Goal: Task Accomplishment & Management: Manage account settings

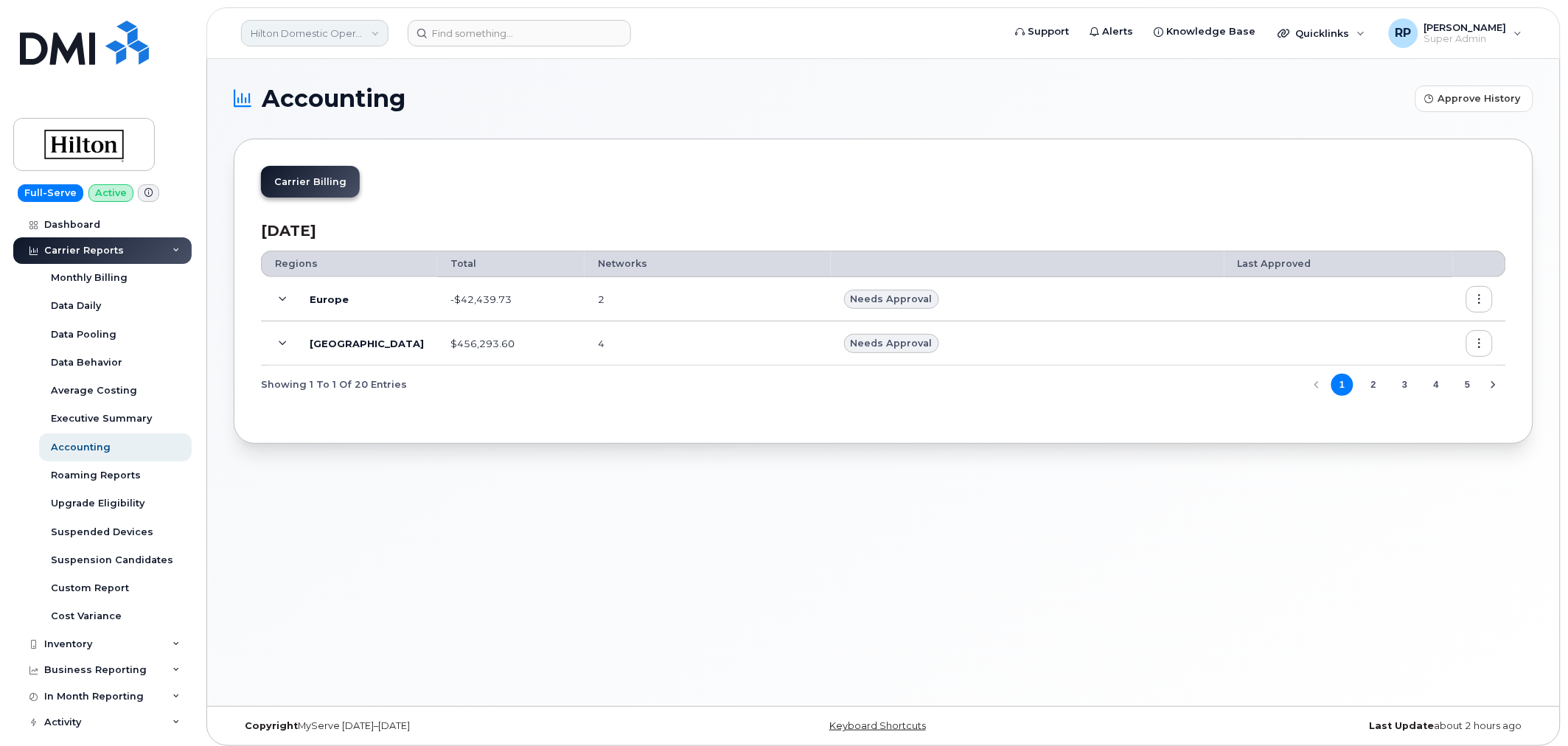
click at [308, 38] on link "Hilton Domestic Operating Company Inc" at bounding box center [315, 32] width 148 height 26
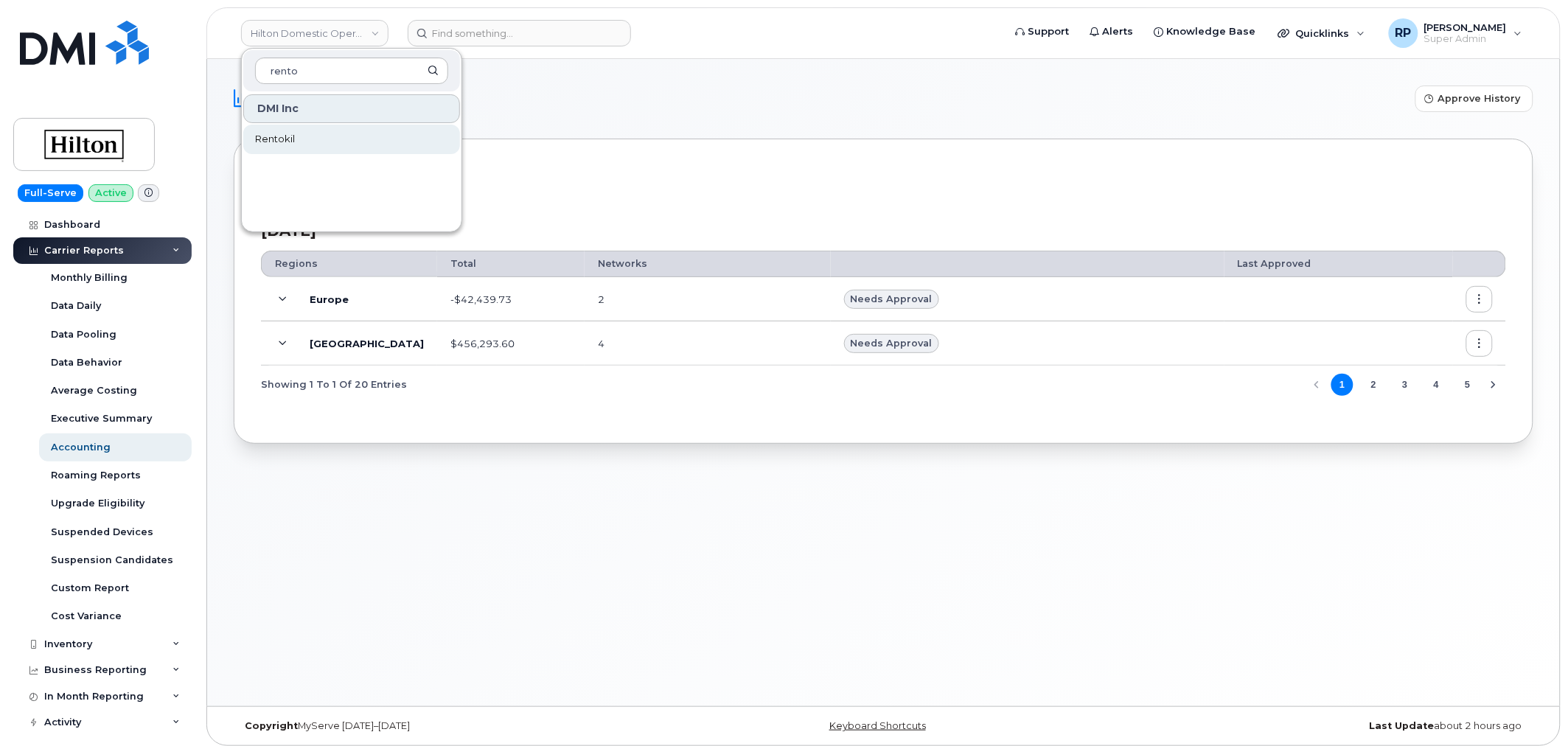
type input "rento"
click at [297, 138] on link "Rentokil" at bounding box center [351, 139] width 217 height 30
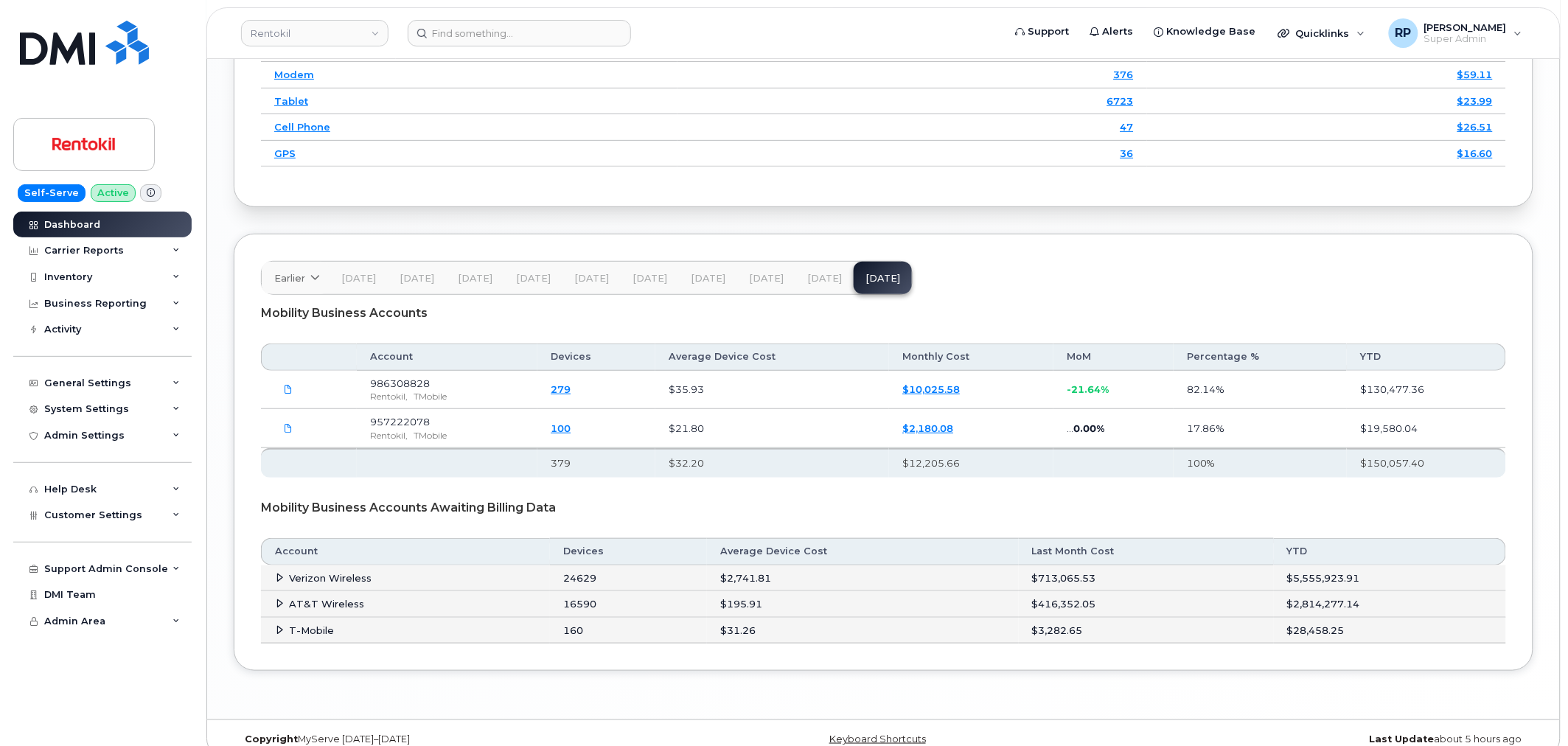
scroll to position [2201, 0]
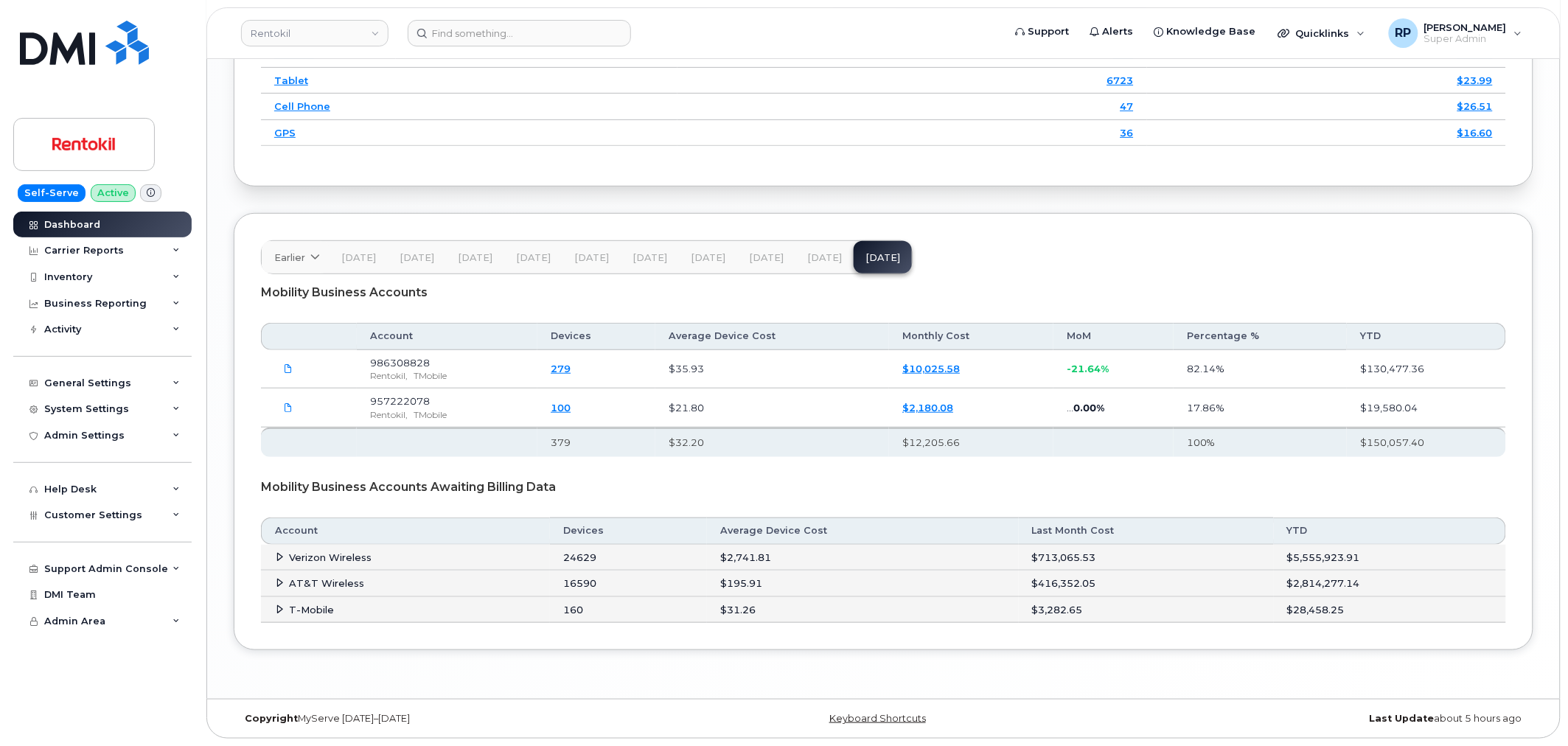
click at [817, 269] on button "[DATE]" at bounding box center [825, 257] width 58 height 32
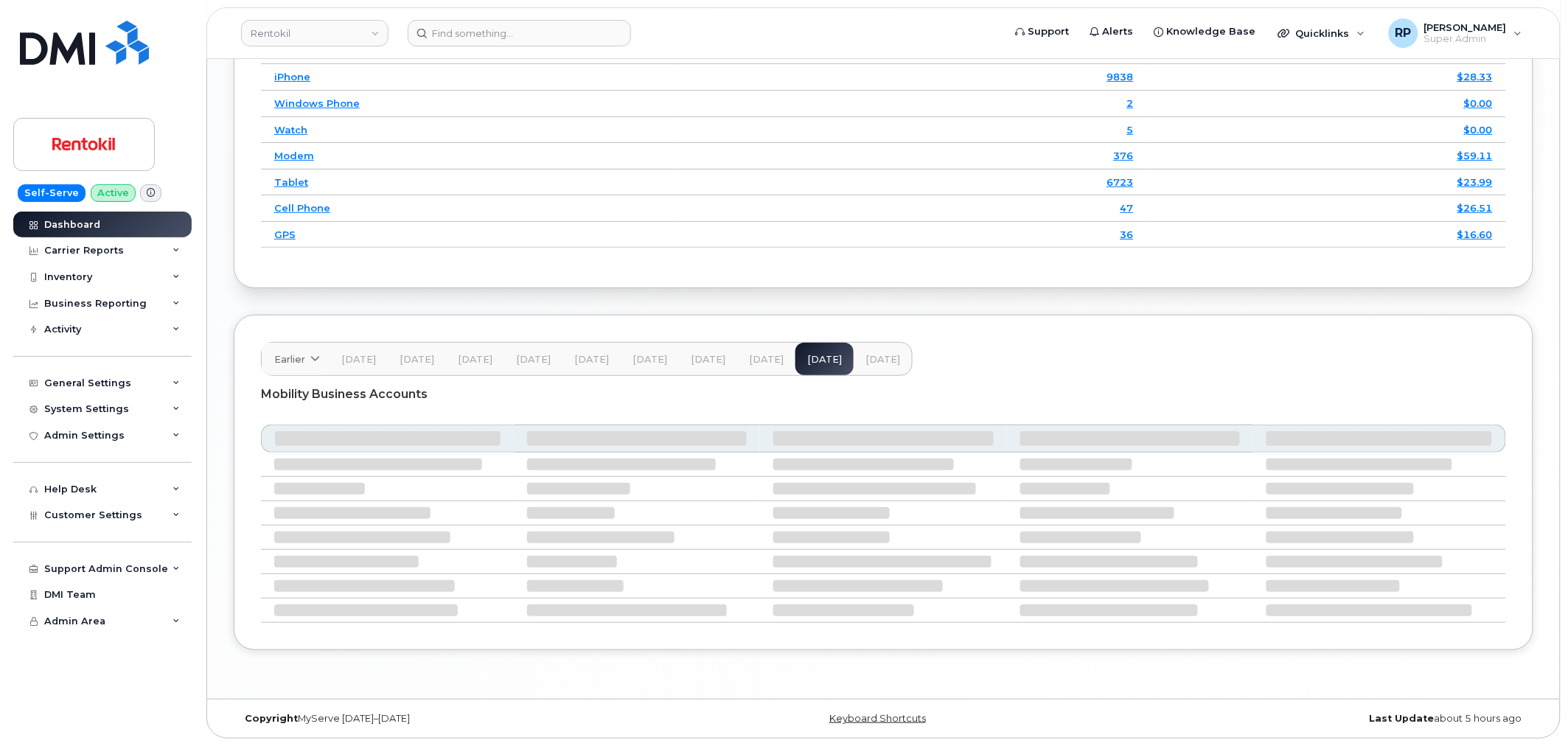
scroll to position [2036, 0]
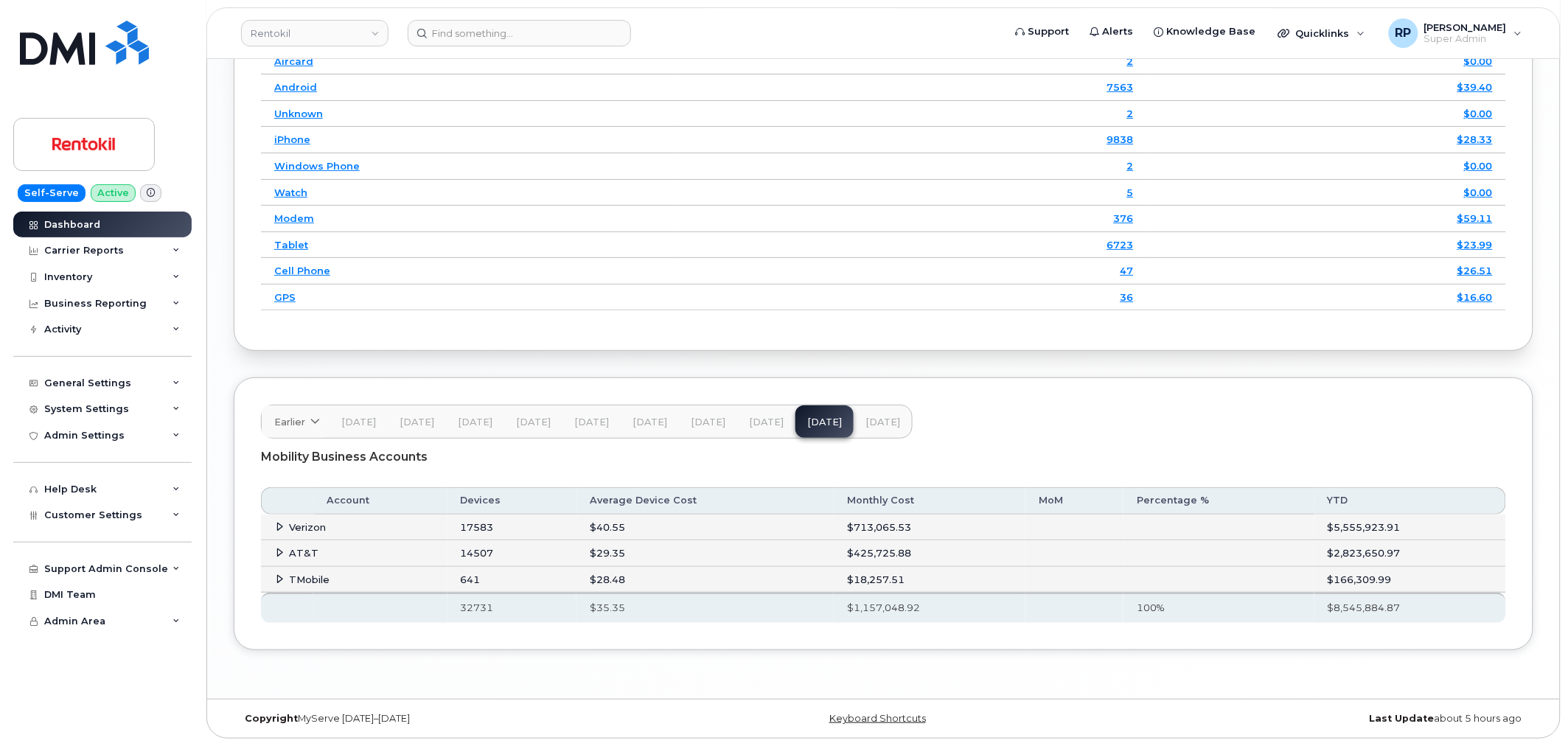
click at [282, 522] on icon at bounding box center [280, 526] width 9 height 9
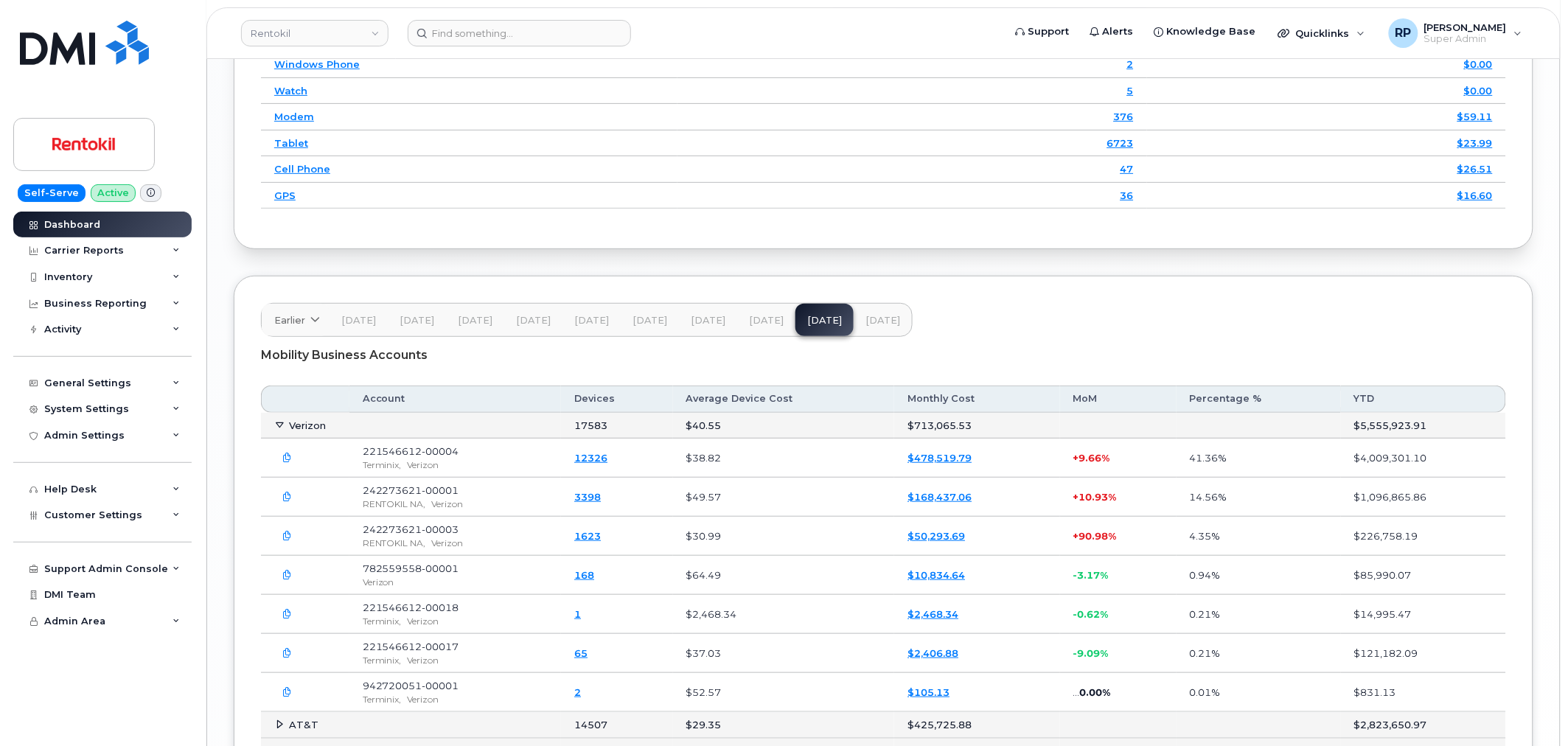
scroll to position [2172, 0]
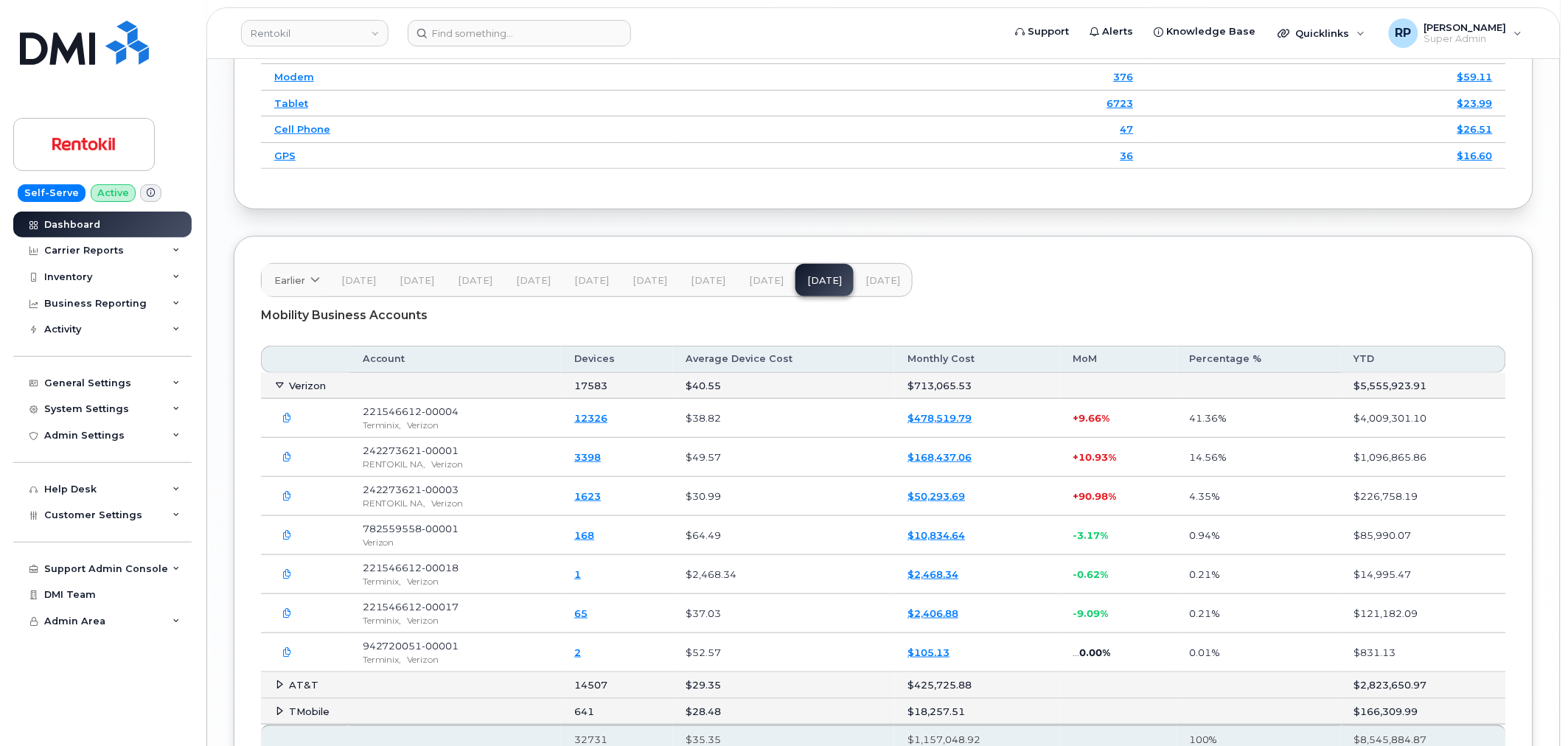
click at [887, 278] on button "Sep 25" at bounding box center [882, 280] width 58 height 32
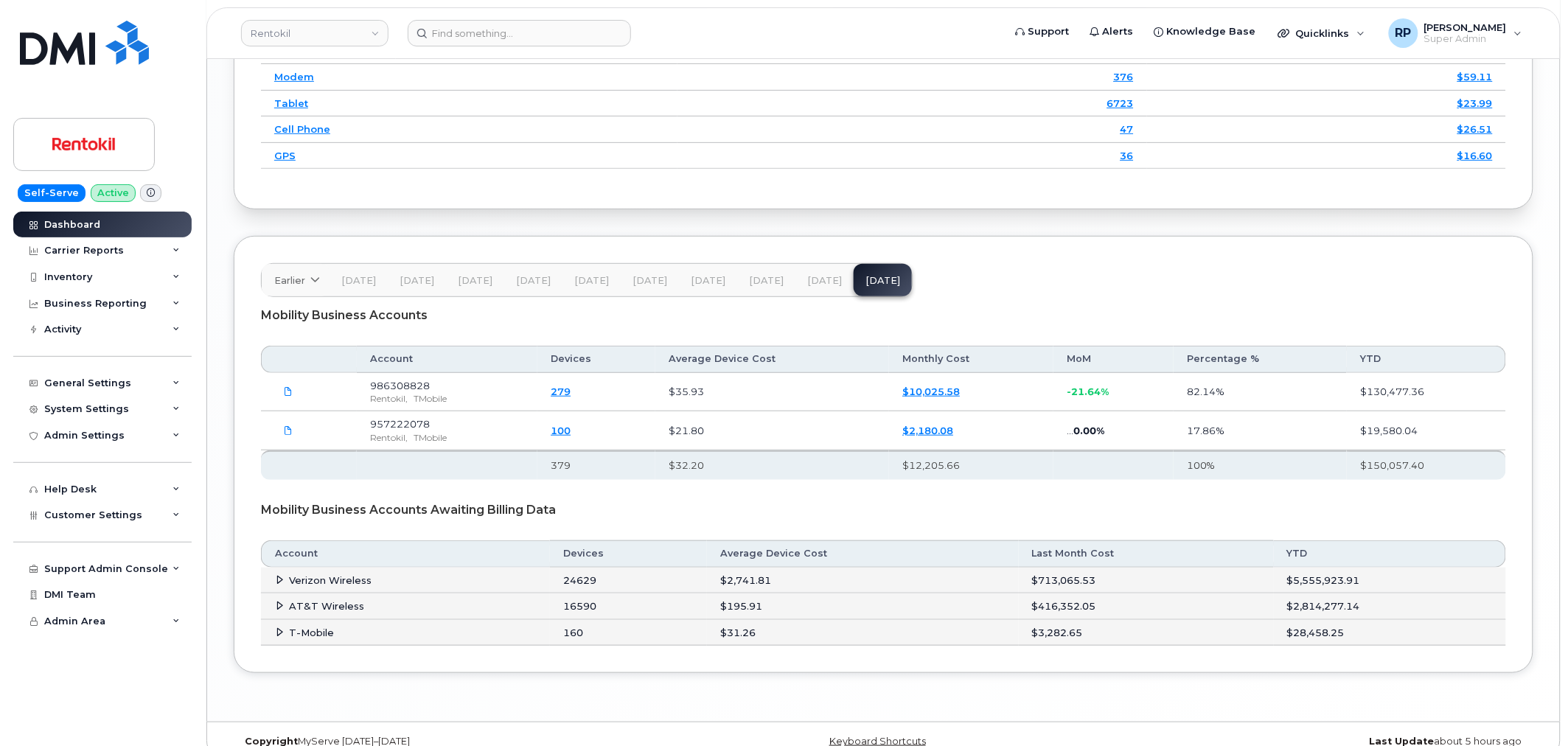
click at [807, 286] on span "Aug 25" at bounding box center [825, 280] width 35 height 12
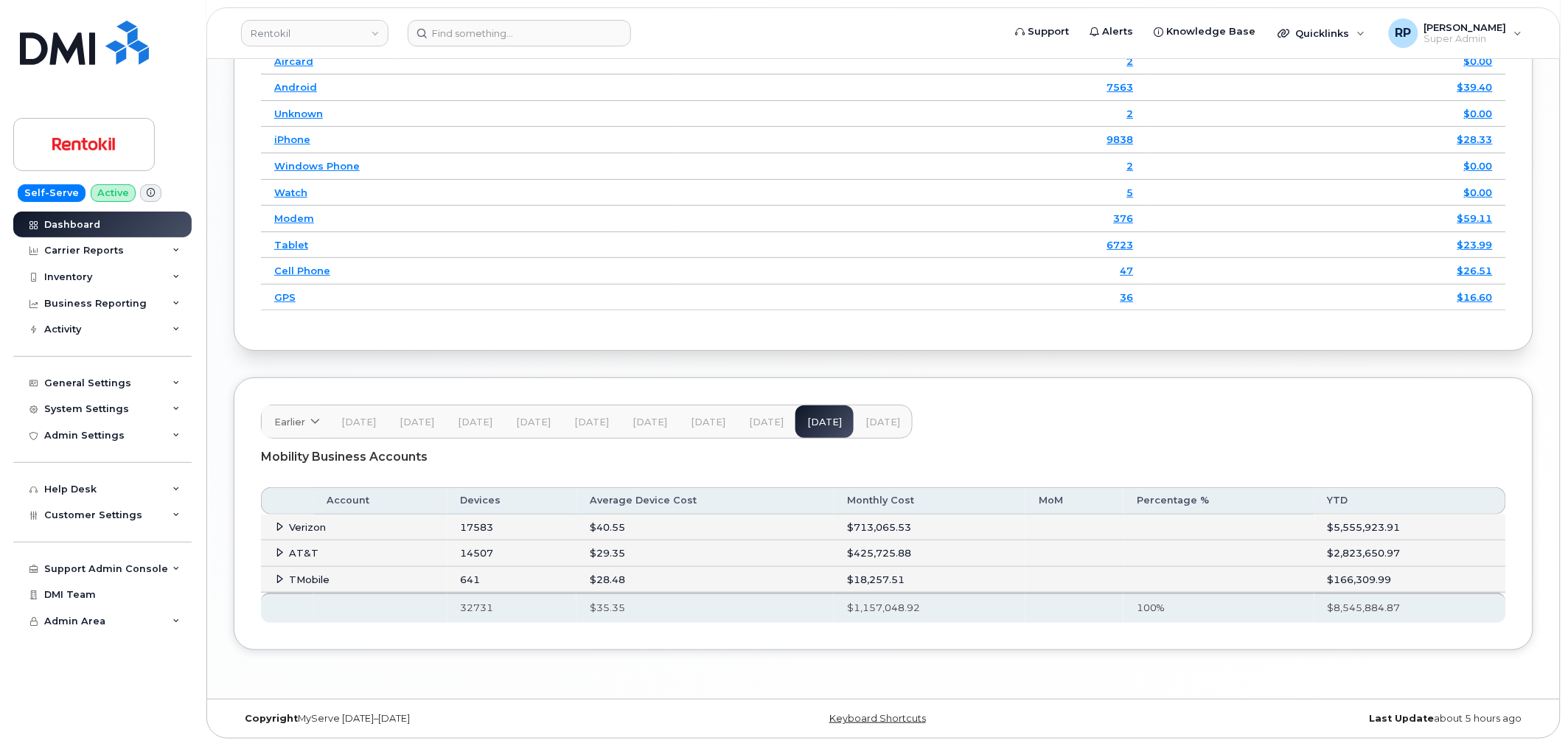
scroll to position [2036, 0]
click at [277, 554] on icon at bounding box center [280, 552] width 9 height 9
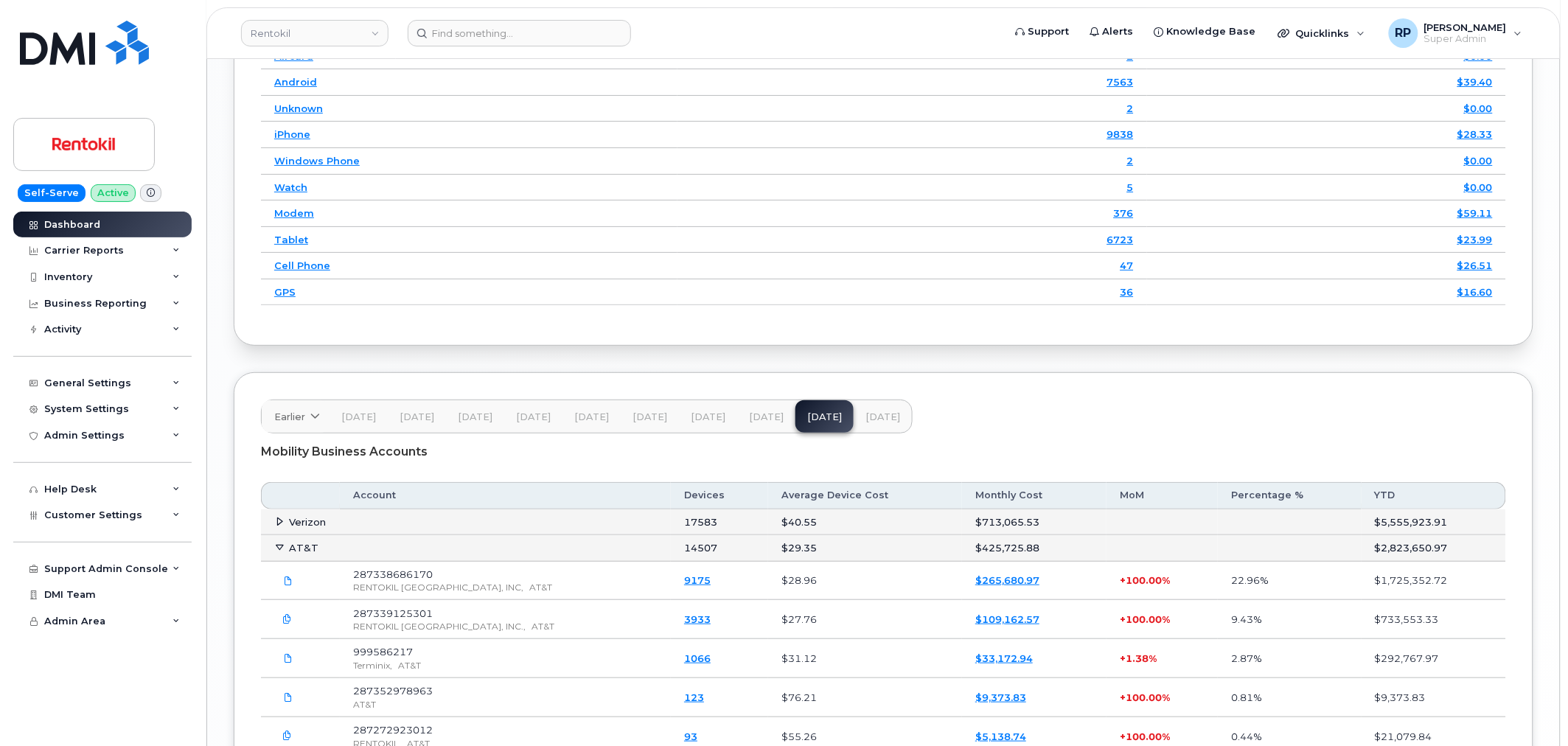
scroll to position [2309, 0]
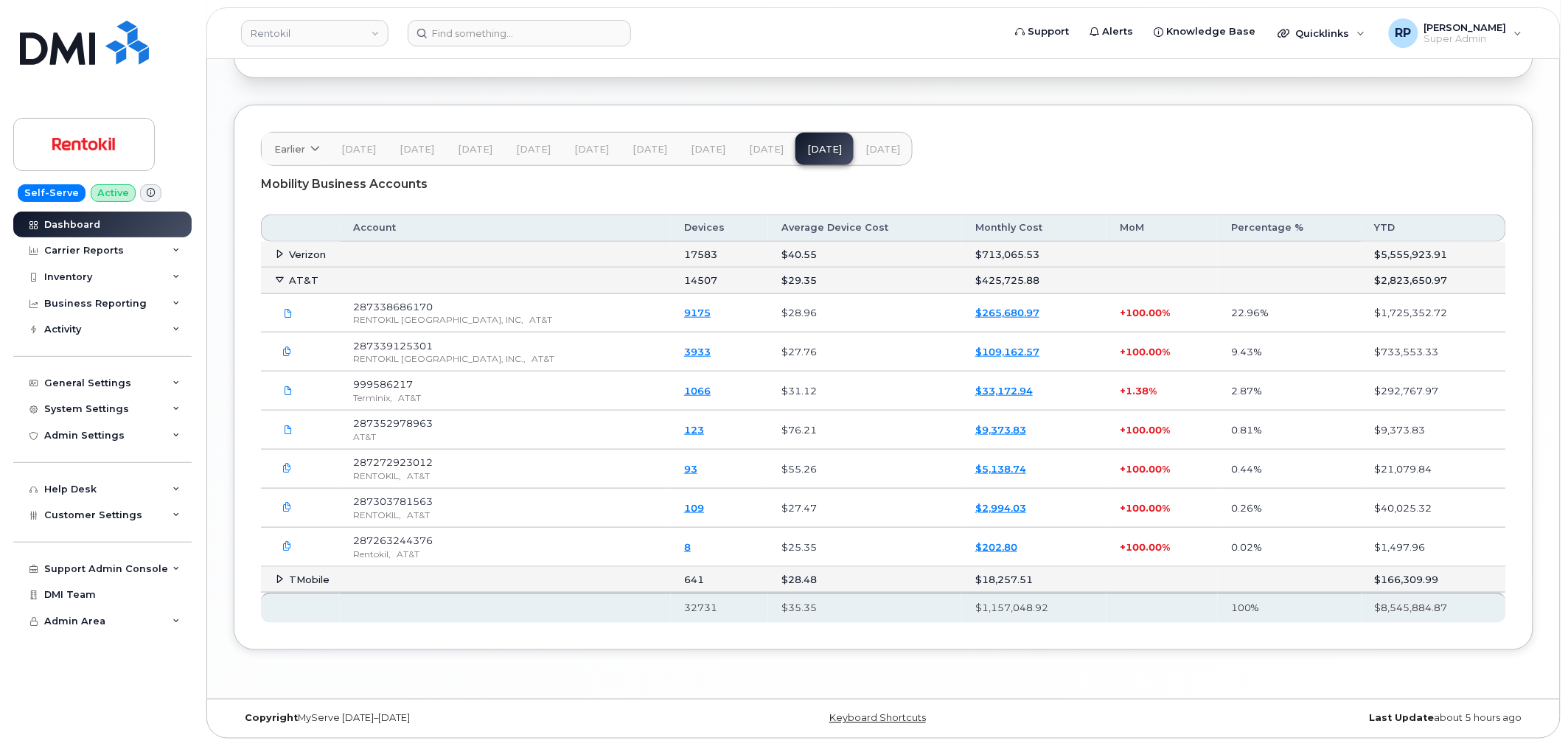
click at [289, 546] on icon "button" at bounding box center [287, 546] width 9 height 9
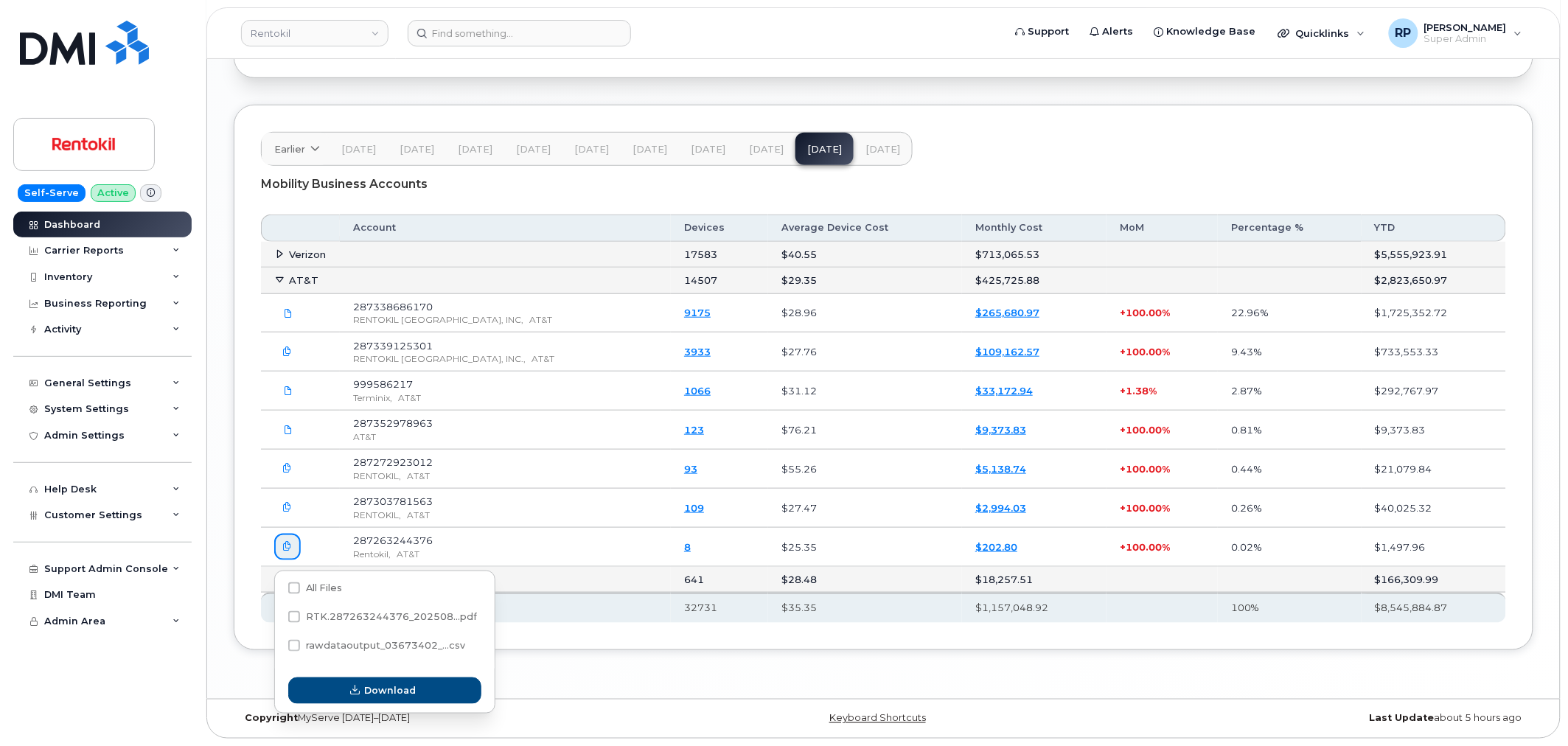
click at [289, 546] on icon "button" at bounding box center [287, 546] width 9 height 9
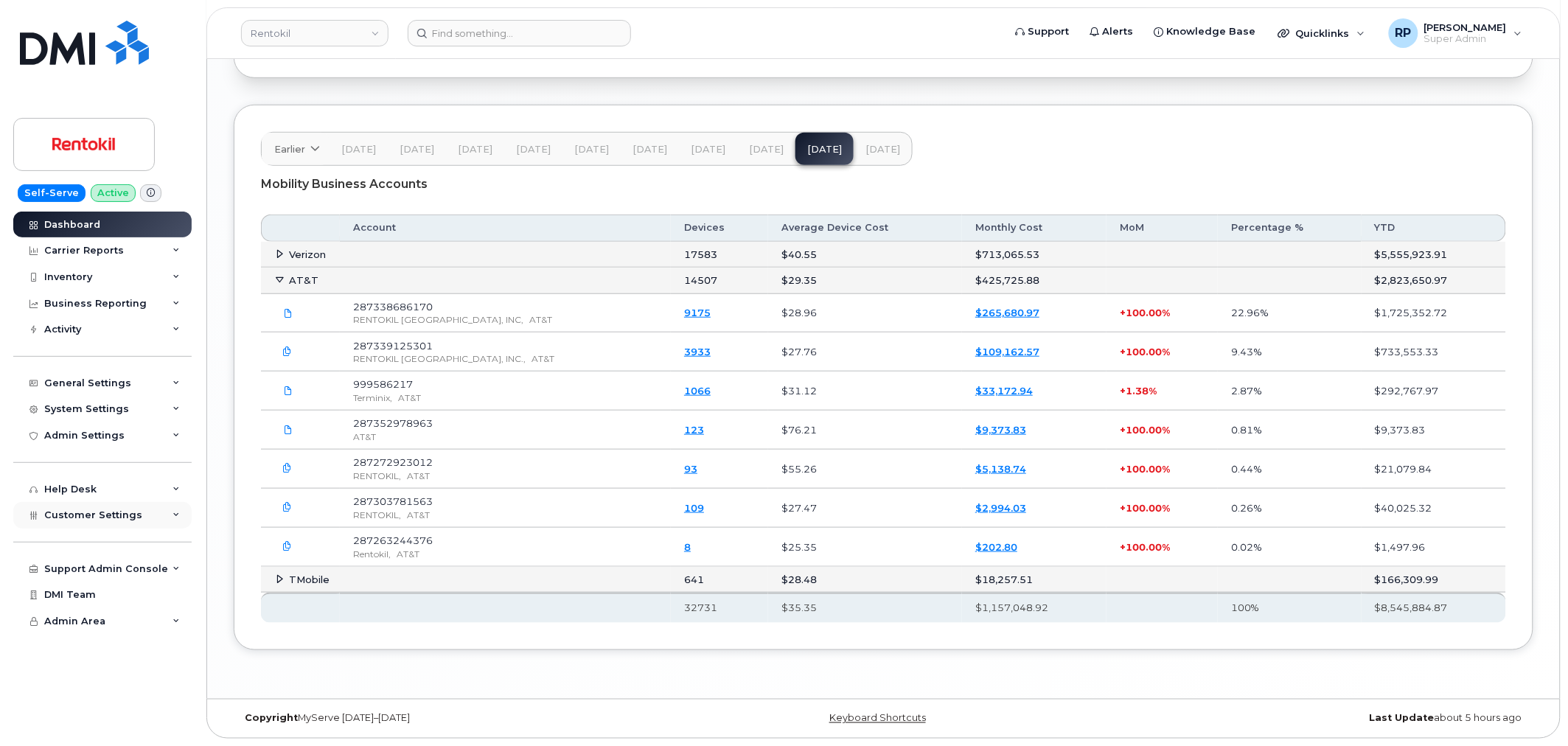
click at [113, 513] on span "Customer Settings" at bounding box center [93, 514] width 98 height 11
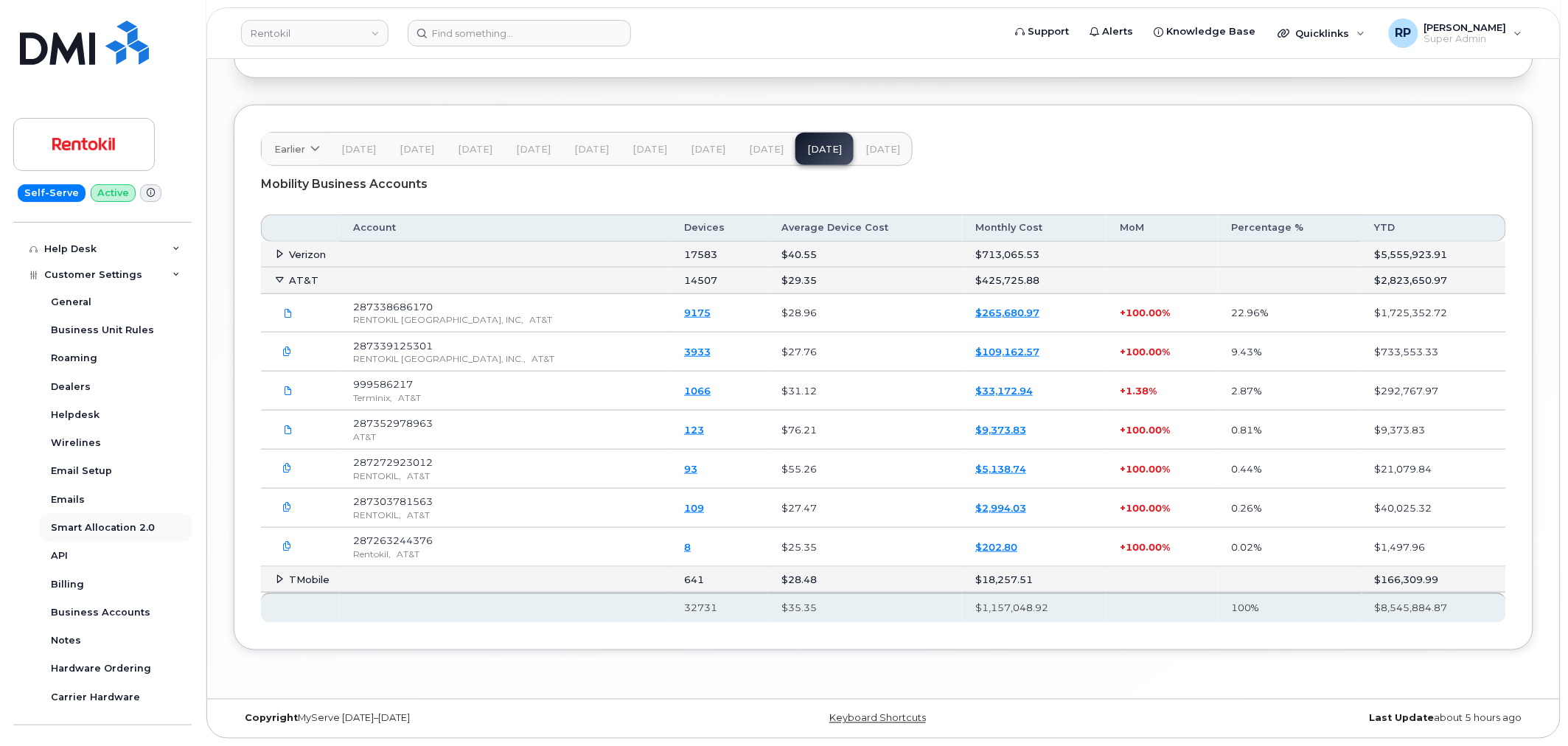
scroll to position [273, 0]
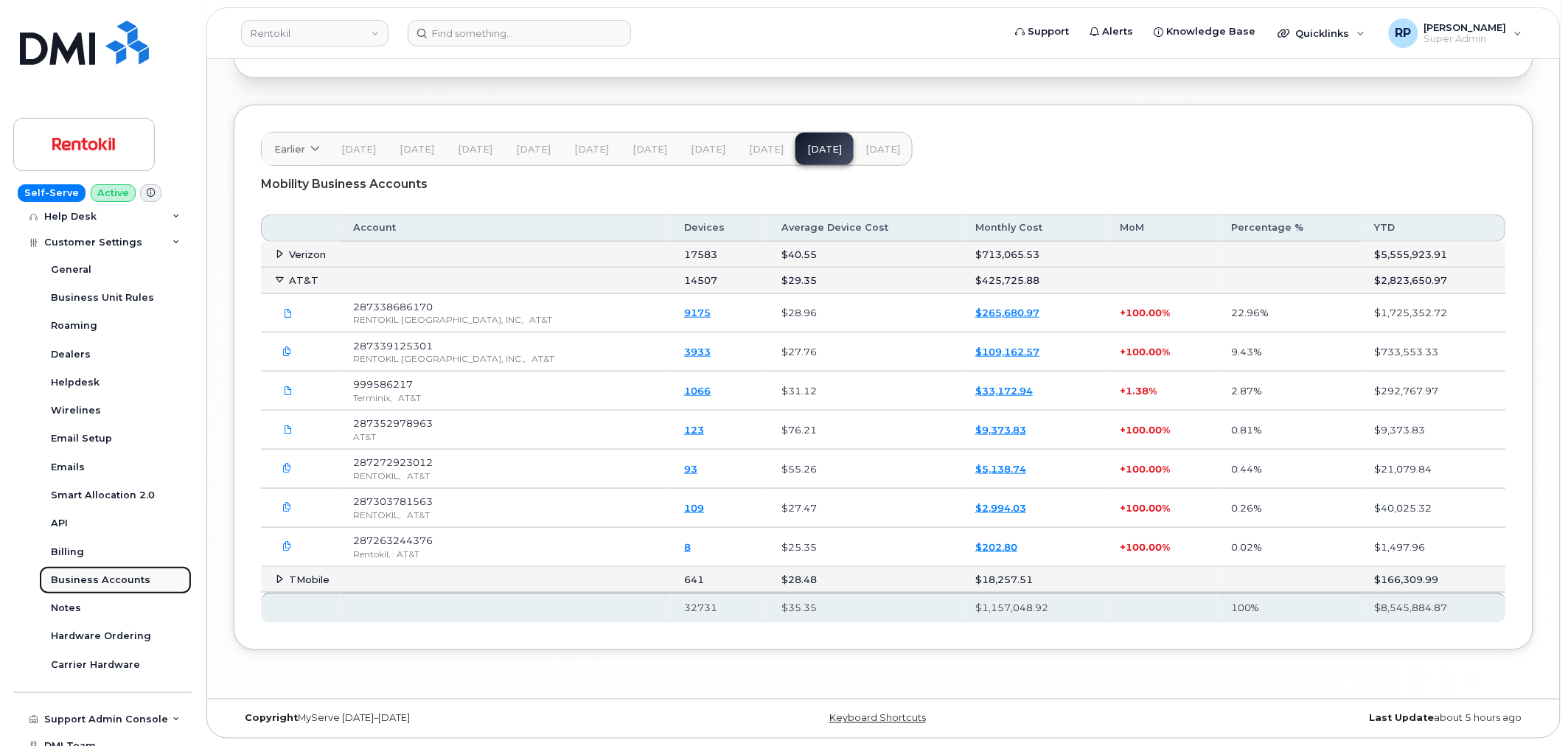
click at [104, 581] on div "Business Accounts" at bounding box center [101, 581] width 100 height 14
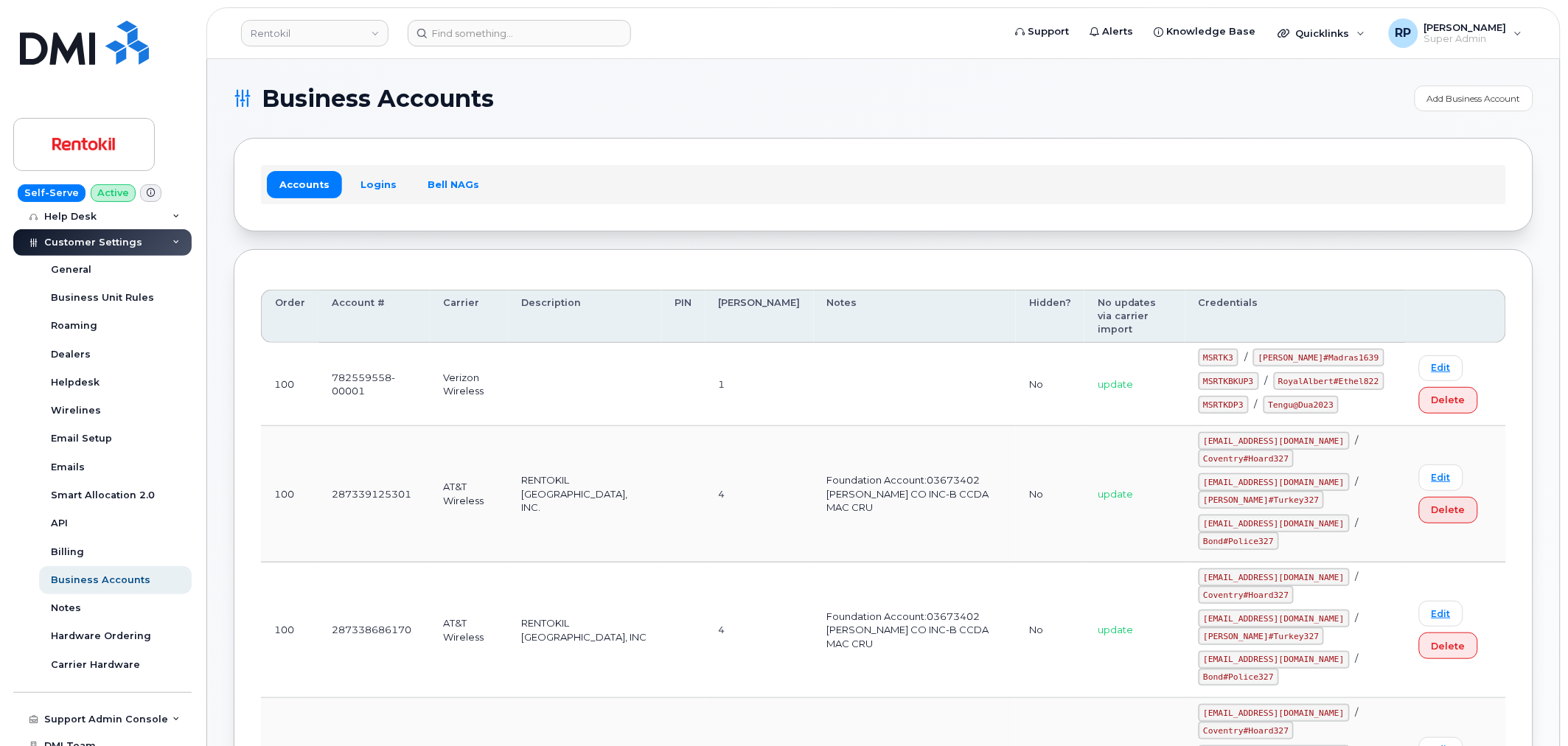
scroll to position [1771, 0]
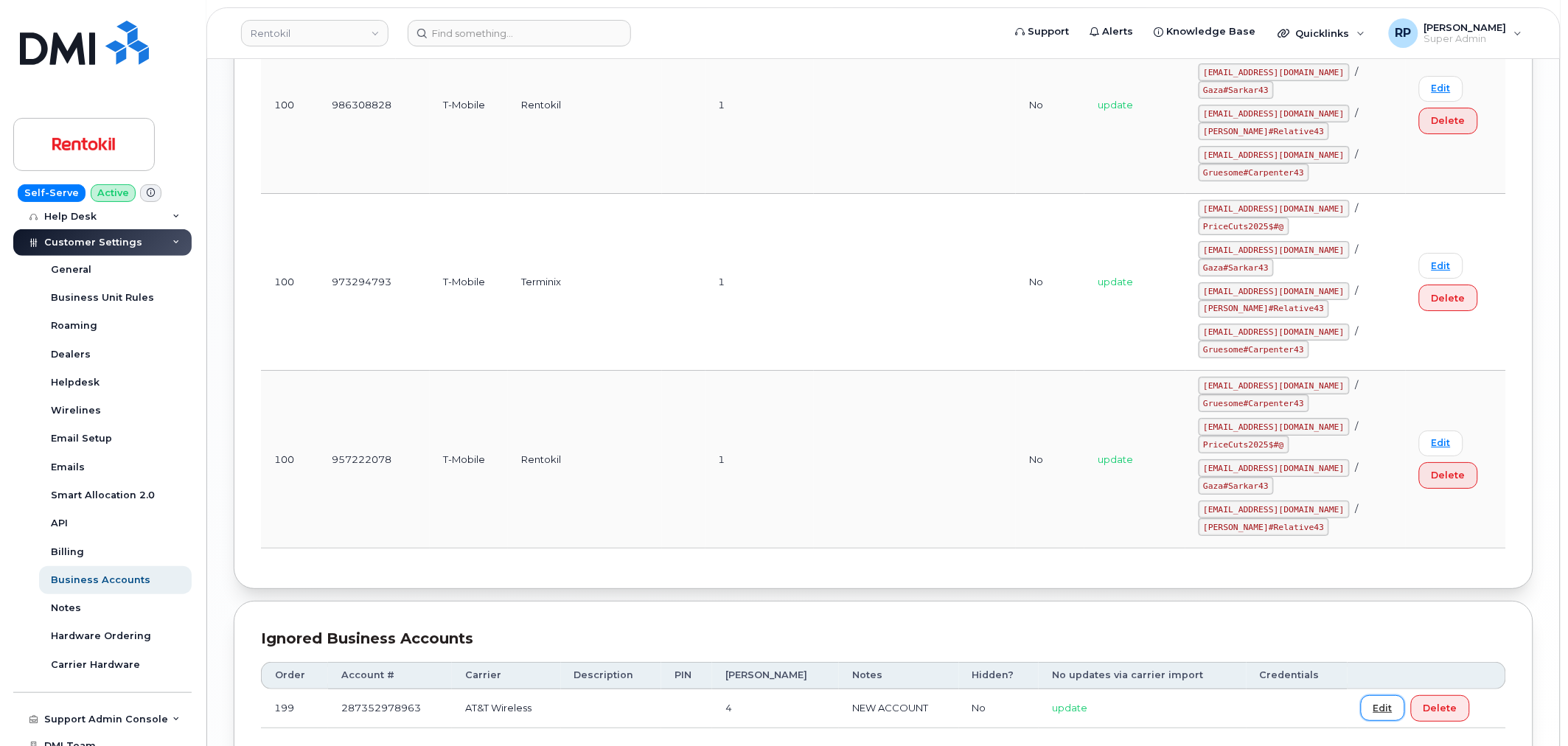
click at [1379, 695] on link "Edit" at bounding box center [1383, 708] width 44 height 26
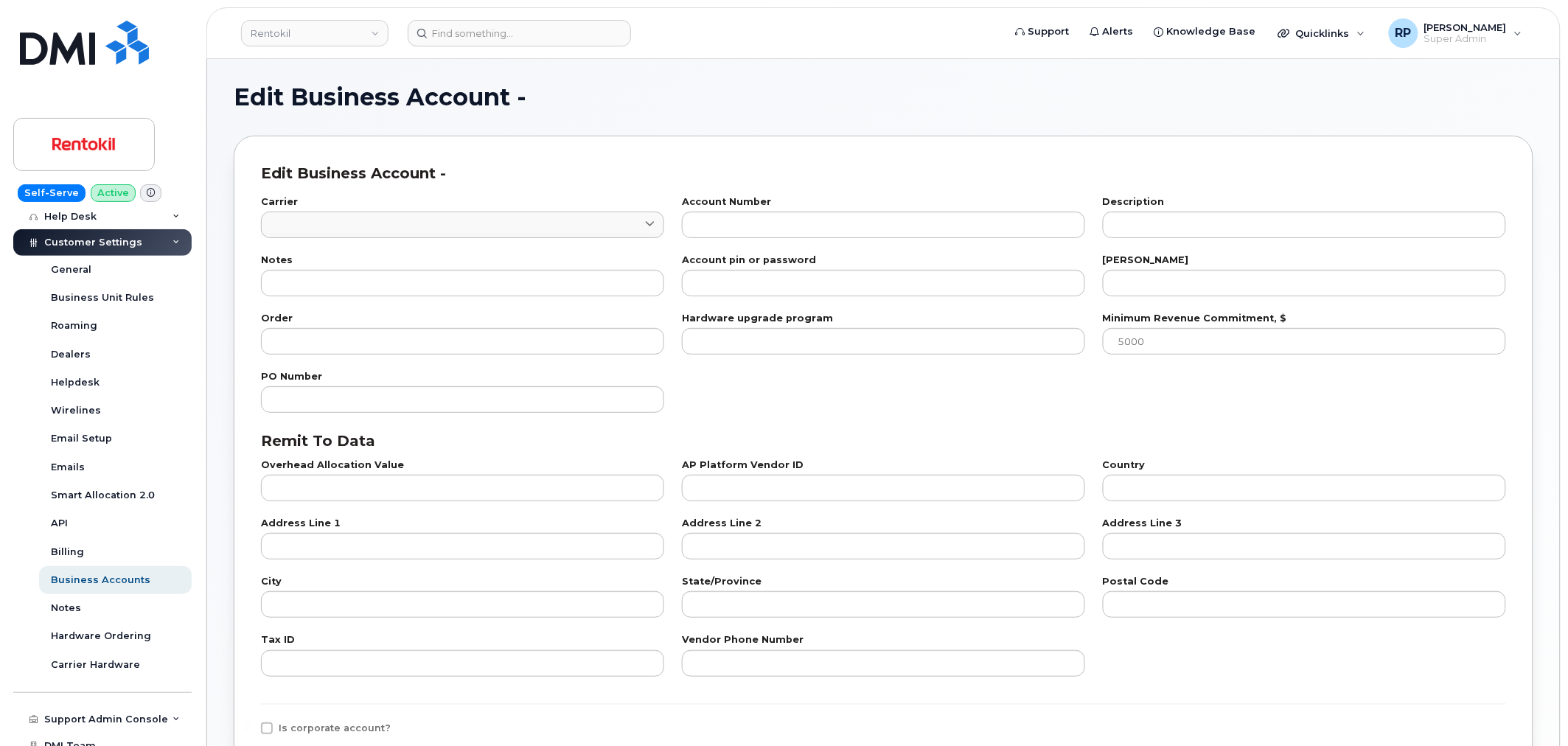
type input "7"
type input "287352978963"
type input "NEW ACCOUNT"
type input "4"
type input "199"
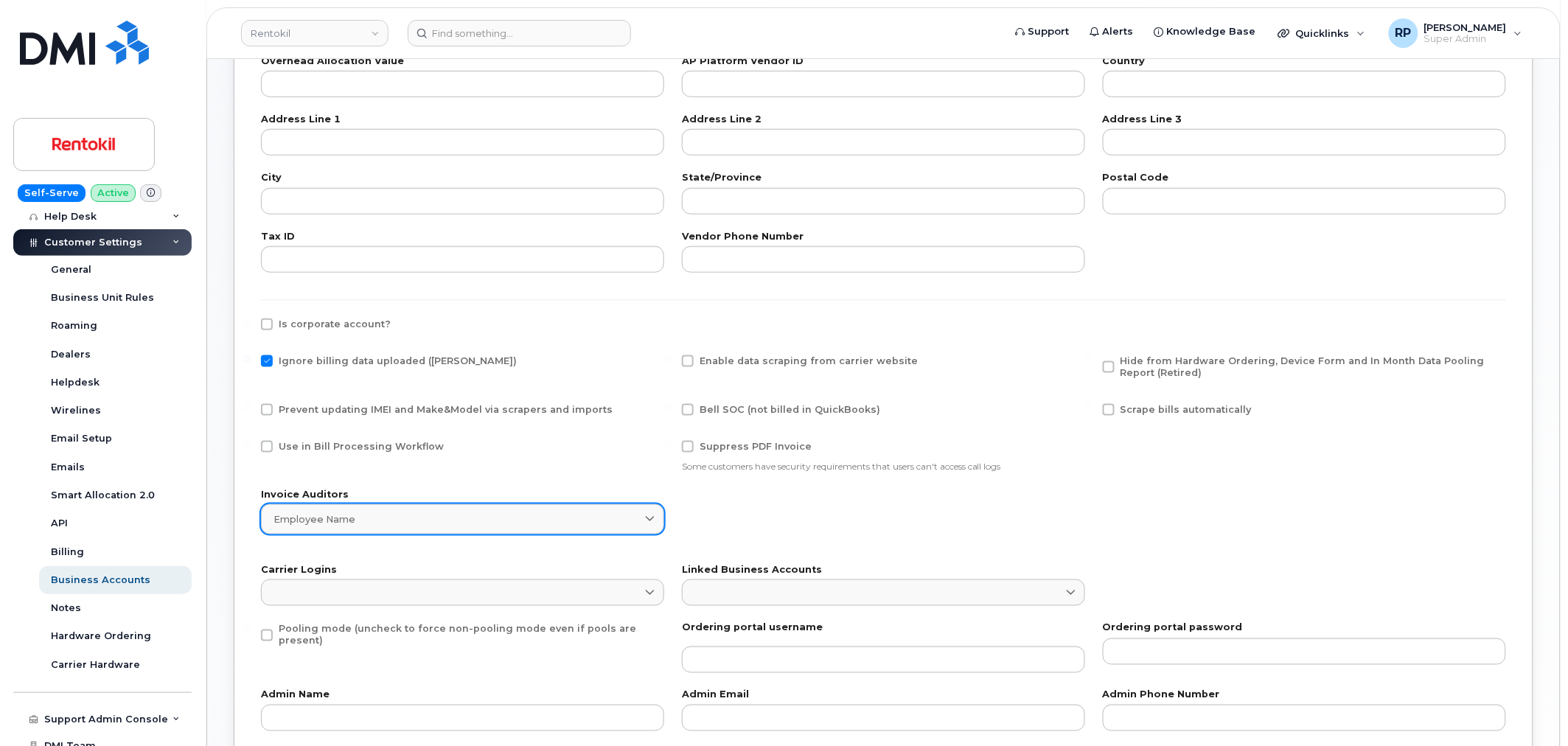
scroll to position [409, 0]
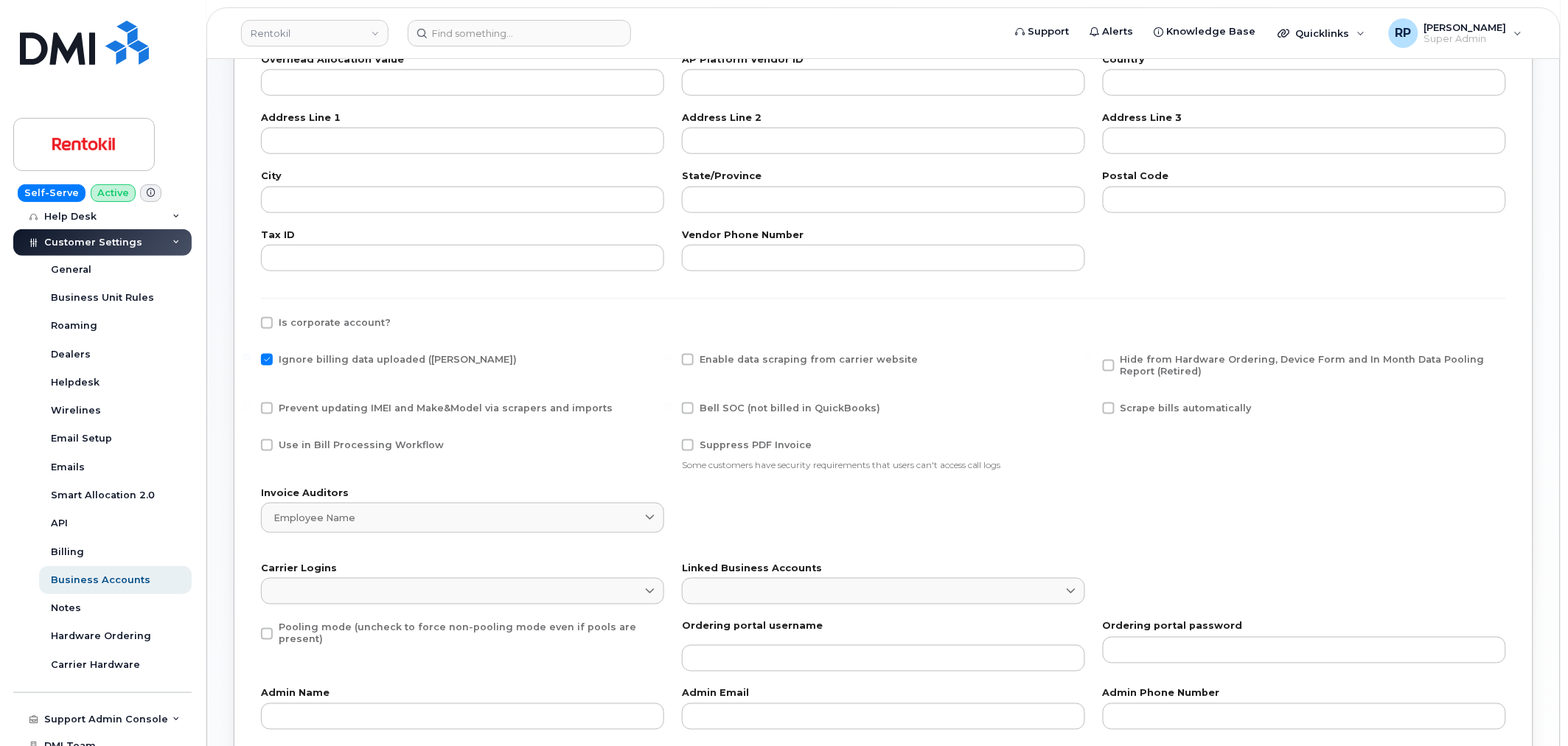
click at [271, 355] on span at bounding box center [267, 360] width 12 height 12
click at [251, 355] on input "Ignore billing data uploaded (Bill Parser)" at bounding box center [246, 357] width 8 height 8
checkbox input "false"
click at [262, 325] on span at bounding box center [267, 323] width 12 height 12
click at [251, 324] on input "Is corporate account?" at bounding box center [246, 321] width 8 height 8
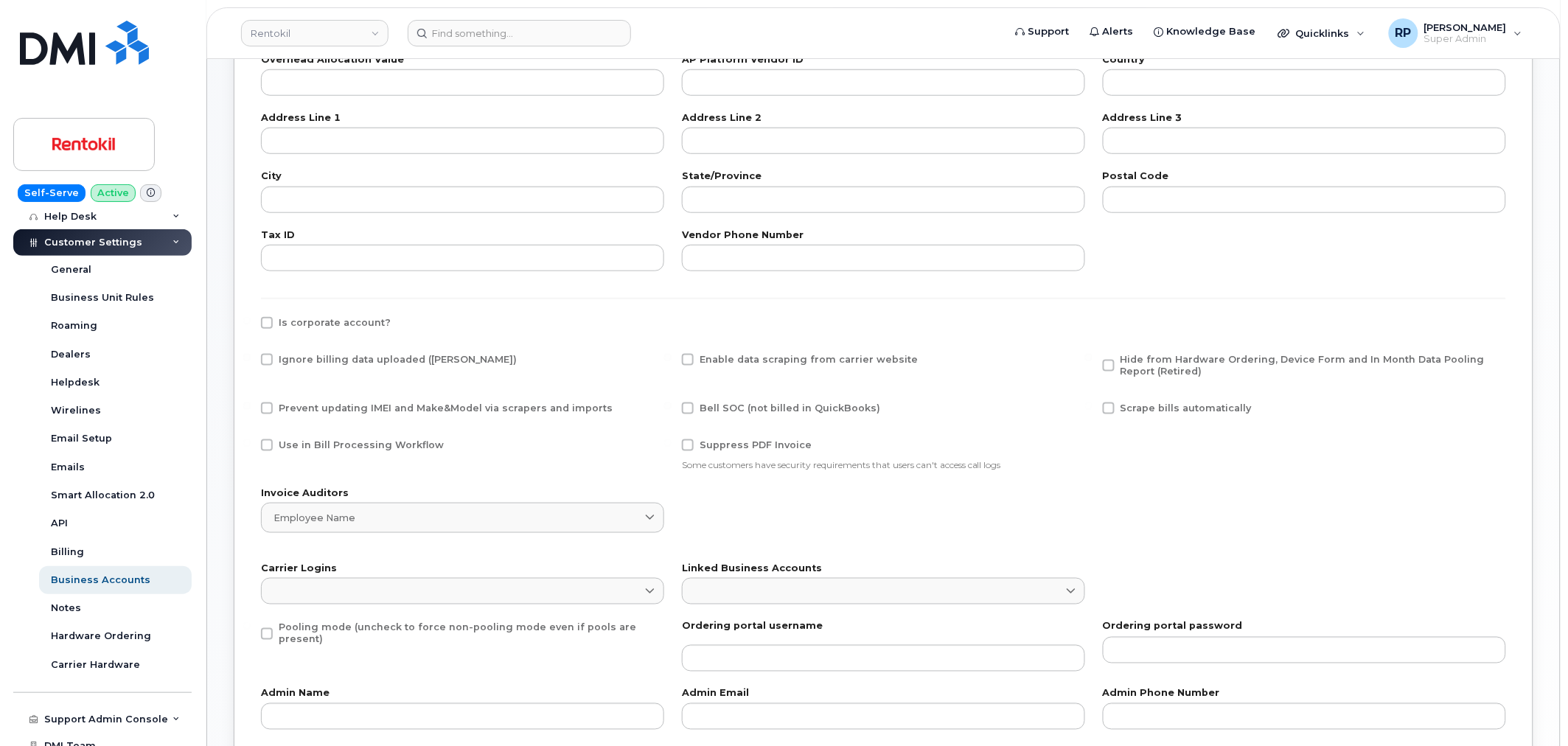
checkbox input "true"
click at [263, 443] on span at bounding box center [267, 445] width 12 height 12
click at [251, 443] on input "Use in Bill Processing Workflow" at bounding box center [246, 442] width 8 height 8
checkbox input "true"
click at [1103, 404] on span at bounding box center [1108, 408] width 12 height 12
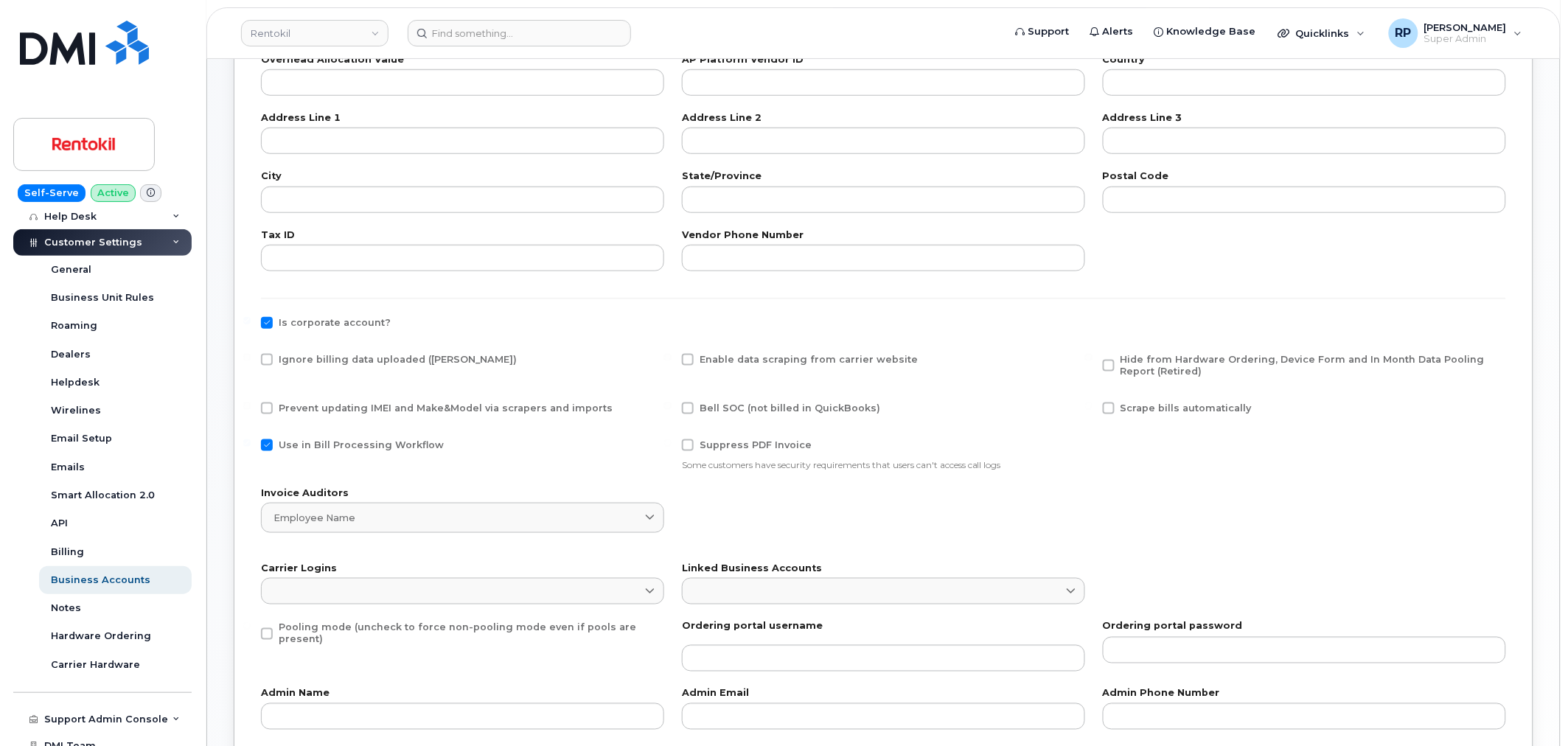
click at [1092, 404] on input "Scrape bills automatically" at bounding box center [1088, 406] width 8 height 8
checkbox input "true"
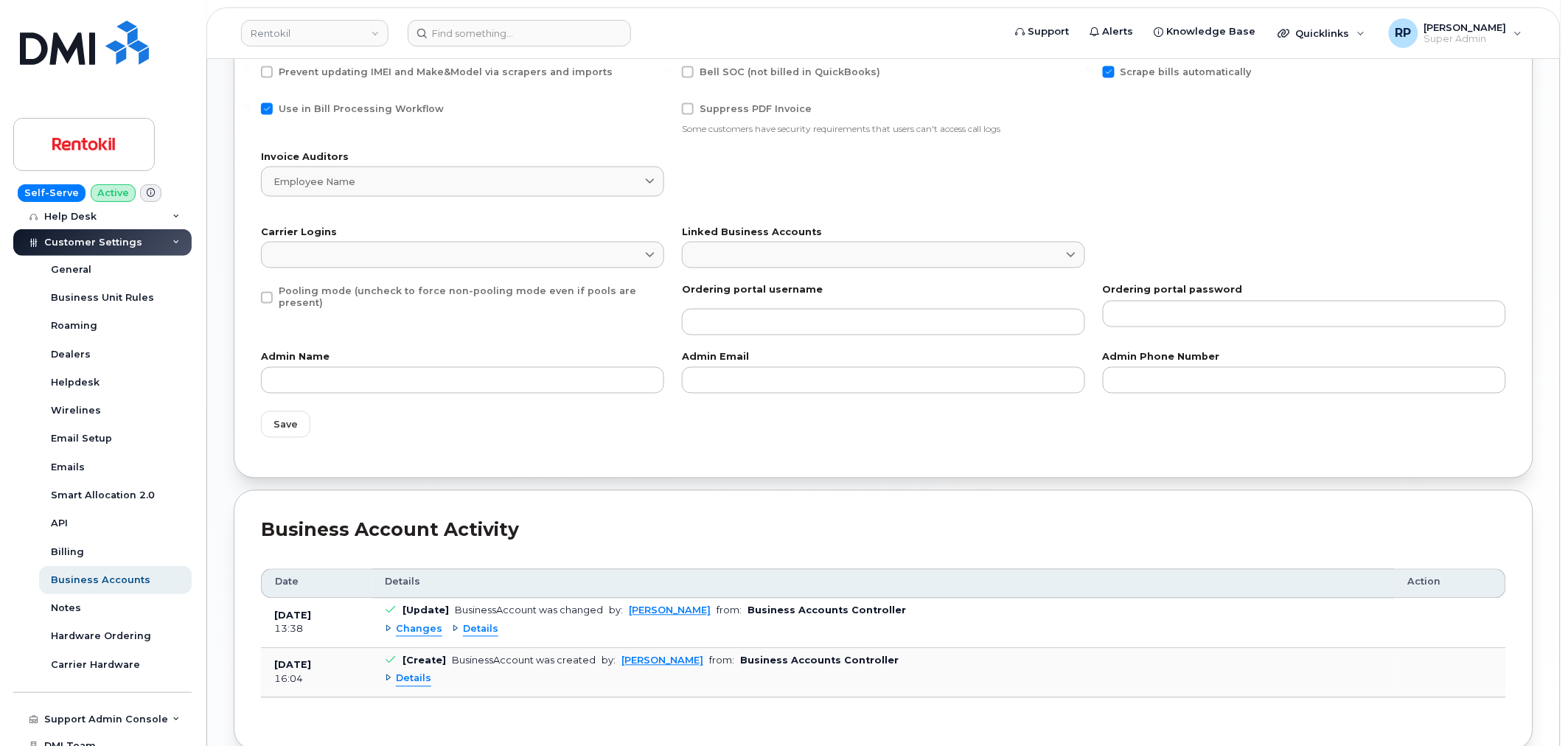
scroll to position [824, 0]
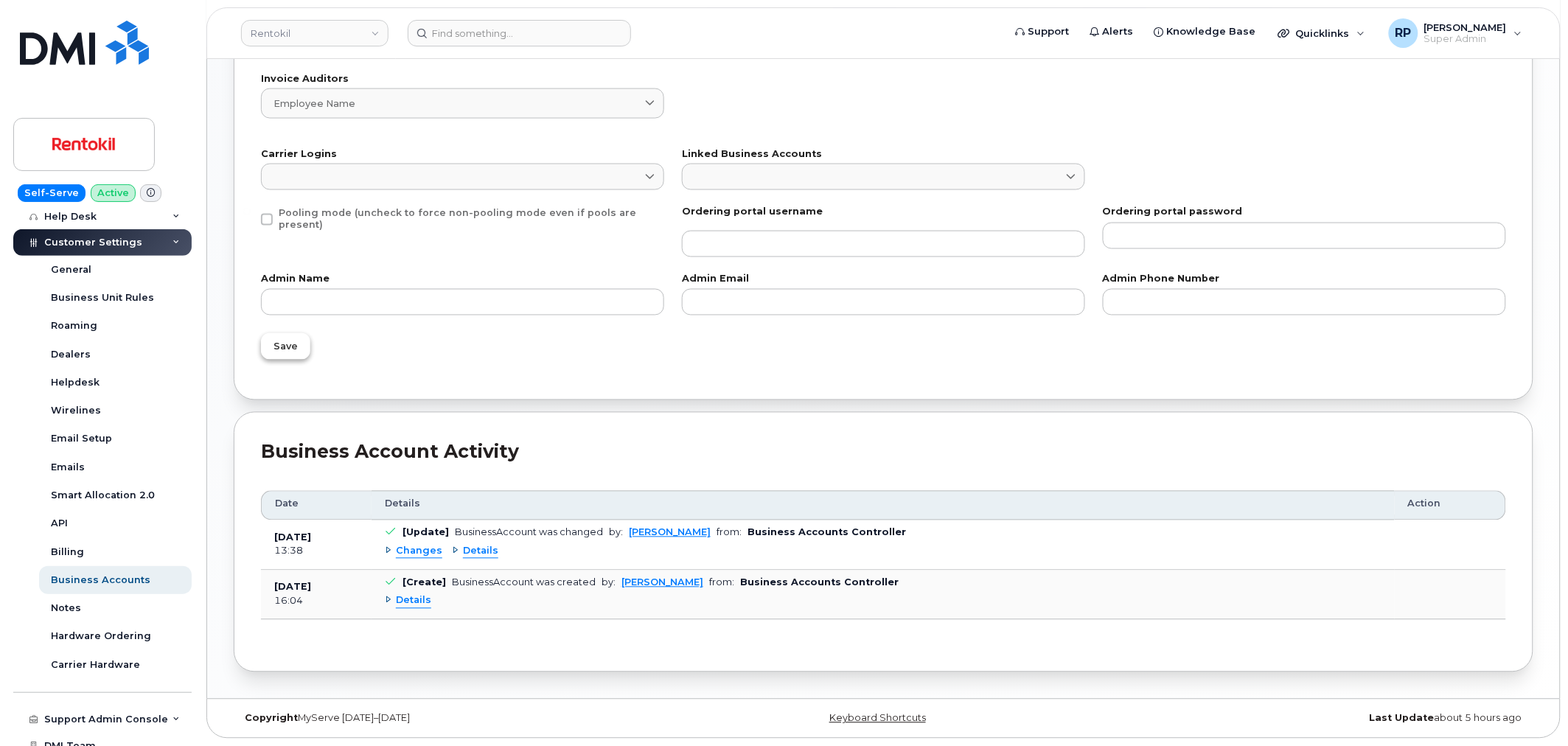
click at [270, 347] on button "Save" at bounding box center [286, 346] width 49 height 26
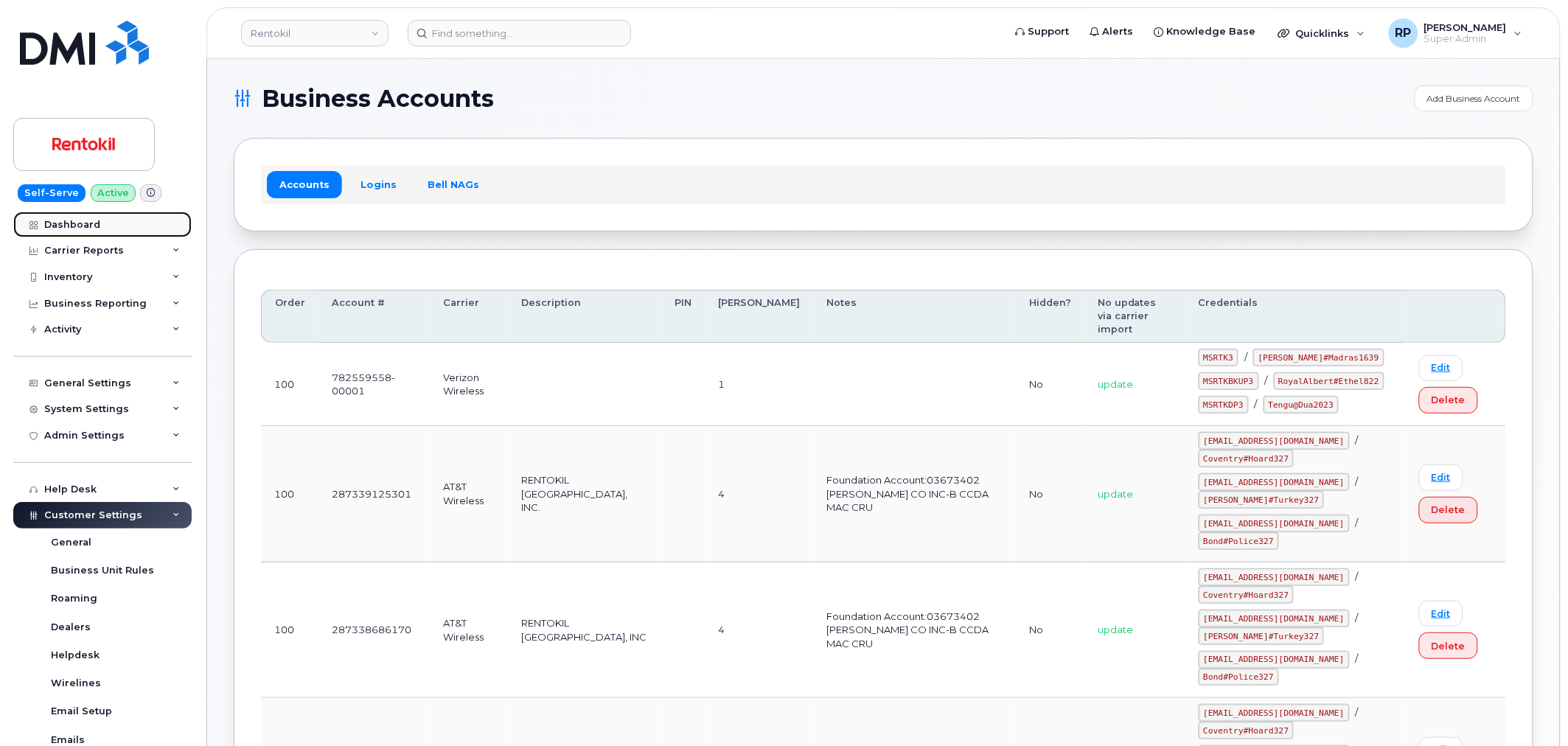
click at [78, 227] on div "Dashboard" at bounding box center [72, 225] width 56 height 12
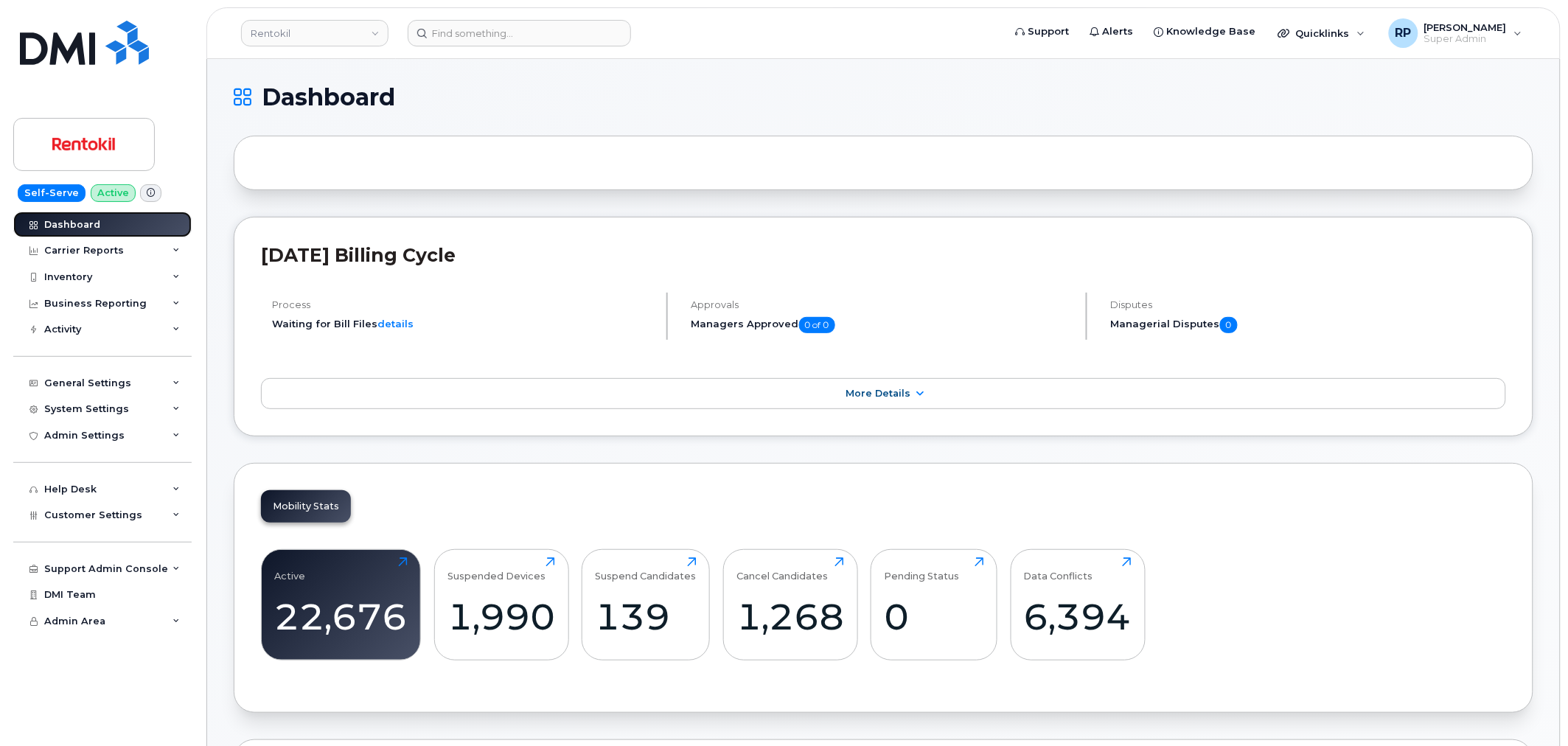
click at [101, 231] on link "Dashboard" at bounding box center [102, 224] width 178 height 26
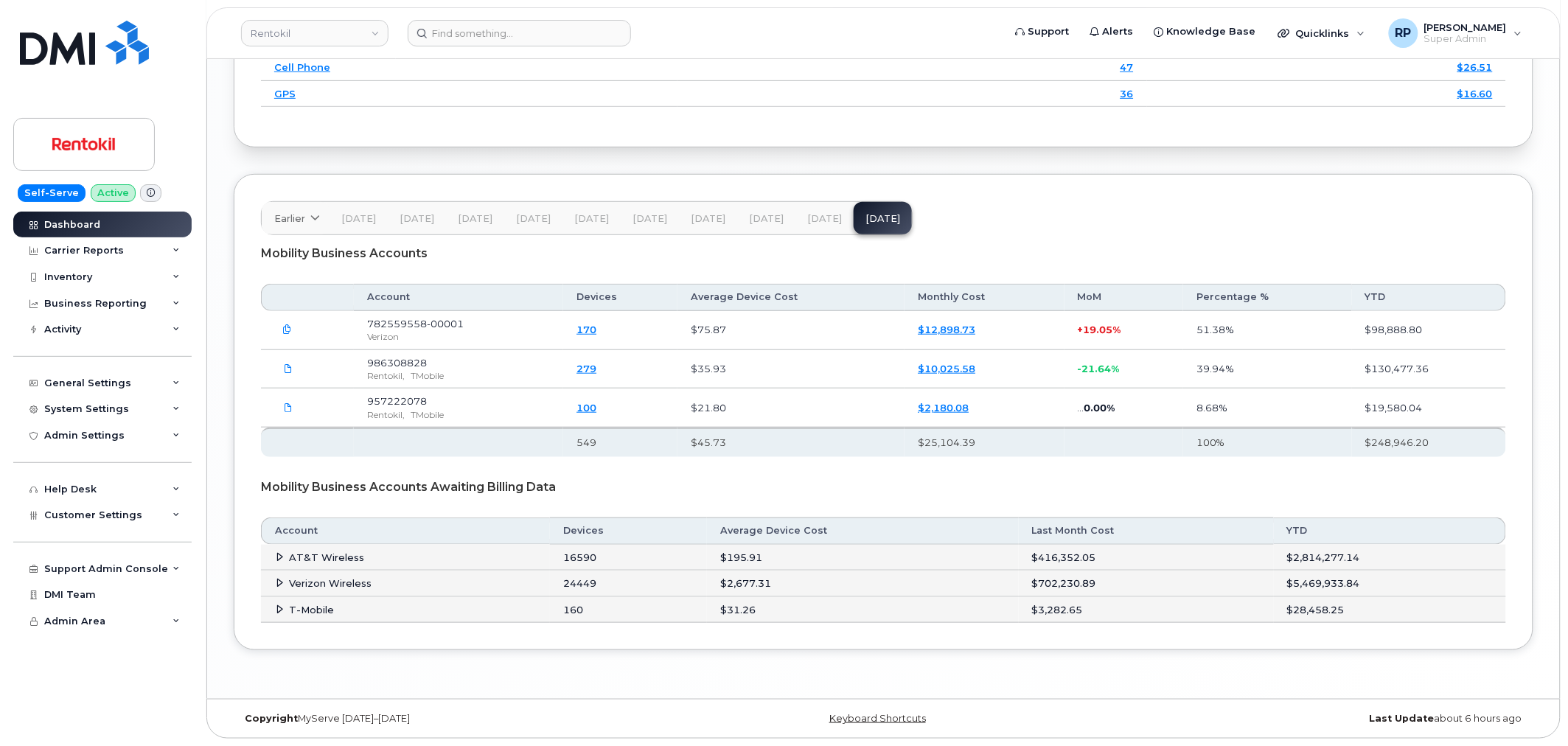
scroll to position [2241, 0]
click at [271, 556] on td "AT&T Wireless" at bounding box center [405, 558] width 289 height 26
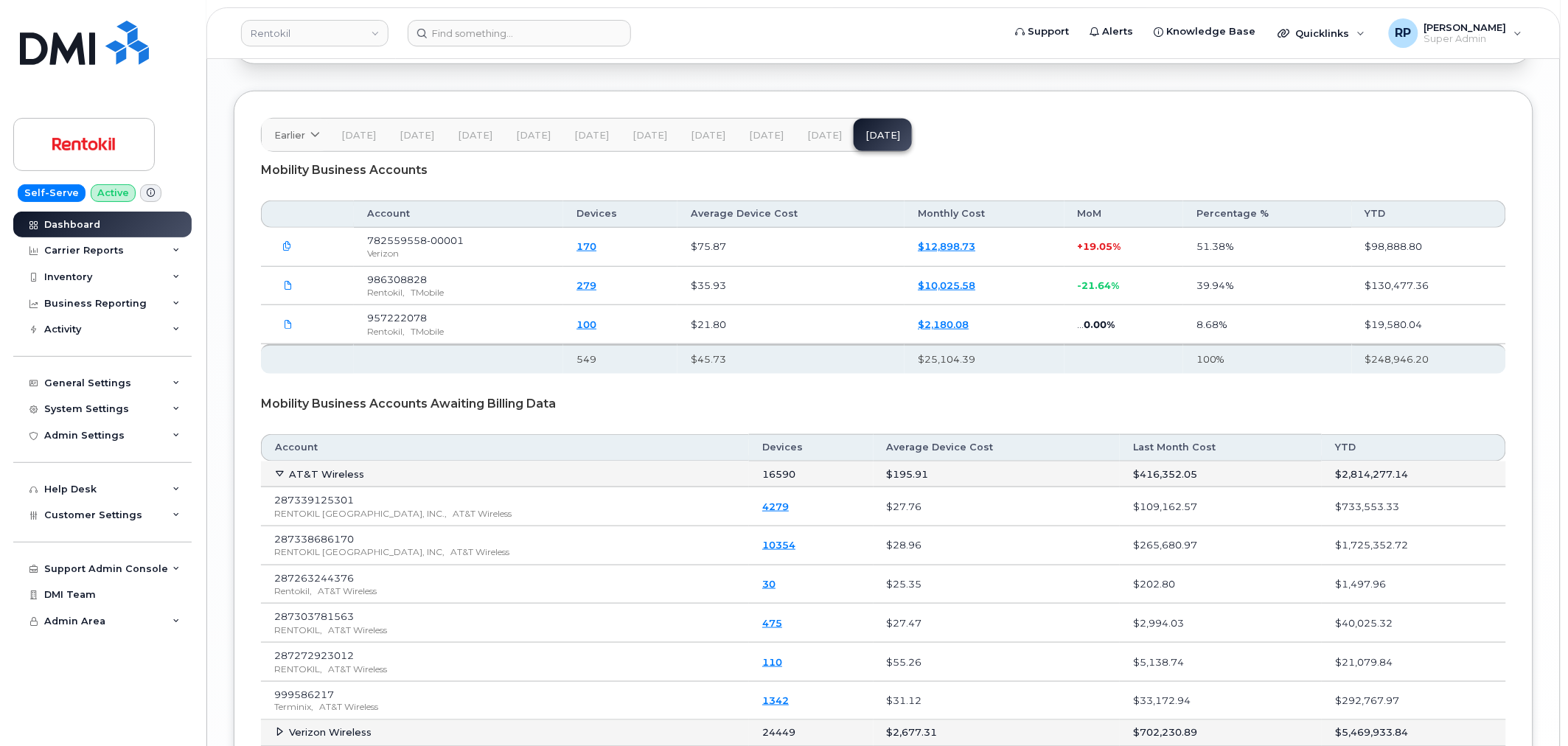
scroll to position [2377, 0]
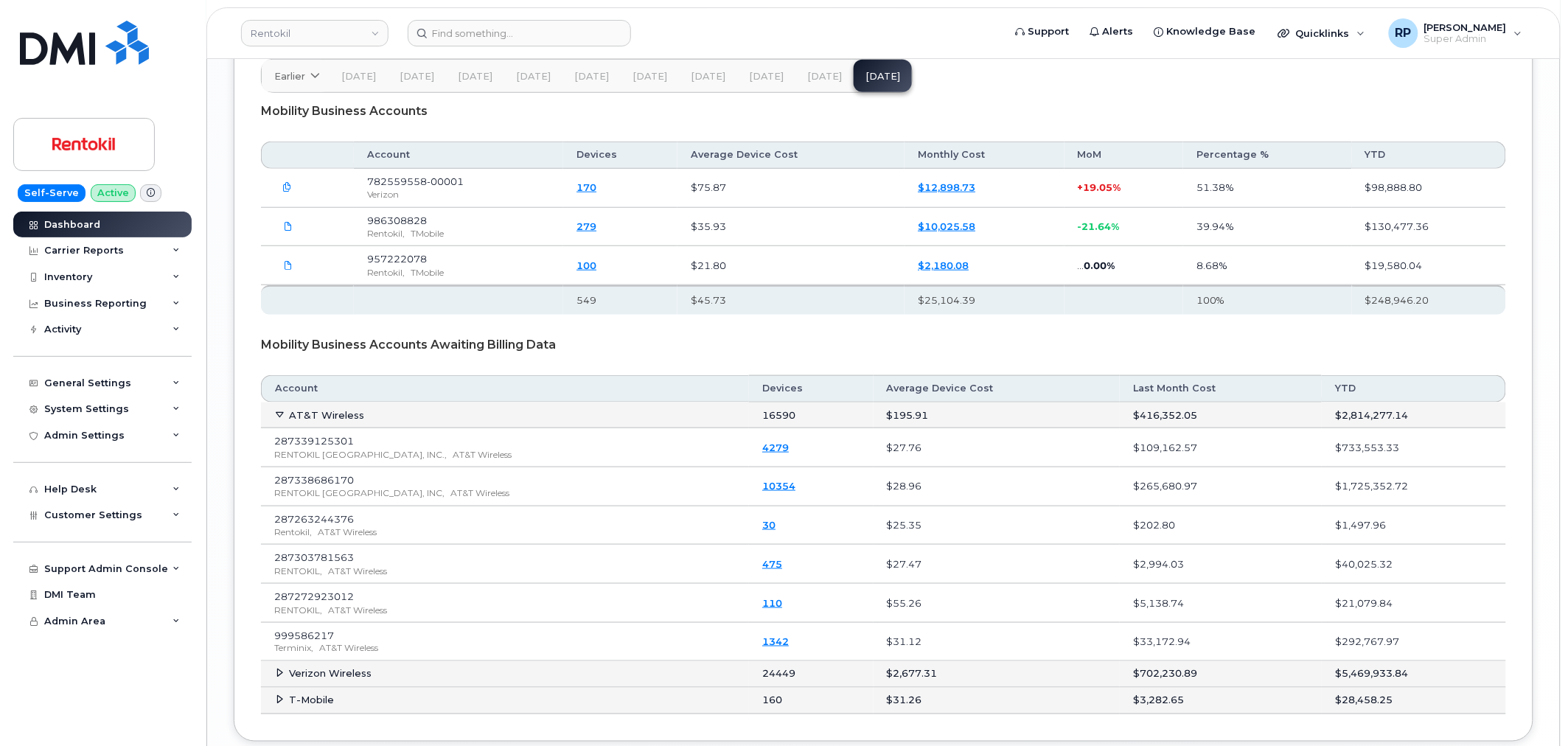
click at [827, 79] on span "[DATE]" at bounding box center [825, 77] width 35 height 12
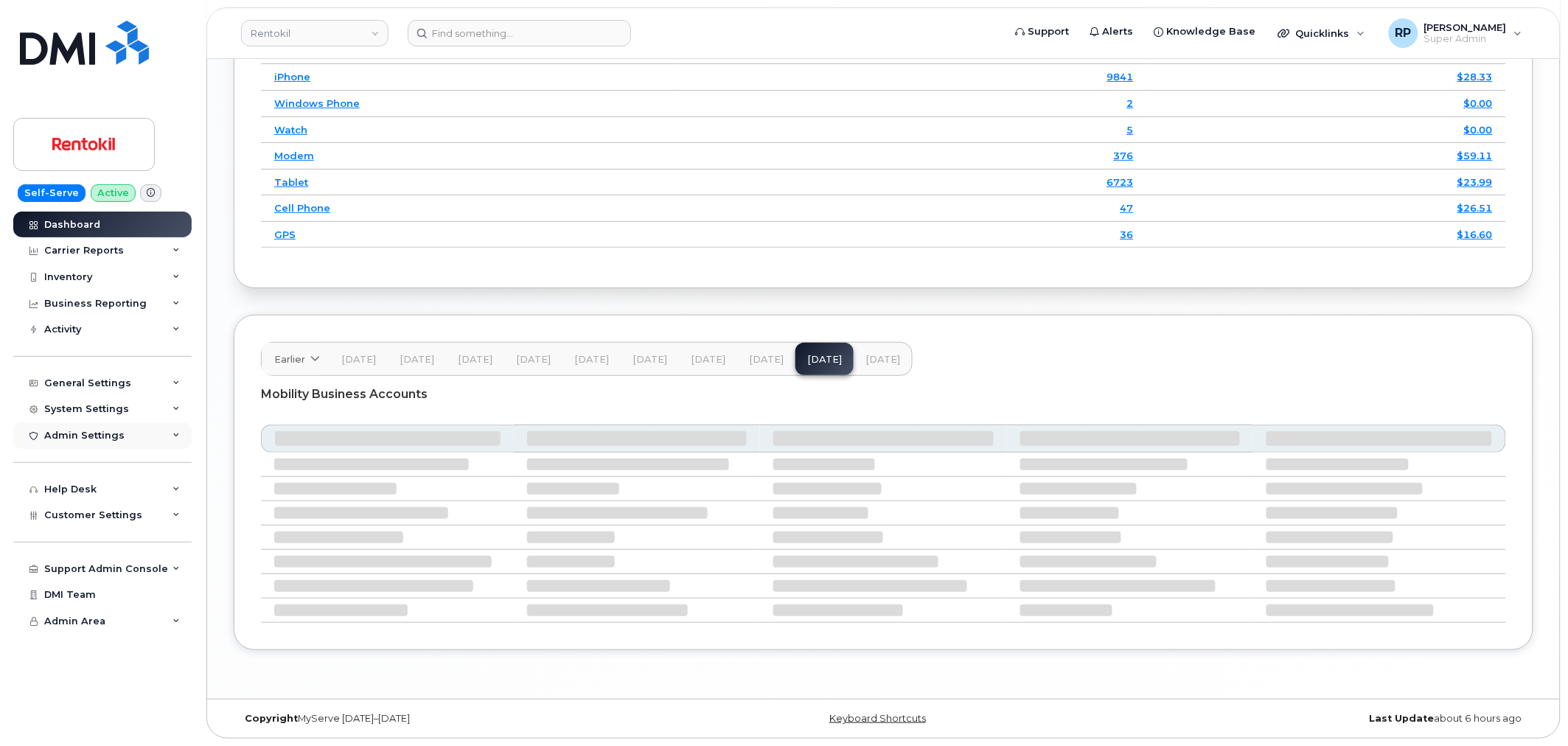
scroll to position [2036, 0]
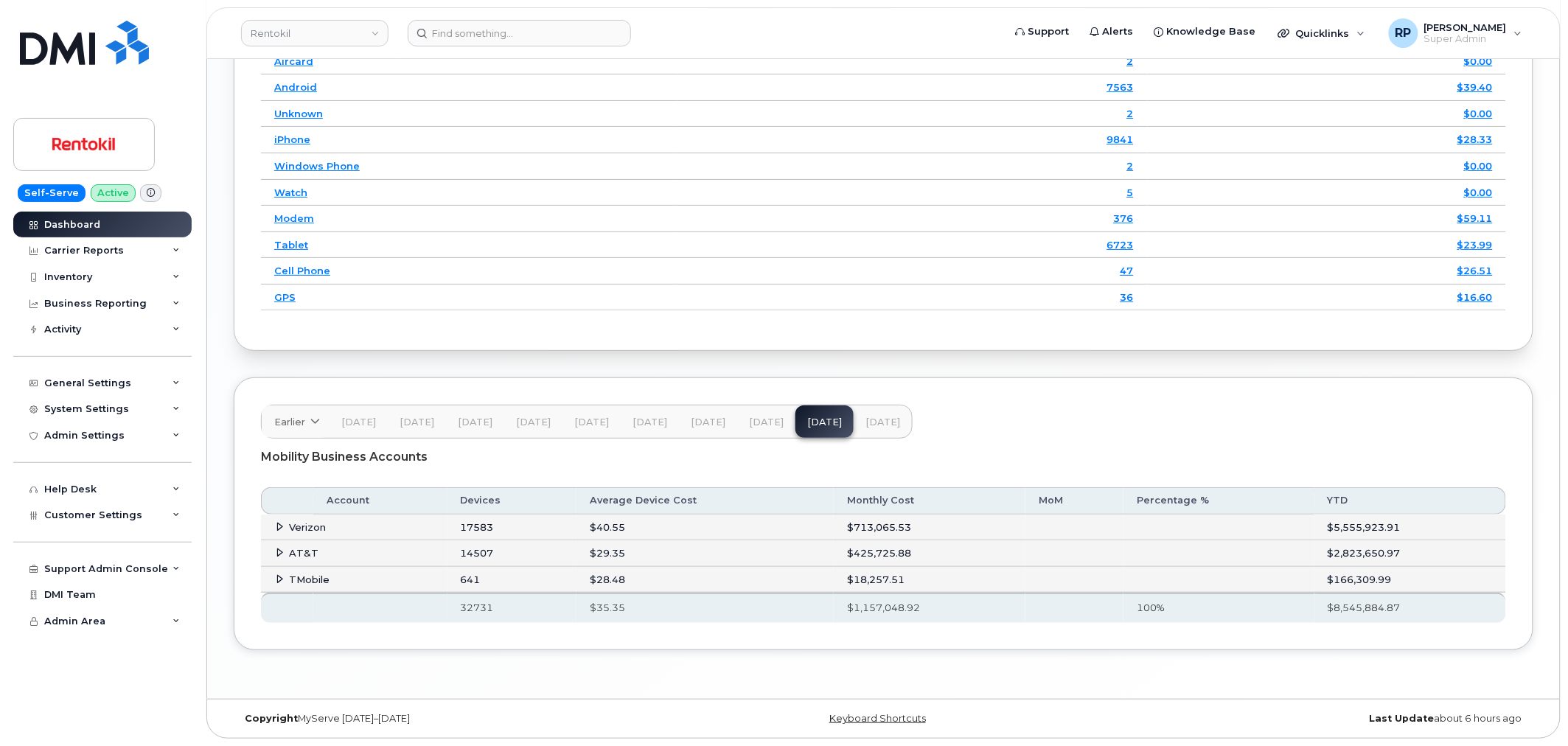
click at [277, 550] on icon at bounding box center [280, 552] width 9 height 9
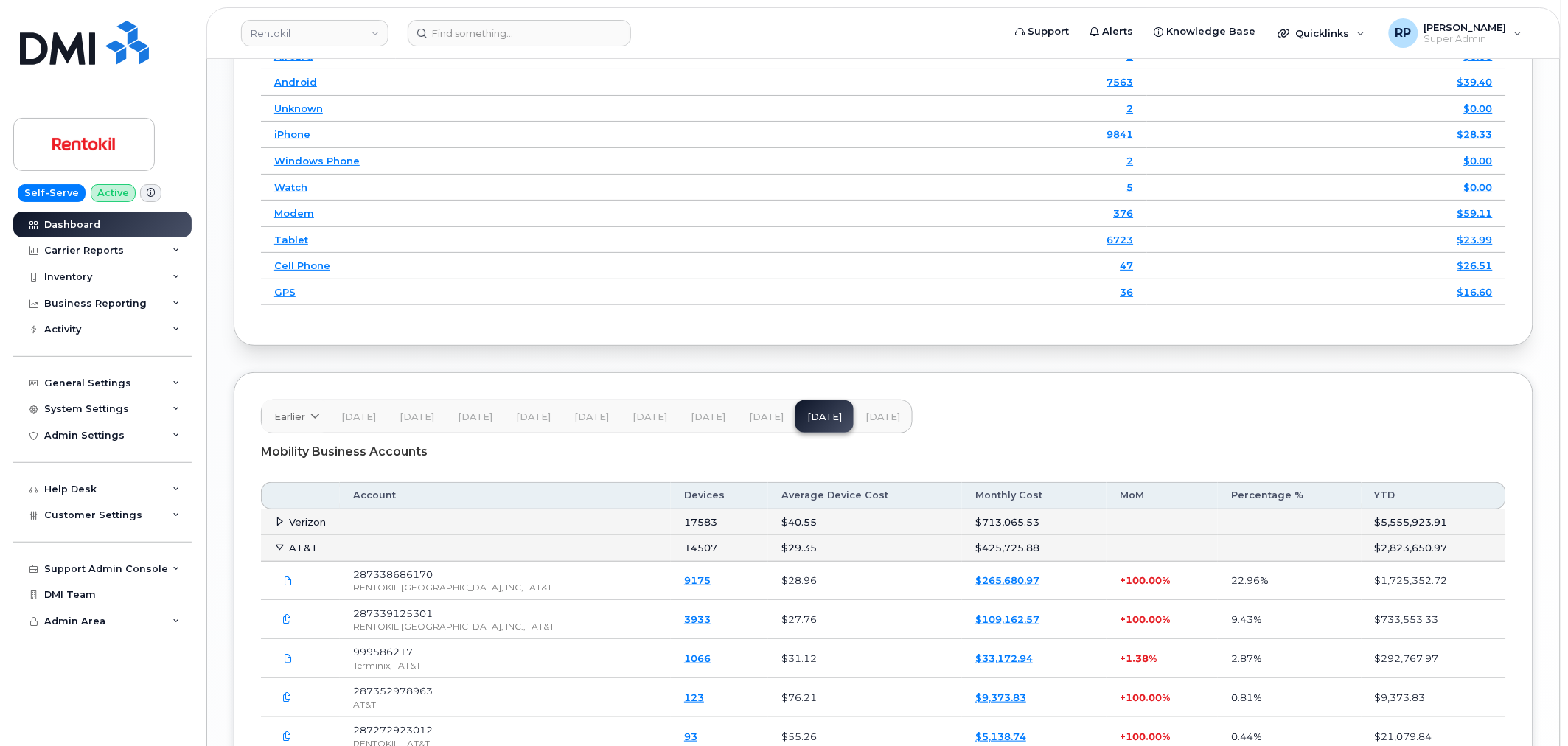
scroll to position [2172, 0]
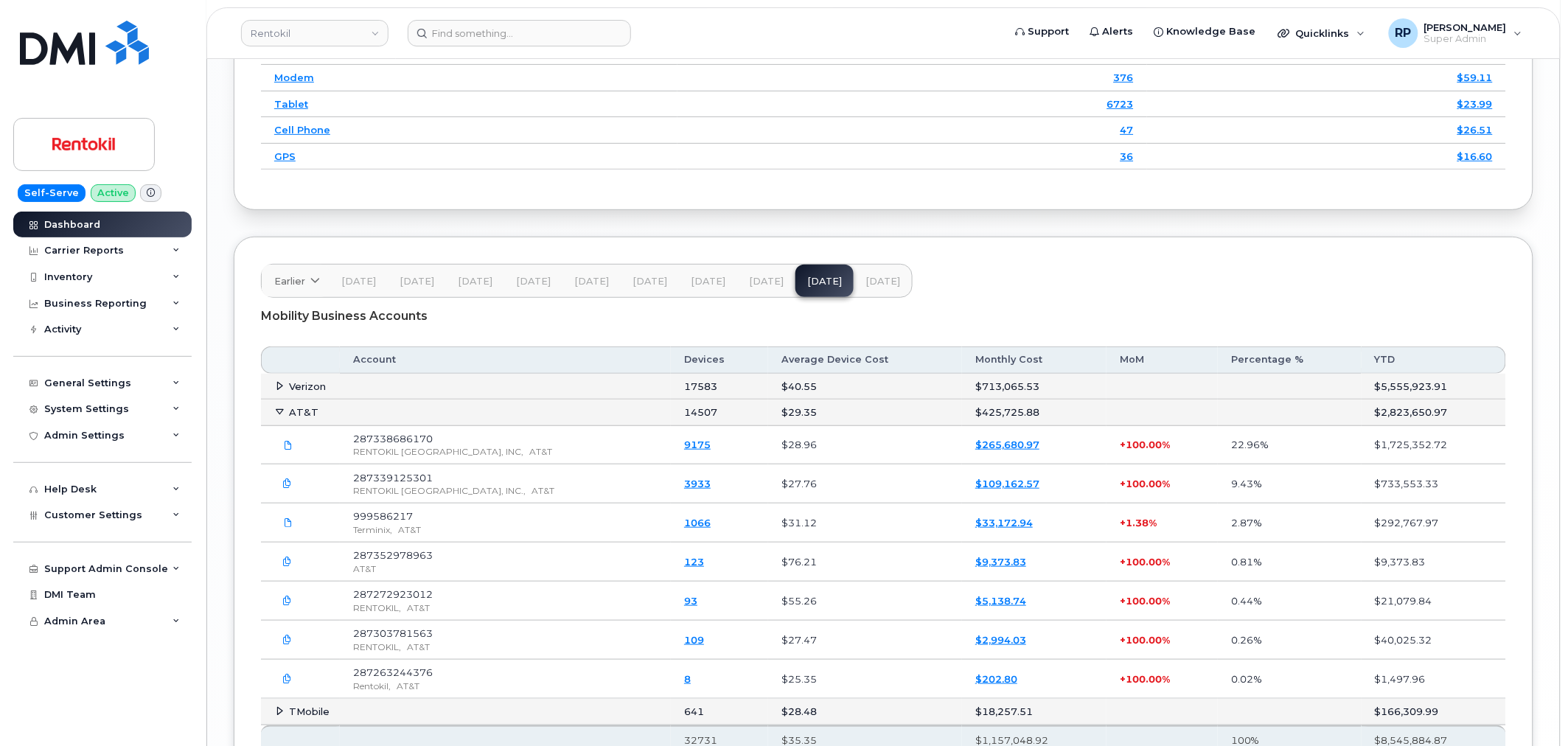
click at [853, 282] on button "Sep 25" at bounding box center [882, 280] width 58 height 32
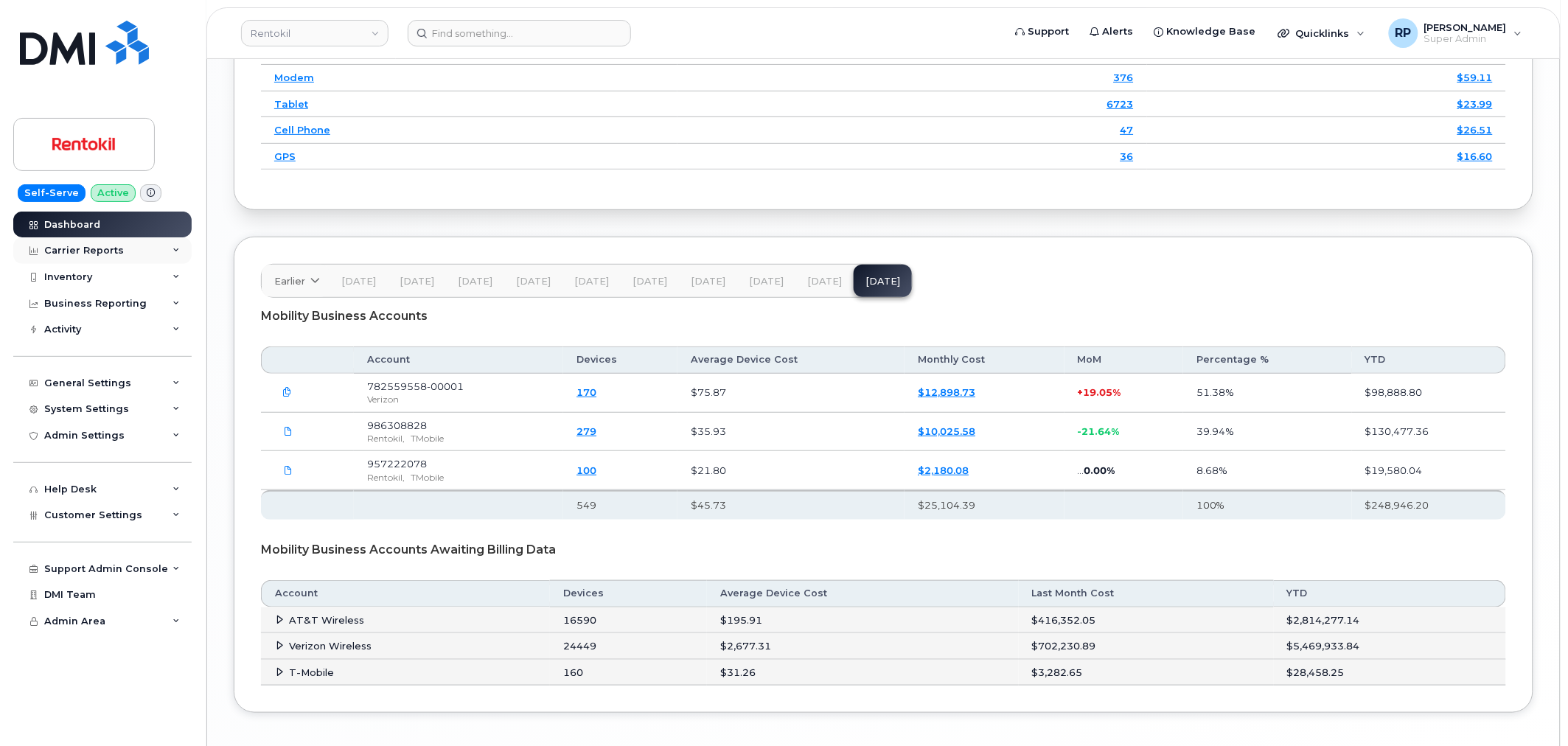
click at [91, 246] on div "Carrier Reports" at bounding box center [84, 251] width 79 height 12
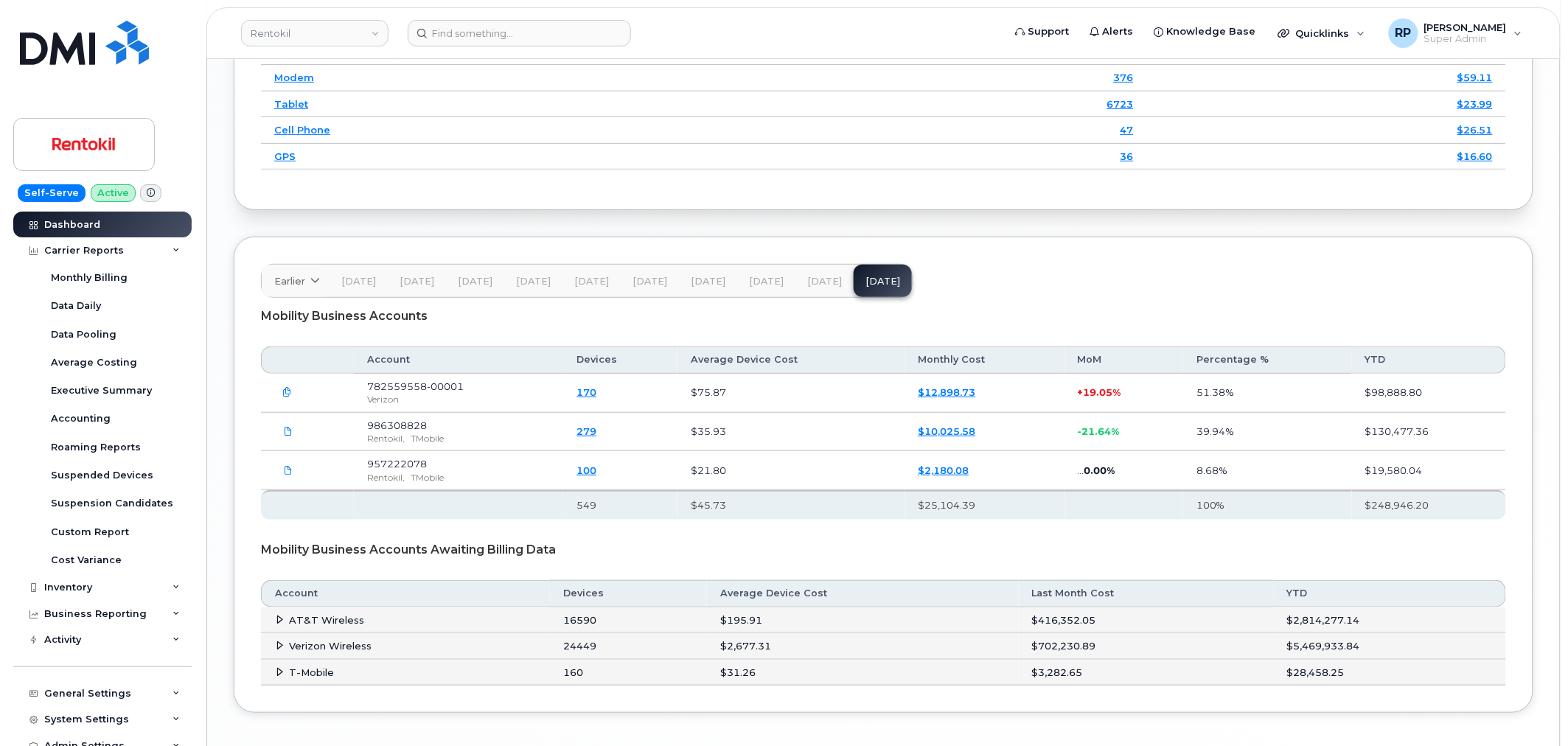
click at [823, 287] on span "Aug 25" at bounding box center [825, 281] width 35 height 12
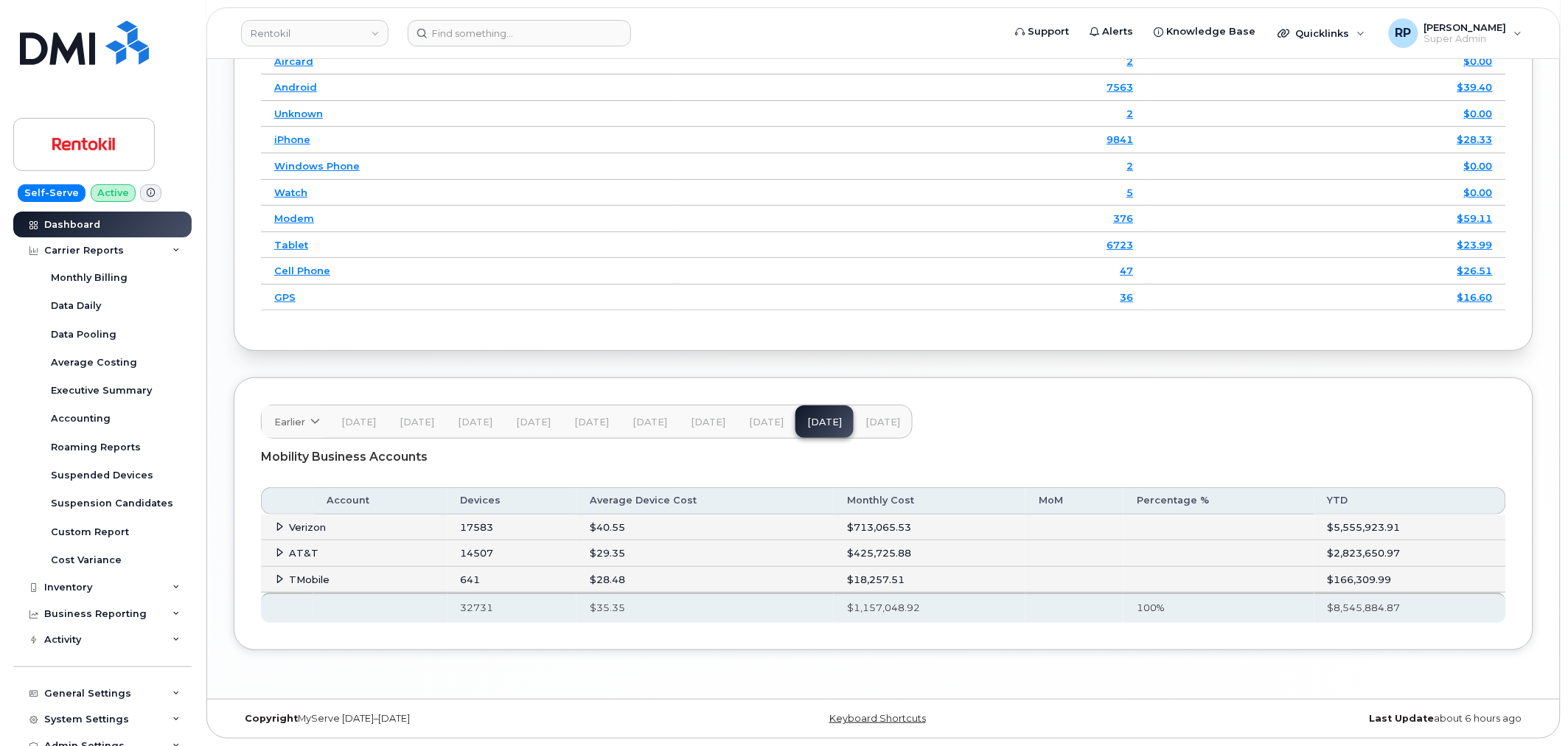
click at [277, 519] on td "Verizon" at bounding box center [354, 527] width 187 height 26
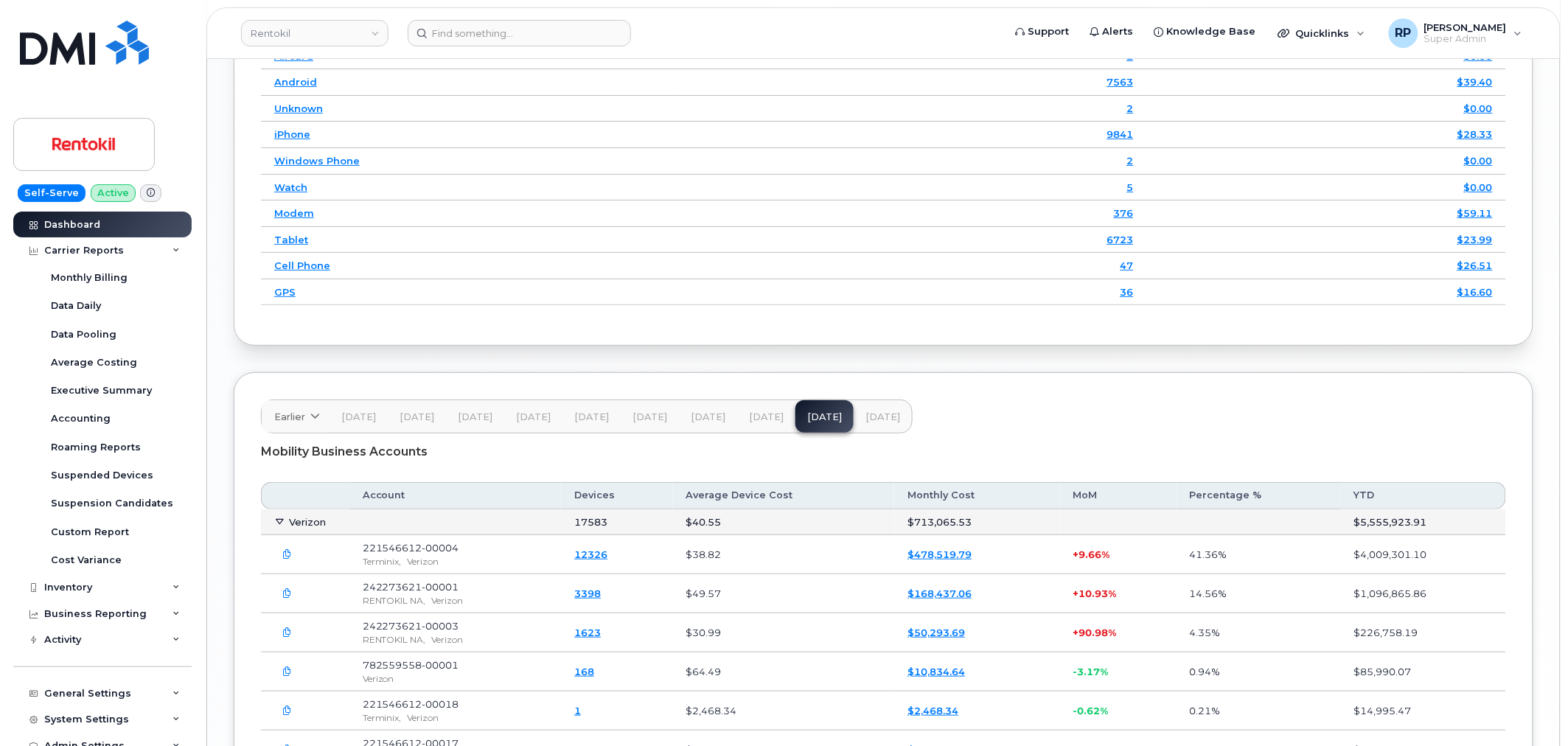
click at [873, 422] on span "Sep 25" at bounding box center [882, 417] width 35 height 12
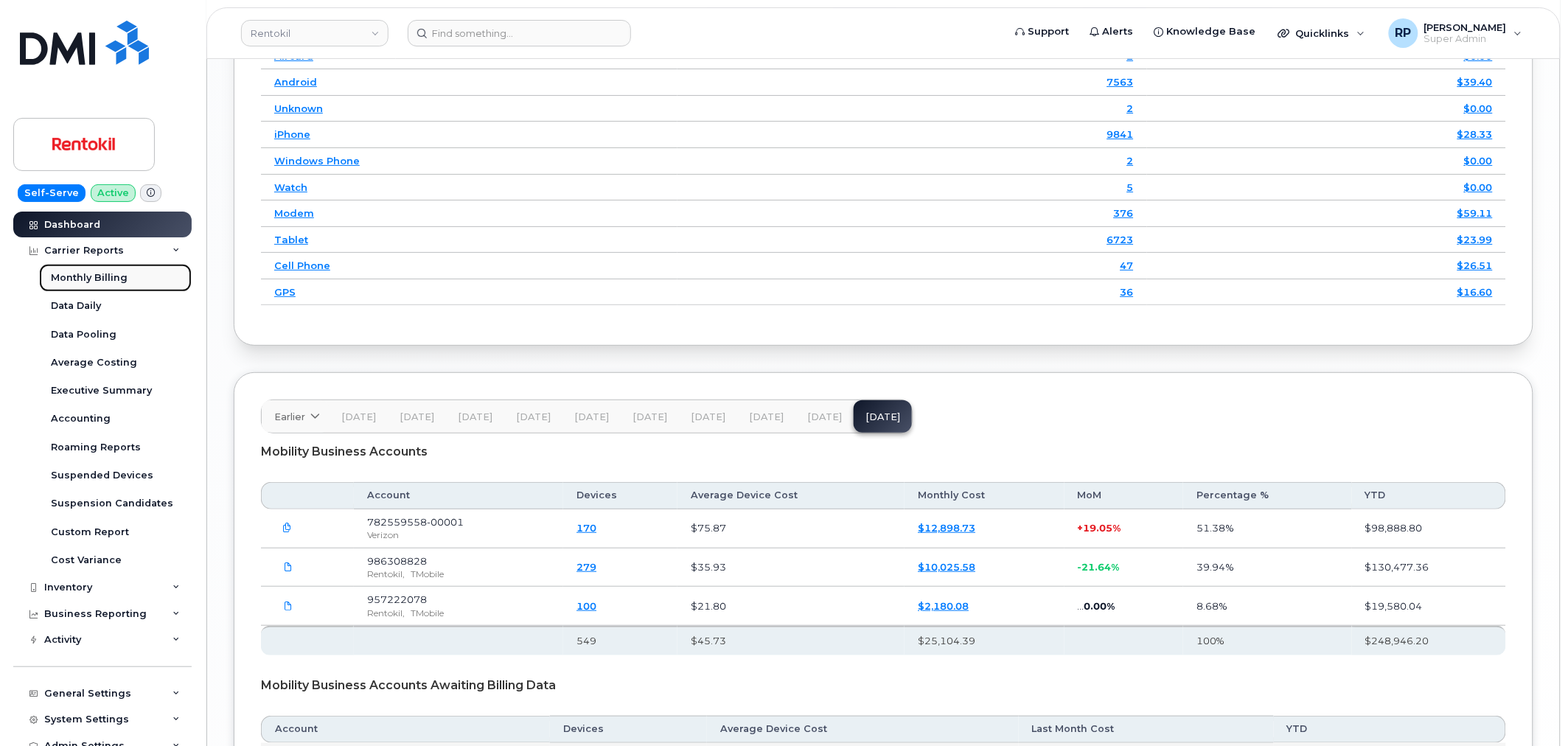
click at [81, 280] on div "Monthly Billing" at bounding box center [90, 278] width 77 height 14
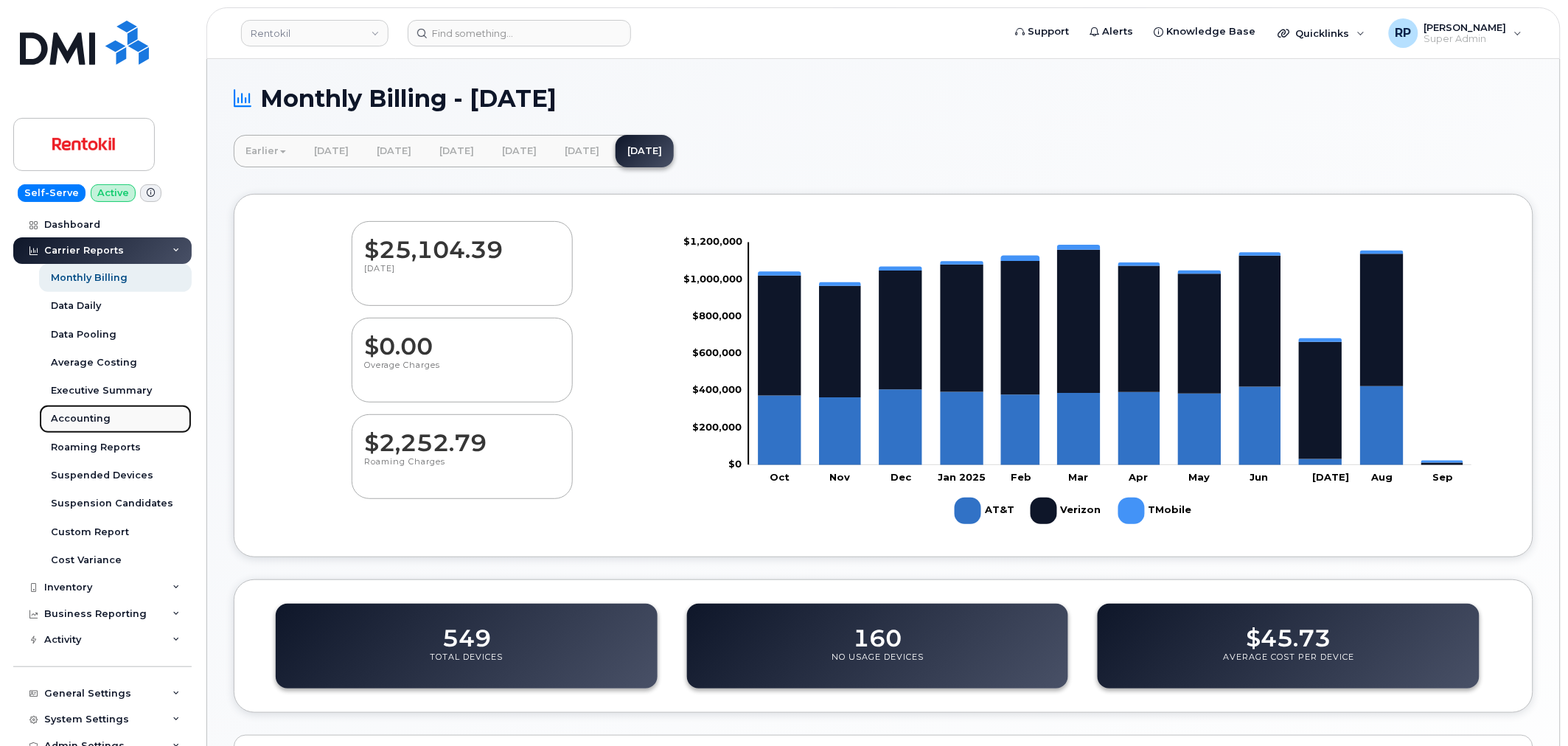
click at [81, 416] on div "Accounting" at bounding box center [81, 419] width 60 height 14
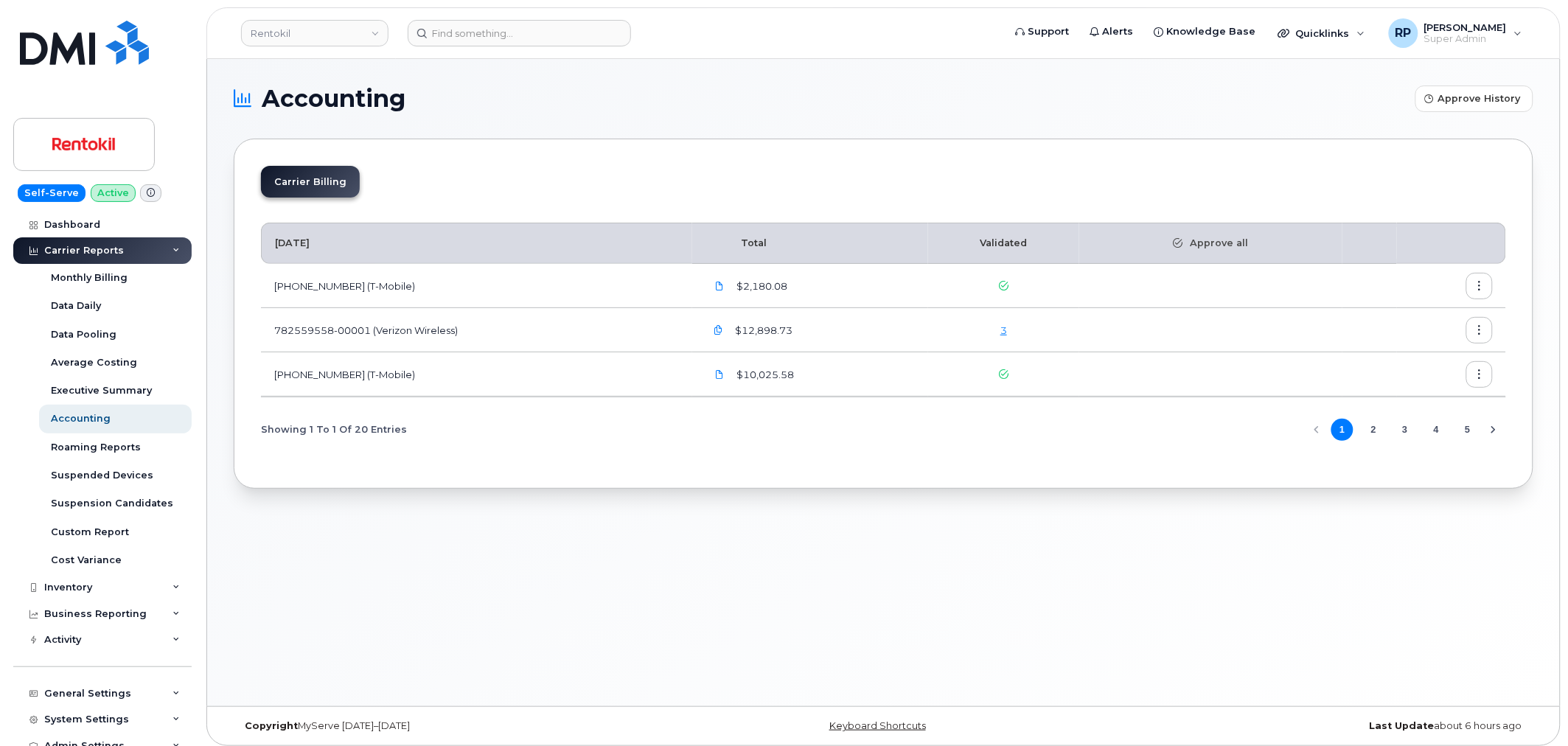
click at [1007, 333] on link "3" at bounding box center [1004, 330] width 7 height 12
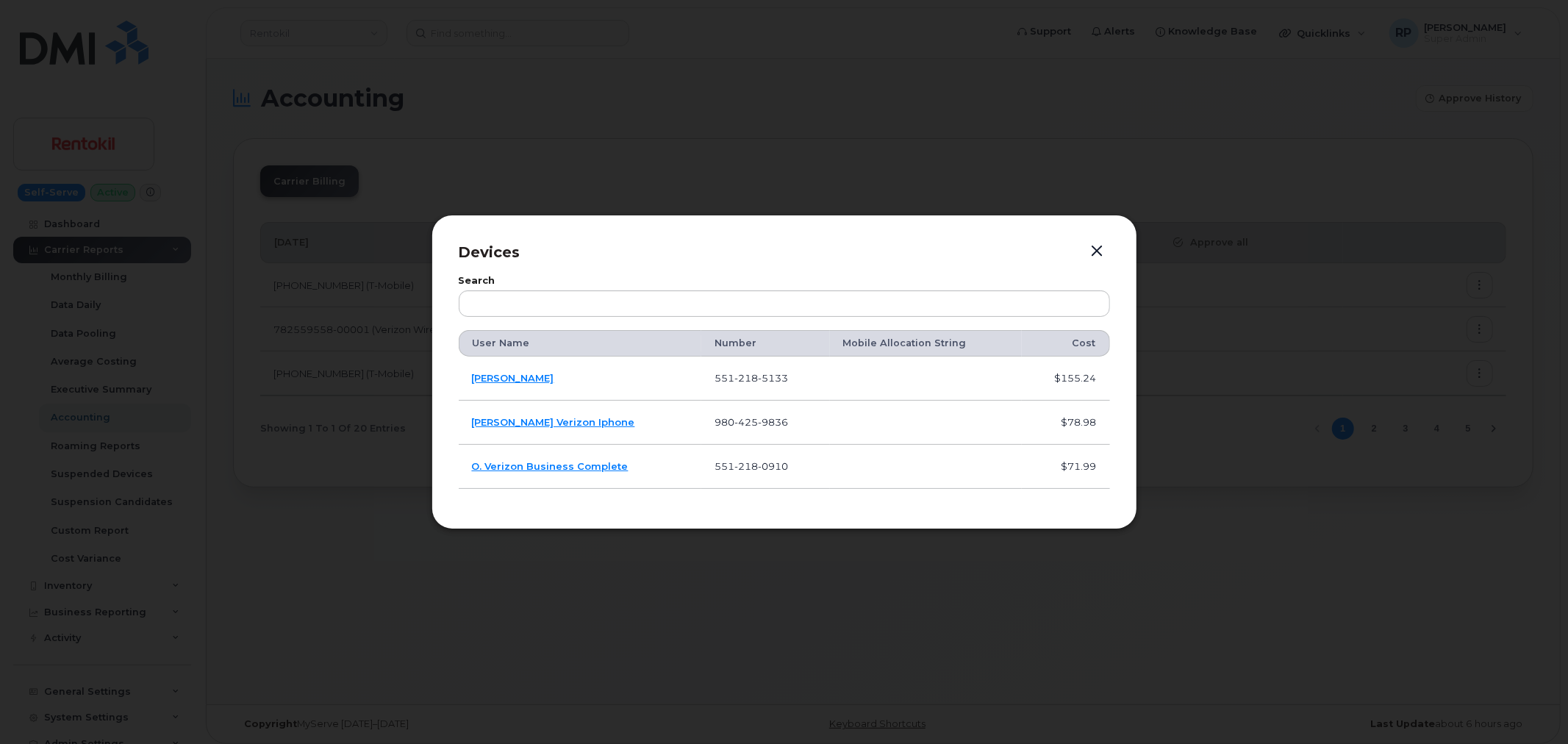
click at [1090, 253] on button "button" at bounding box center [1098, 252] width 22 height 20
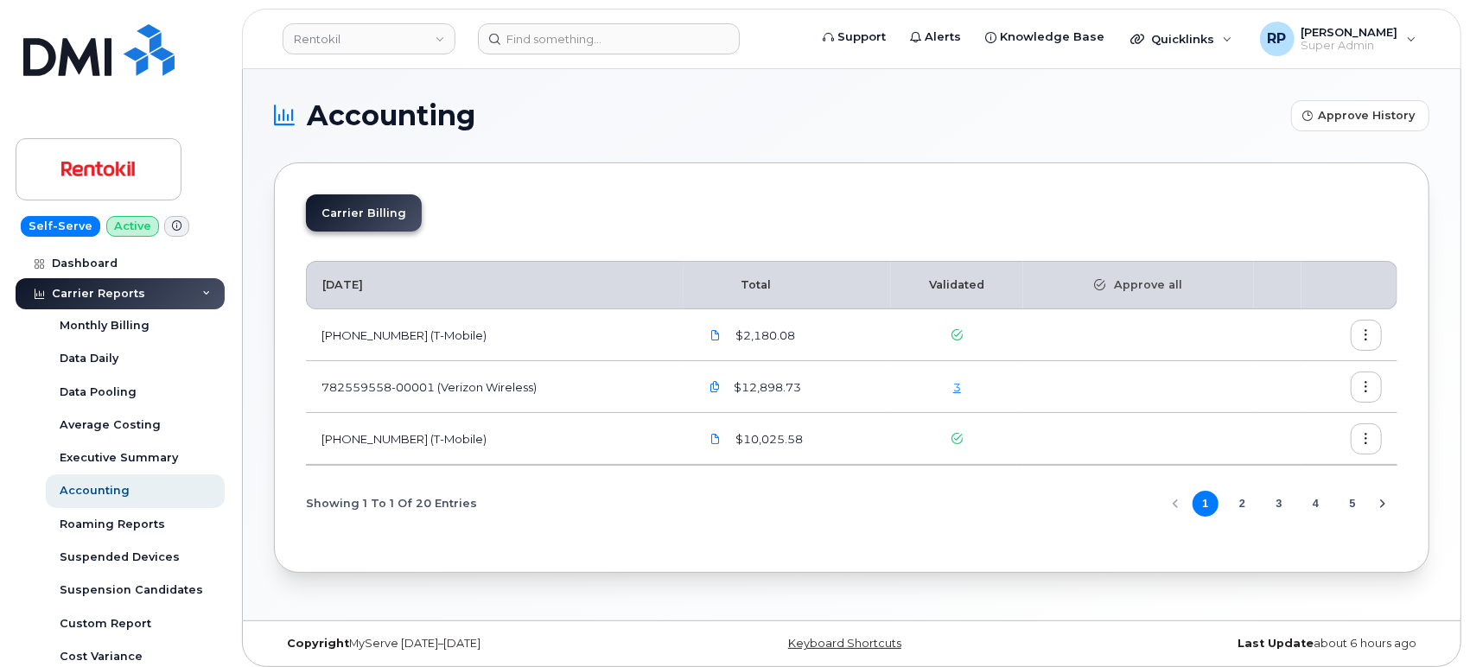
click at [956, 384] on div "3" at bounding box center [957, 387] width 101 height 16
click at [960, 383] on link "3" at bounding box center [957, 387] width 8 height 14
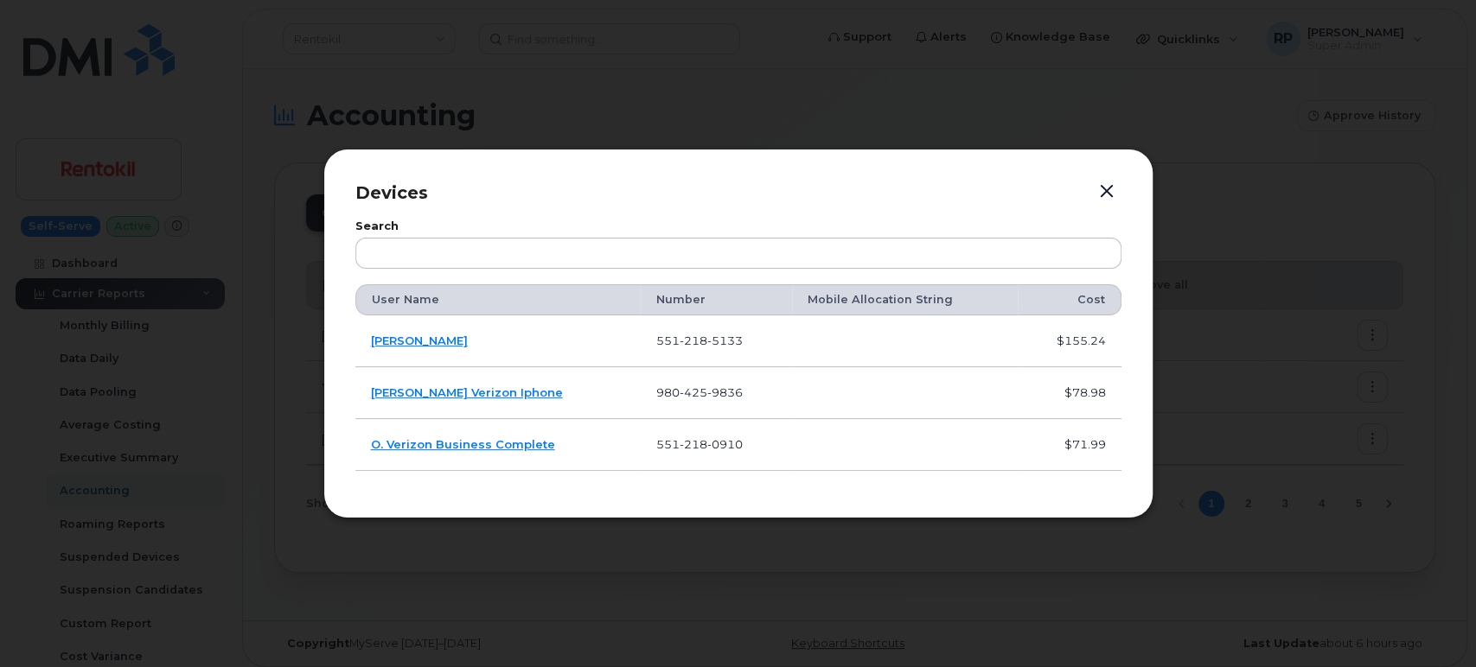
click at [1106, 194] on button "button" at bounding box center [1107, 192] width 26 height 24
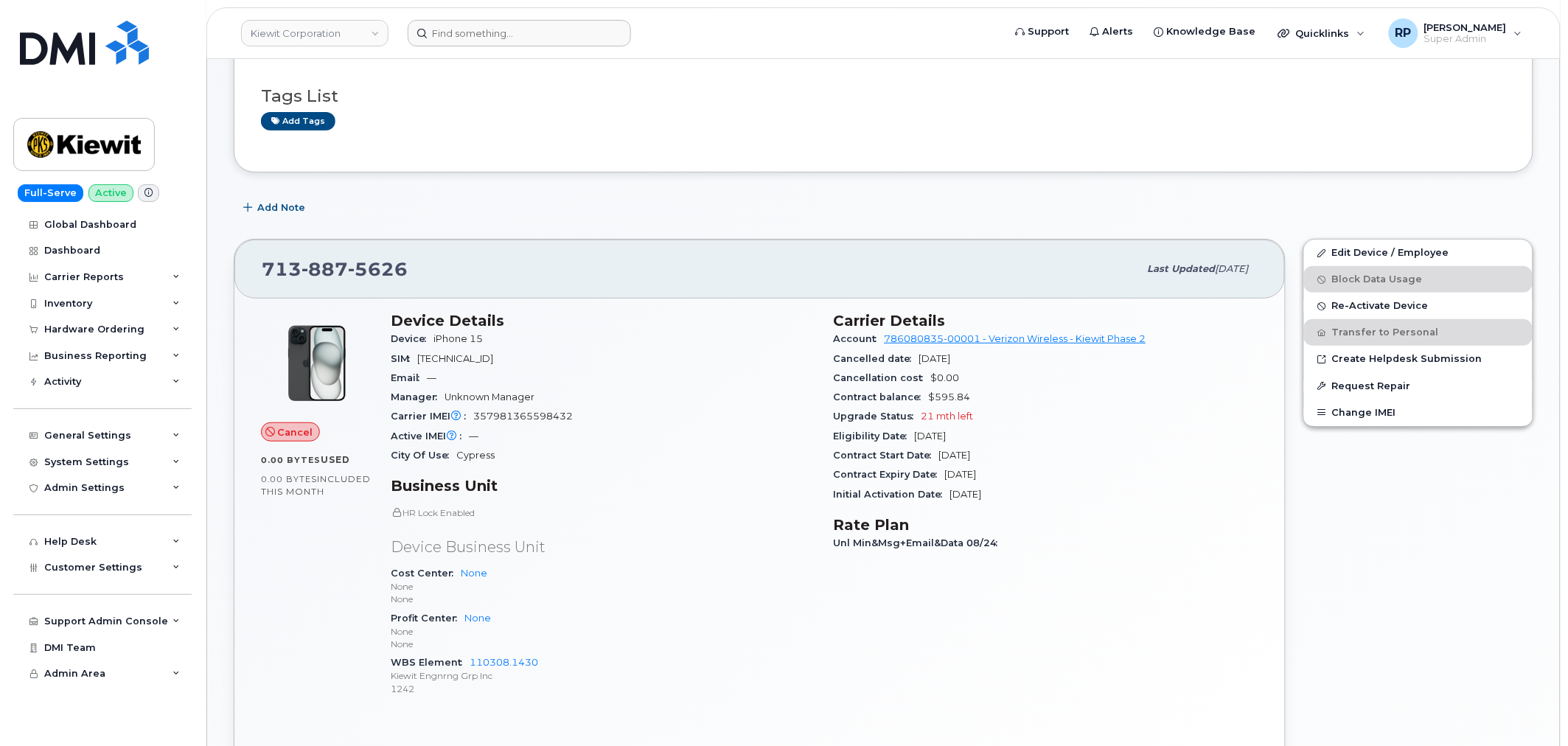
scroll to position [109, 0]
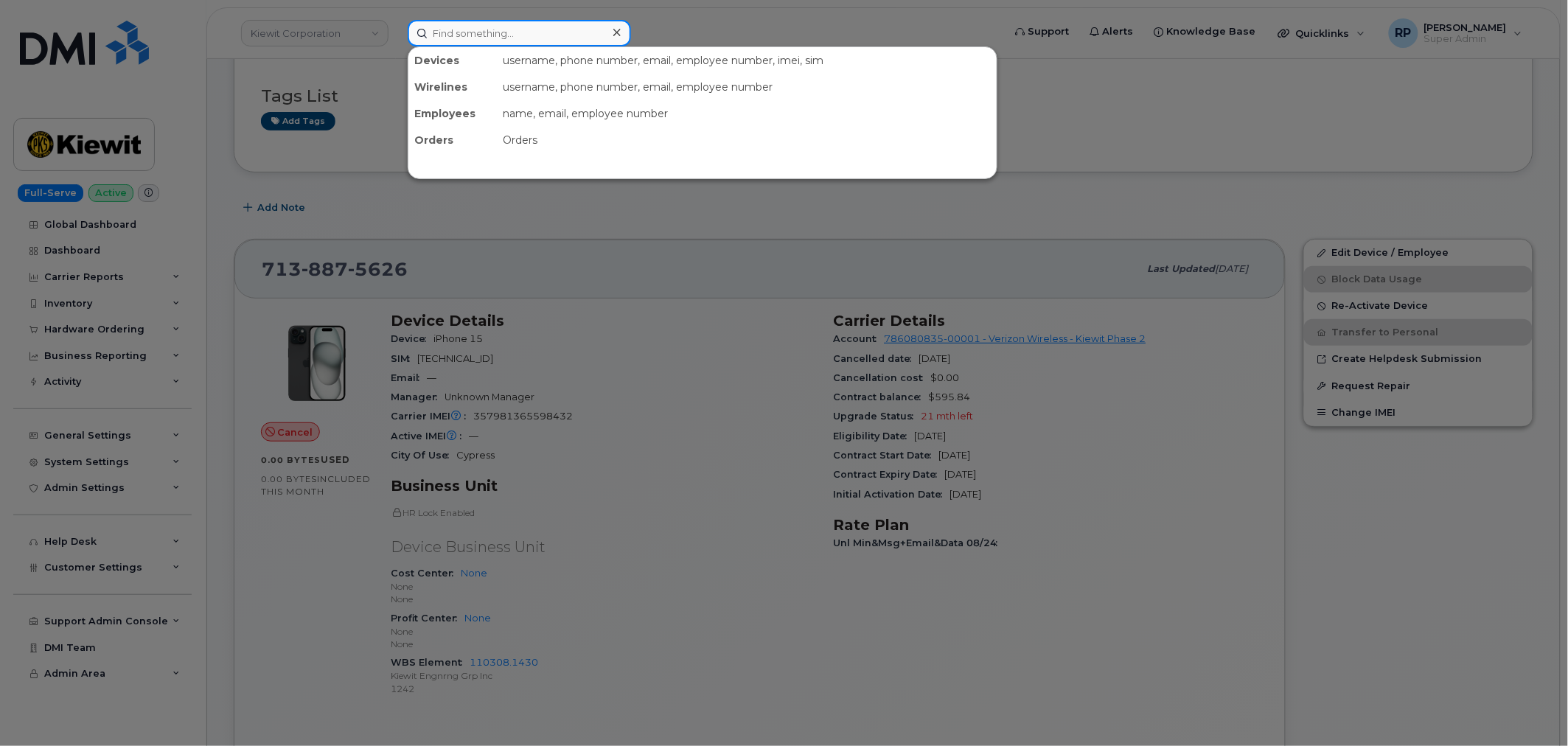
click at [538, 34] on input at bounding box center [519, 32] width 223 height 26
type input "5512185133"
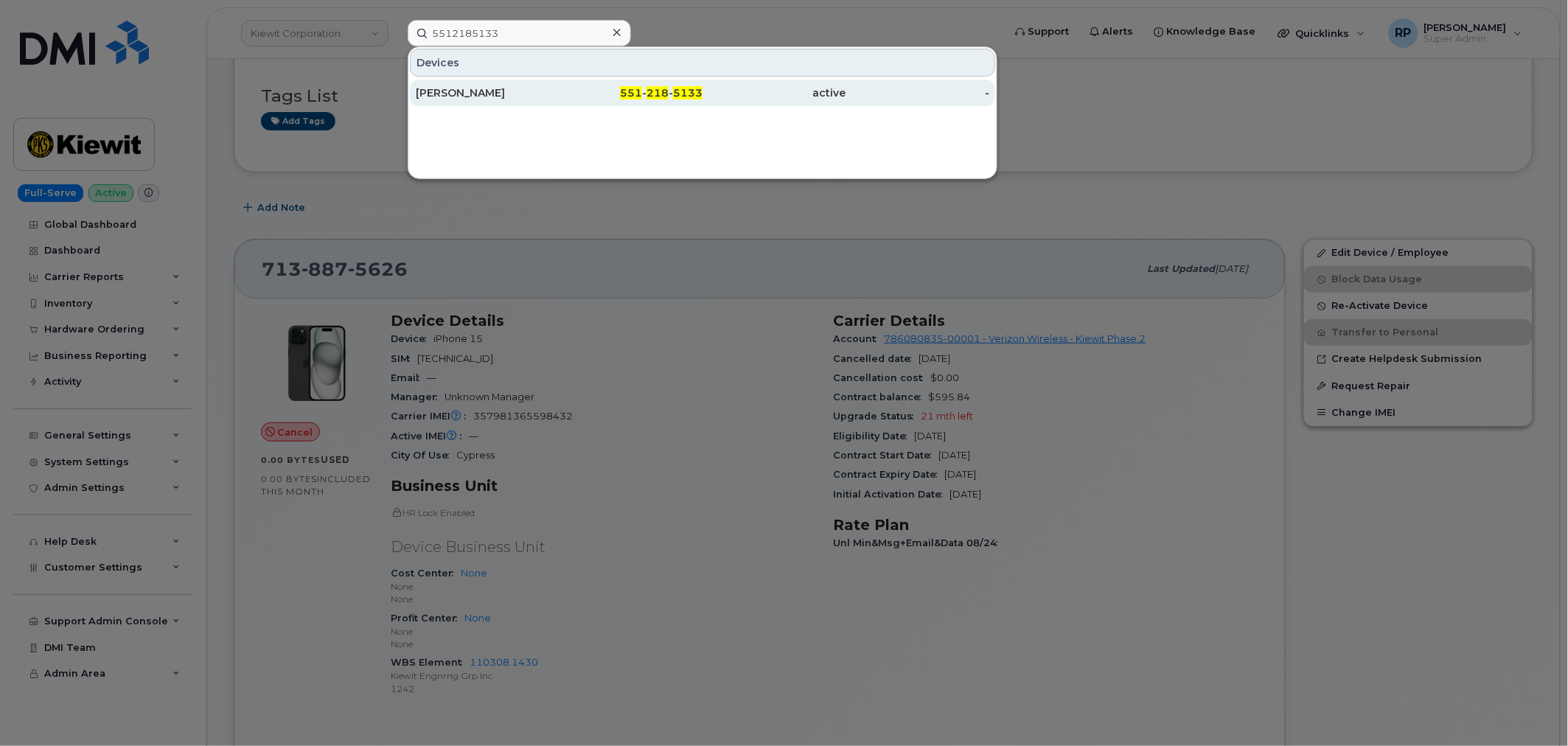
click at [530, 89] on div "[PERSON_NAME]" at bounding box center [488, 92] width 144 height 14
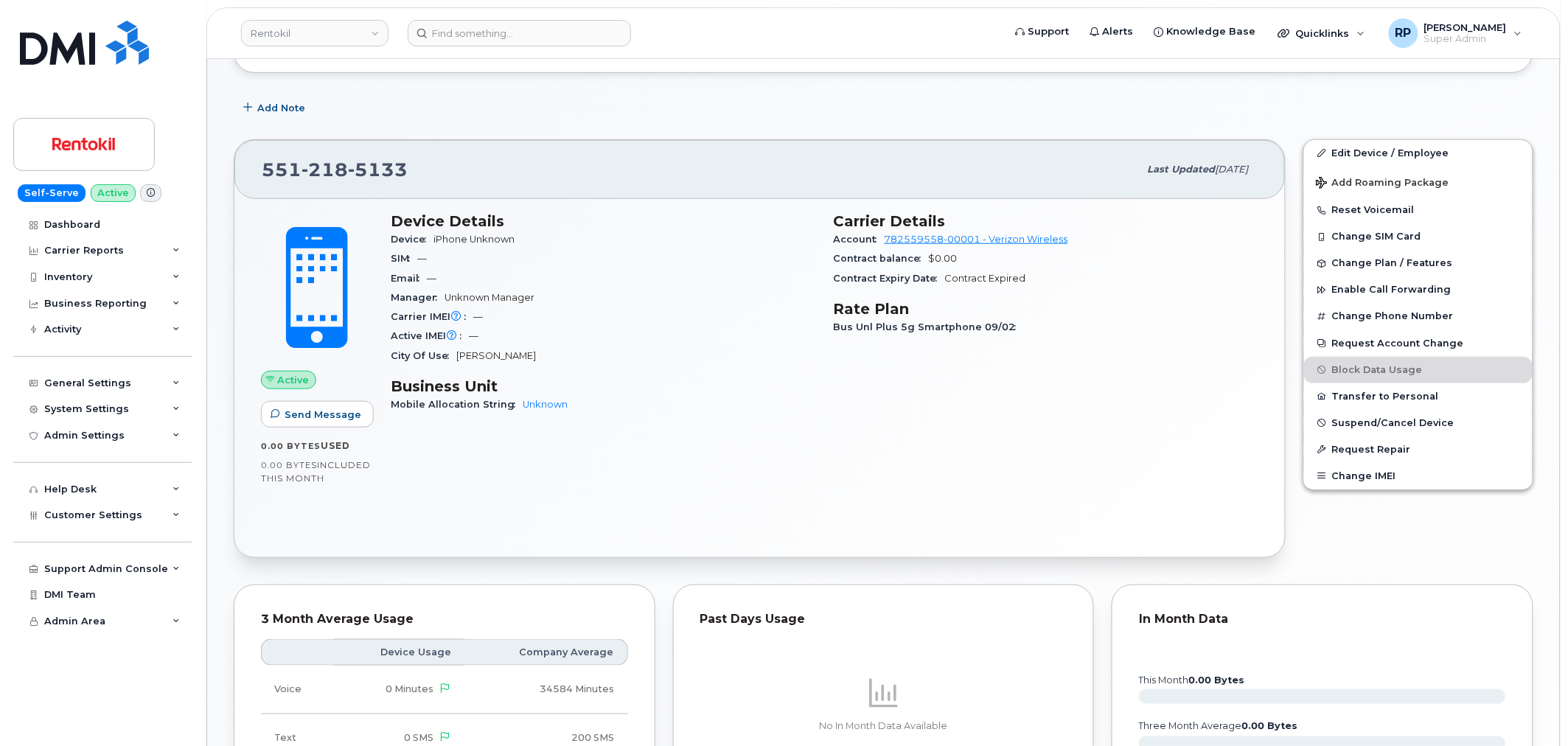
scroll to position [240, 0]
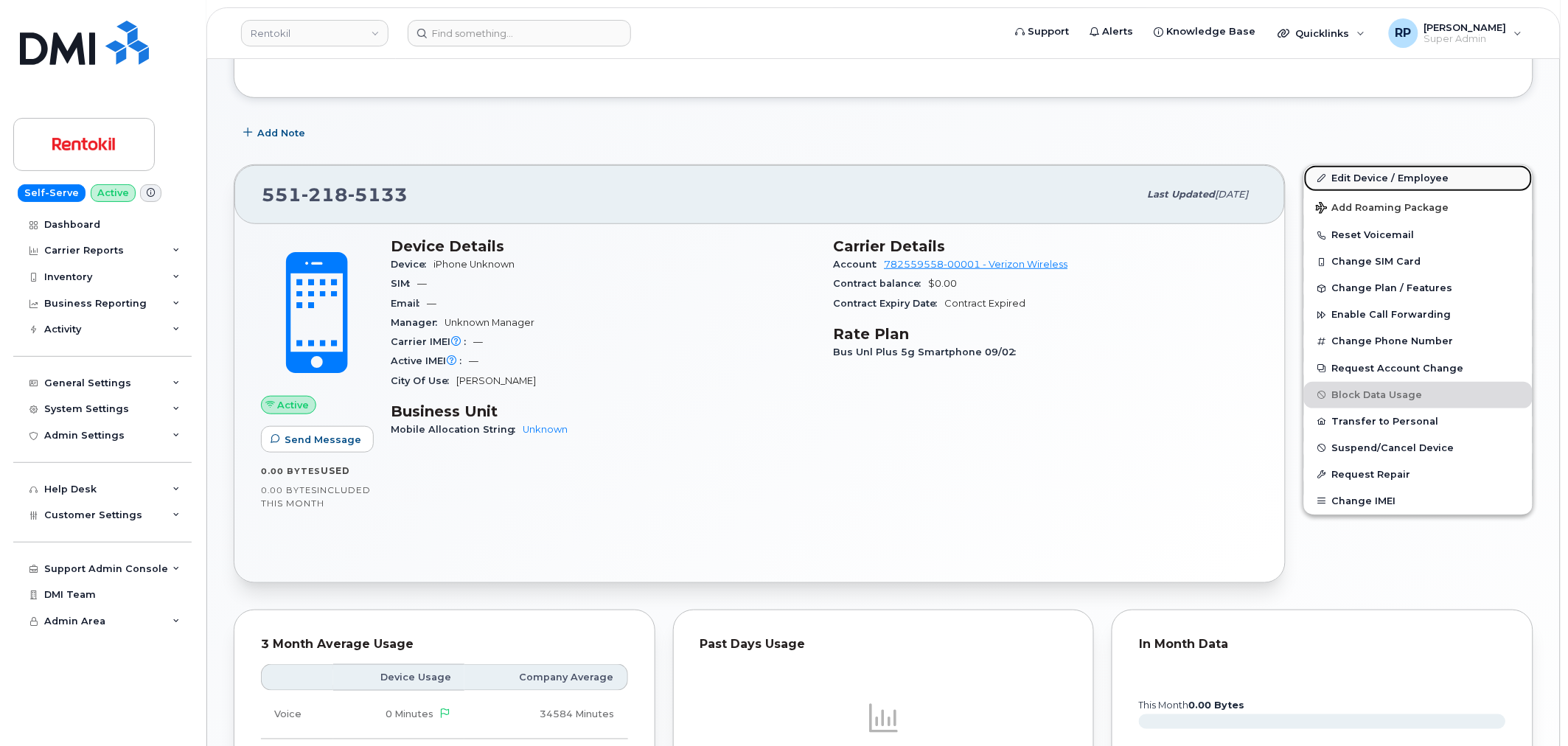
click at [1362, 176] on link "Edit Device / Employee" at bounding box center [1418, 178] width 229 height 26
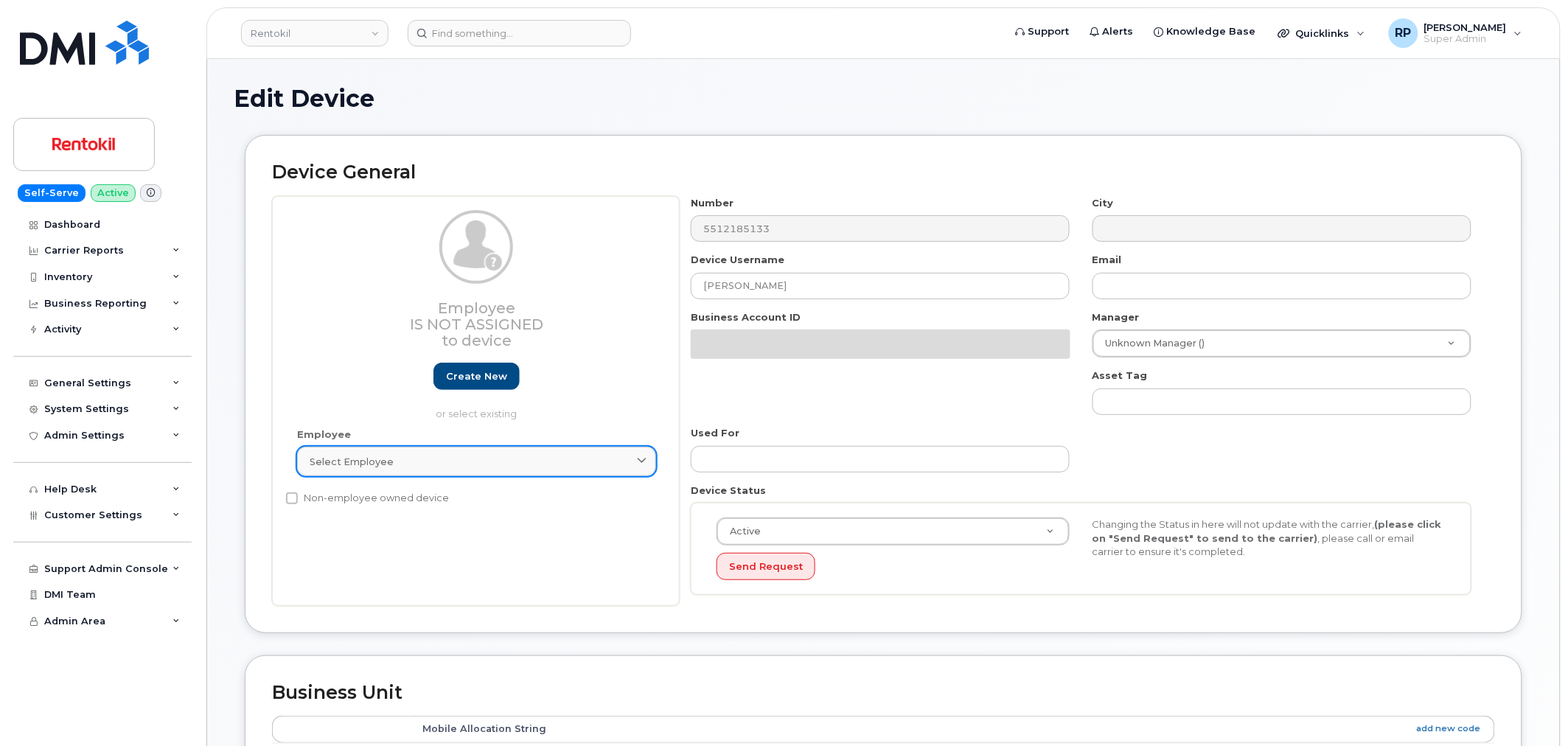
click at [483, 474] on link "Select employee" at bounding box center [476, 461] width 359 height 30
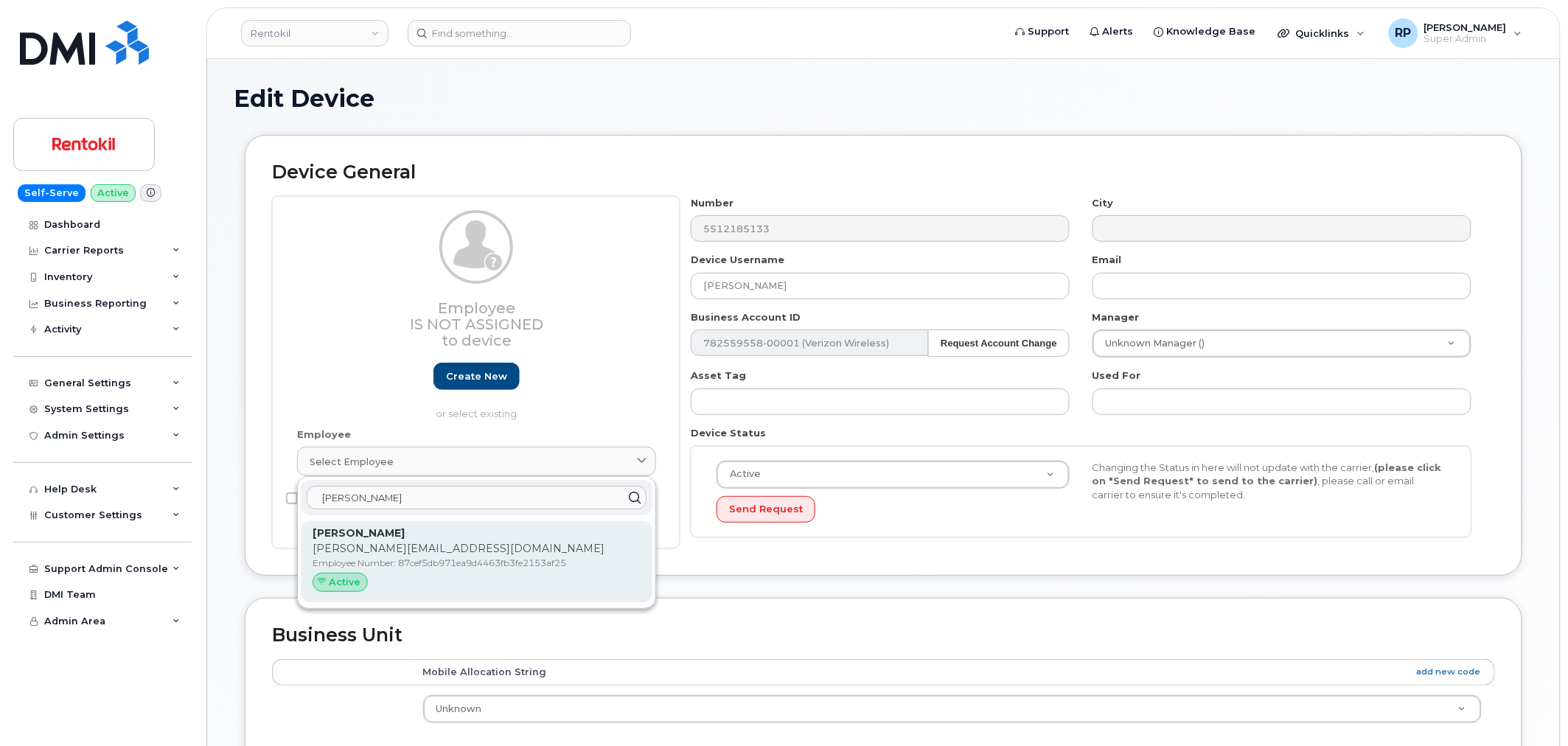
type input "[PERSON_NAME]"
click at [432, 549] on p "[PERSON_NAME][EMAIL_ADDRESS][DOMAIN_NAME]" at bounding box center [477, 549] width 328 height 15
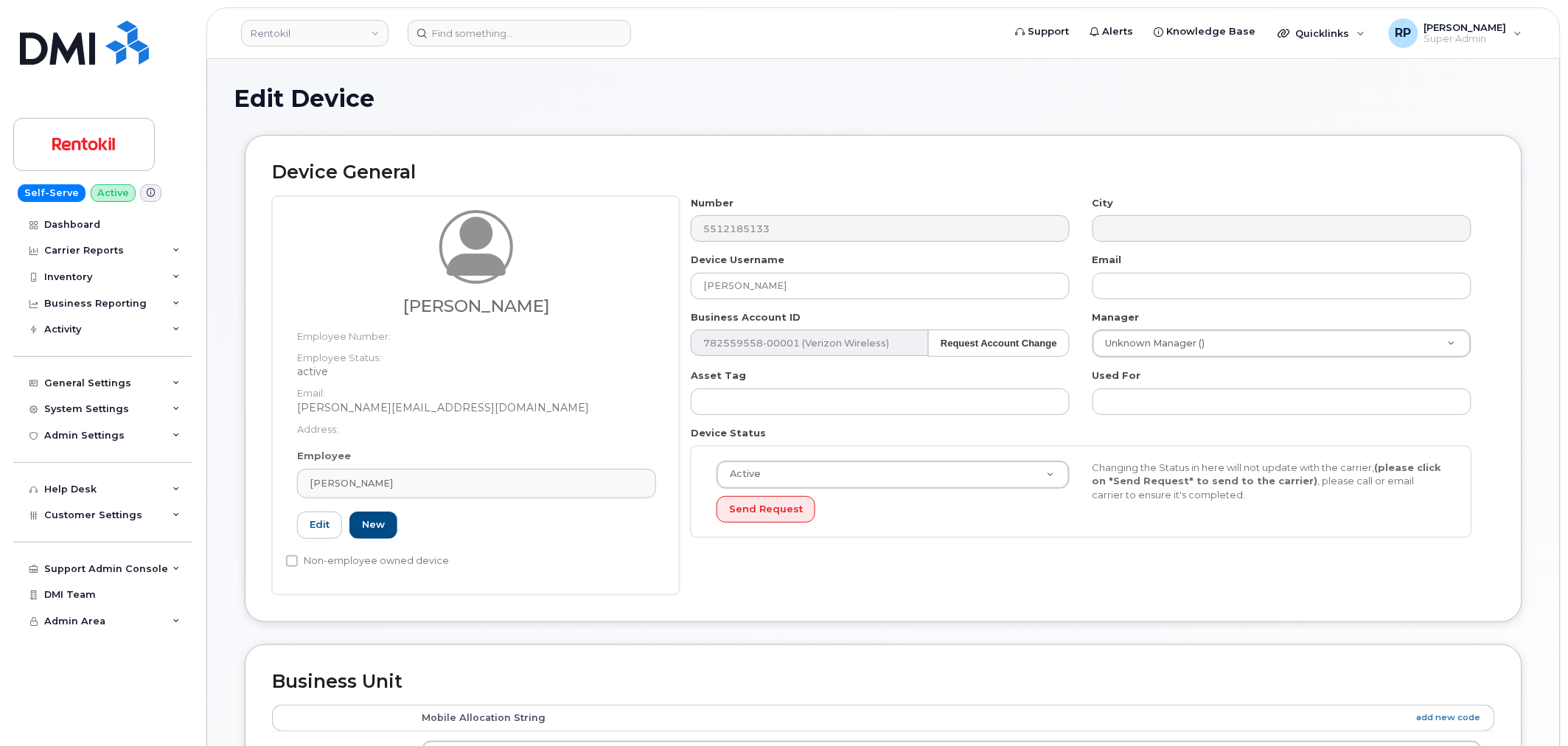
type input "87cef5db971ea9d4463fb3fe2153af25"
type input "[PERSON_NAME][EMAIL_ADDRESS][DOMAIN_NAME]"
type input "35241264"
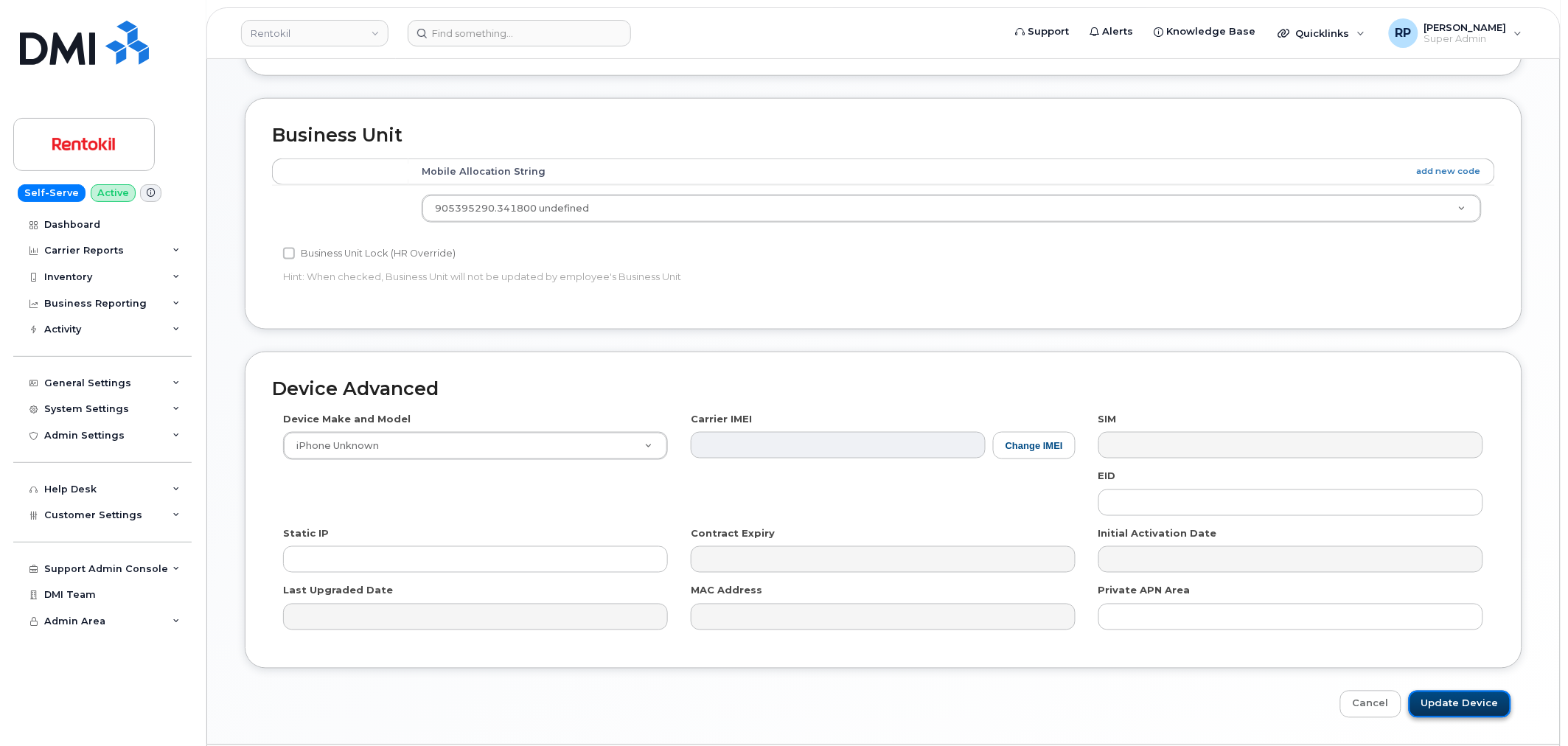
click at [1465, 713] on input "Update Device" at bounding box center [1460, 704] width 102 height 27
type input "Saving..."
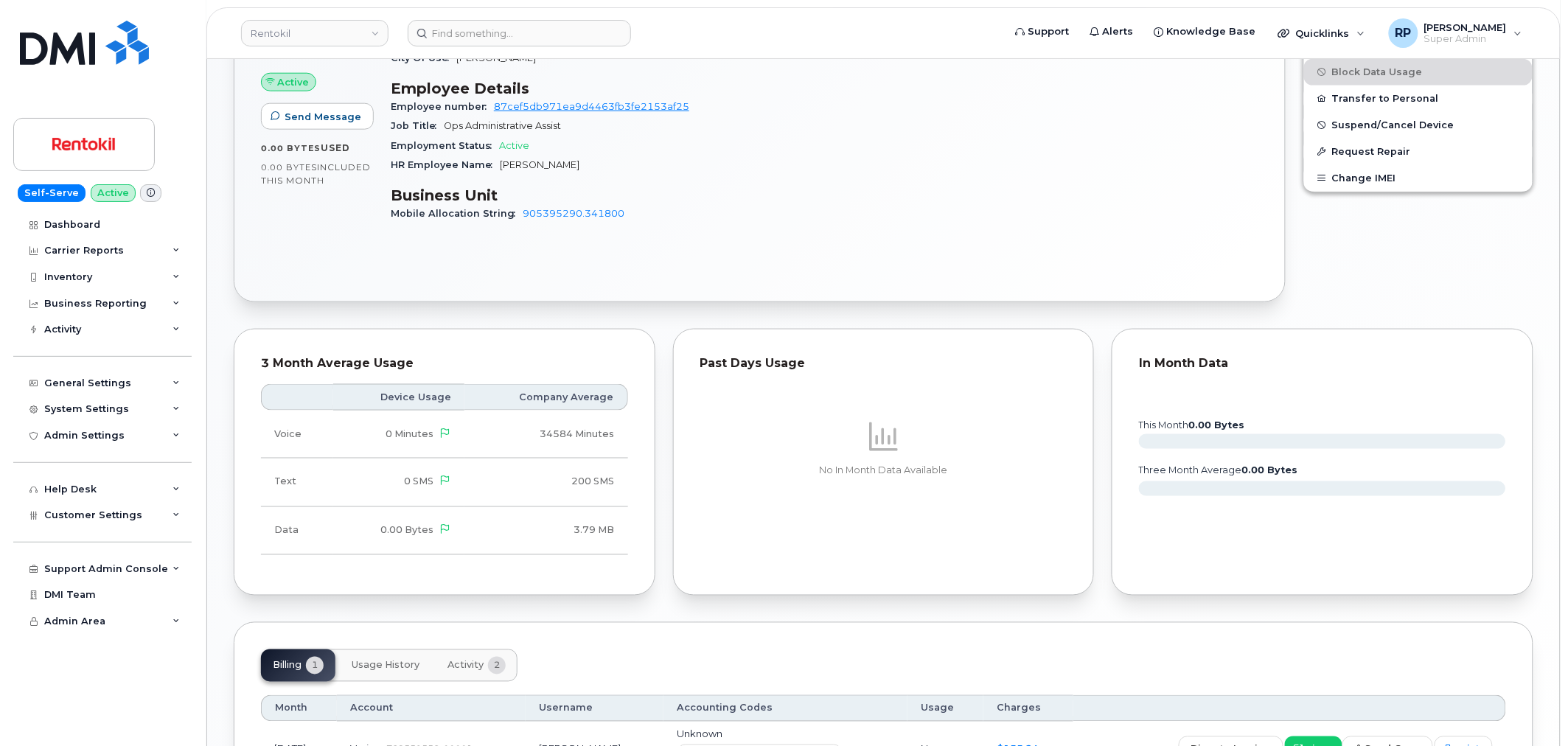
scroll to position [709, 0]
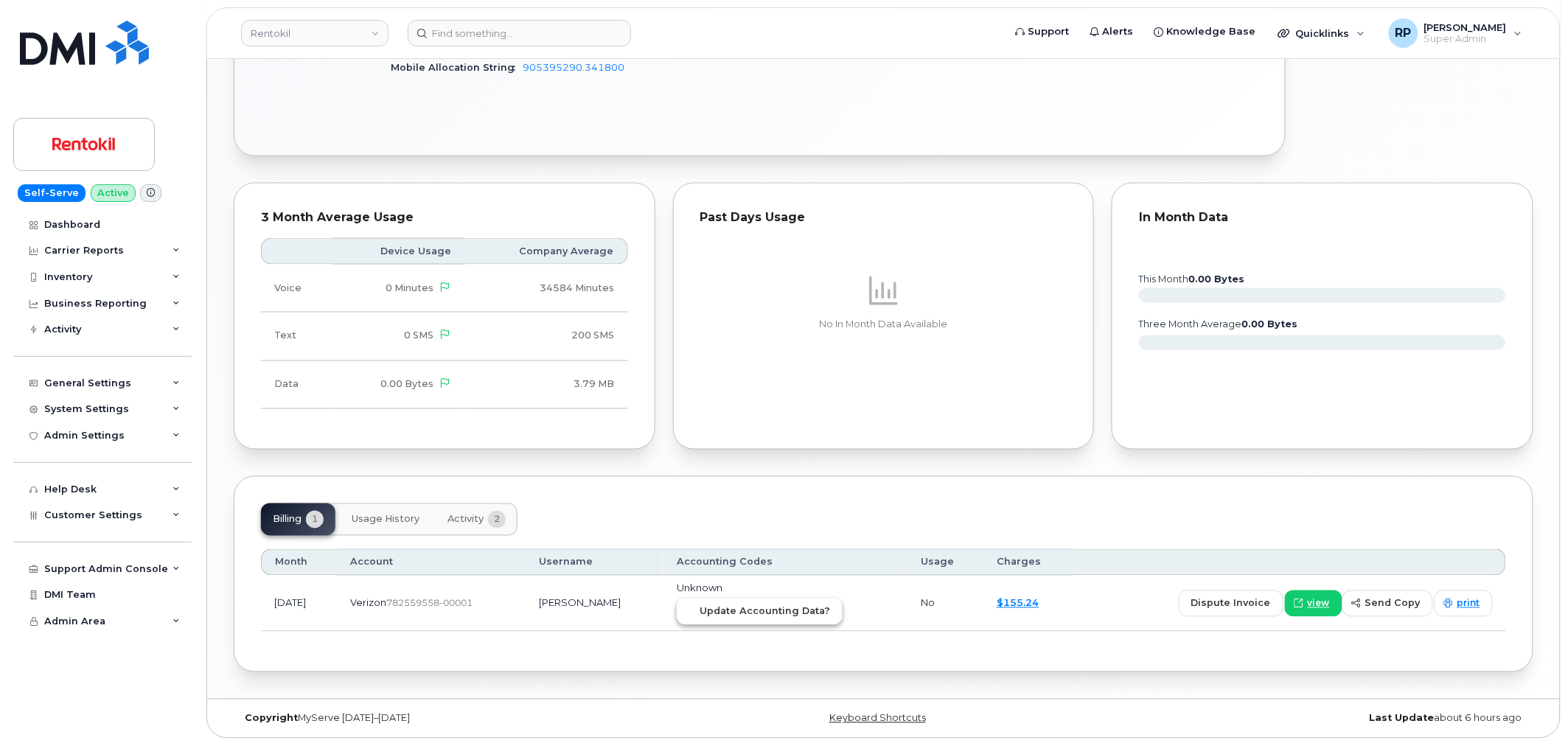
click at [745, 614] on span "Update Accounting Data?" at bounding box center [764, 611] width 130 height 14
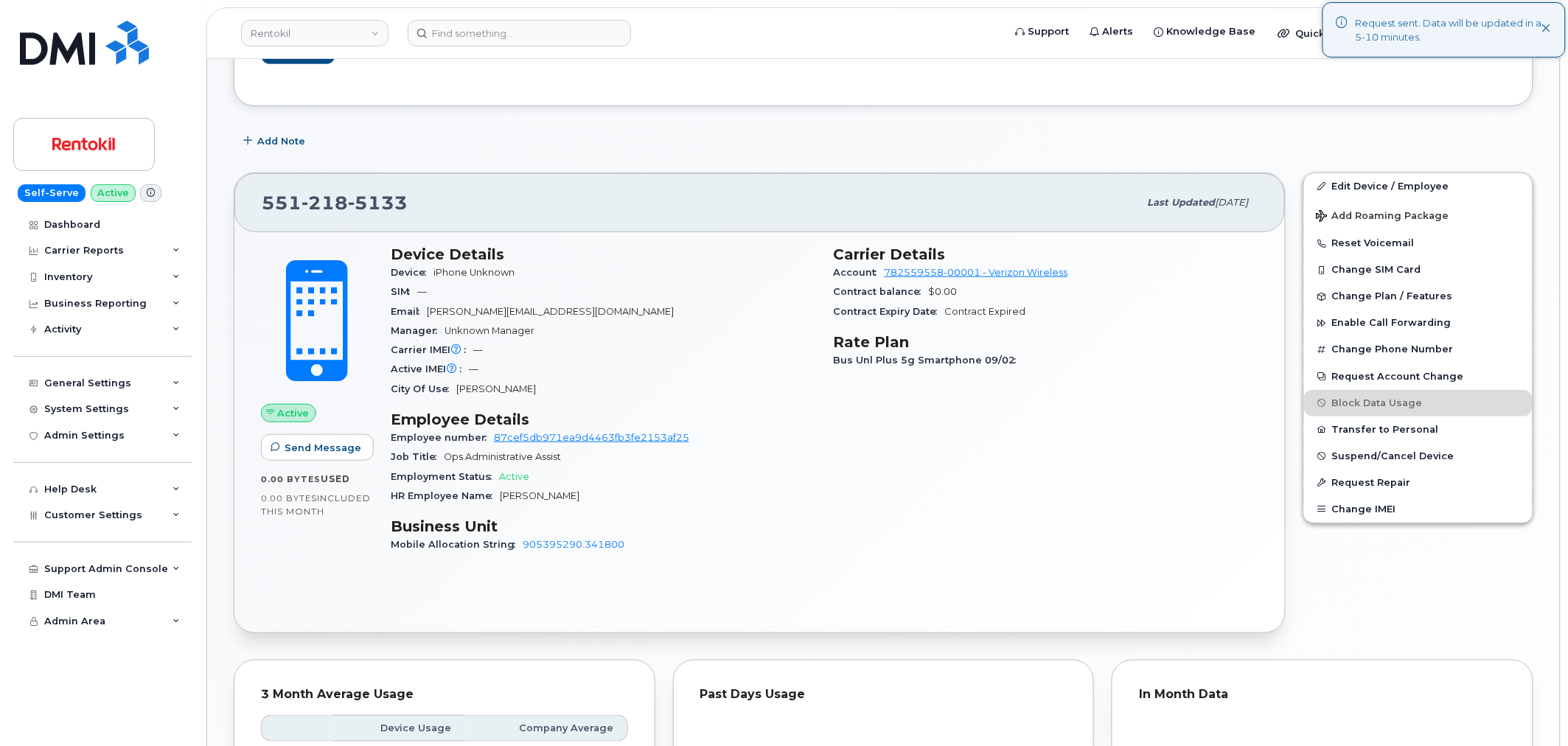
scroll to position [164, 0]
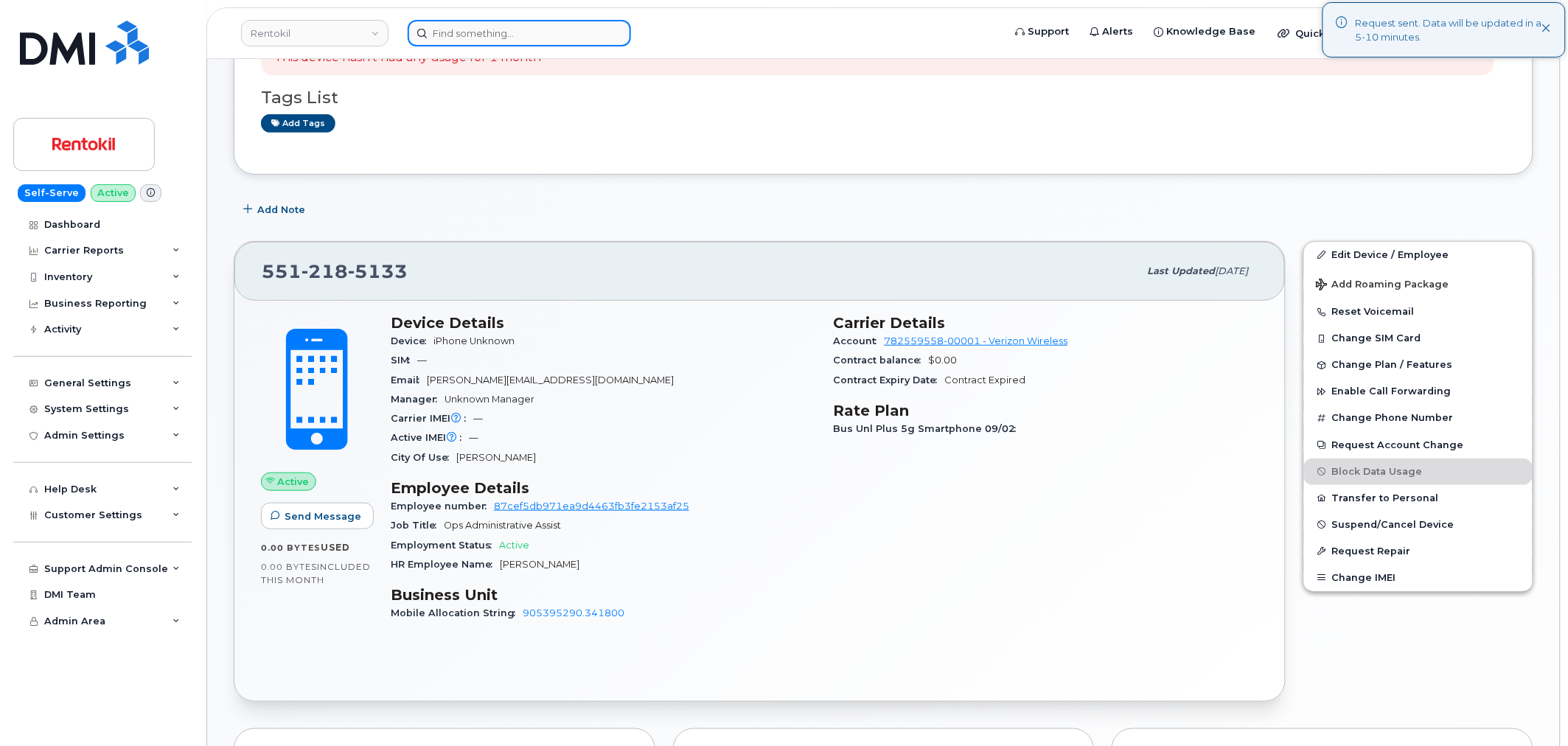
click at [522, 34] on input at bounding box center [519, 32] width 223 height 26
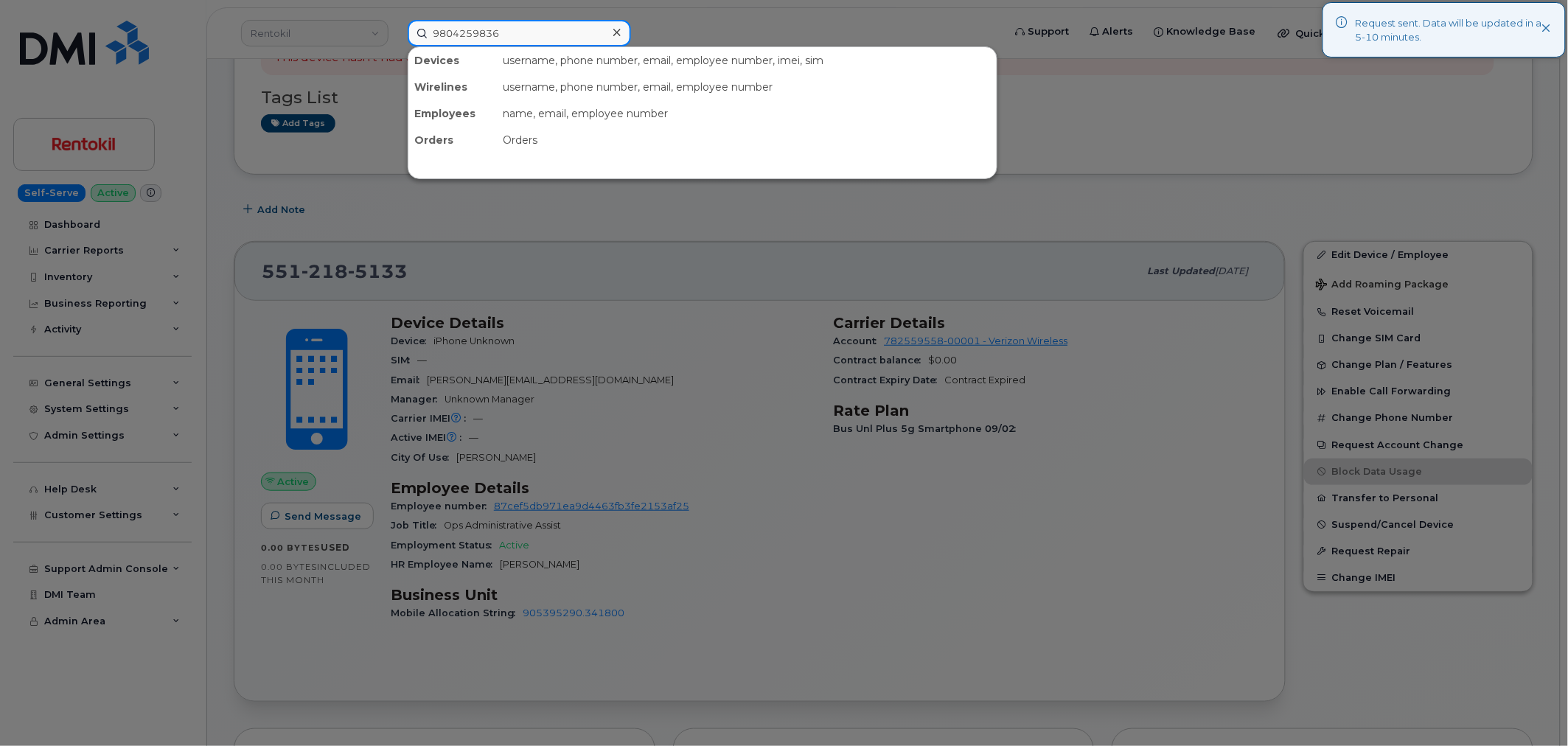
type input "9804259836"
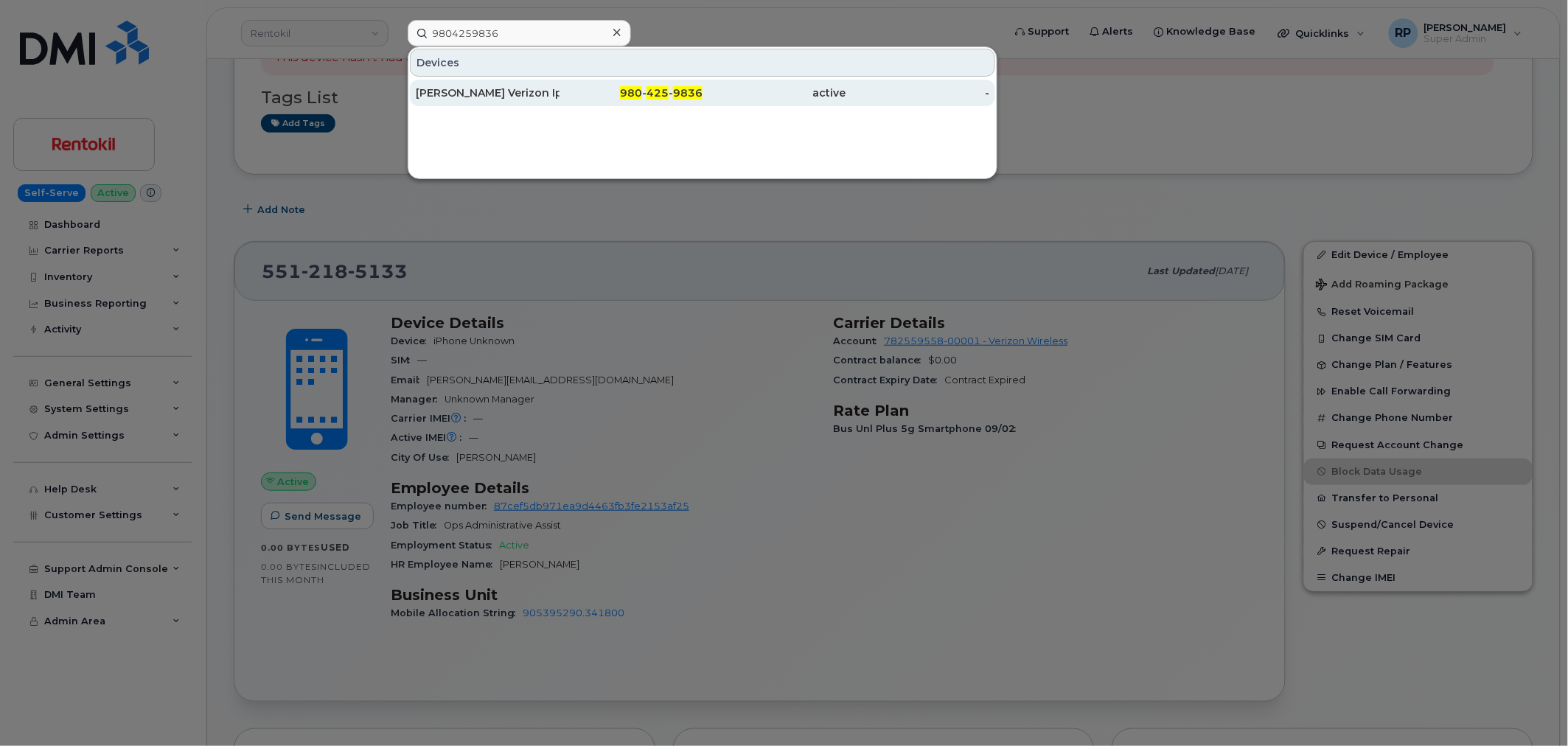
click at [513, 96] on div "[PERSON_NAME] Verizon Iphone" at bounding box center [488, 92] width 144 height 14
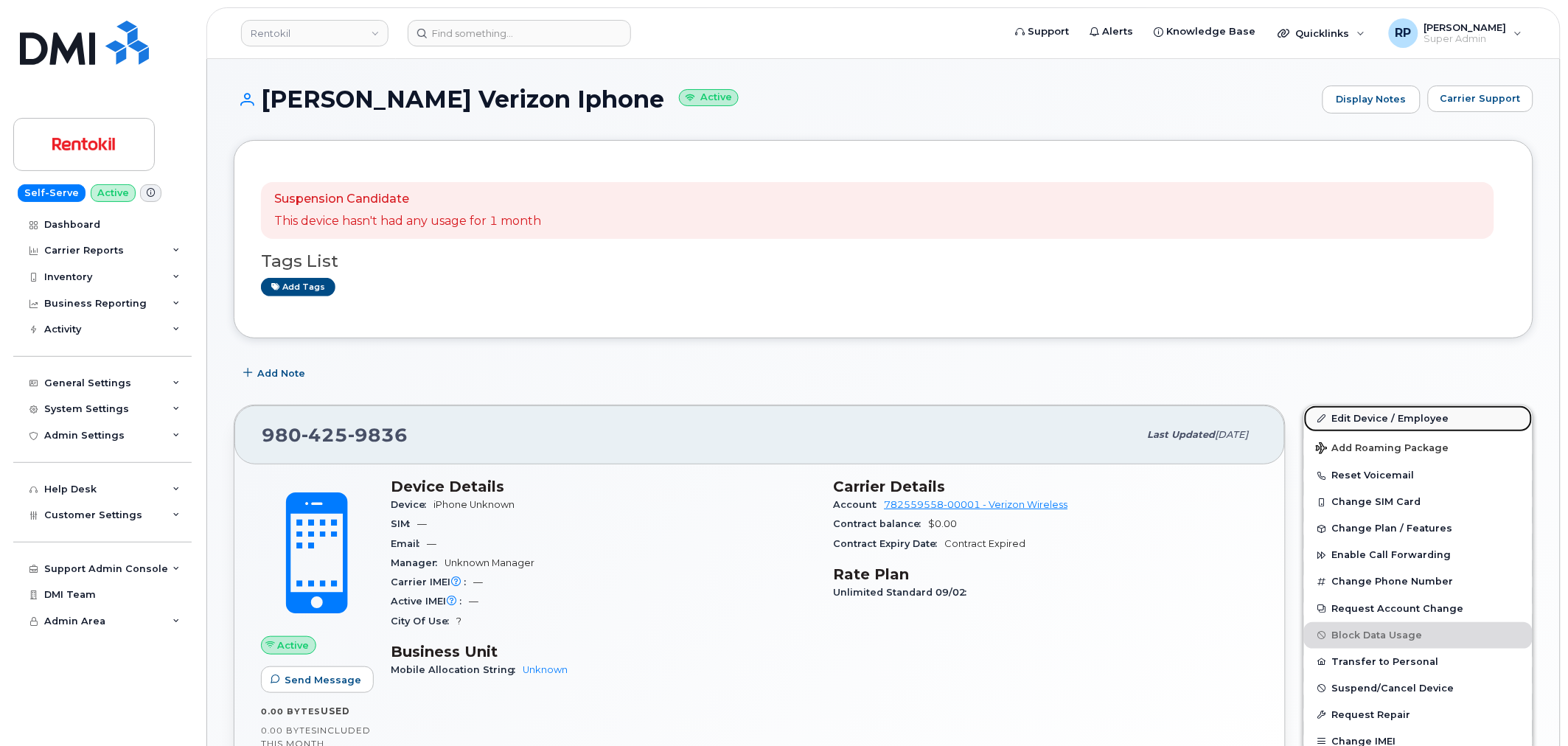
click at [1403, 418] on link "Edit Device / Employee" at bounding box center [1418, 418] width 229 height 26
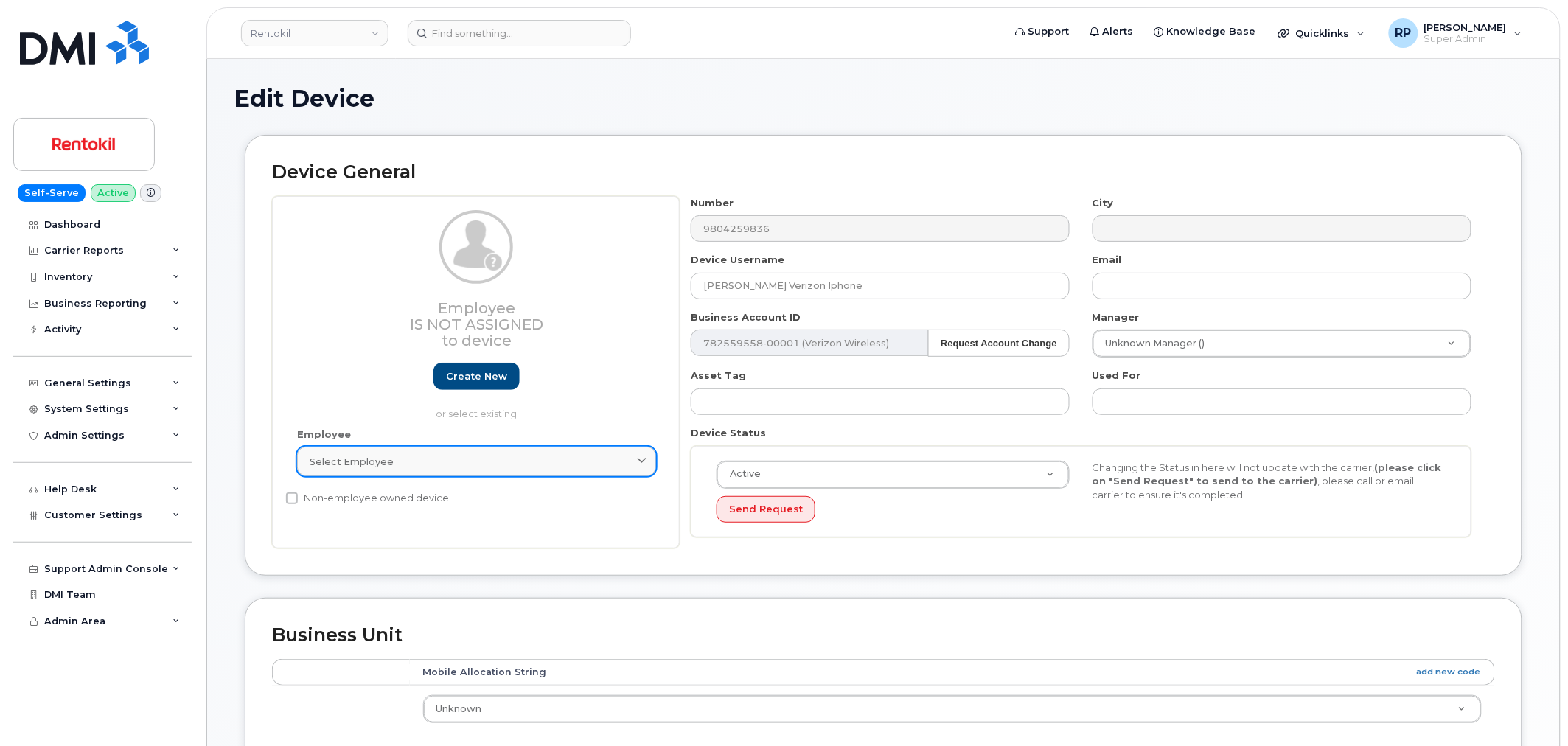
click at [438, 470] on link "Select employee" at bounding box center [476, 461] width 359 height 30
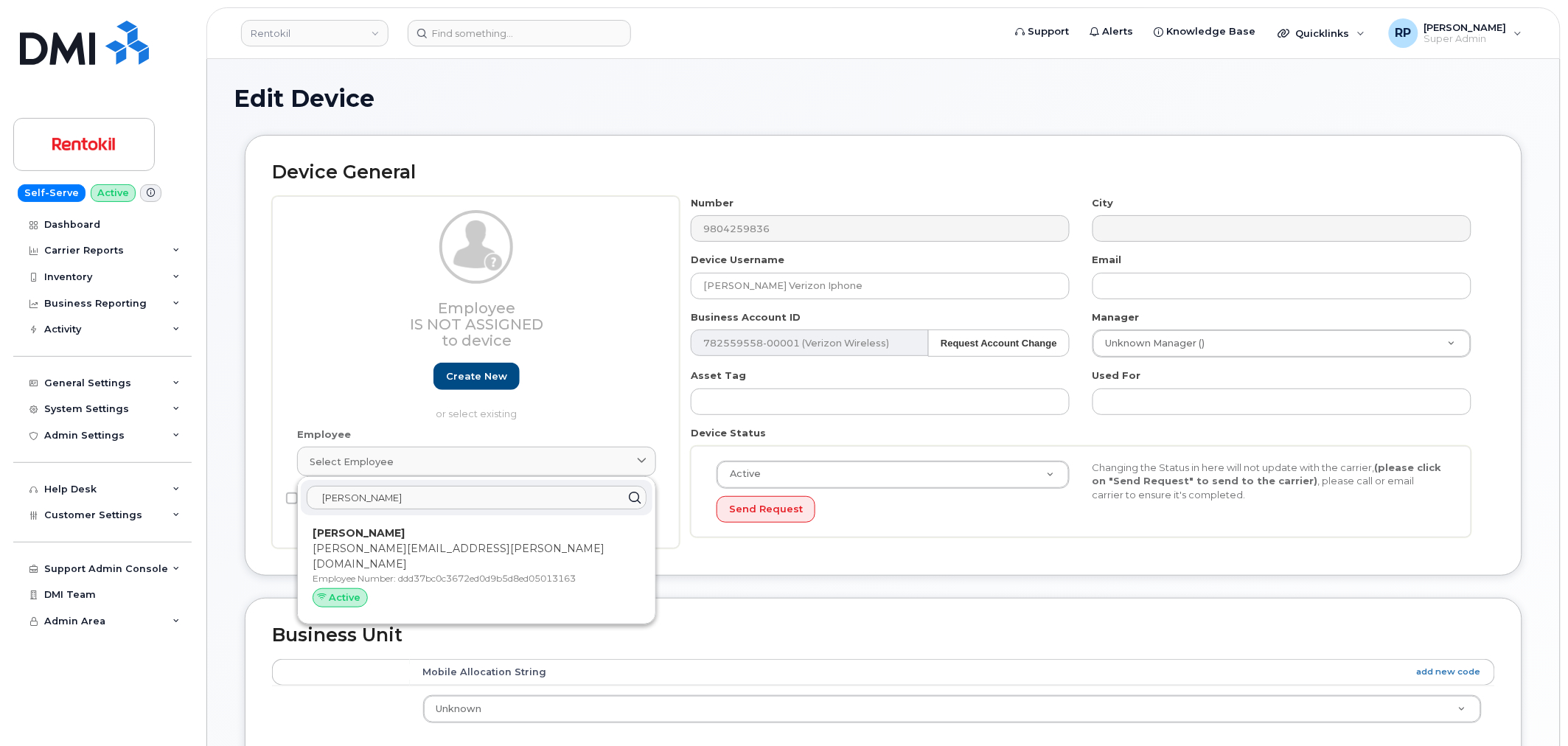
type input "royce m"
click at [413, 538] on p "Royce Mulkey" at bounding box center [477, 533] width 328 height 15
type input "ddd37bc0c3672ed0d9b5d8ed05013163"
type input "Royce Mulkey"
type input "royce.mulkey@rentokil.com"
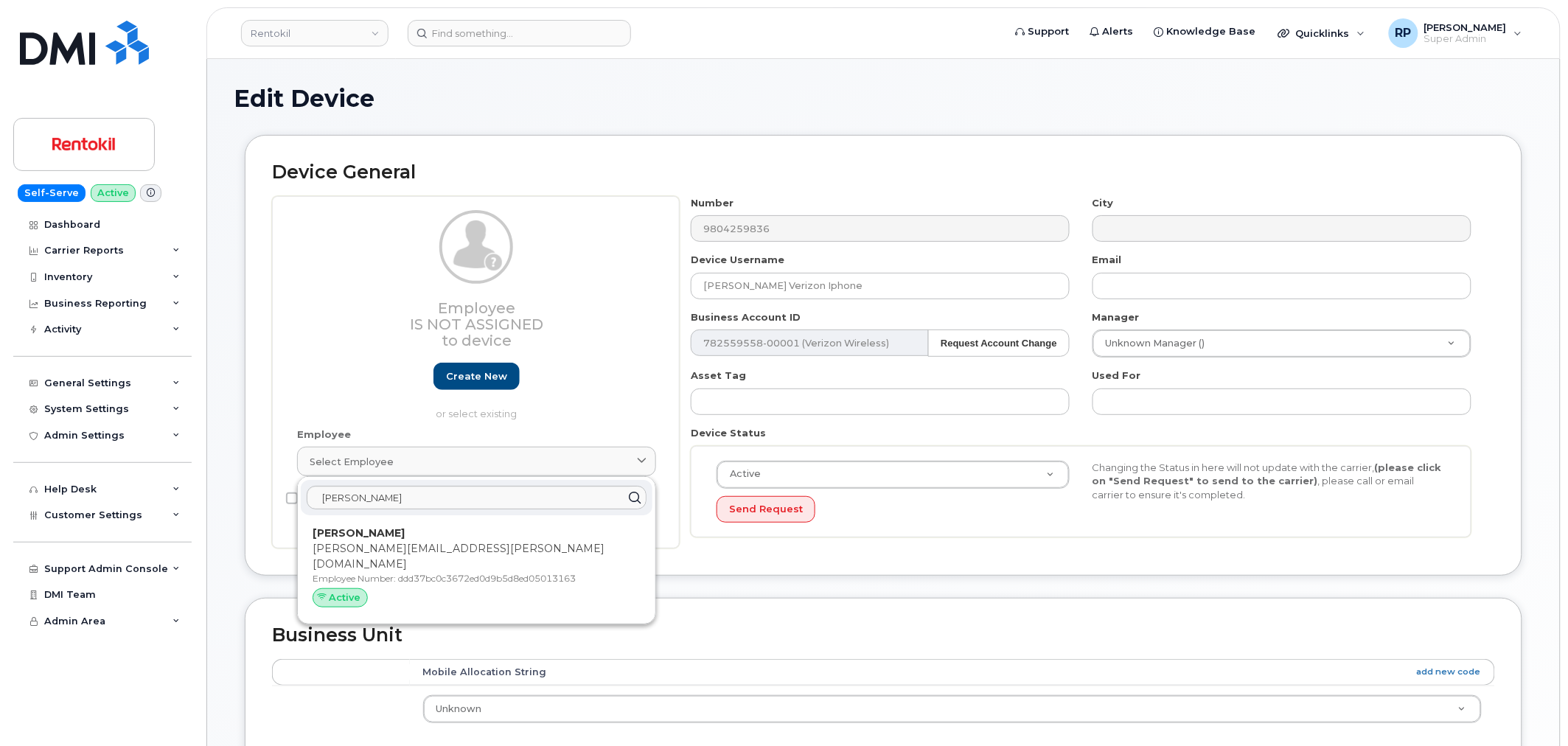
type input "35238791"
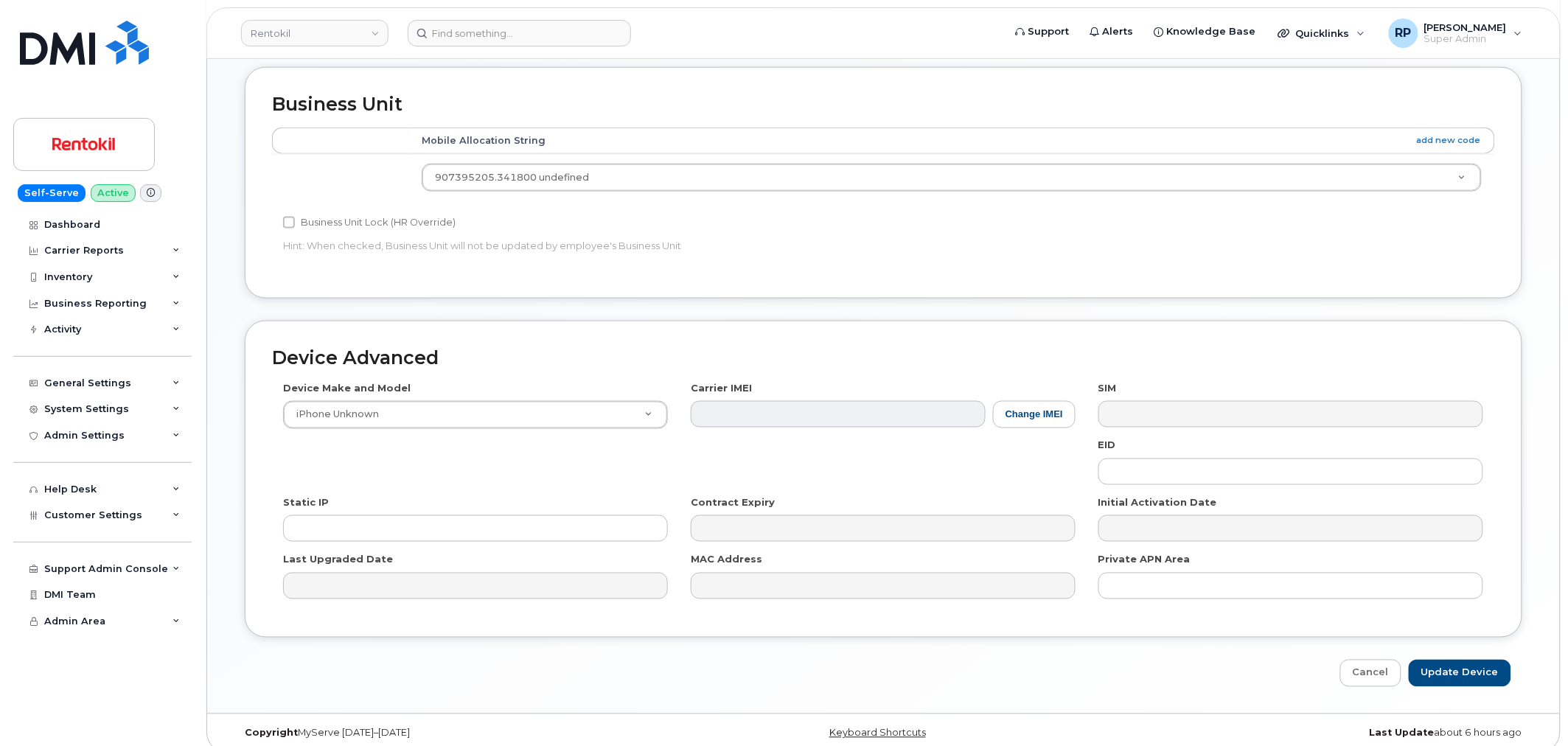
scroll to position [593, 0]
click at [1471, 659] on input "Update Device" at bounding box center [1460, 673] width 102 height 27
type input "Saving..."
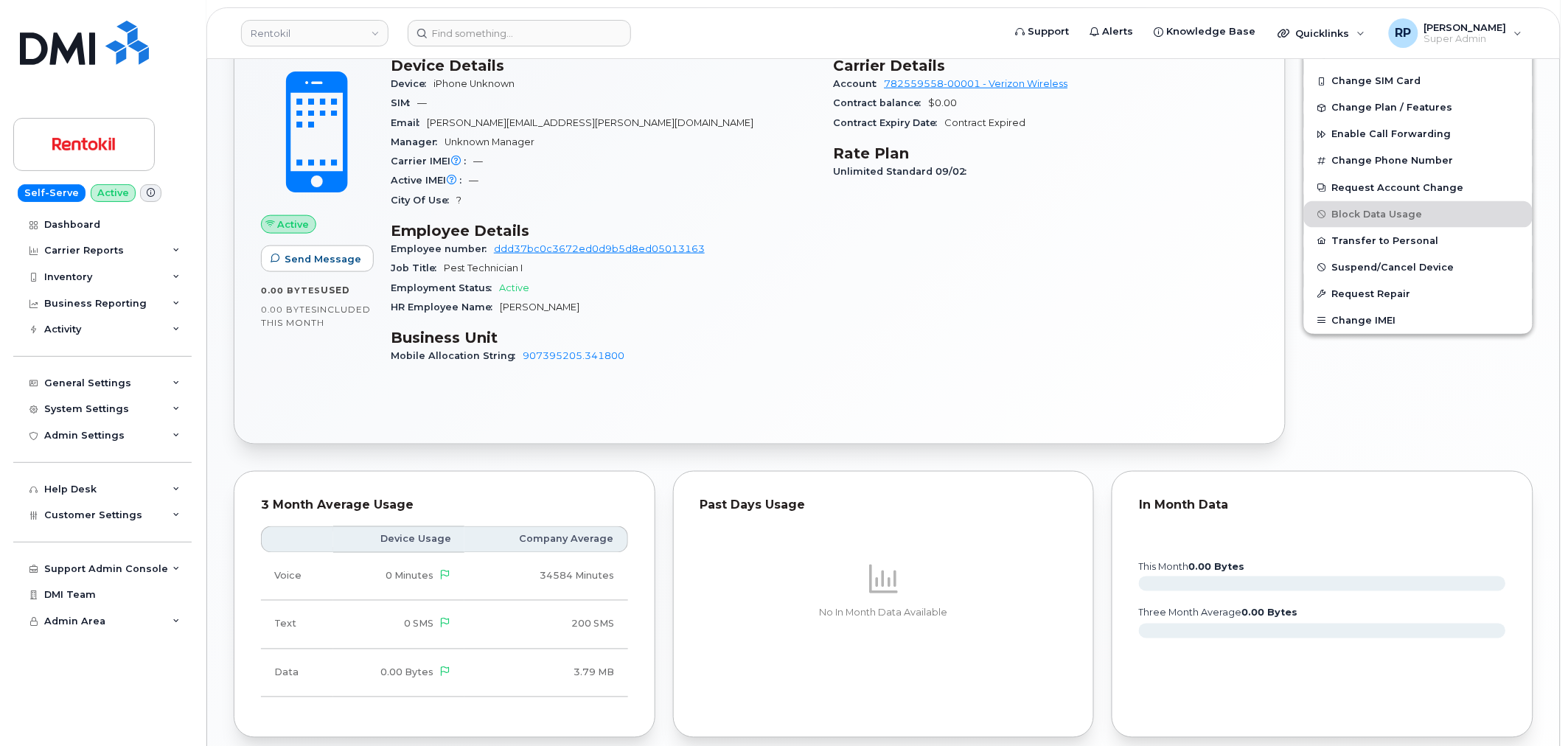
scroll to position [835, 0]
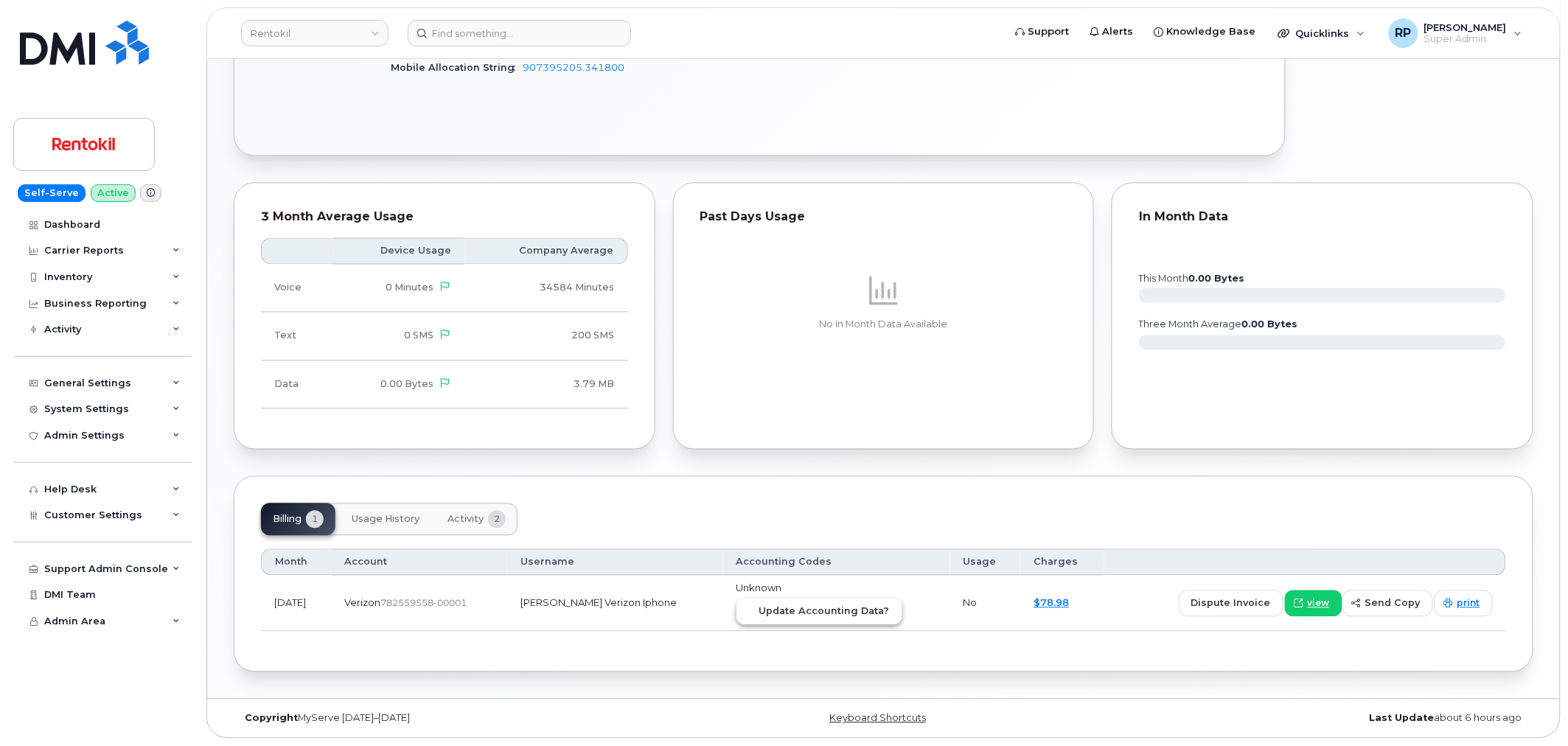
click at [819, 616] on span "Update Accounting Data?" at bounding box center [824, 611] width 130 height 14
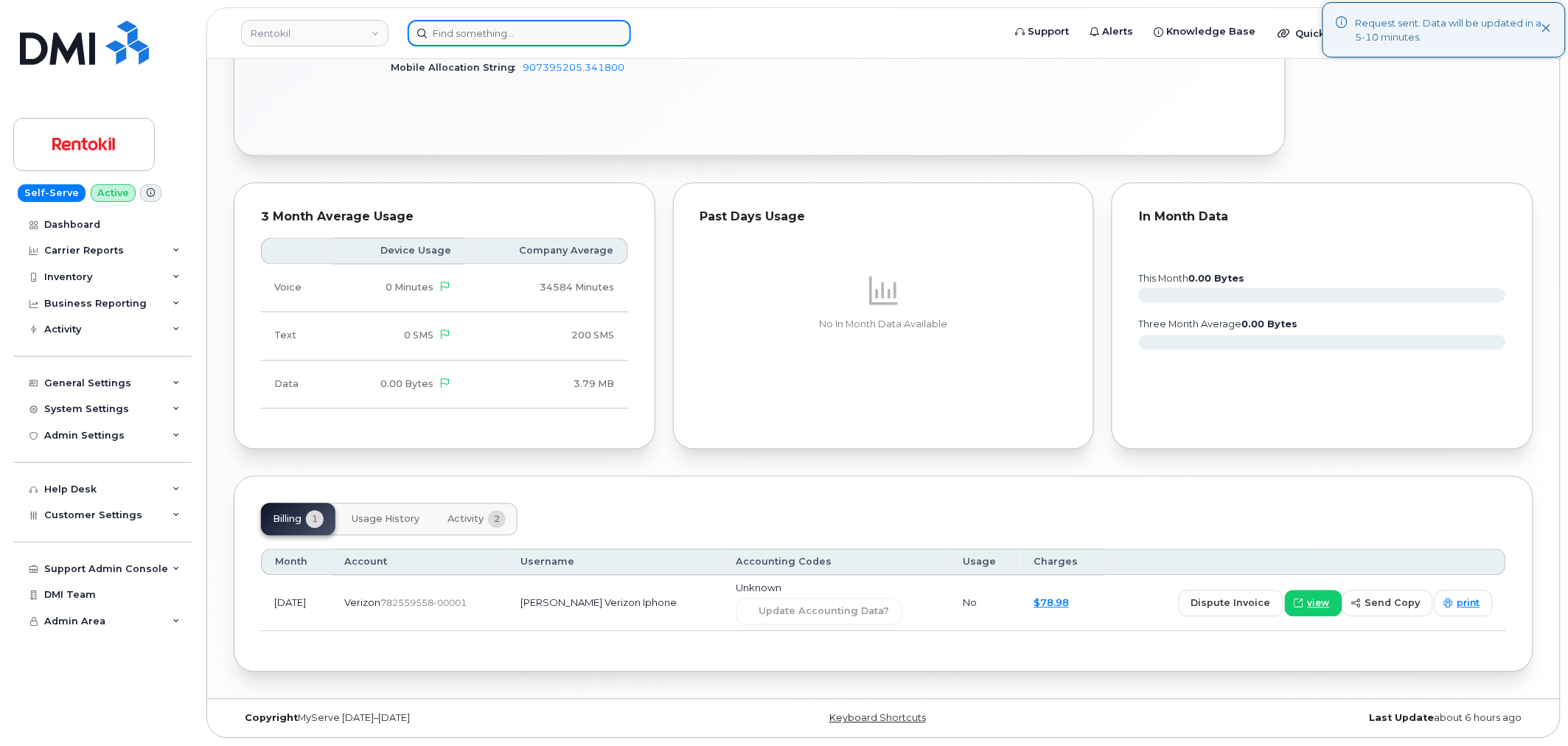
click at [501, 33] on input at bounding box center [519, 32] width 223 height 26
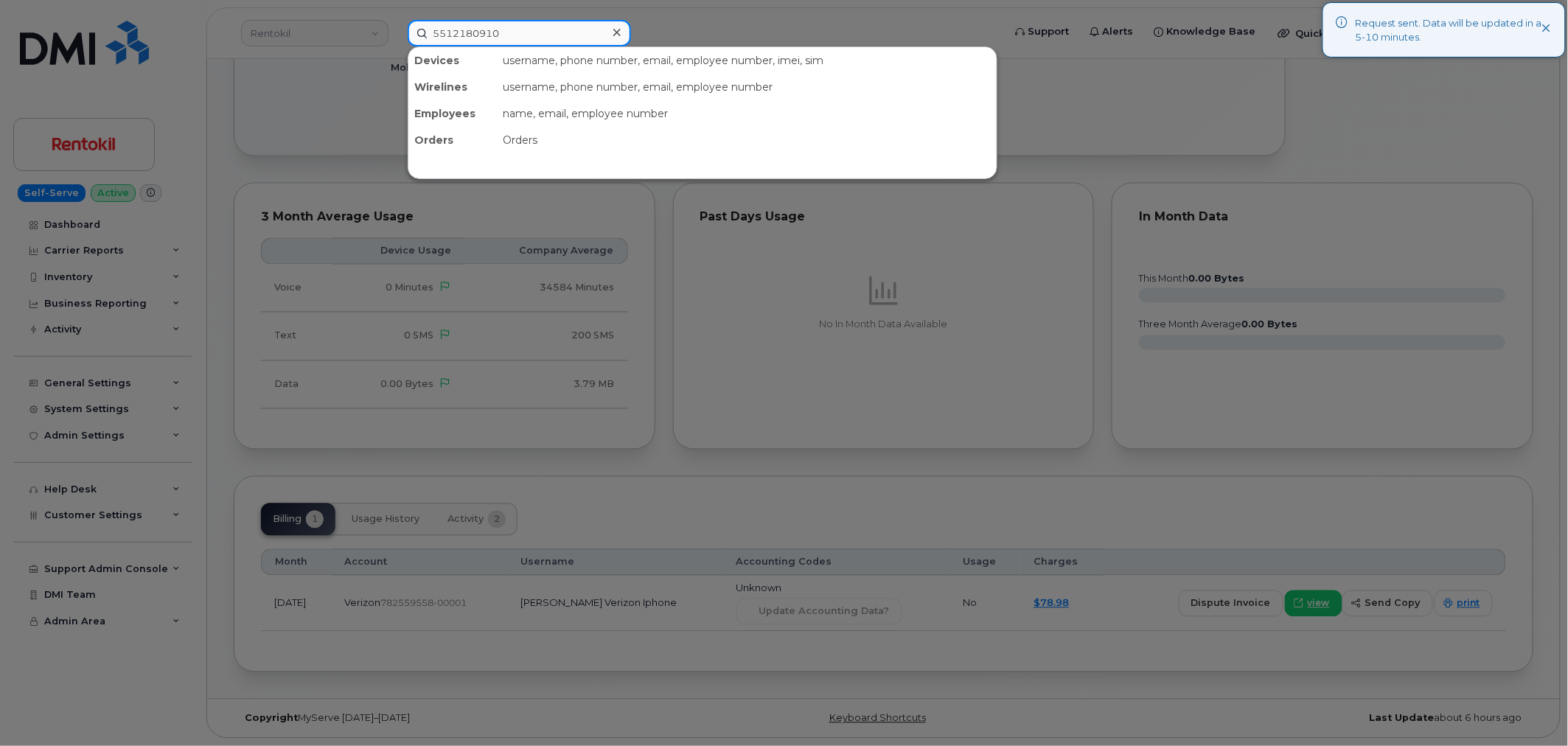
type input "5512180910"
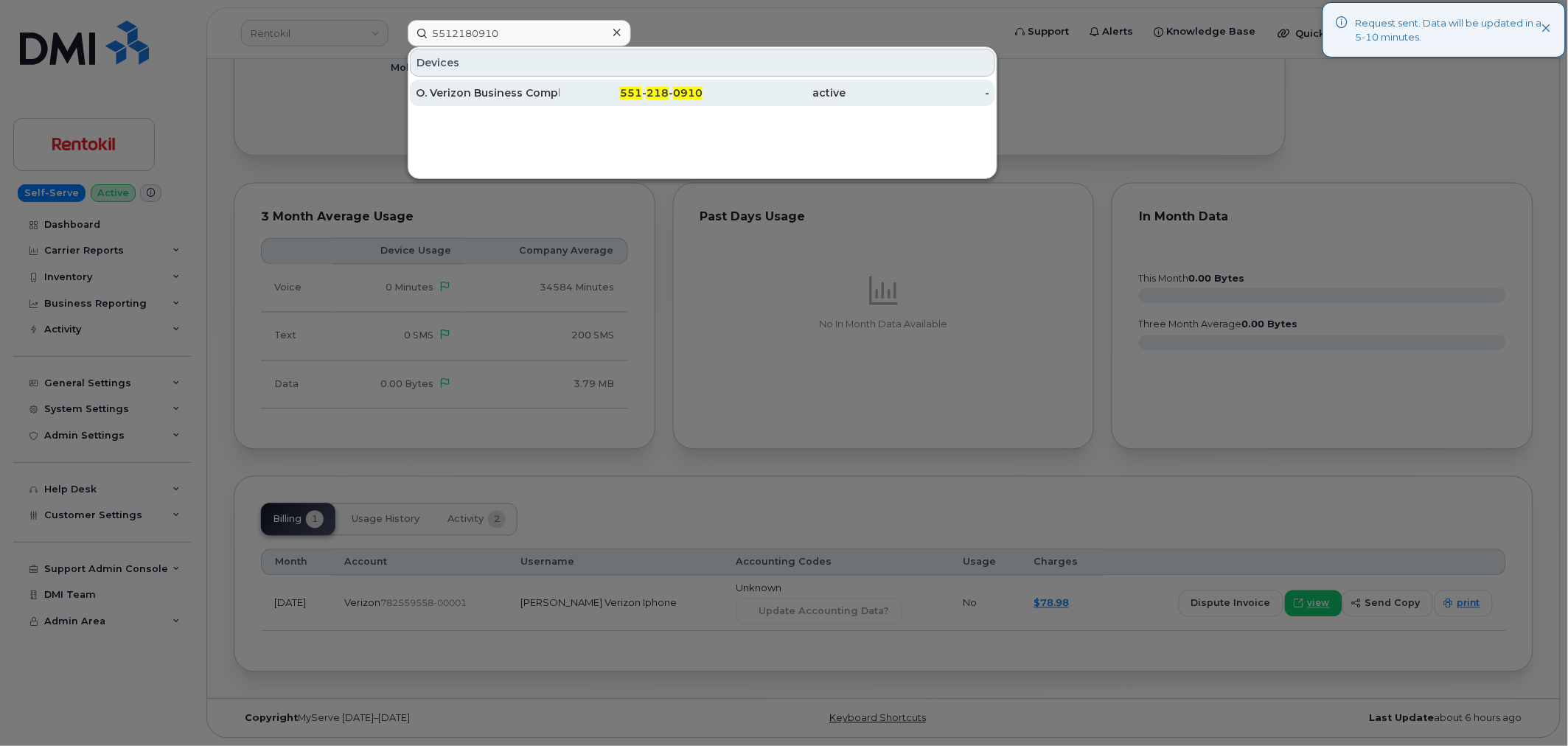
click at [499, 87] on div "O. Verizon Business Complete" at bounding box center [488, 92] width 144 height 14
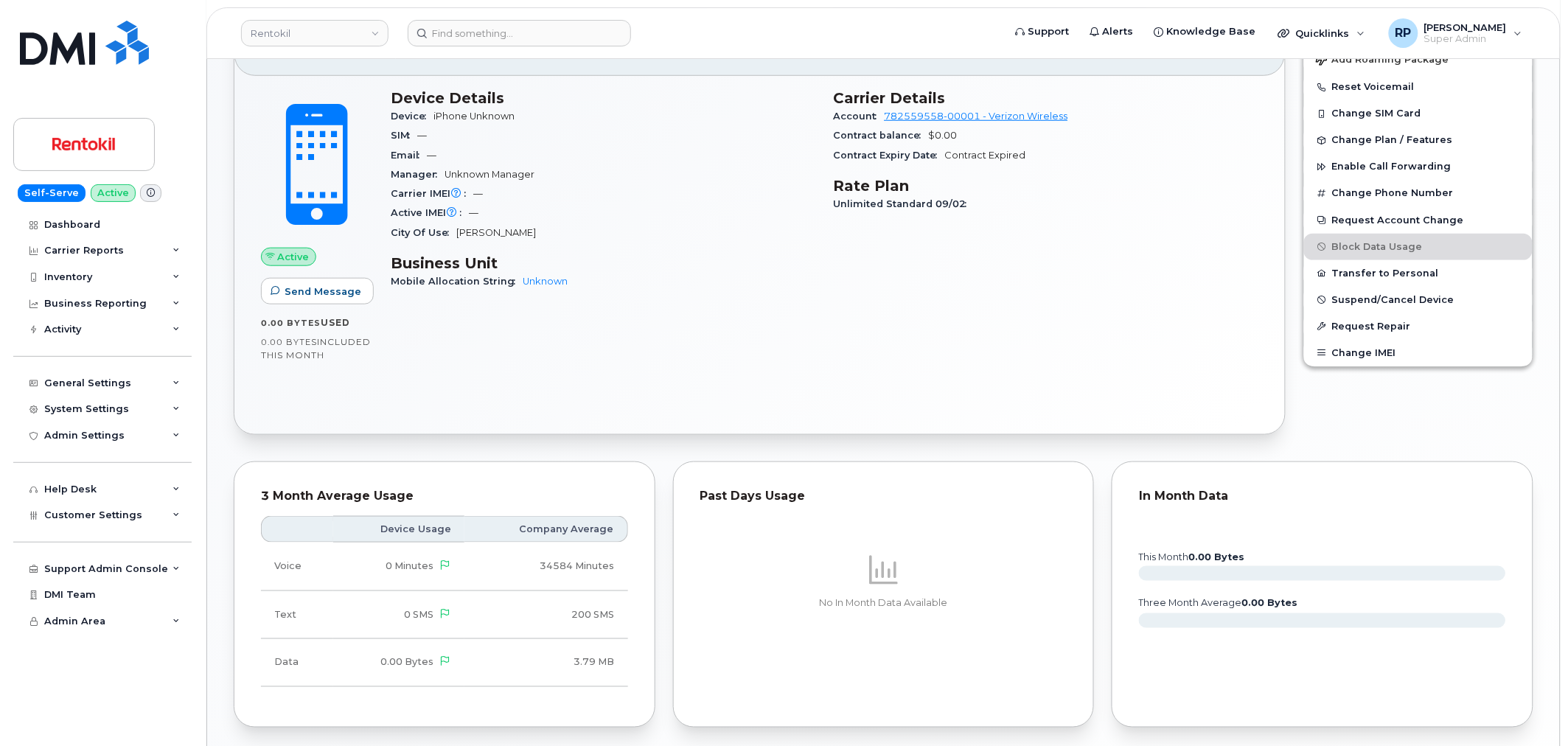
scroll to position [240, 0]
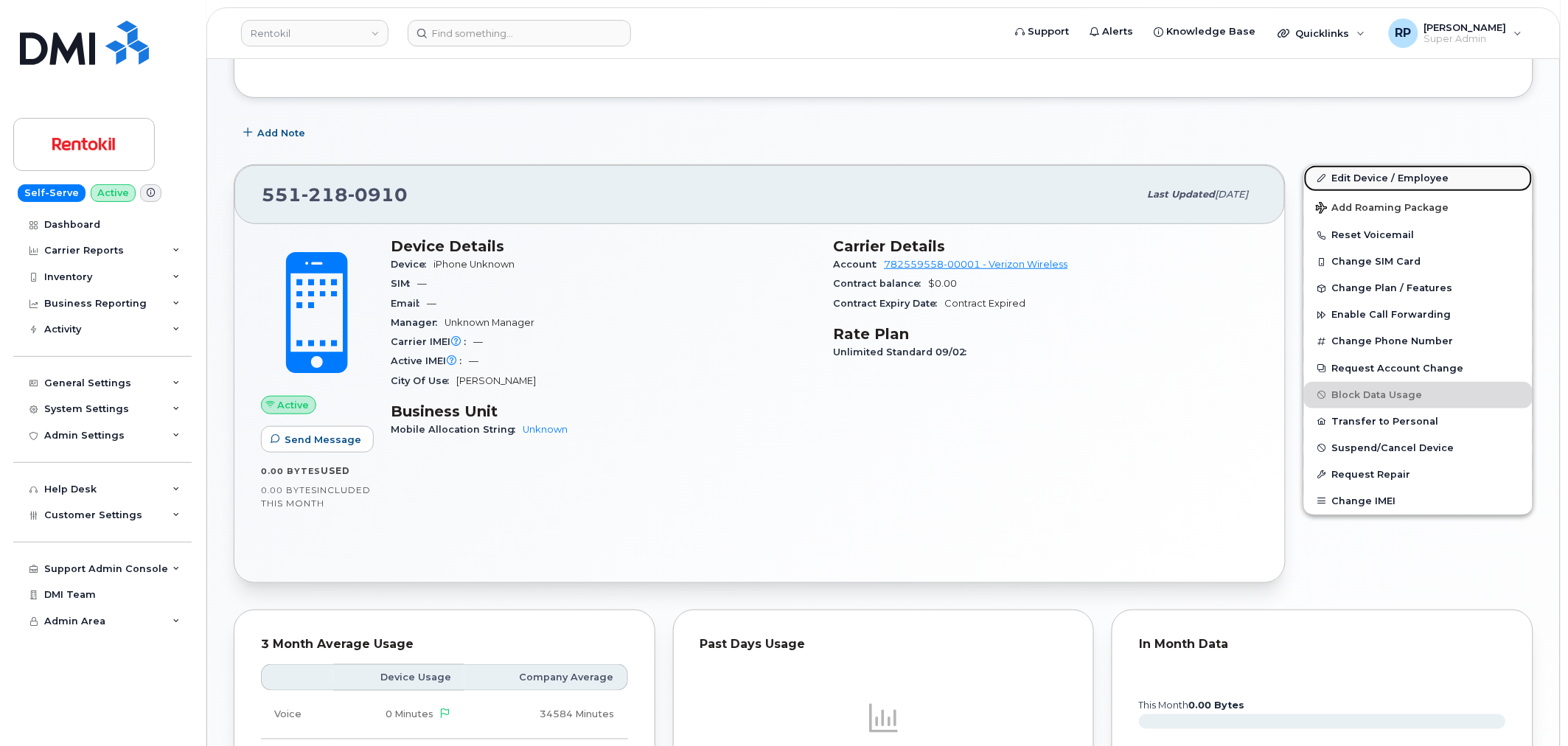
click at [1357, 181] on link "Edit Device / Employee" at bounding box center [1418, 178] width 229 height 26
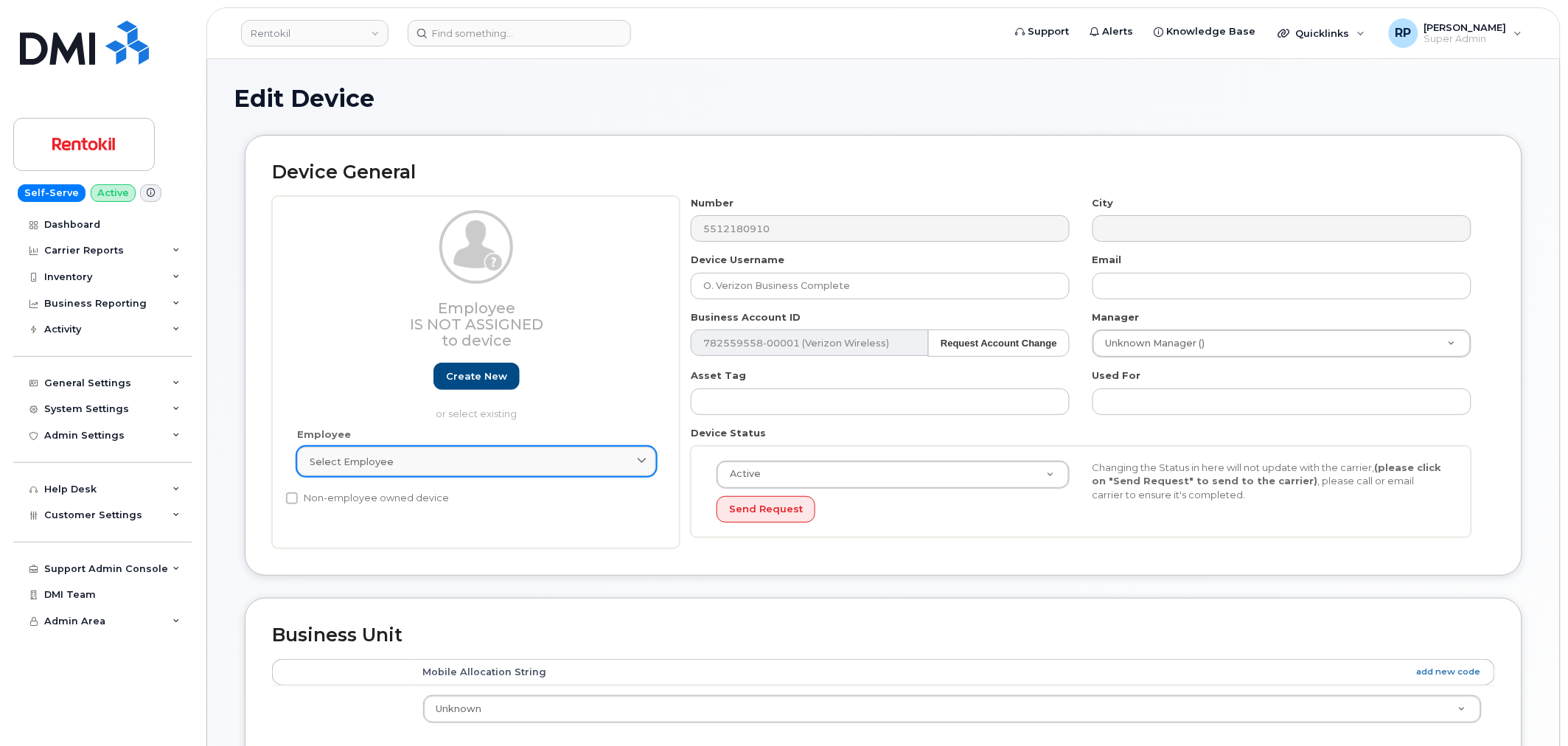
click at [385, 462] on span "Select employee" at bounding box center [351, 461] width 84 height 14
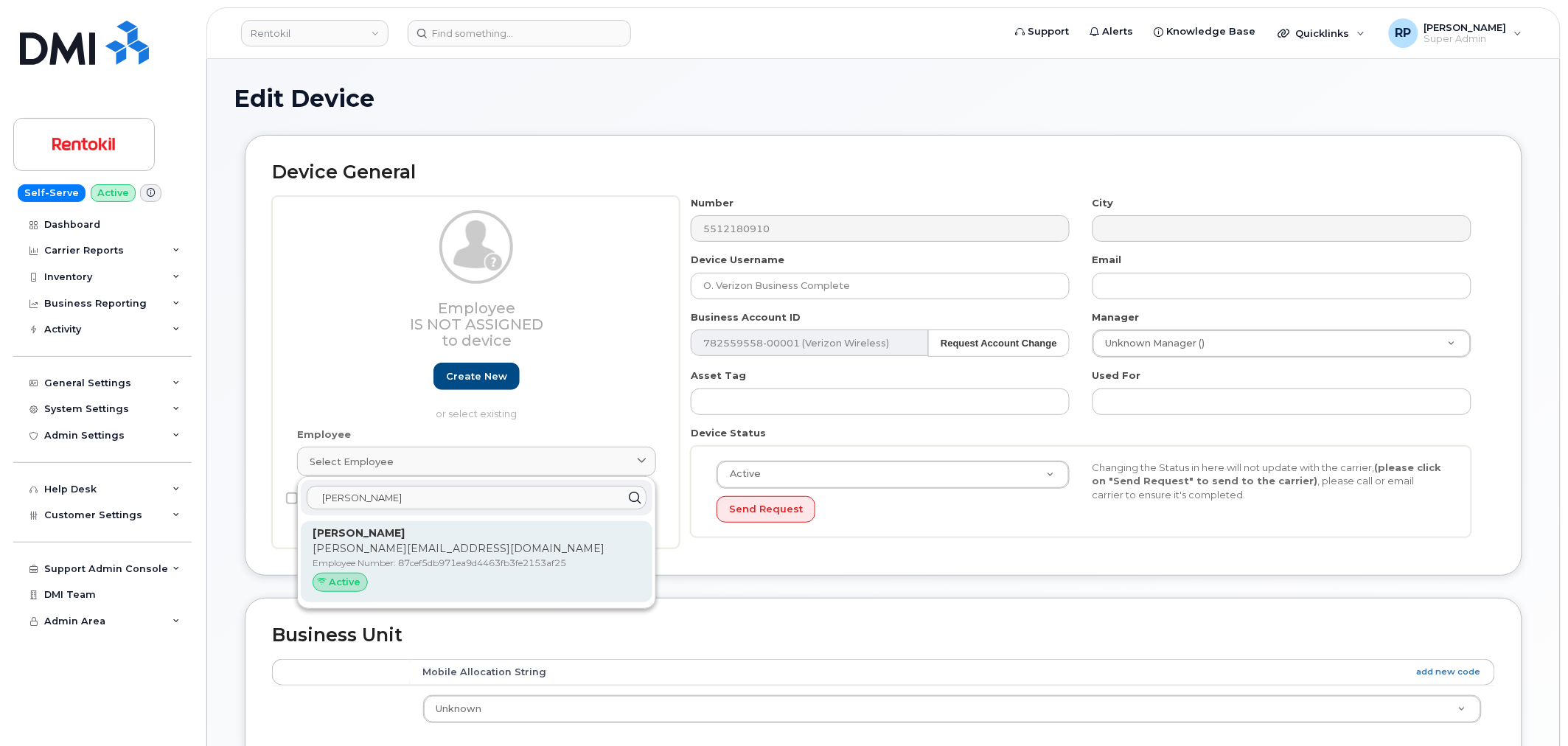
type input "madison hir"
click at [380, 541] on p "Madison Hirsch" at bounding box center [477, 533] width 328 height 15
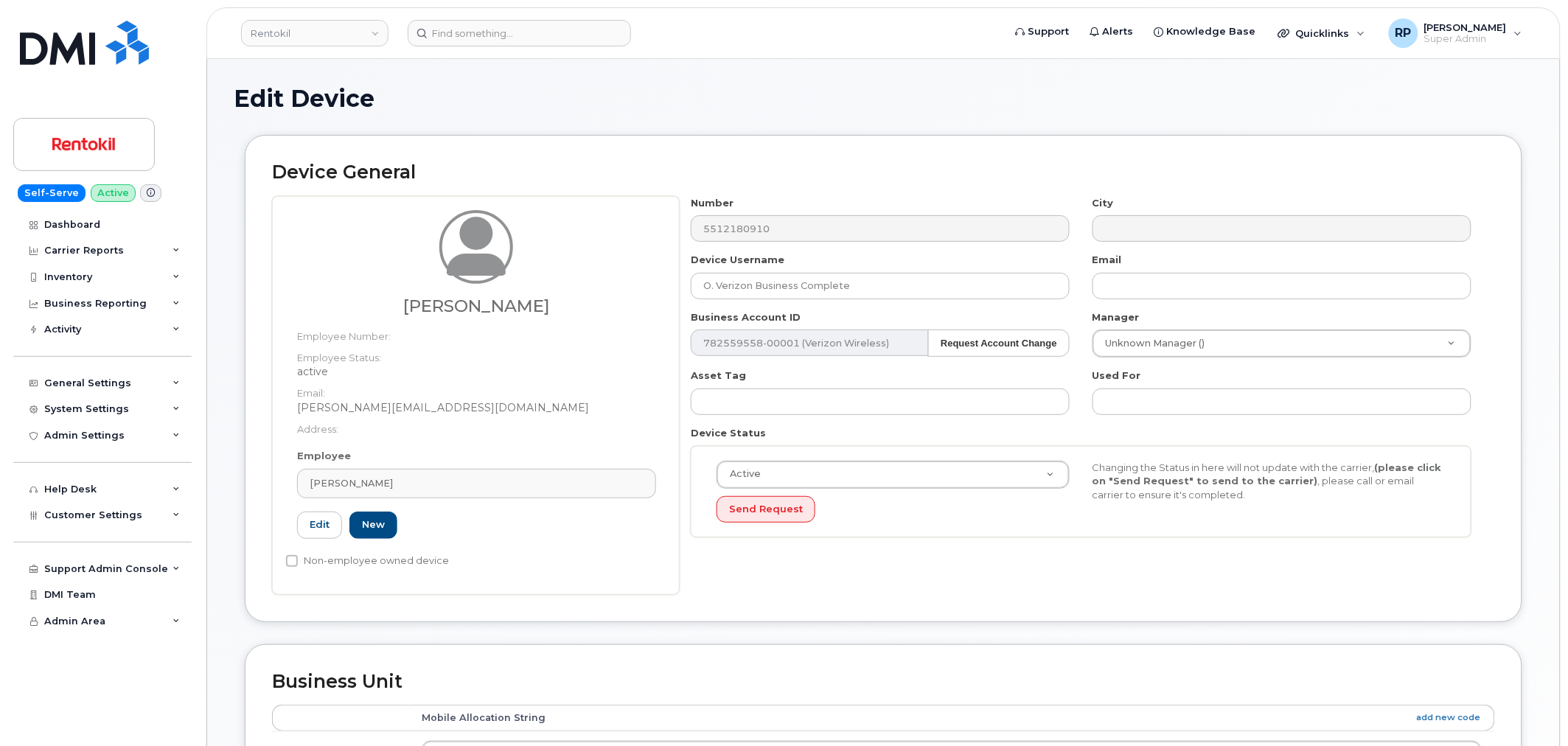
type input "Madison Hirsch"
type input "madison.hirsch@rentokil.com"
type input "35241264"
type input "87cef5db971ea9d4463fb3fe2153af25"
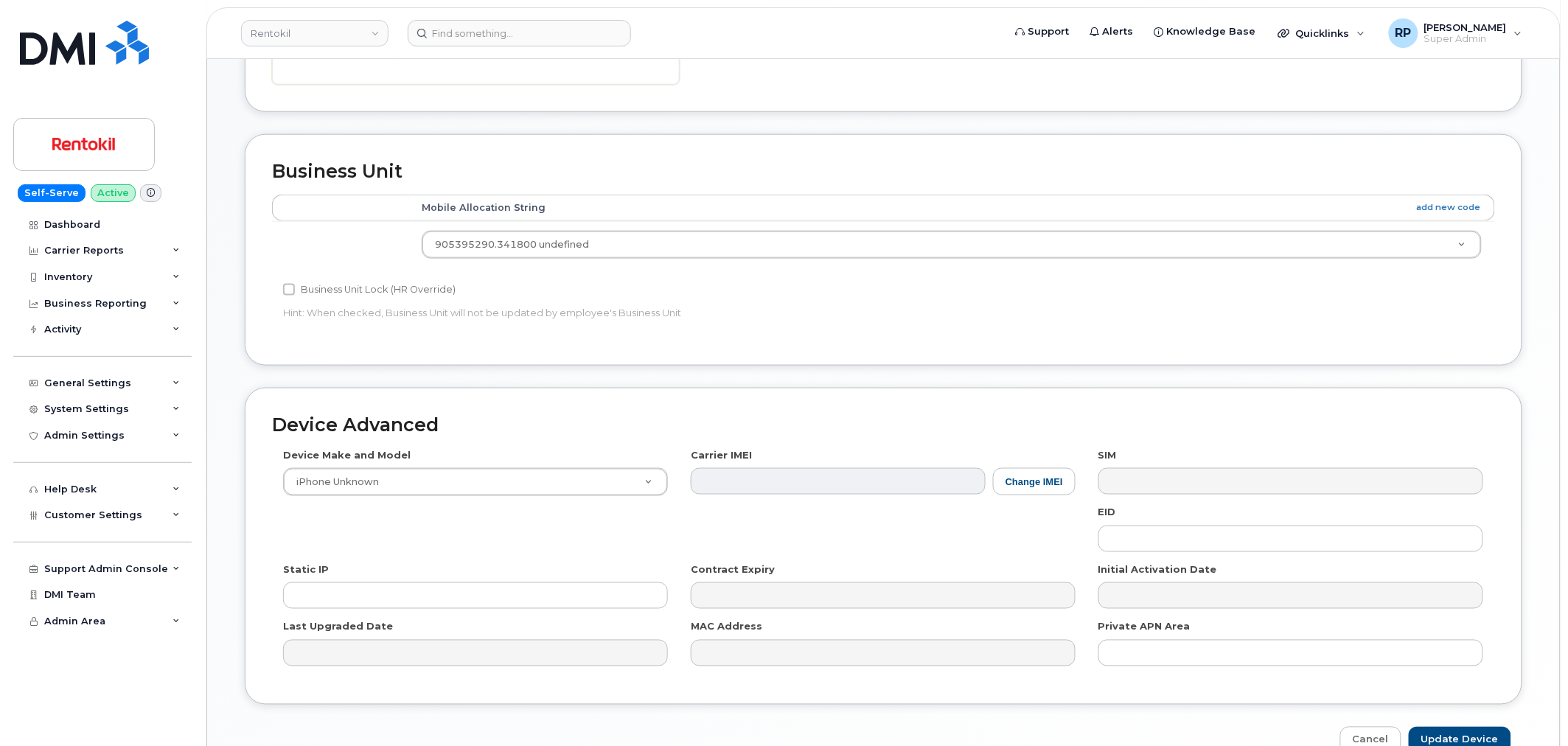
scroll to position [546, 0]
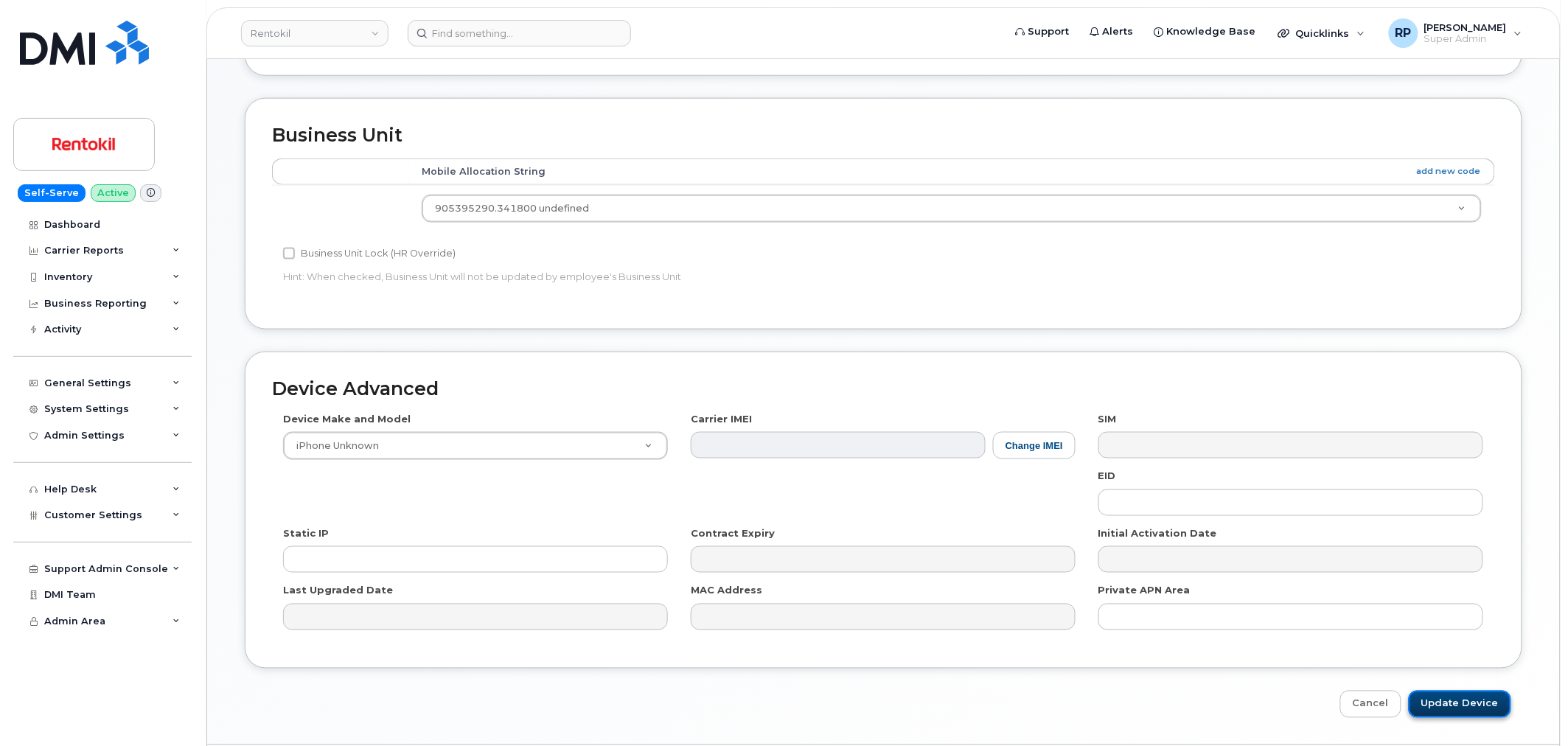
click at [1431, 695] on input "Update Device" at bounding box center [1460, 704] width 102 height 27
type input "Saving..."
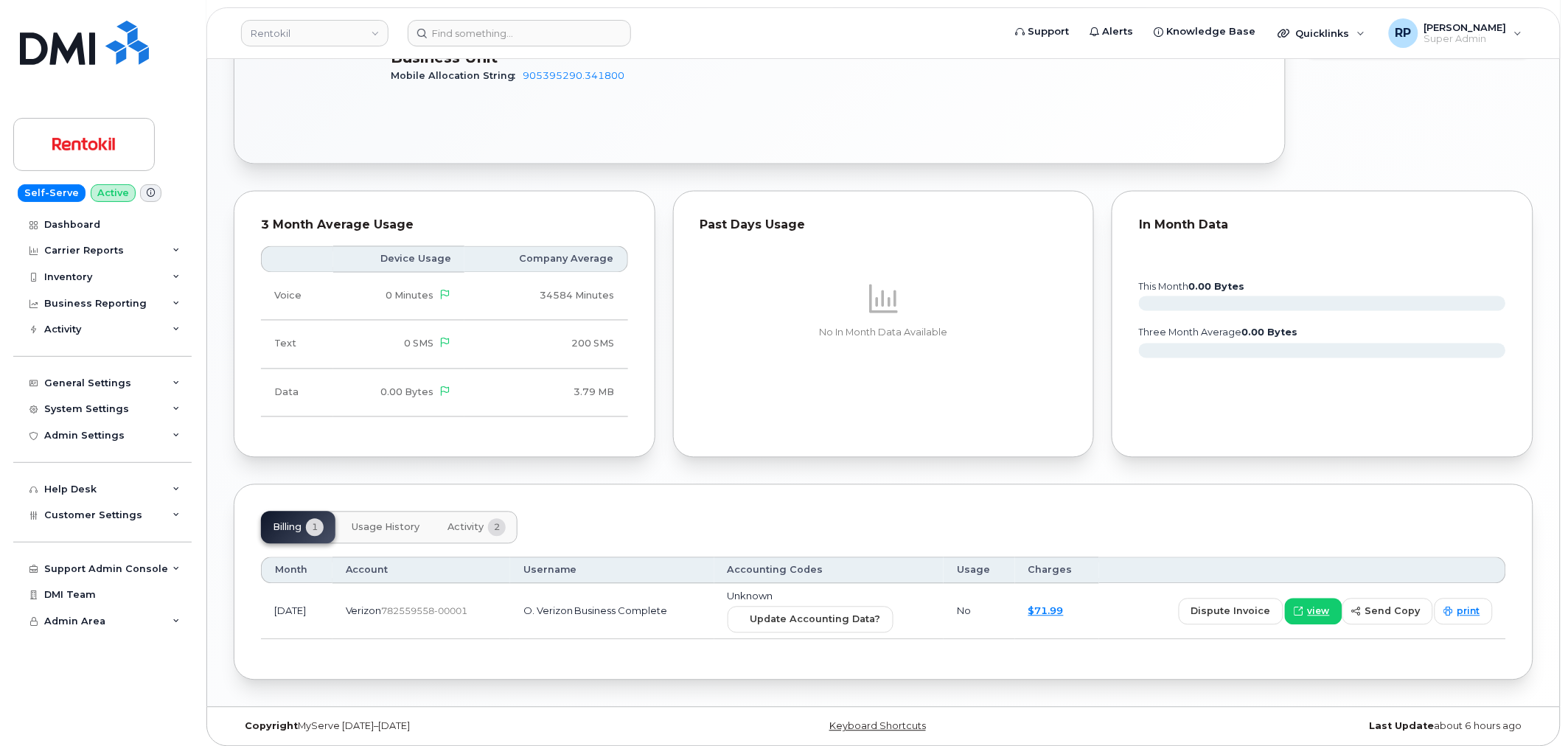
scroll to position [835, 0]
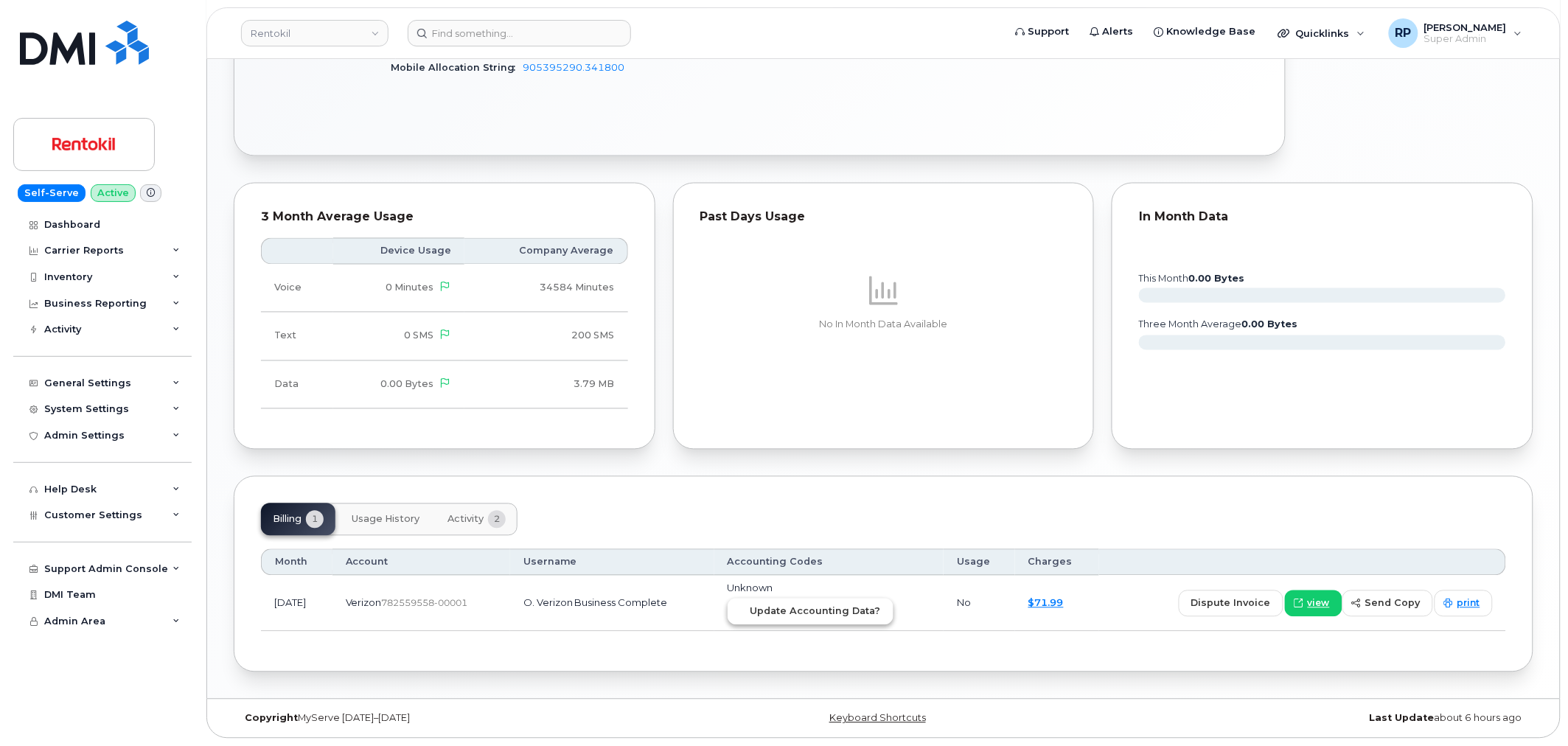
click at [823, 600] on button "Update Accounting Data?" at bounding box center [810, 611] width 166 height 26
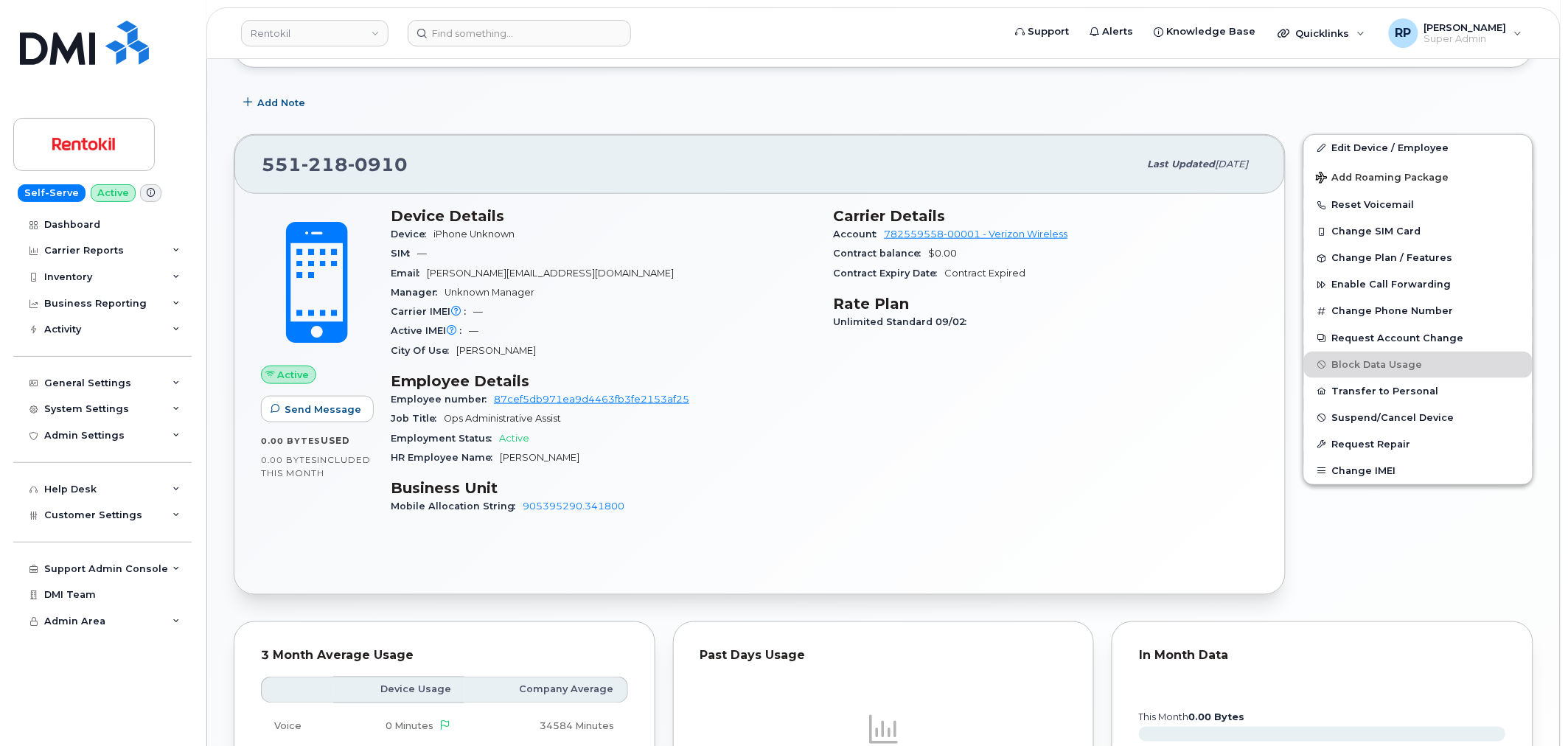
scroll to position [153, 0]
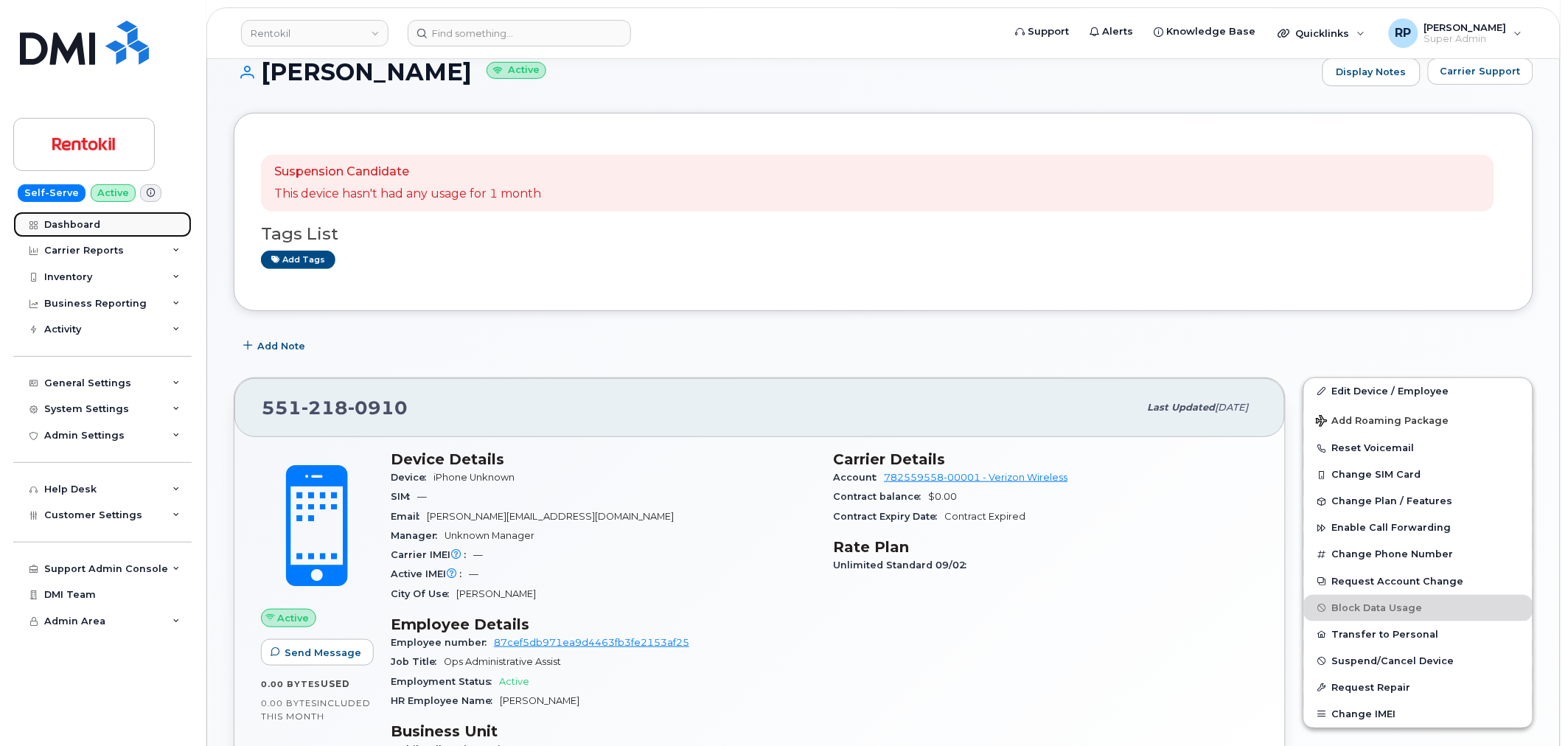
click at [77, 223] on div "Dashboard" at bounding box center [72, 225] width 56 height 12
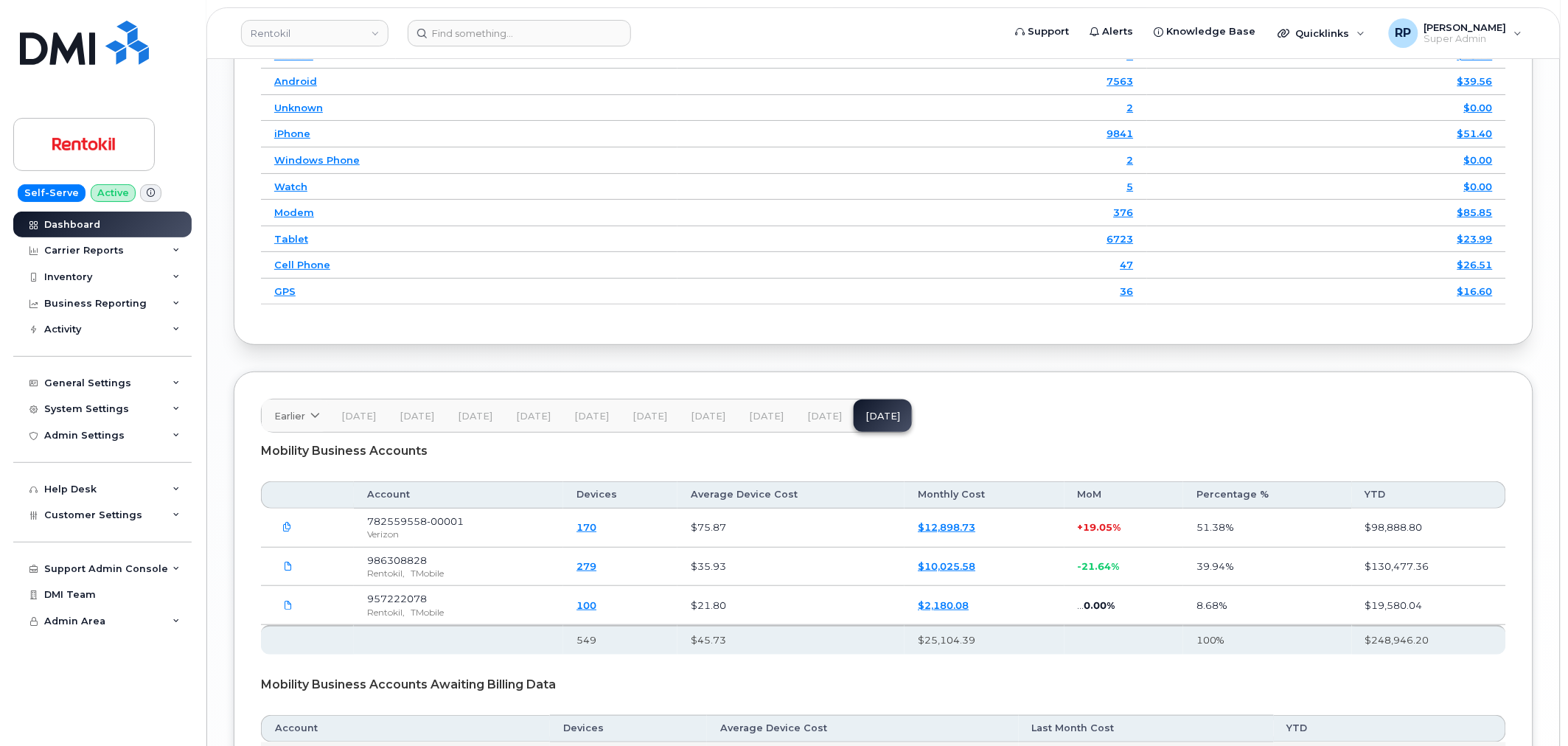
scroll to position [2241, 0]
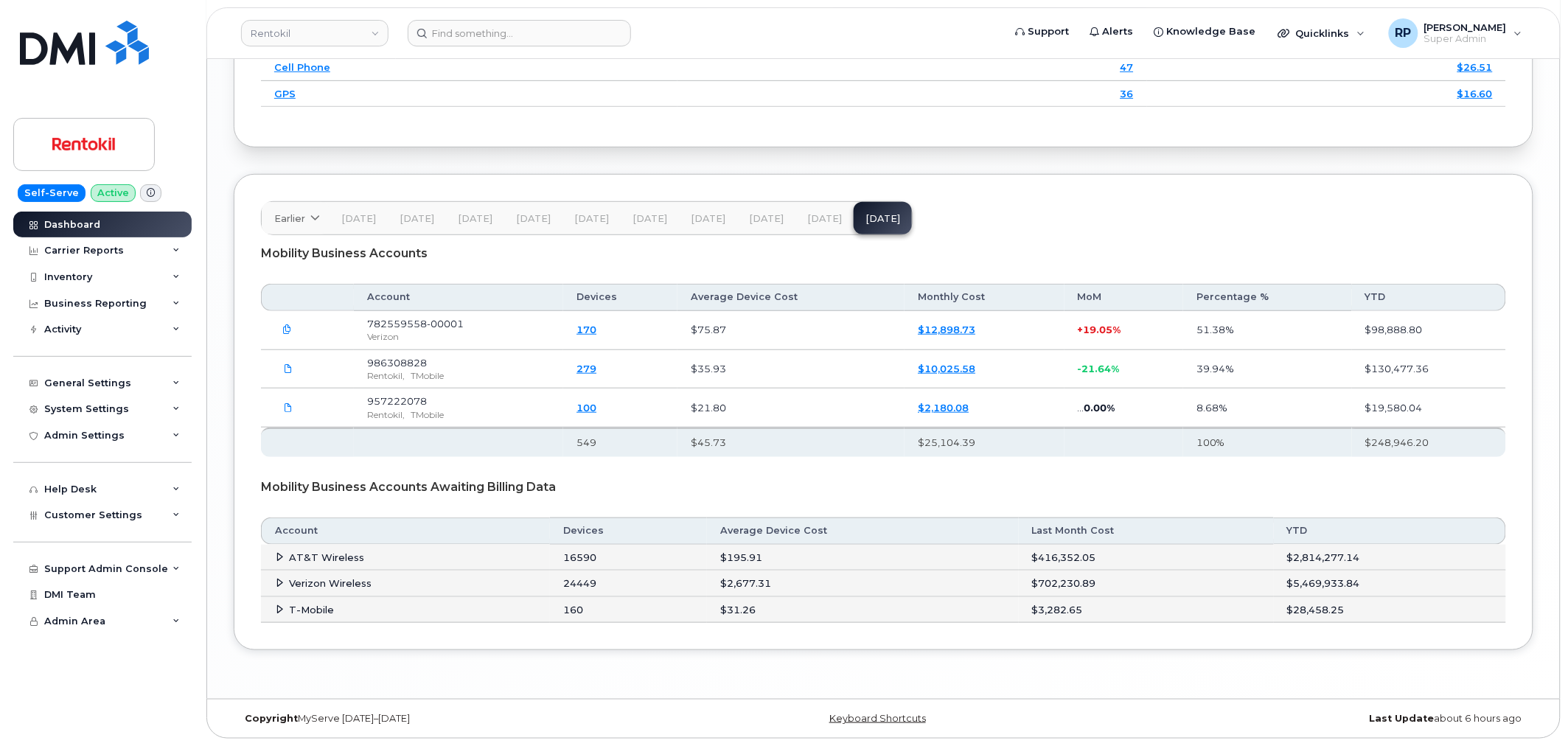
click at [822, 223] on span "[DATE]" at bounding box center [825, 219] width 35 height 12
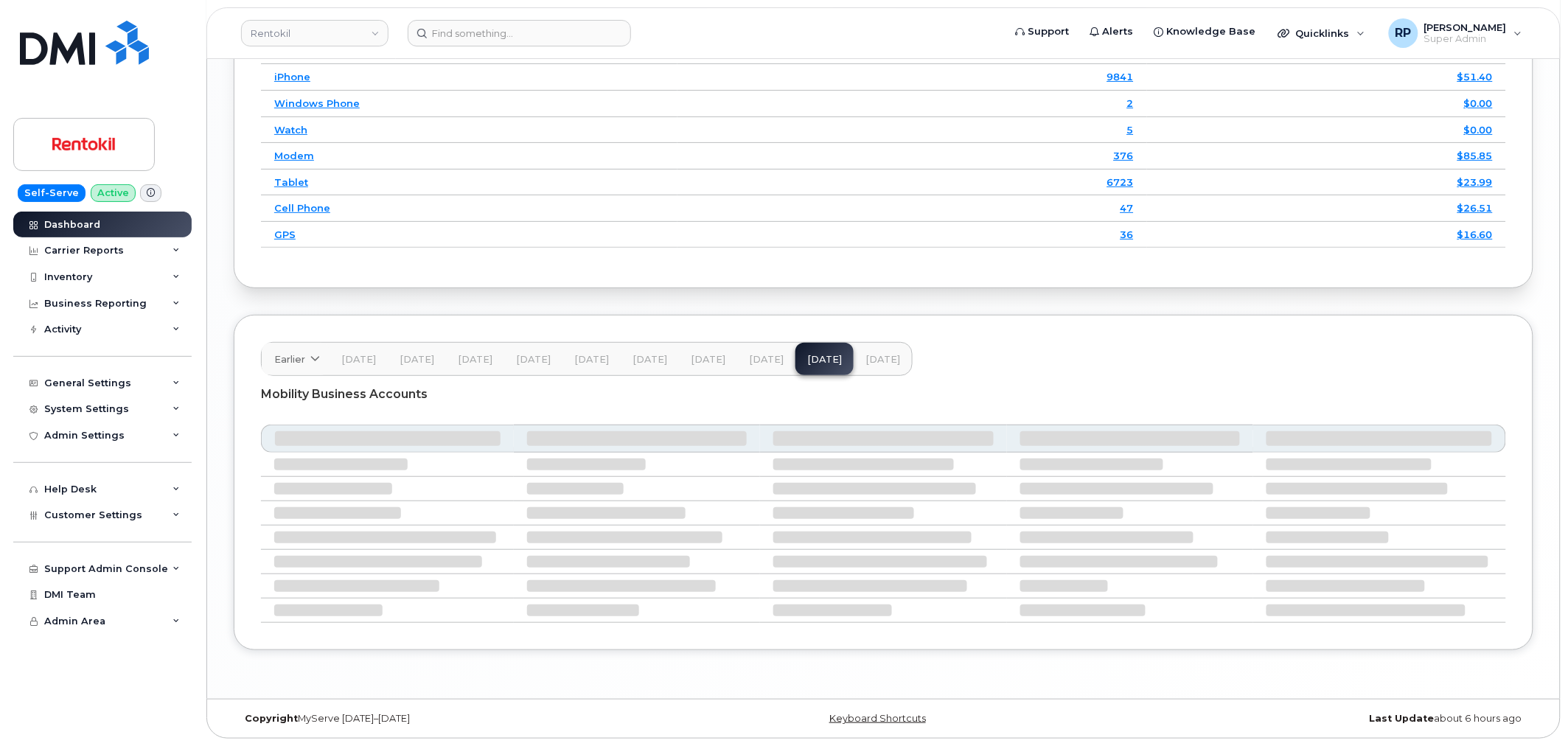
scroll to position [2036, 0]
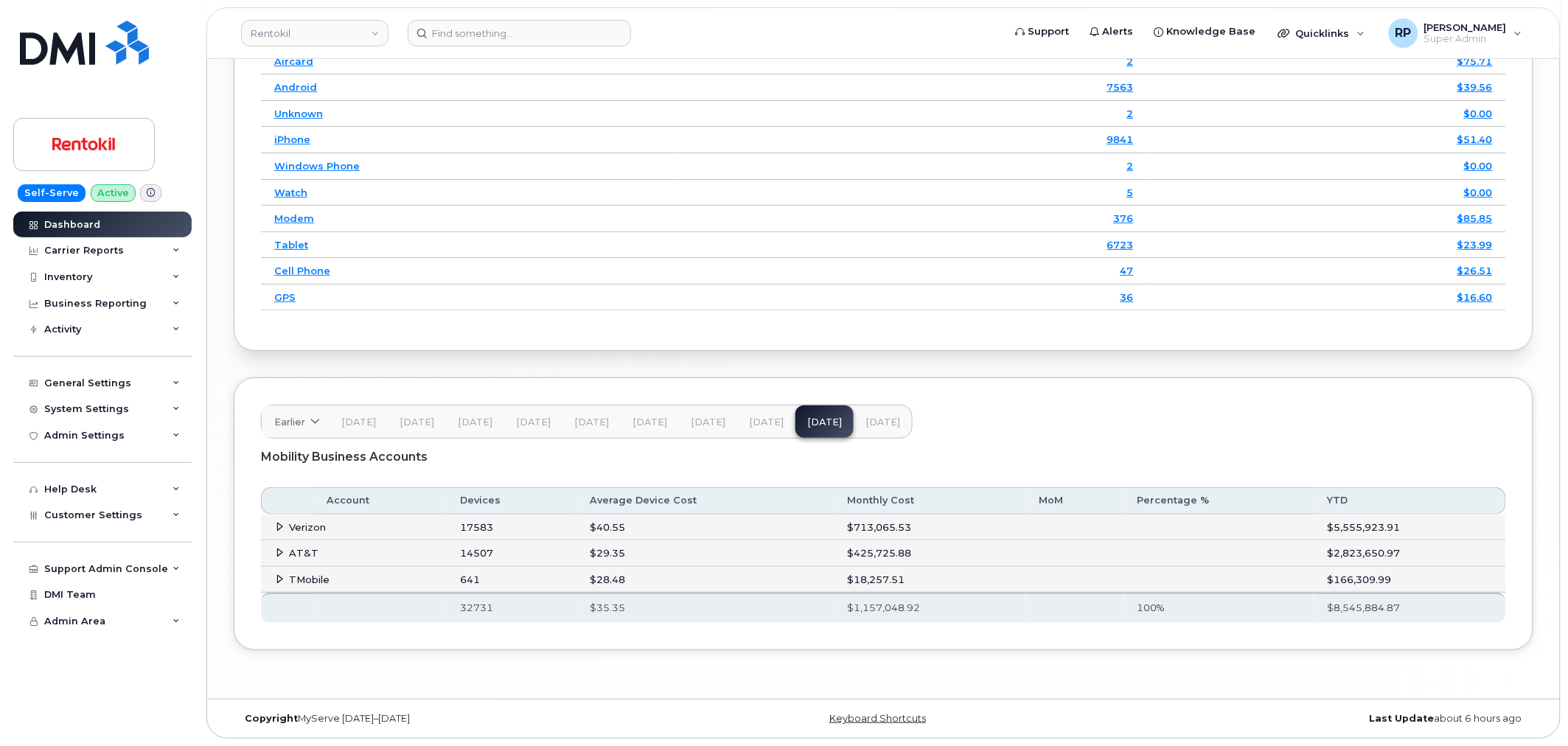
click at [277, 552] on icon at bounding box center [280, 552] width 9 height 9
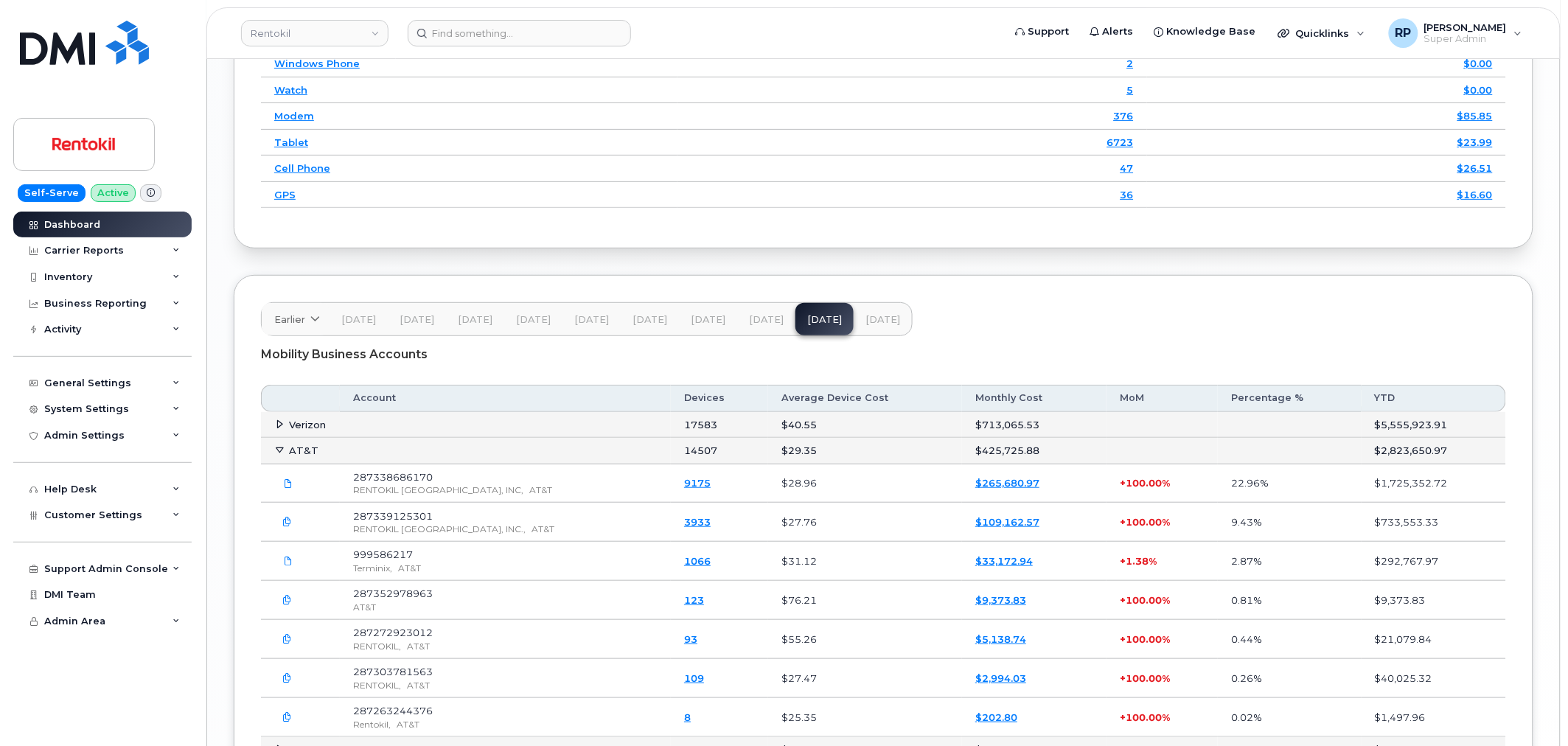
scroll to position [2172, 0]
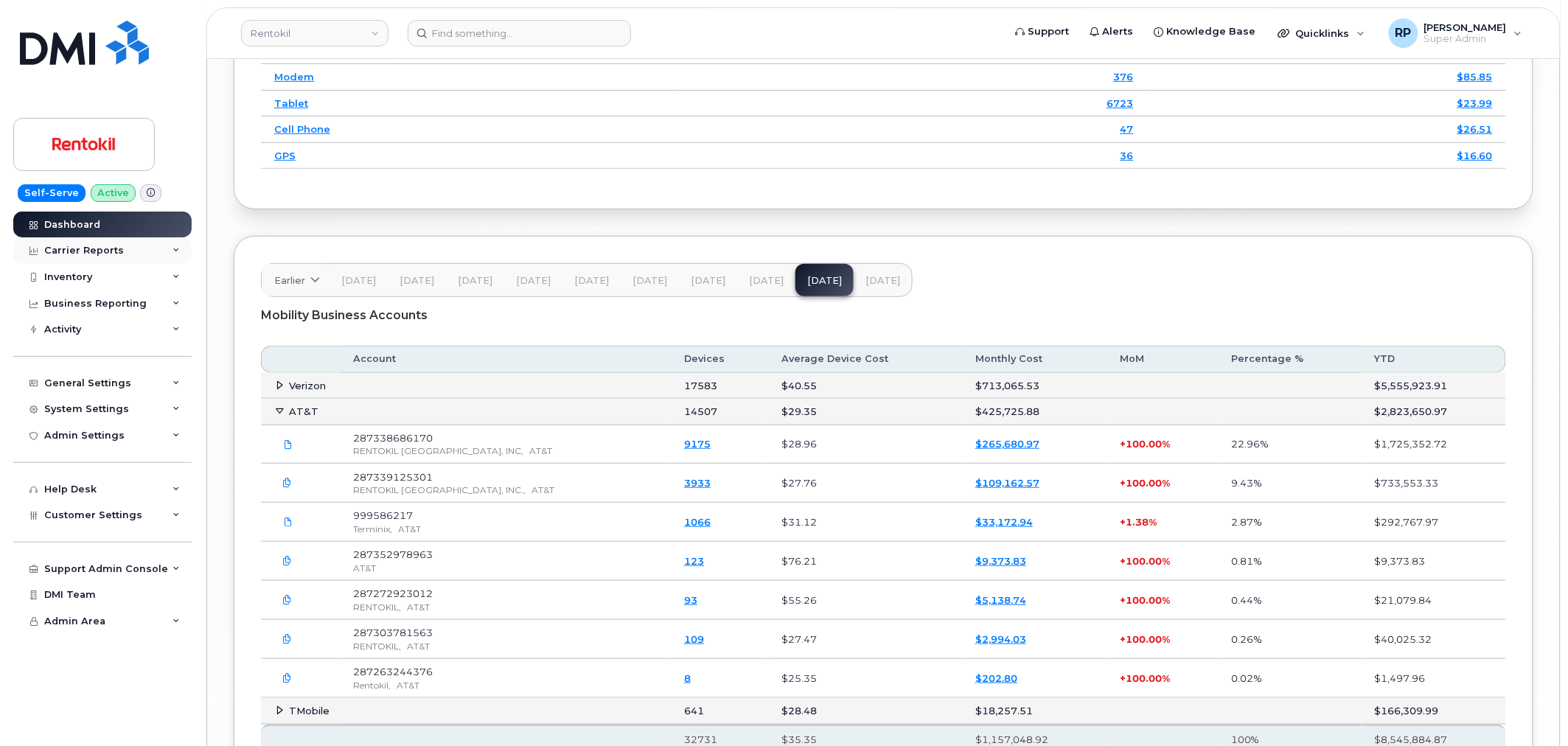
click at [79, 252] on div "Carrier Reports" at bounding box center [84, 251] width 79 height 12
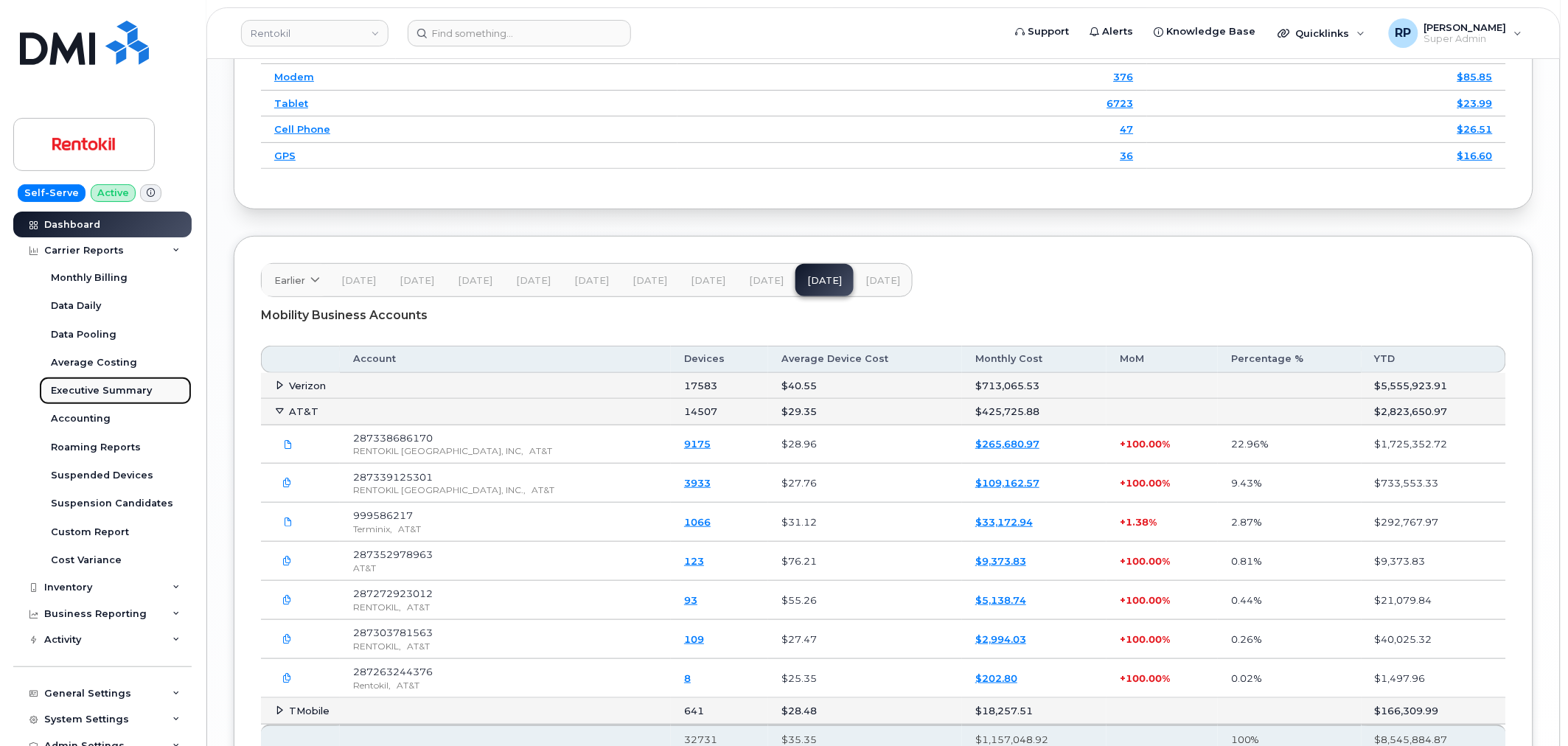
drag, startPoint x: 83, startPoint y: 389, endPoint x: 175, endPoint y: 386, distance: 92.0
click at [83, 389] on div "Executive Summary" at bounding box center [101, 390] width 101 height 14
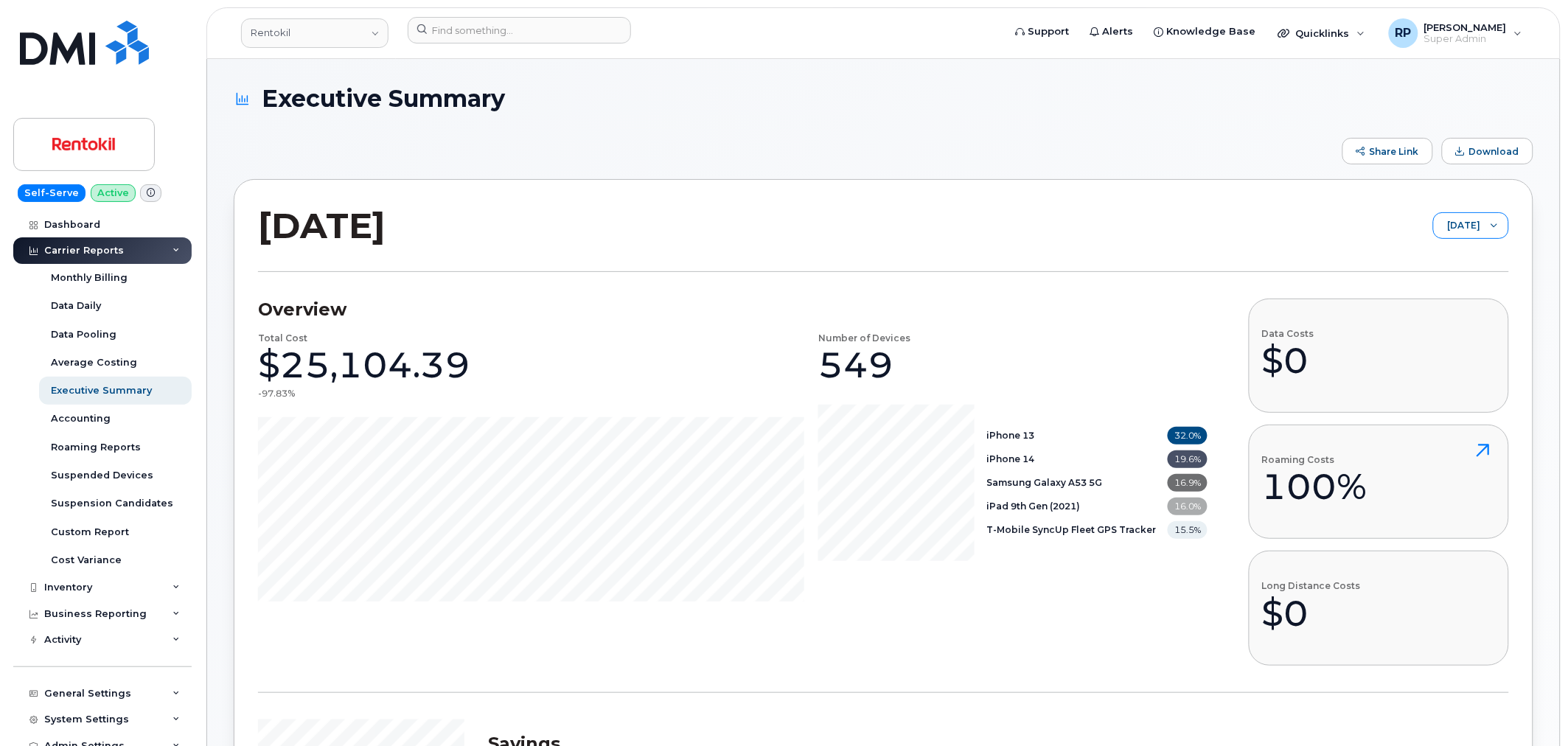
click at [1461, 224] on span "September 2025" at bounding box center [1456, 226] width 46 height 26
click at [1420, 280] on span "[DATE]" at bounding box center [1419, 283] width 32 height 14
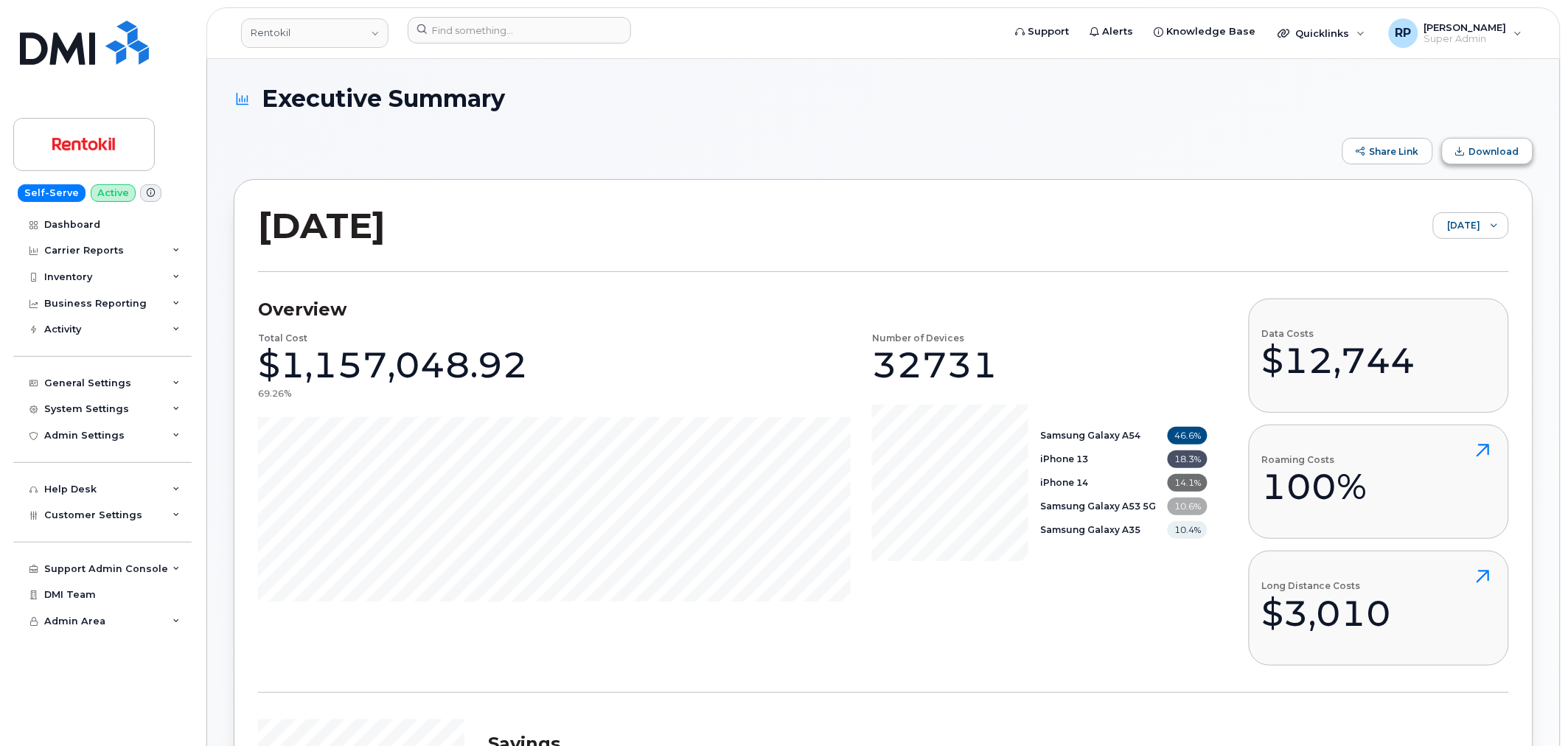
click at [1466, 143] on button "Download" at bounding box center [1487, 151] width 91 height 26
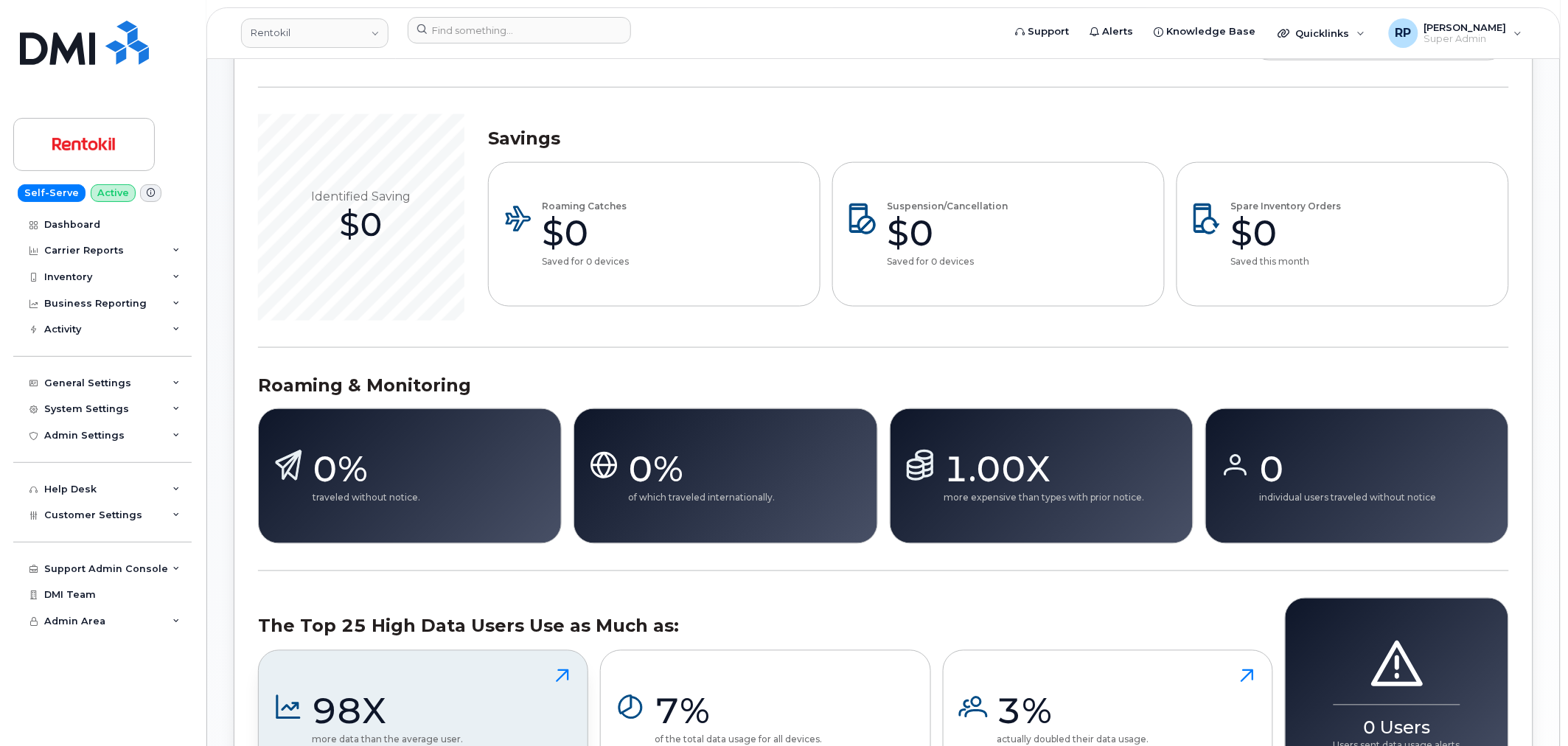
scroll to position [682, 0]
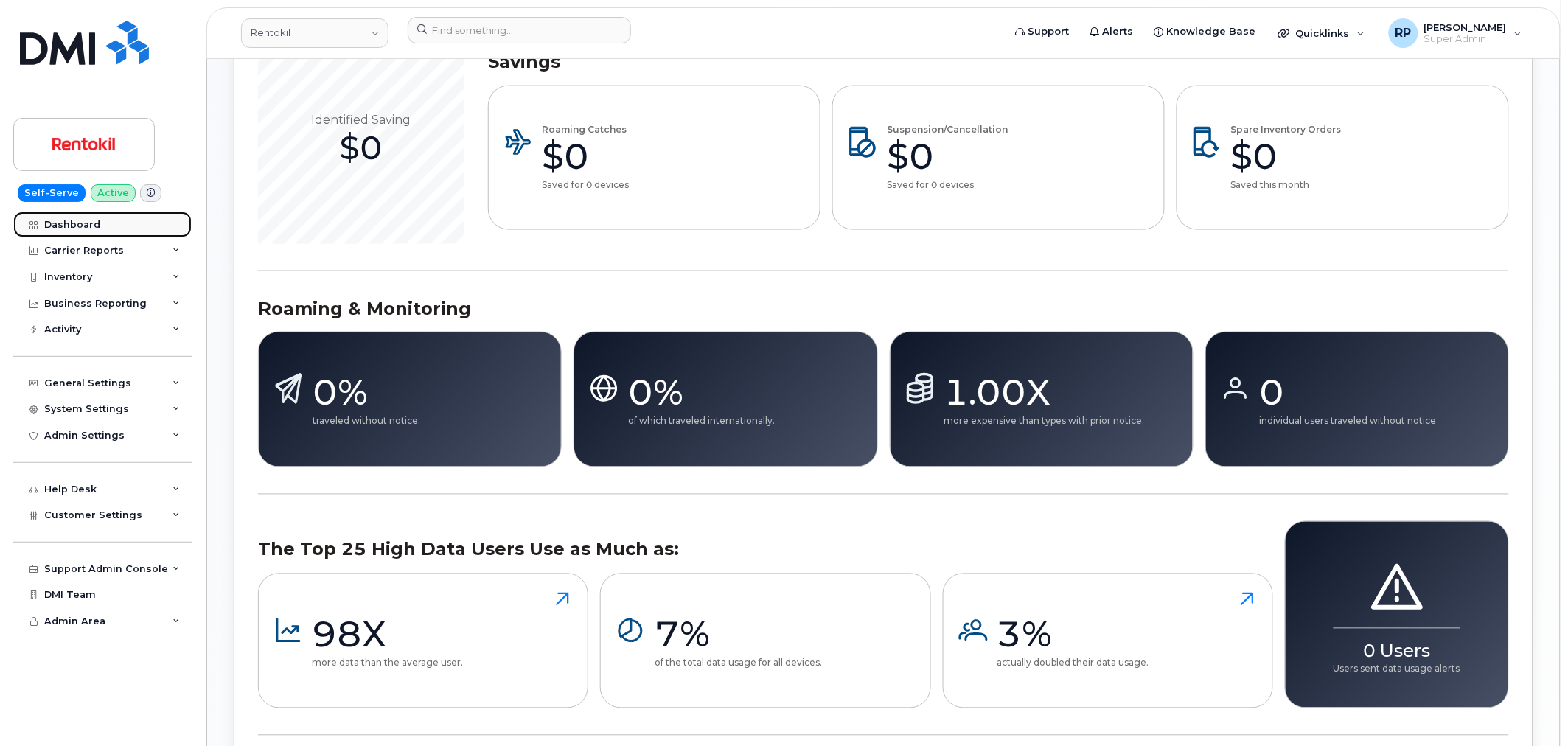
click at [95, 217] on link "Dashboard" at bounding box center [102, 224] width 178 height 26
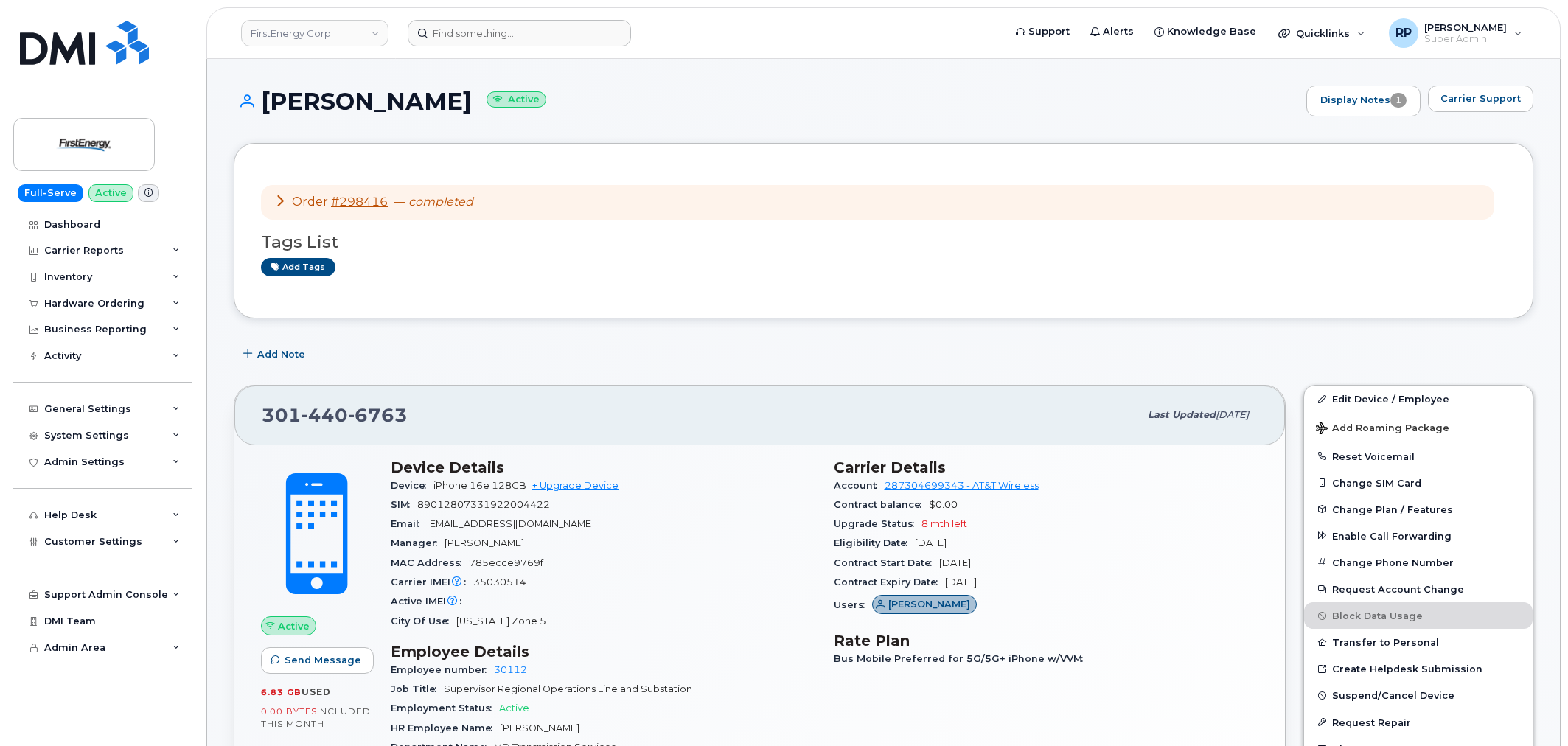
scroll to position [1215, 0]
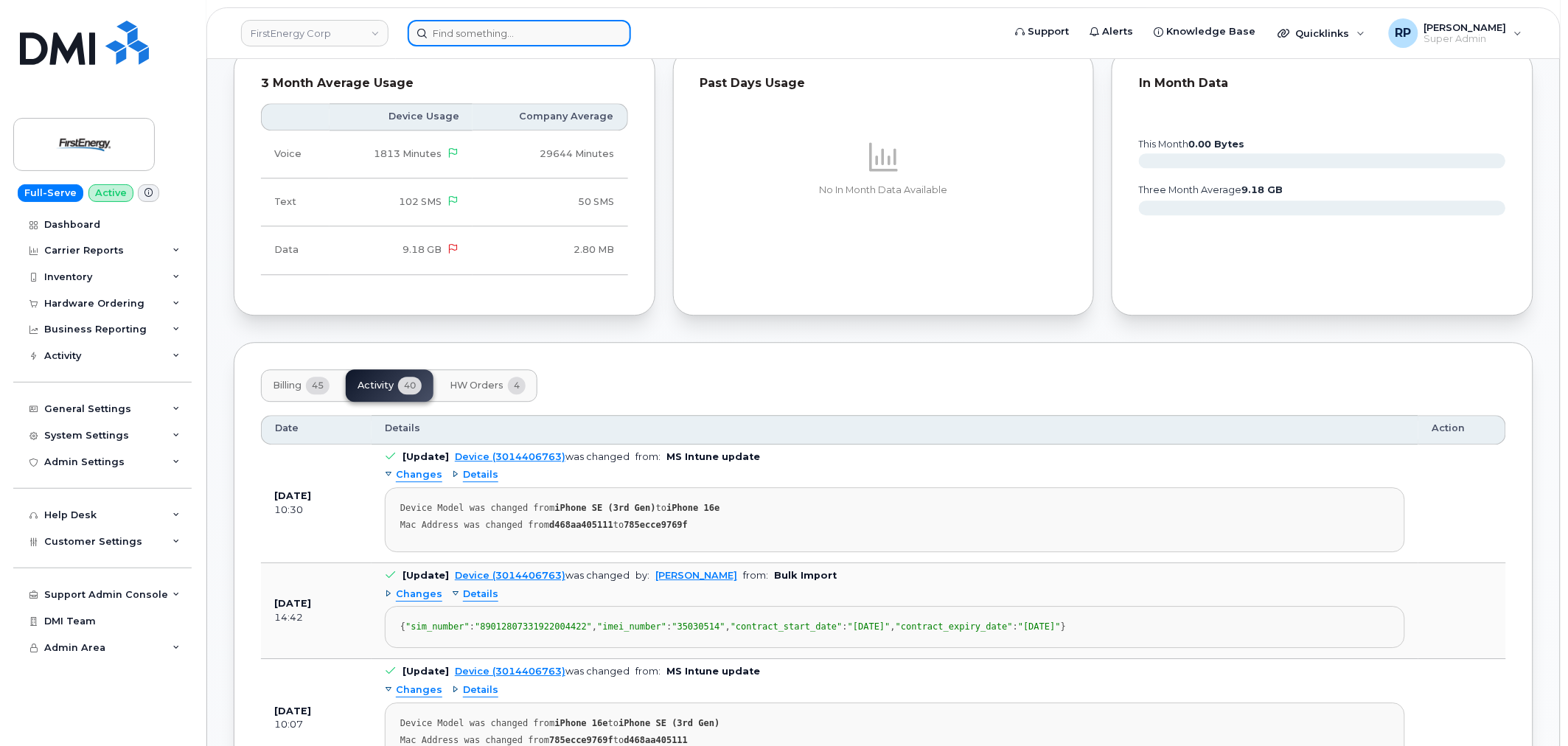
click at [529, 26] on input at bounding box center [519, 32] width 223 height 26
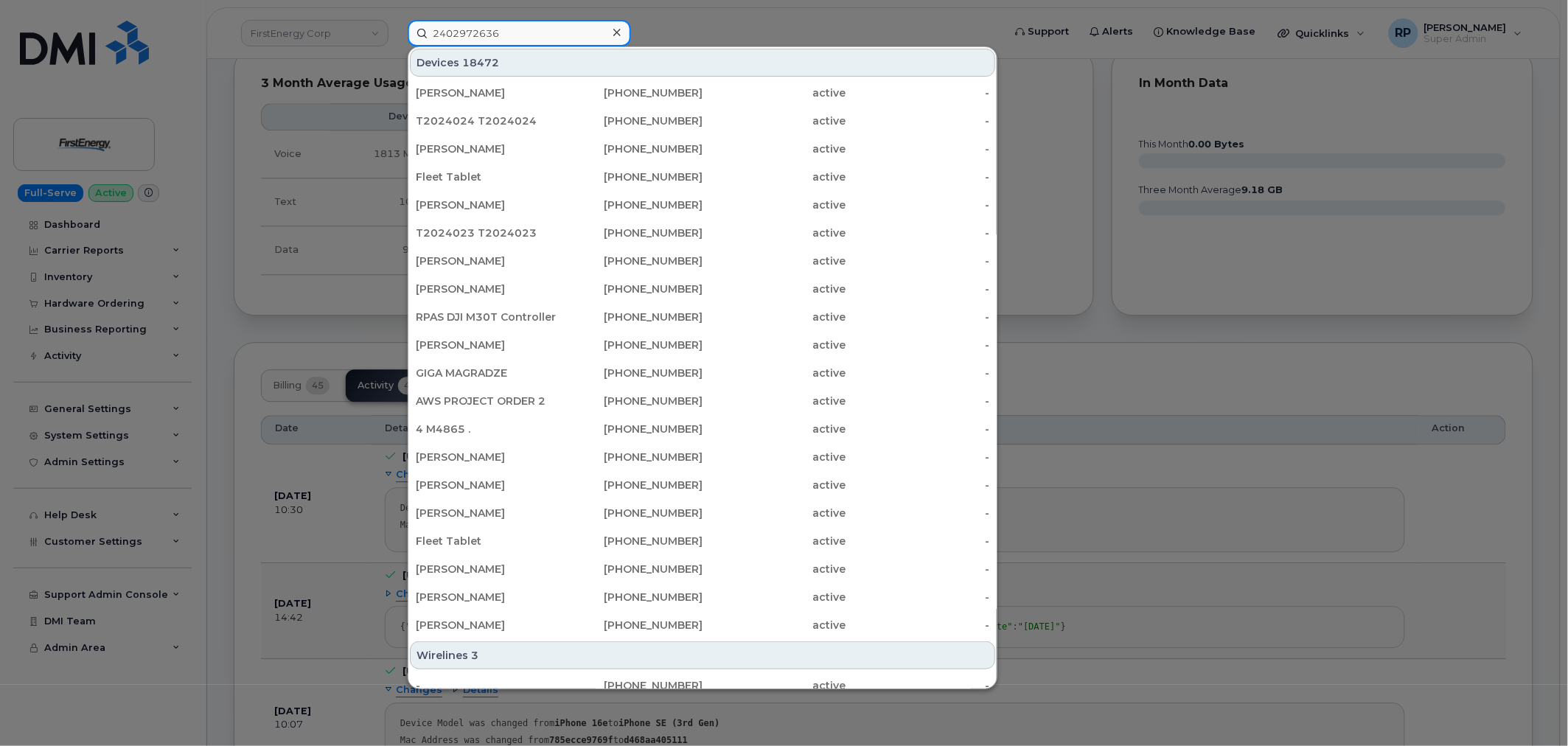
type input "2402972636"
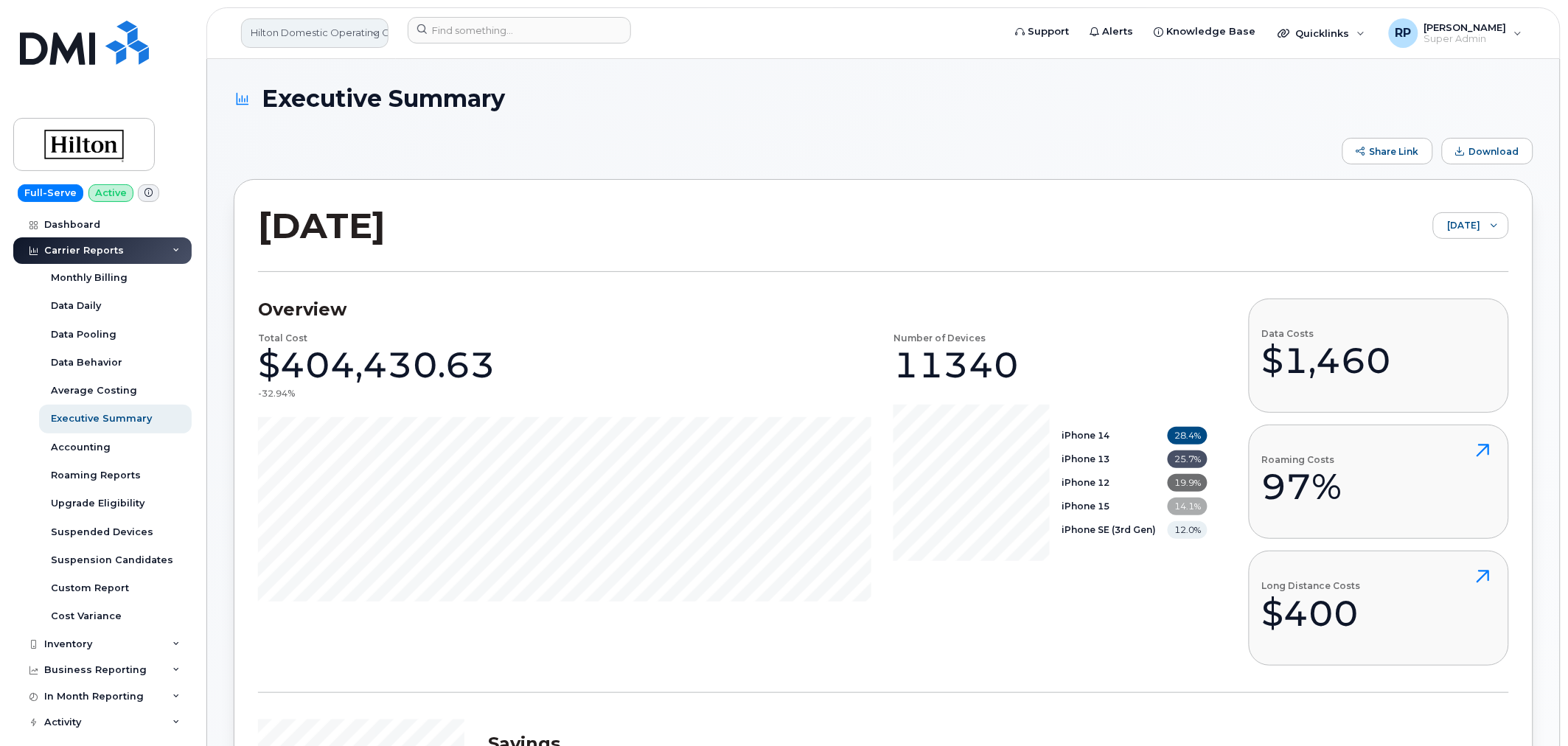
click at [303, 40] on link "Hilton Domestic Operating Company Inc" at bounding box center [315, 33] width 148 height 30
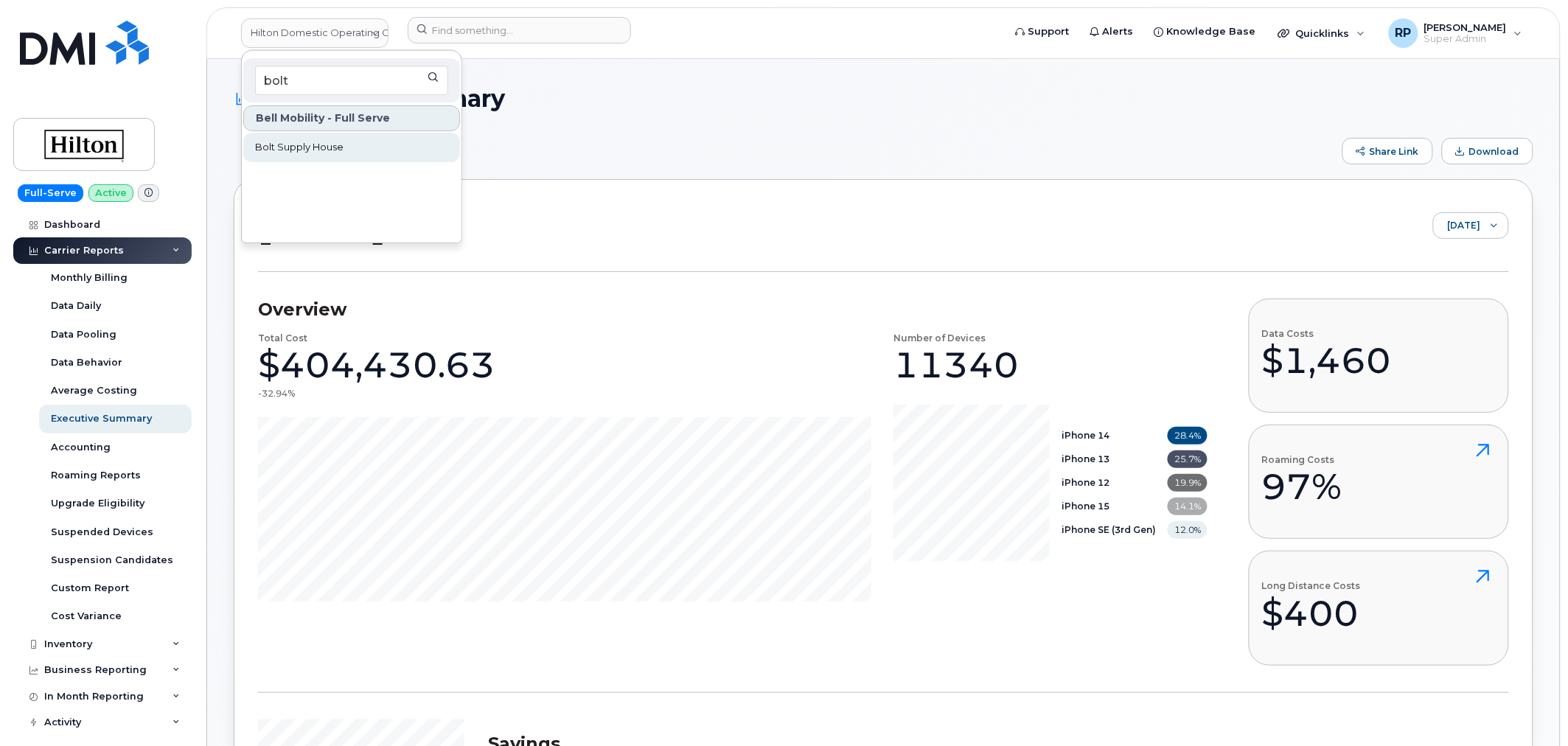
type input "bolt"
click at [321, 143] on span "Bolt Supply House" at bounding box center [299, 147] width 89 height 14
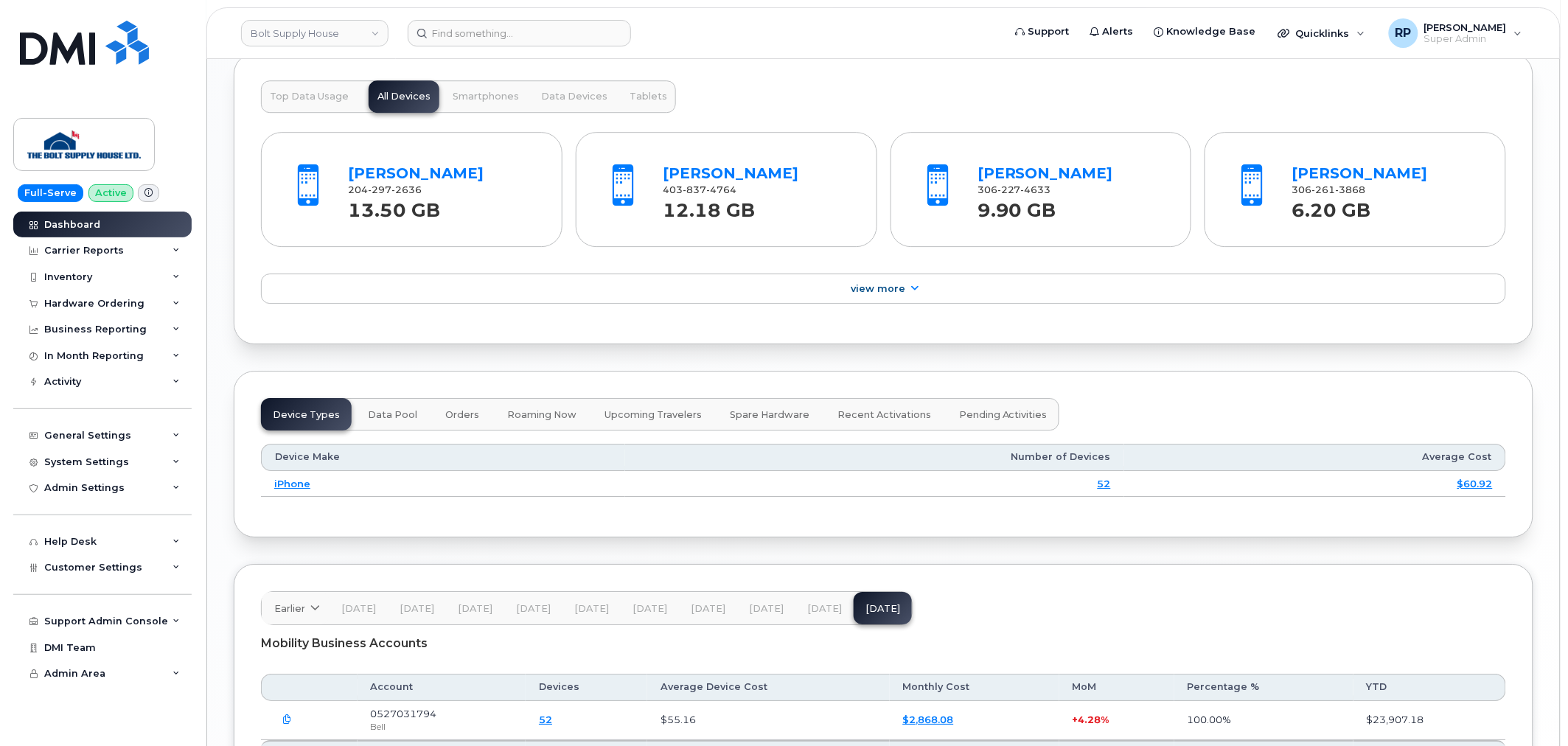
scroll to position [1673, 0]
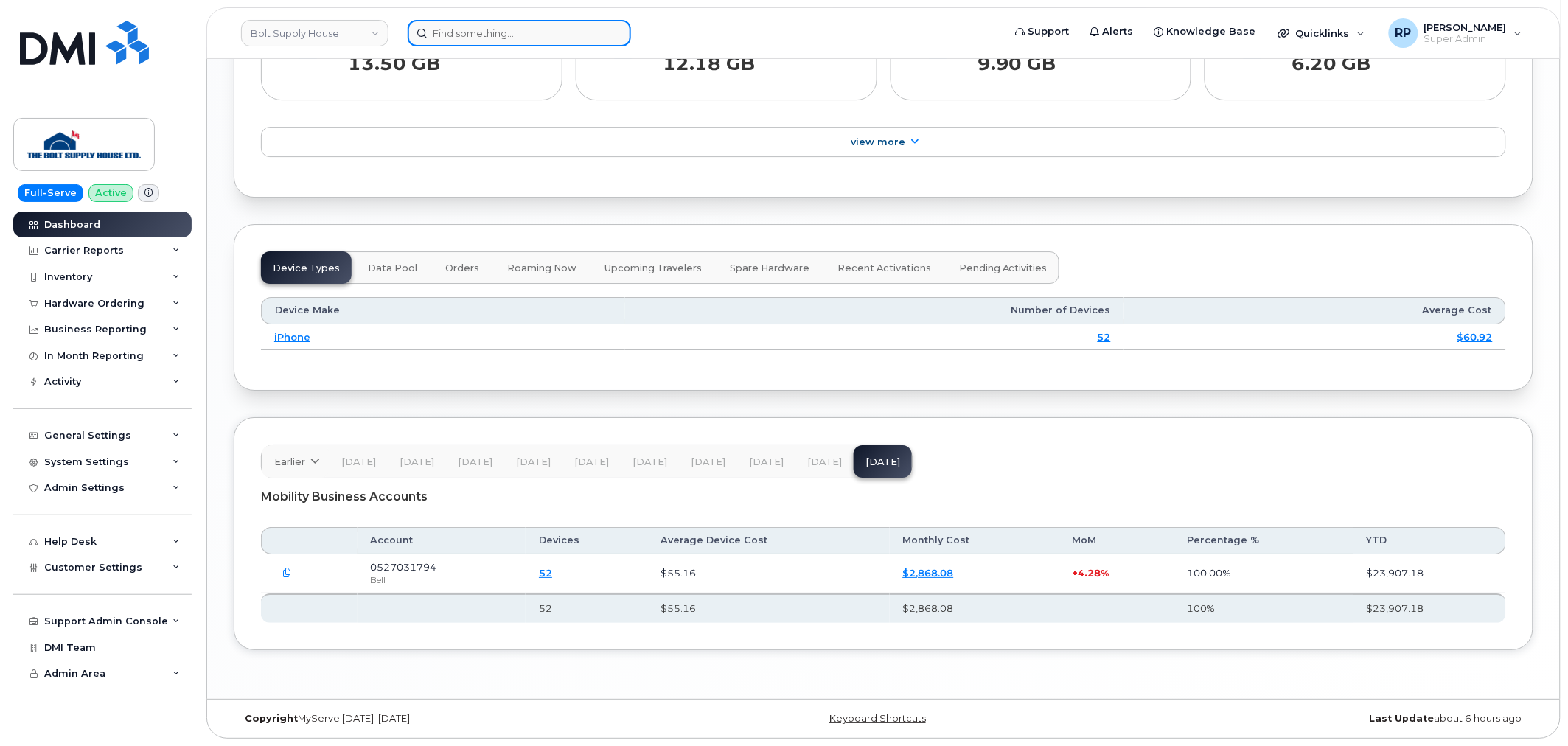
click at [454, 40] on input at bounding box center [519, 32] width 223 height 26
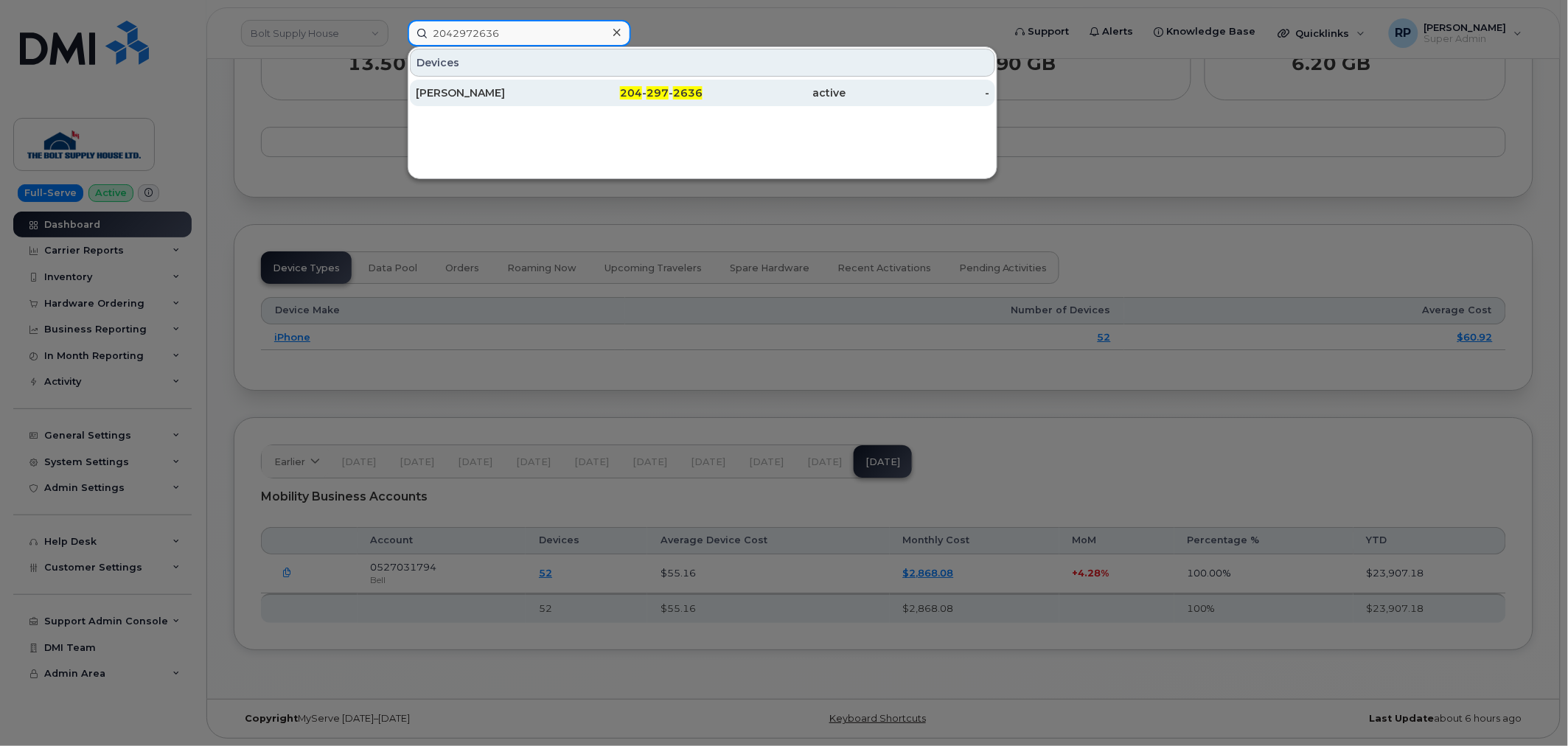
type input "2042972636"
click at [465, 84] on div "[PERSON_NAME]" at bounding box center [488, 92] width 144 height 26
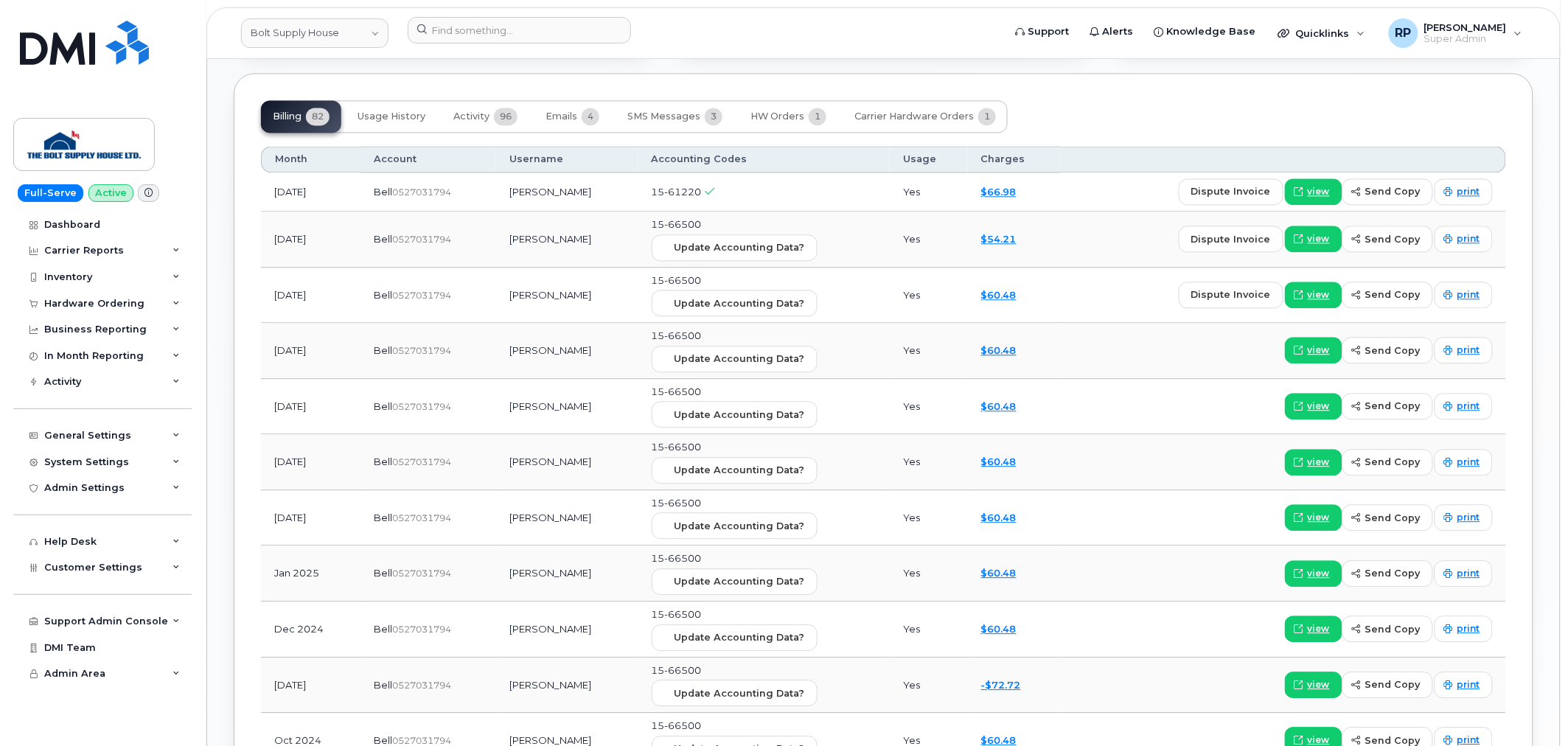
scroll to position [1091, 0]
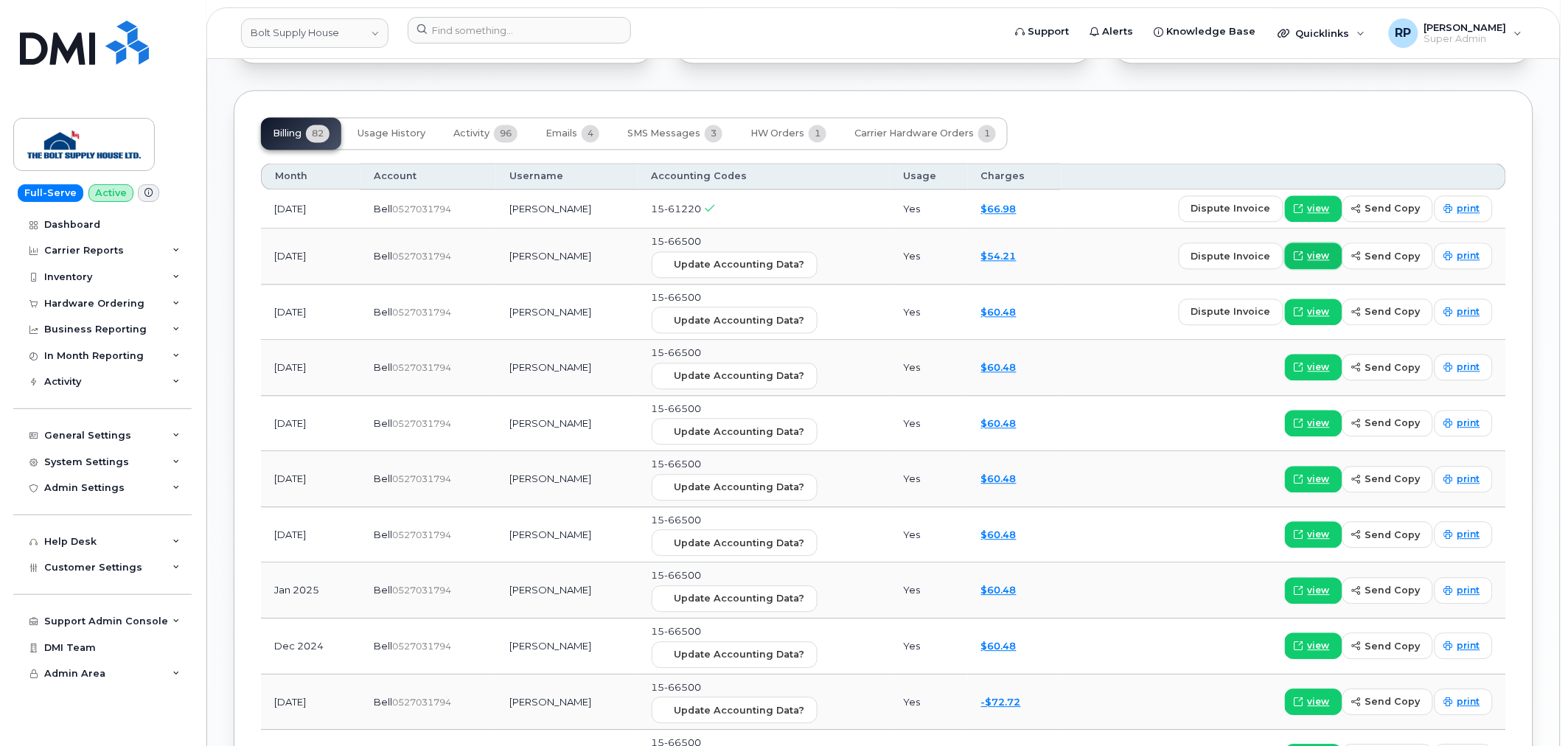
click at [1299, 258] on icon at bounding box center [1299, 256] width 9 height 9
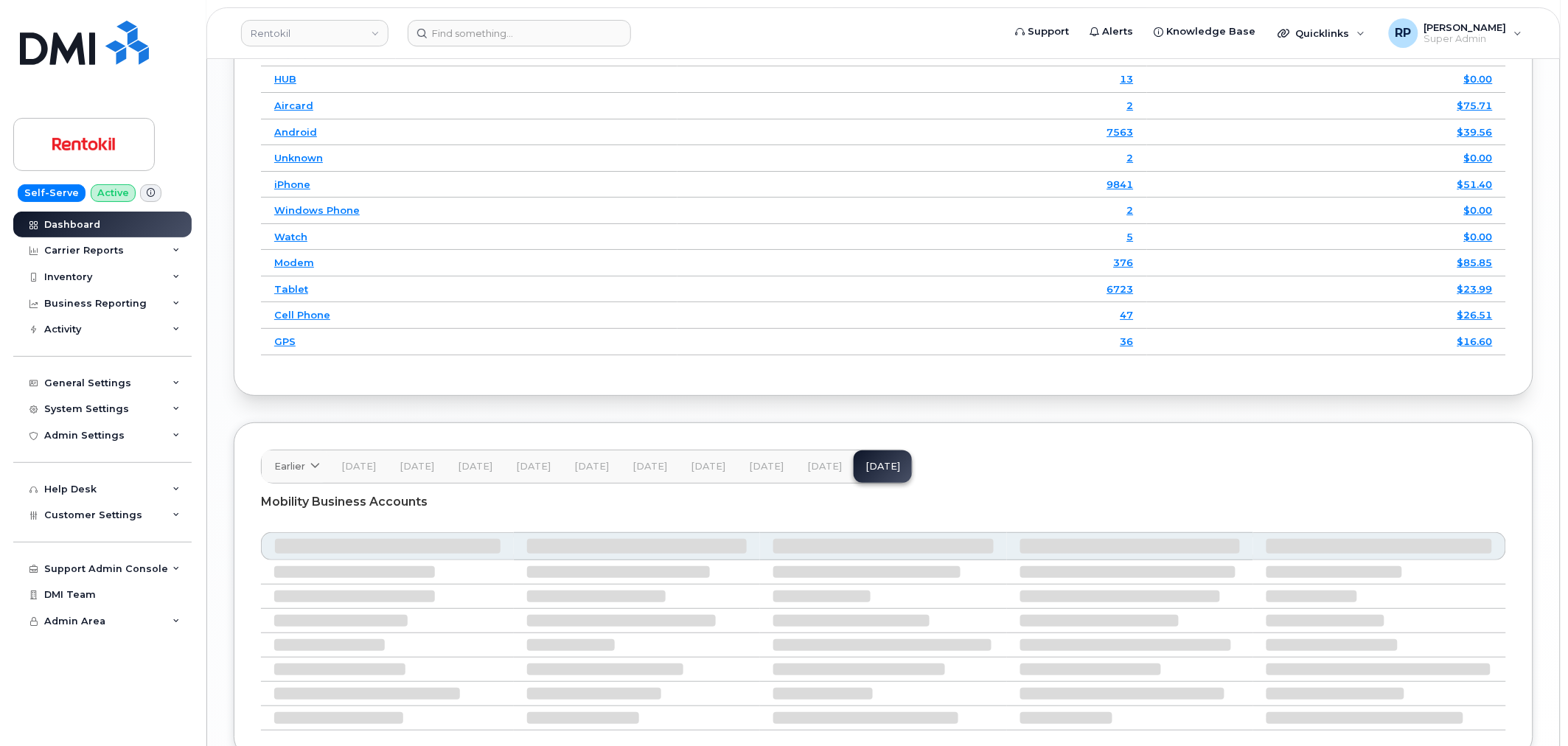
scroll to position [2004, 0]
click at [807, 472] on span "[DATE]" at bounding box center [825, 466] width 35 height 12
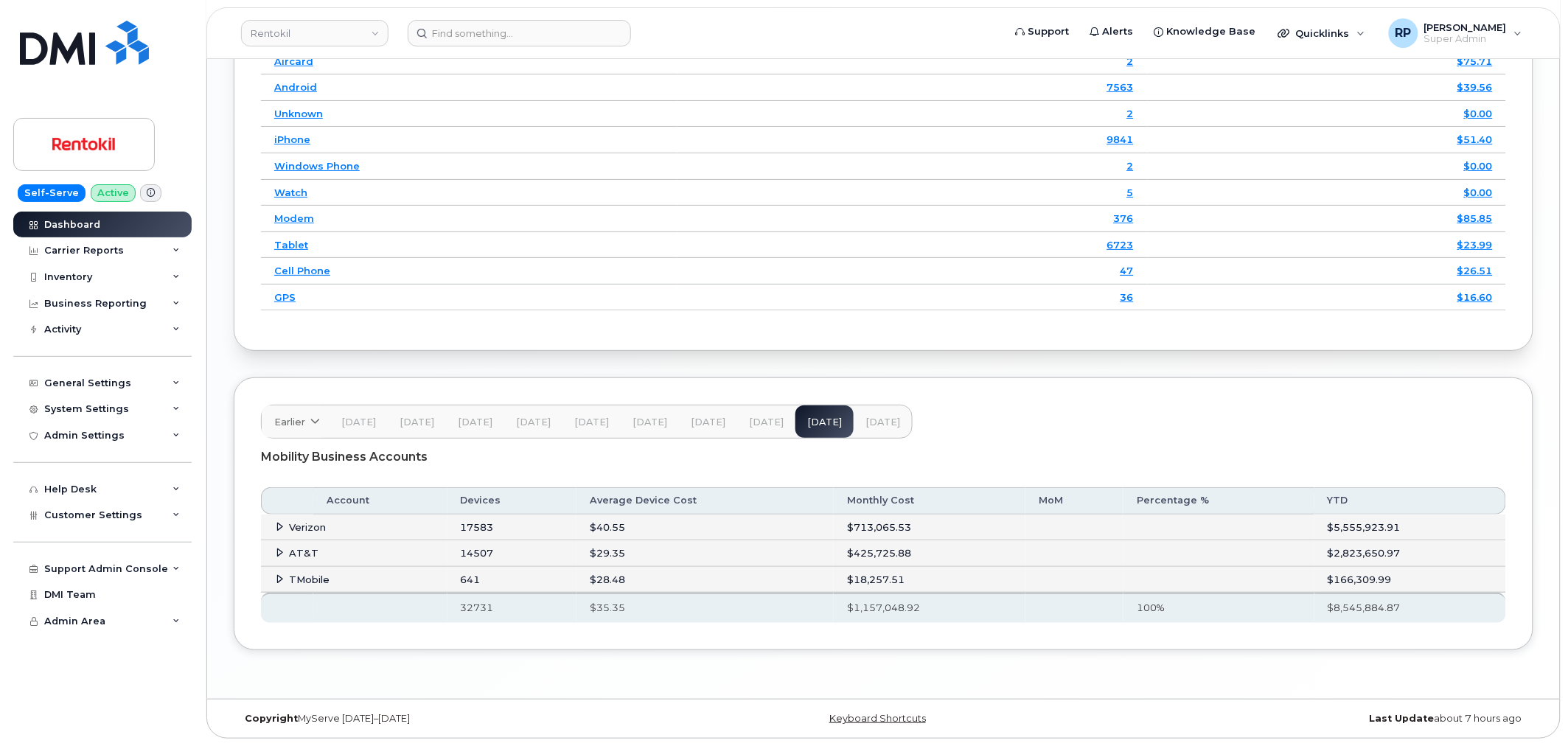
scroll to position [2036, 0]
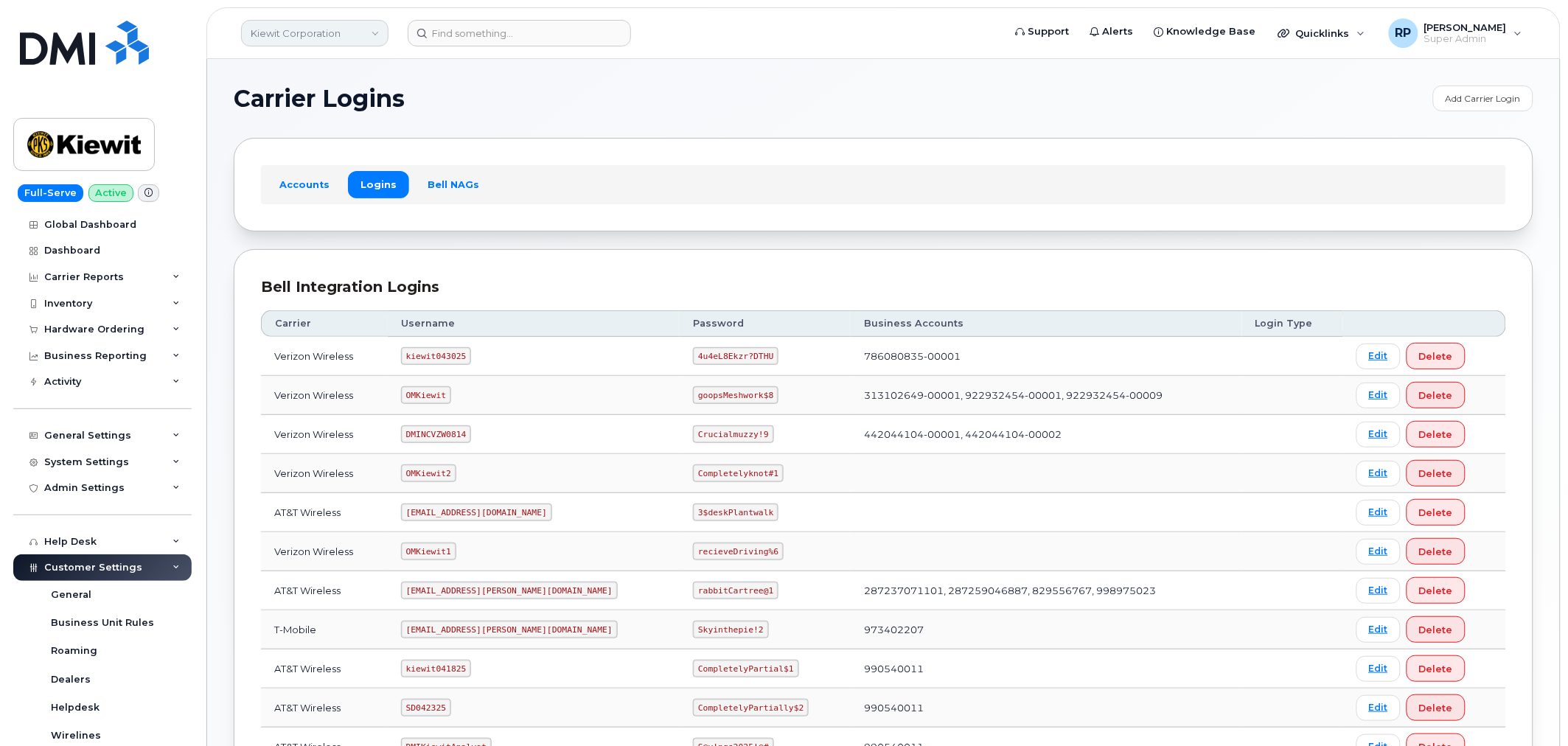
scroll to position [363, 0]
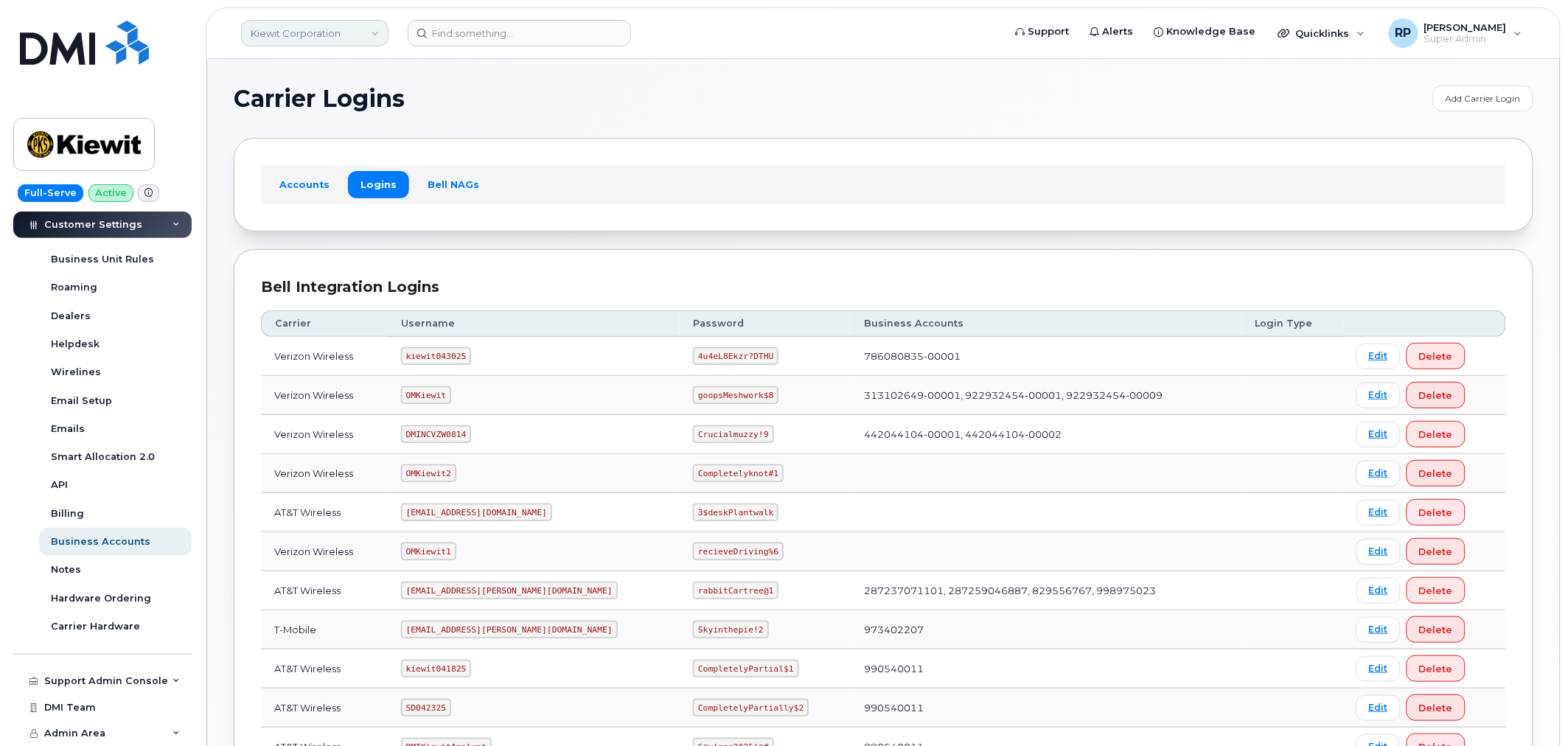
click at [318, 39] on link "Kiewit Corporation" at bounding box center [315, 32] width 148 height 26
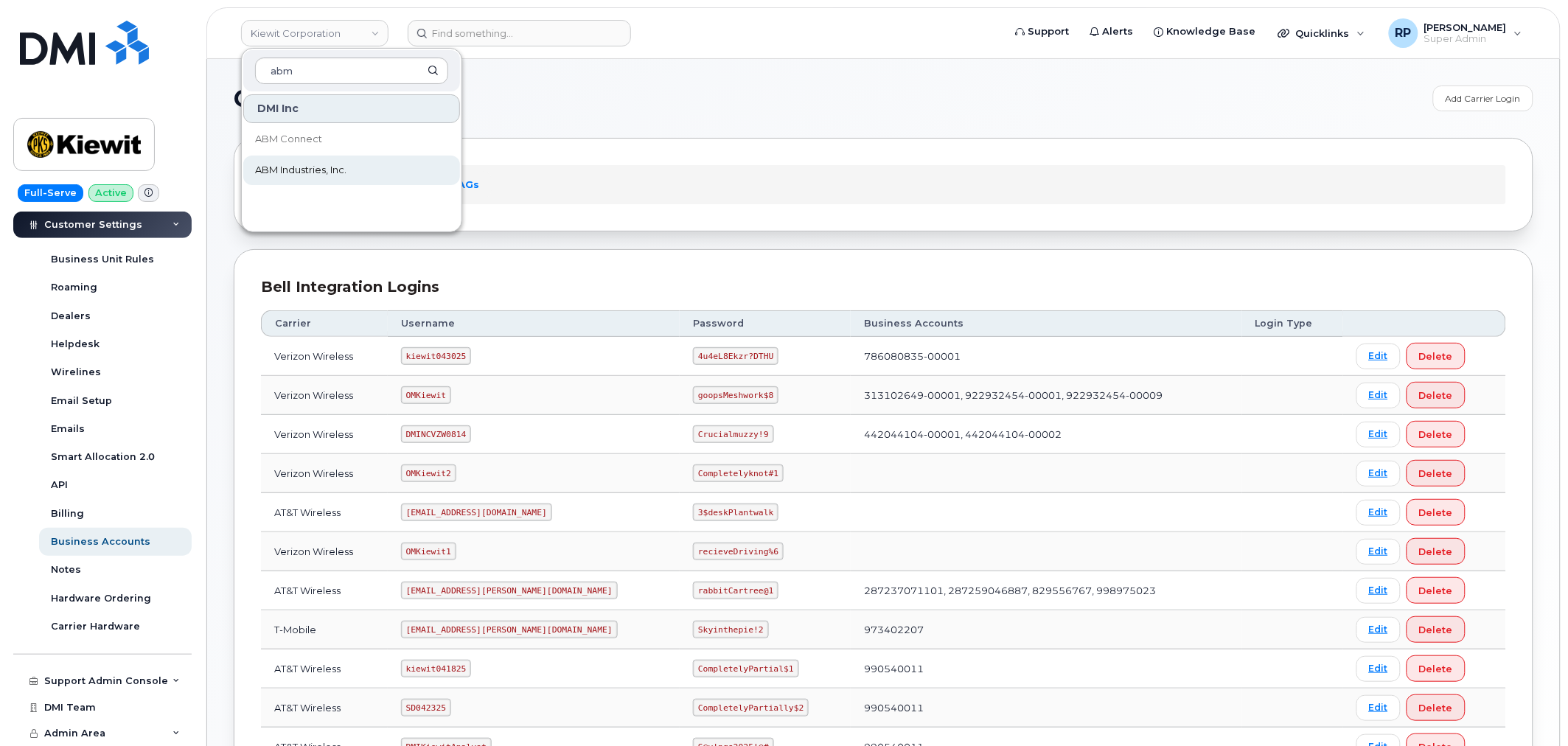
type input "abm"
click at [302, 166] on span "ABM Industries, Inc." at bounding box center [300, 170] width 91 height 14
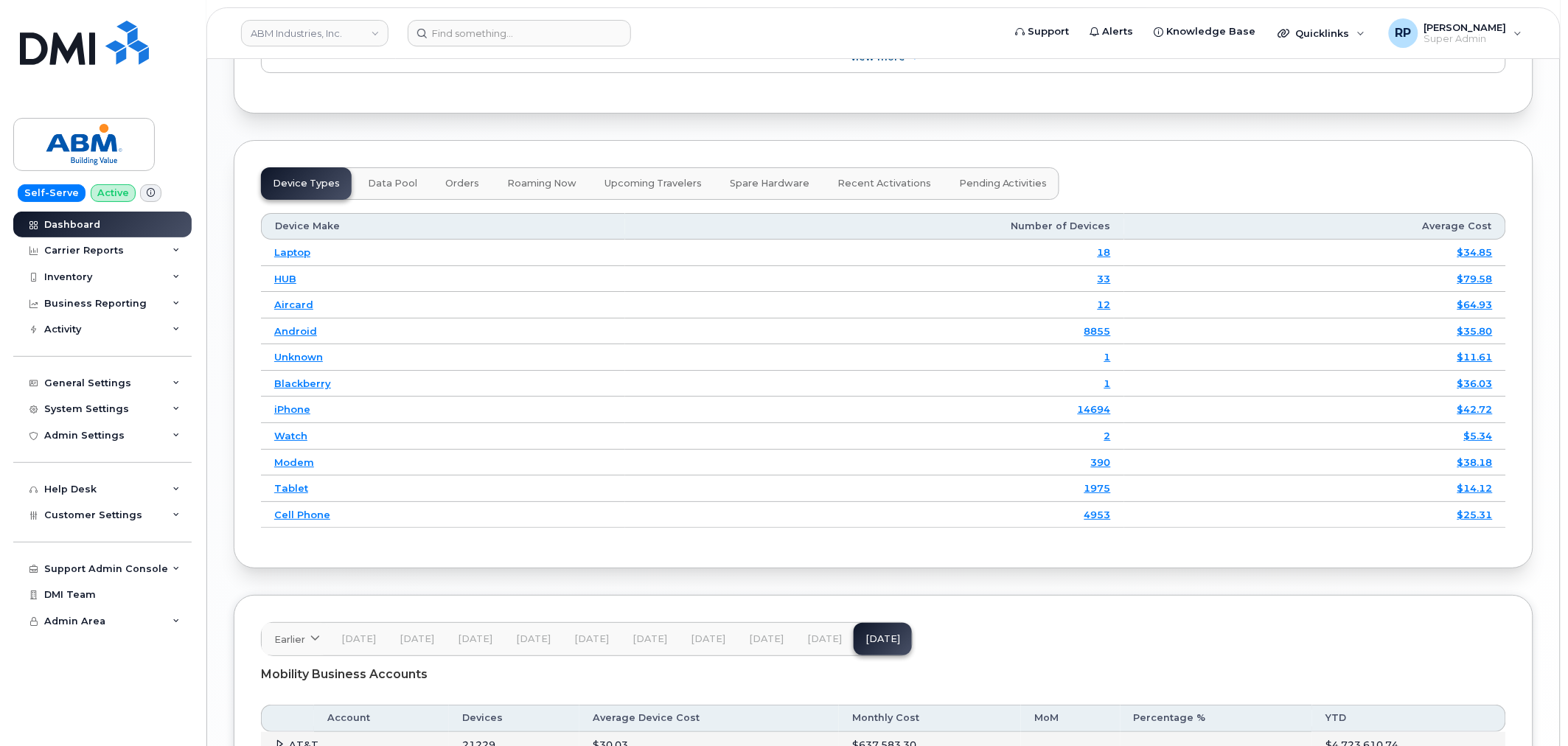
scroll to position [1988, 0]
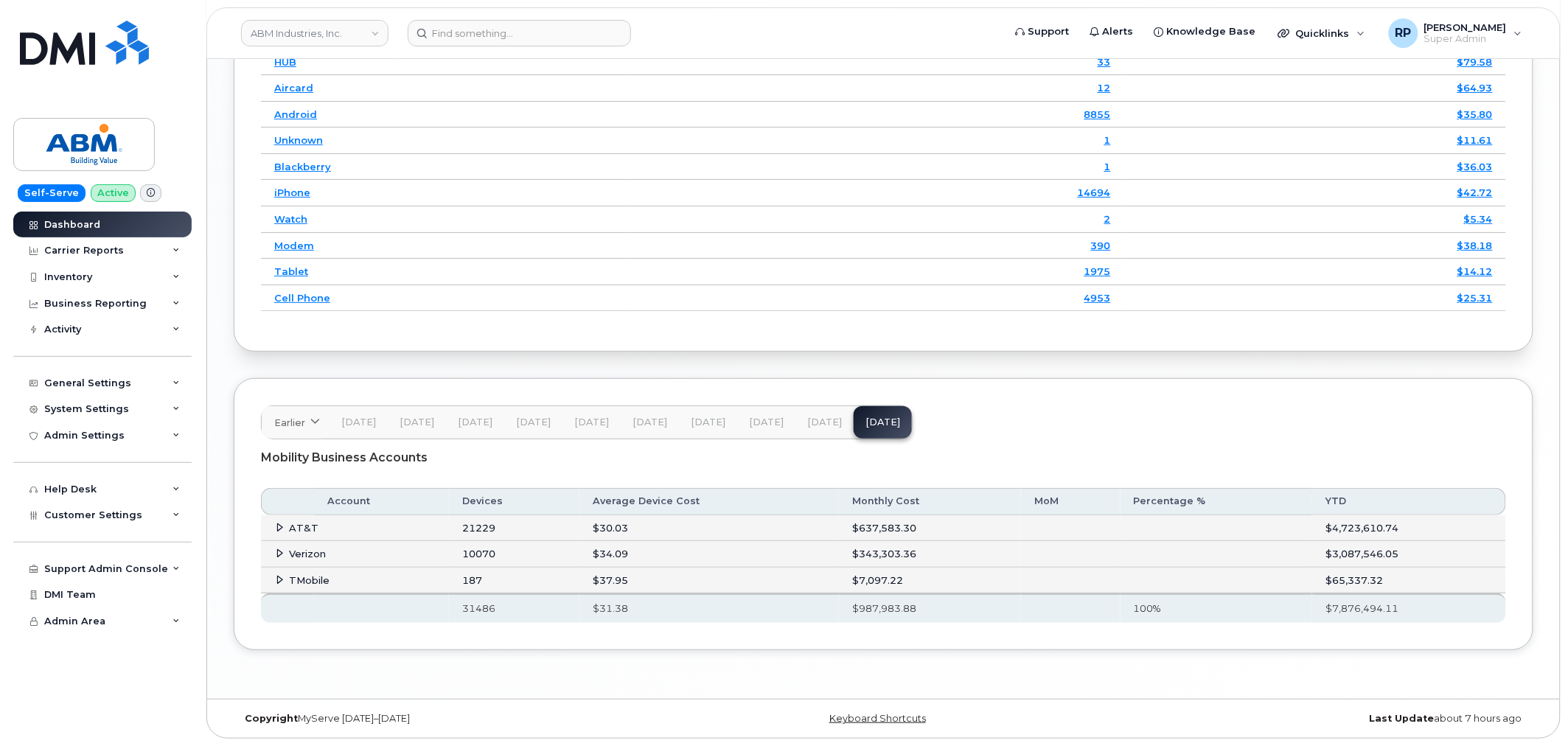
click at [278, 527] on icon at bounding box center [280, 527] width 9 height 9
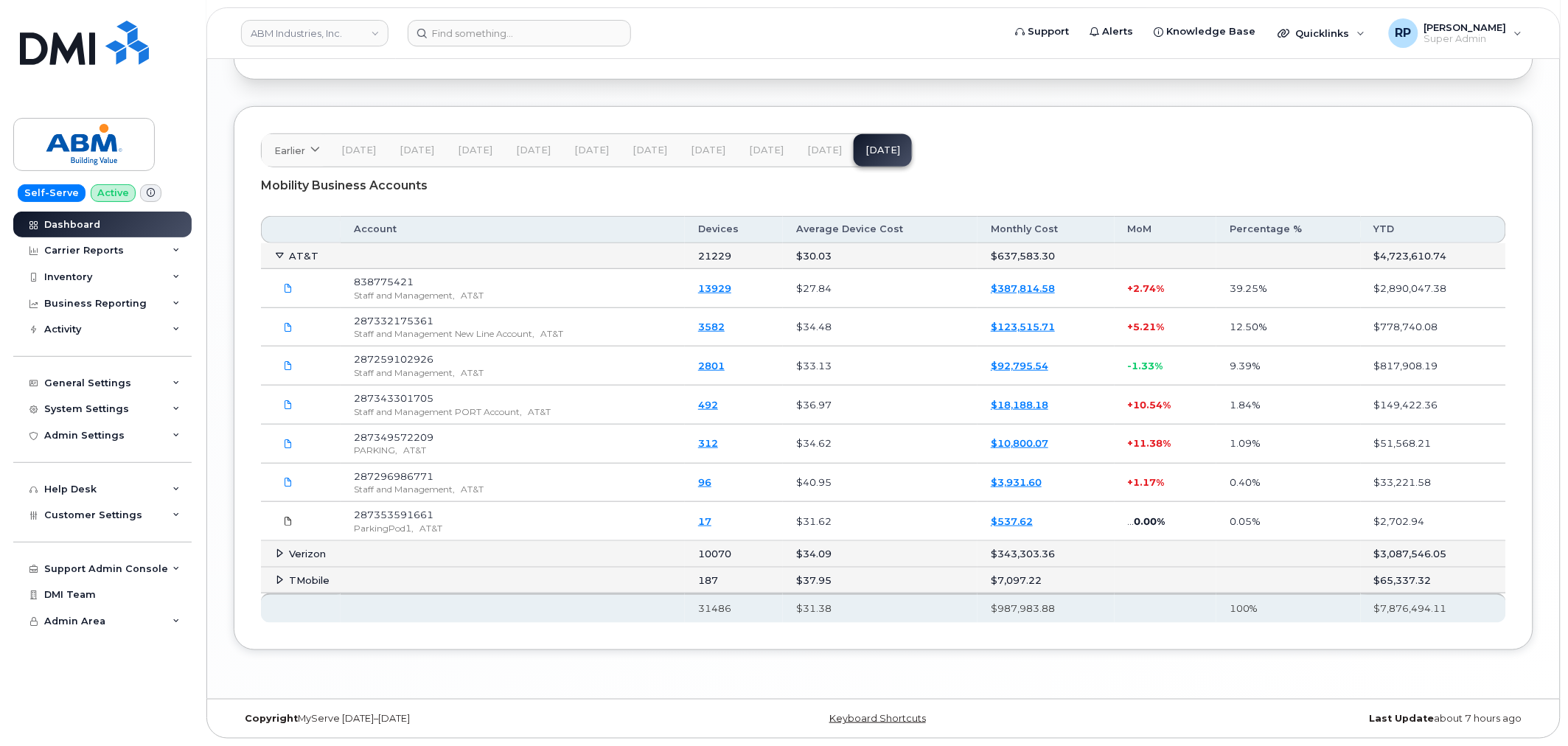
scroll to position [2261, 0]
click at [292, 327] on icon at bounding box center [288, 327] width 9 height 9
click at [811, 149] on span "[DATE]" at bounding box center [825, 150] width 35 height 12
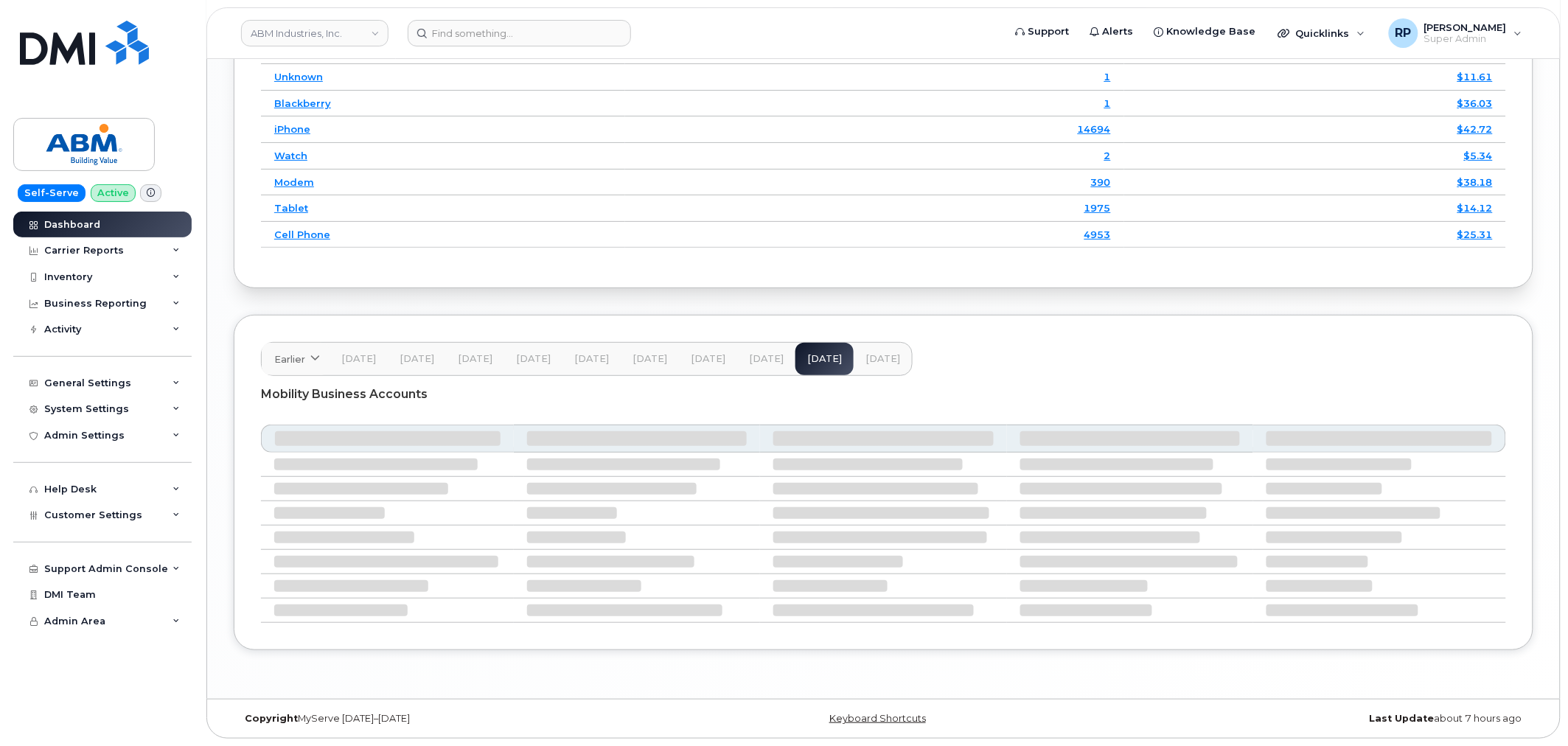
scroll to position [1988, 0]
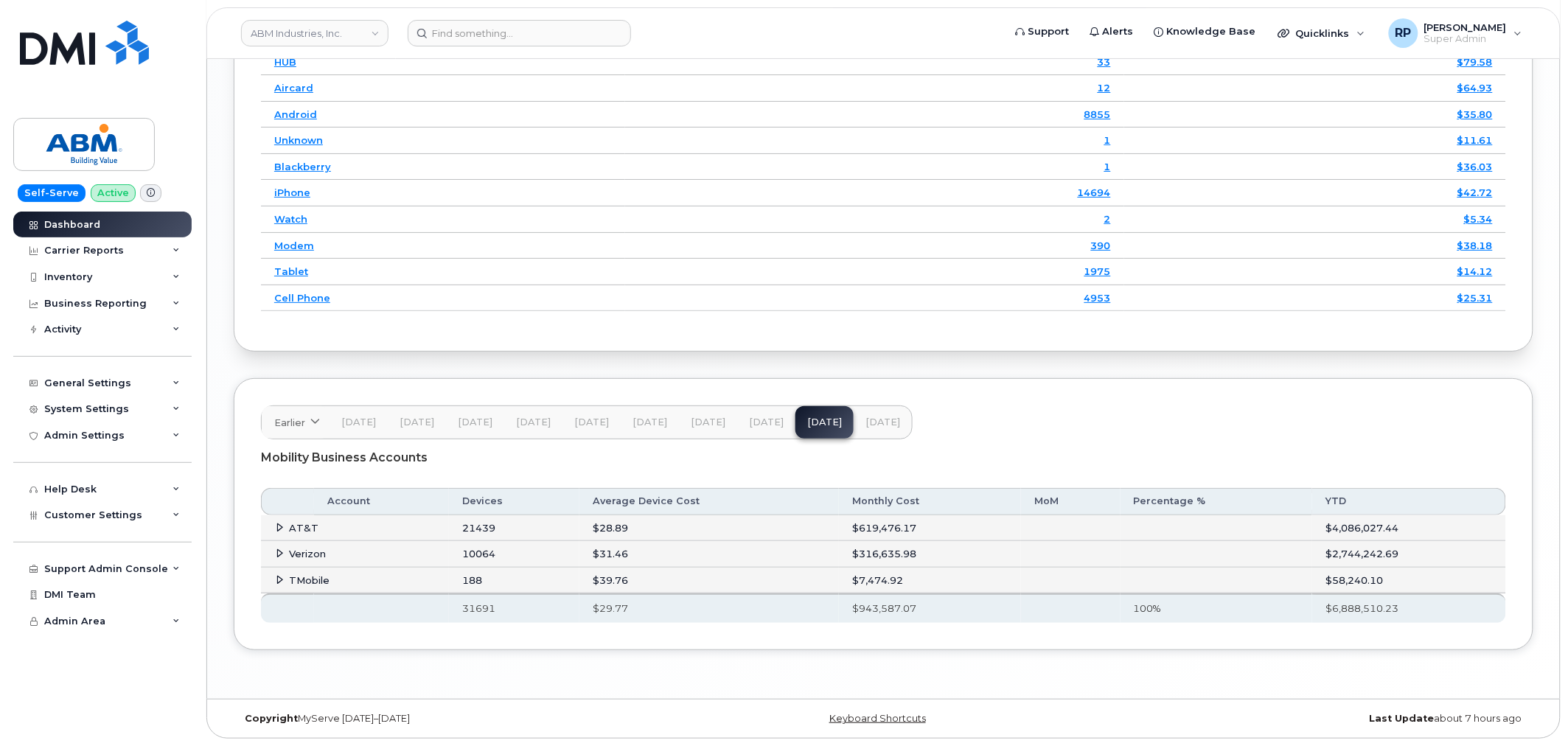
click at [279, 523] on icon at bounding box center [280, 527] width 9 height 9
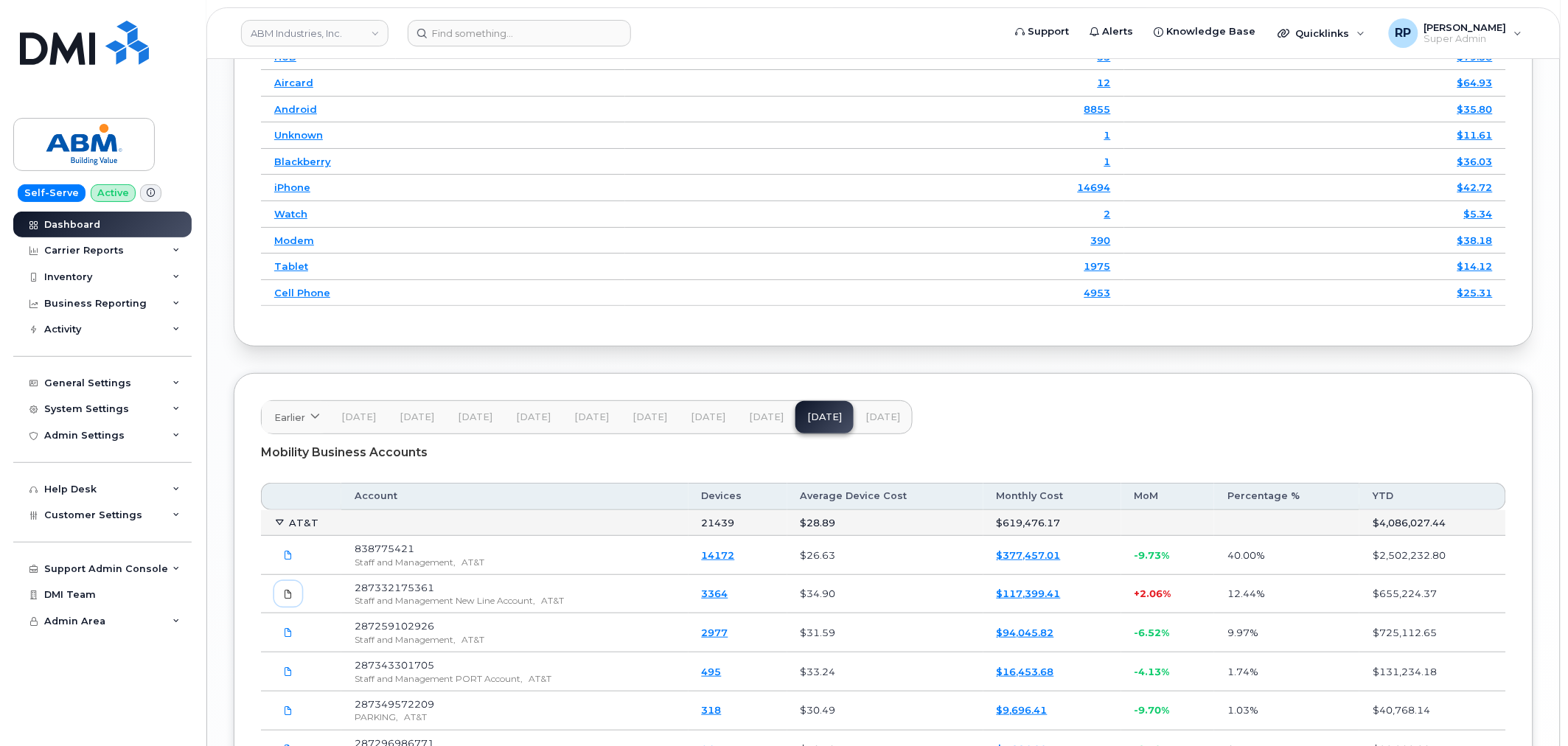
click at [291, 598] on icon at bounding box center [288, 594] width 9 height 9
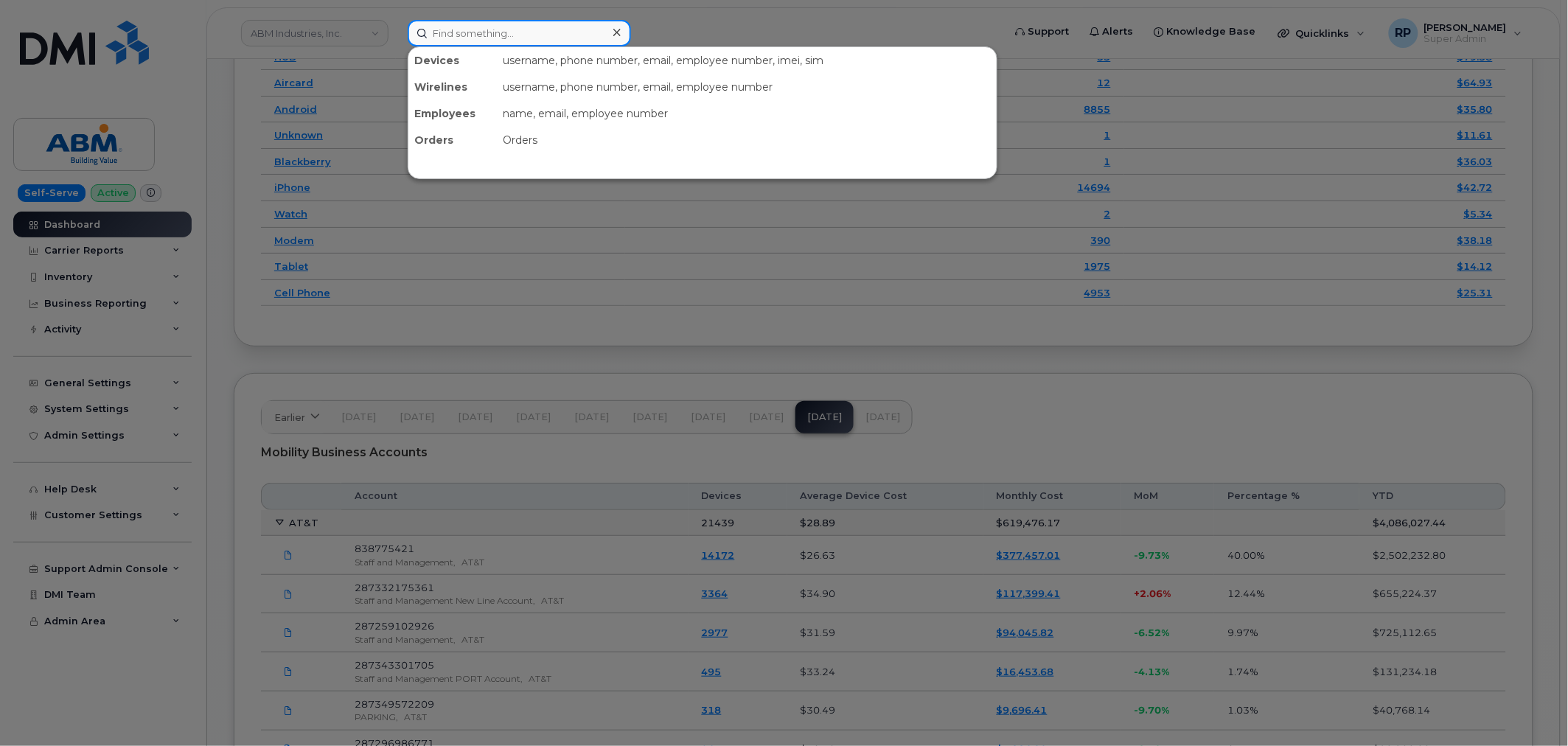
click at [461, 33] on input at bounding box center [519, 32] width 223 height 26
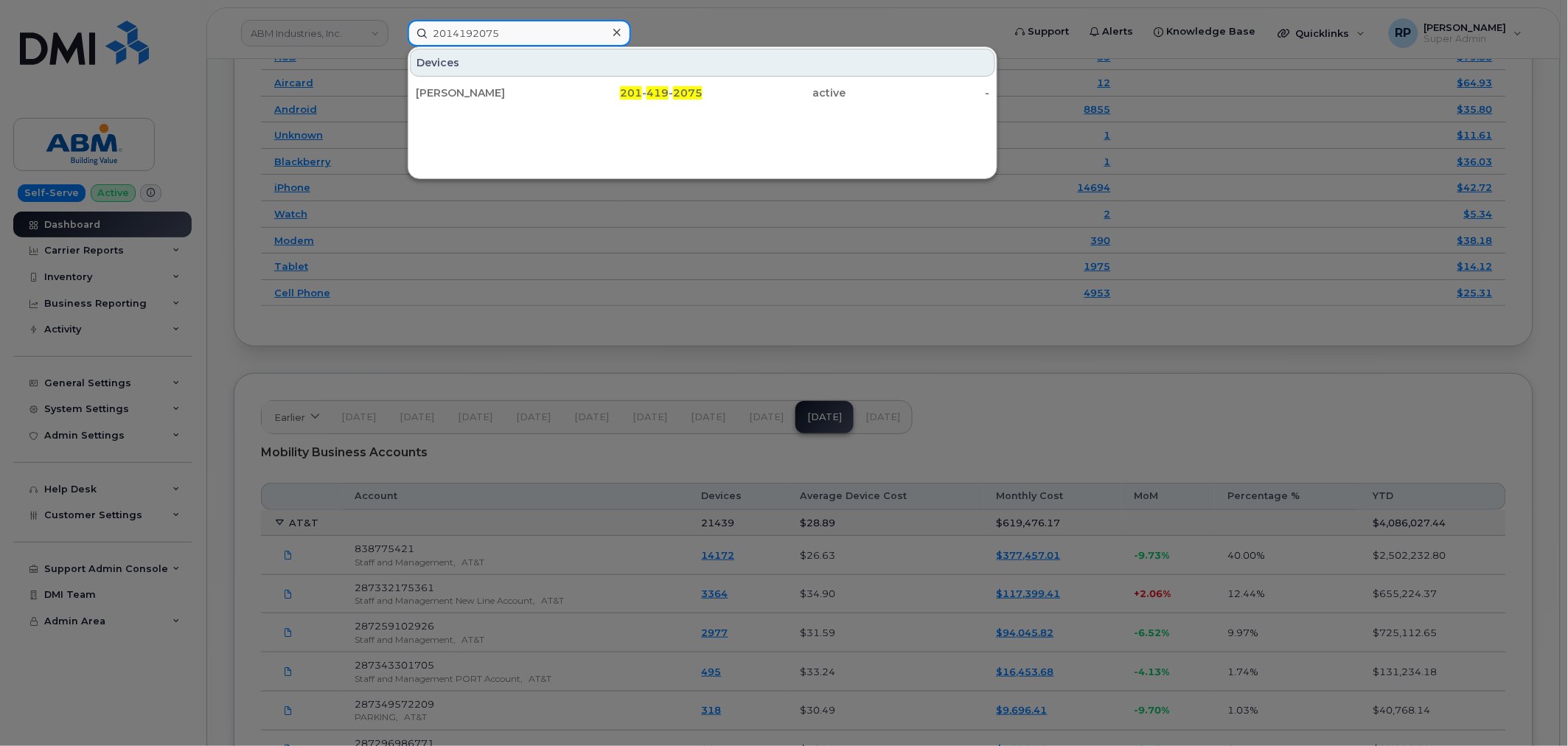
click at [461, 33] on input "2014192075" at bounding box center [519, 32] width 223 height 26
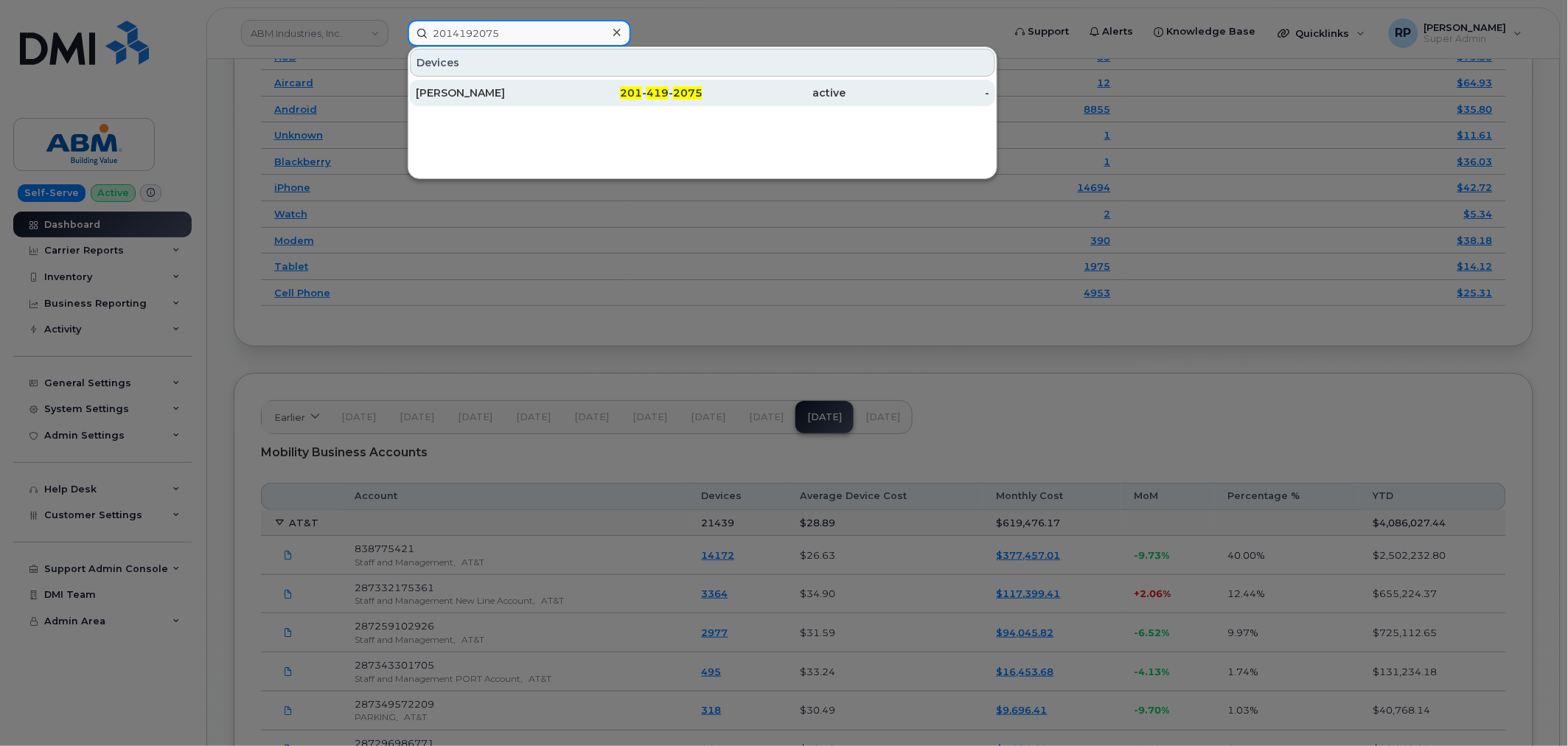
type input "2014192075"
click at [521, 99] on div "[PERSON_NAME]" at bounding box center [488, 92] width 144 height 14
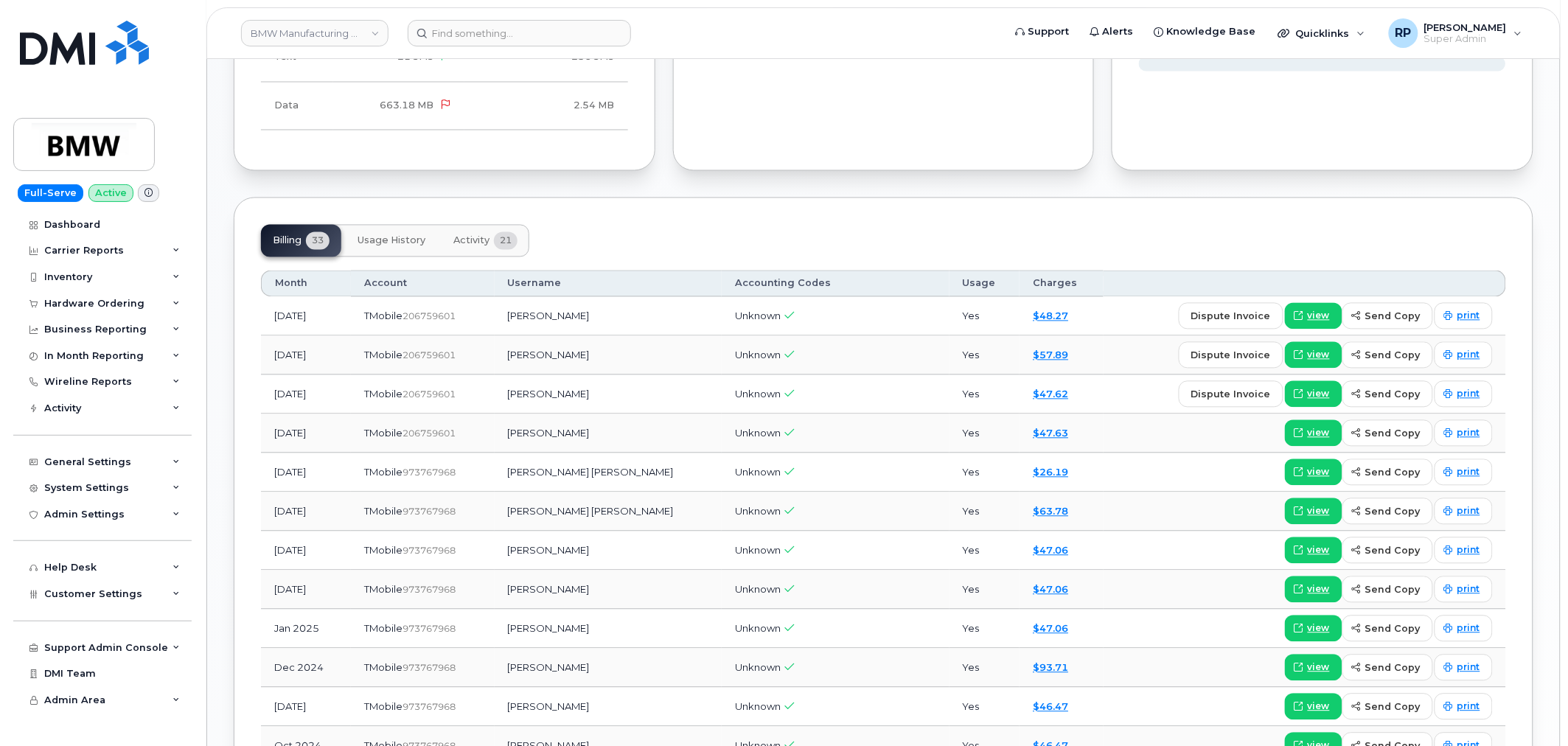
scroll to position [955, 0]
click at [1322, 315] on span "view" at bounding box center [1319, 315] width 22 height 14
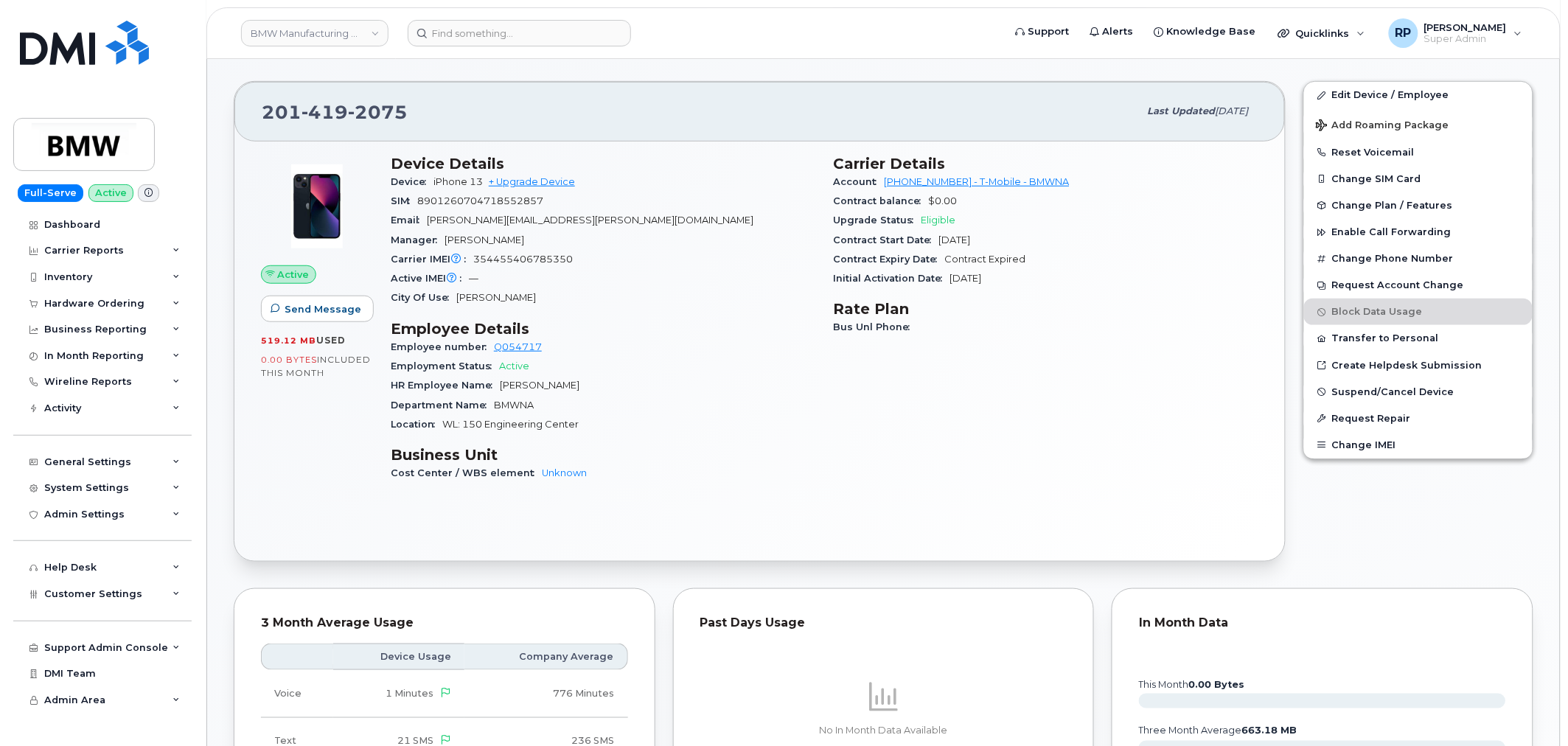
scroll to position [273, 0]
click at [292, 457] on div "Active Send Message 519.12 MB  used 0.00 Bytes  included this month" at bounding box center [317, 322] width 130 height 358
click at [308, 30] on link "BMW Manufacturing Co LLC" at bounding box center [315, 32] width 148 height 26
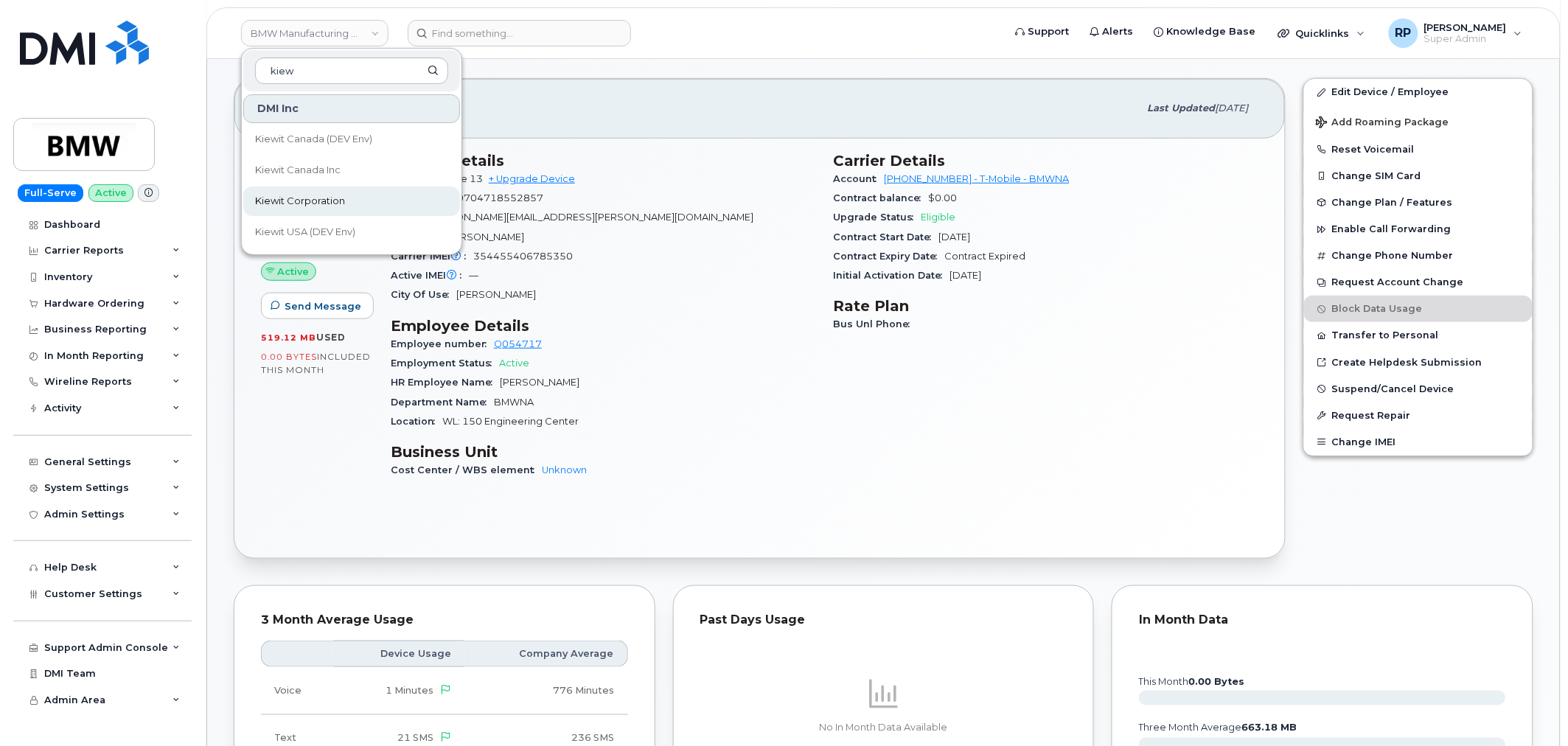
type input "kiew"
click at [317, 196] on span "Kiewit Corporation" at bounding box center [299, 200] width 90 height 14
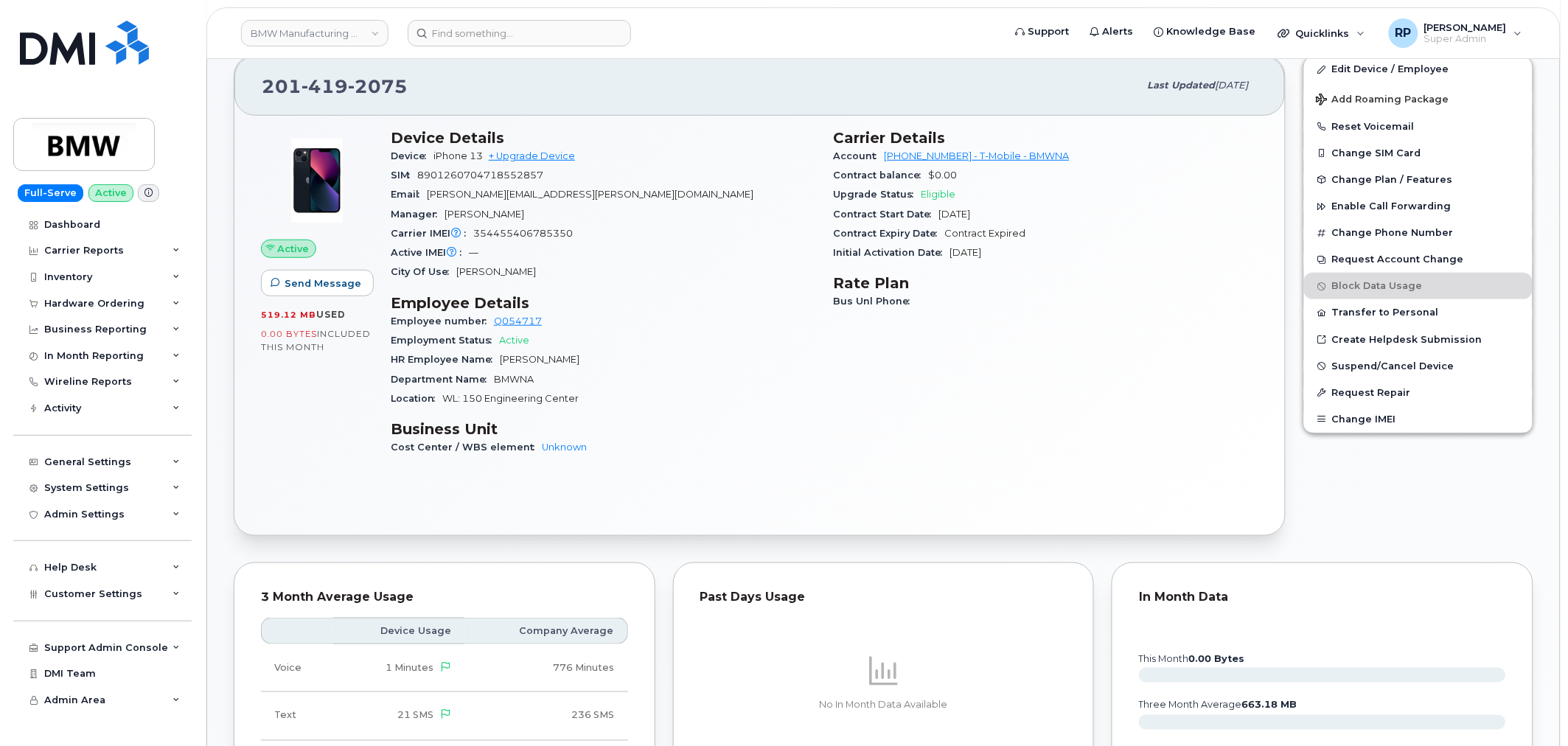
scroll to position [273, 0]
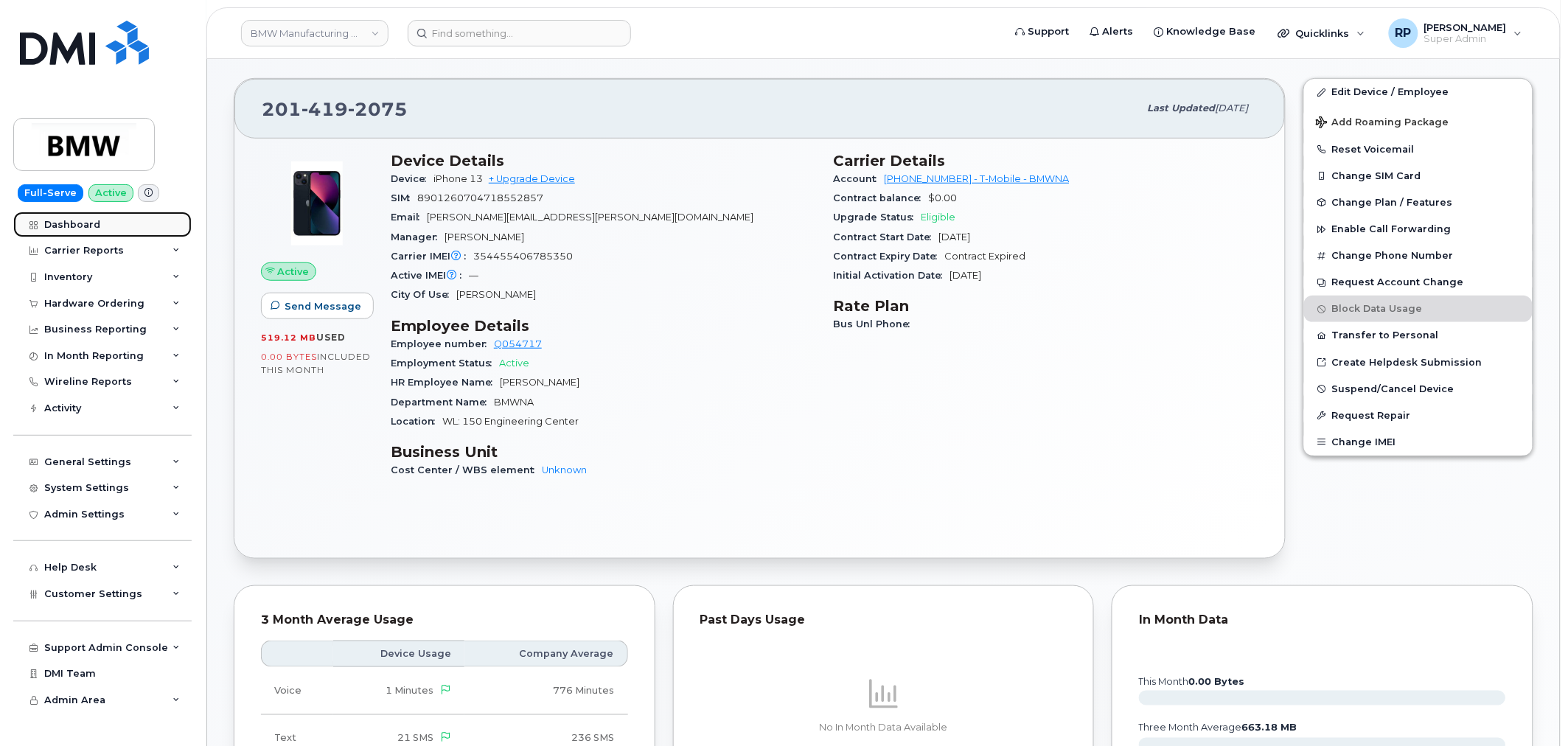
click at [69, 217] on link "Dashboard" at bounding box center [102, 224] width 178 height 26
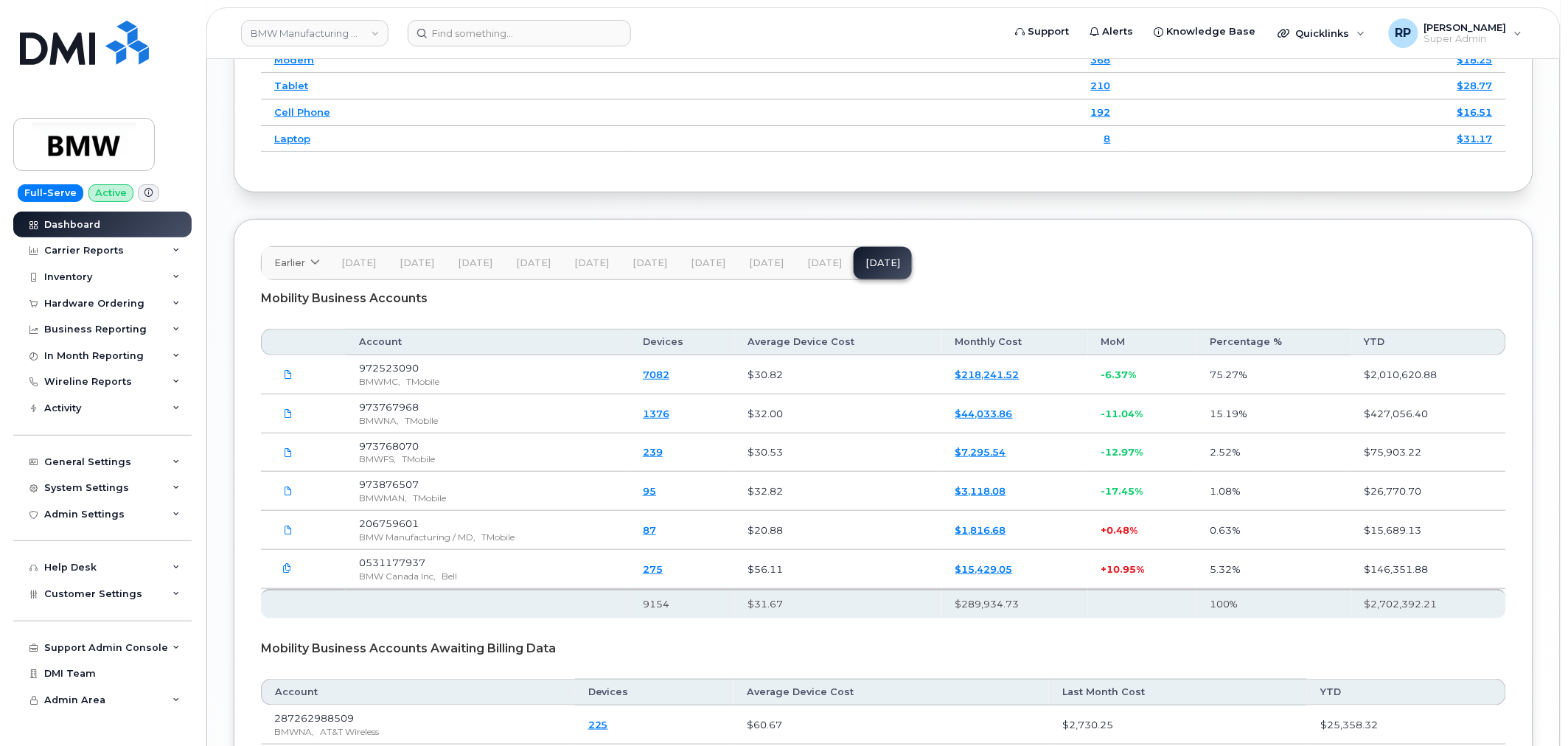
scroll to position [2327, 0]
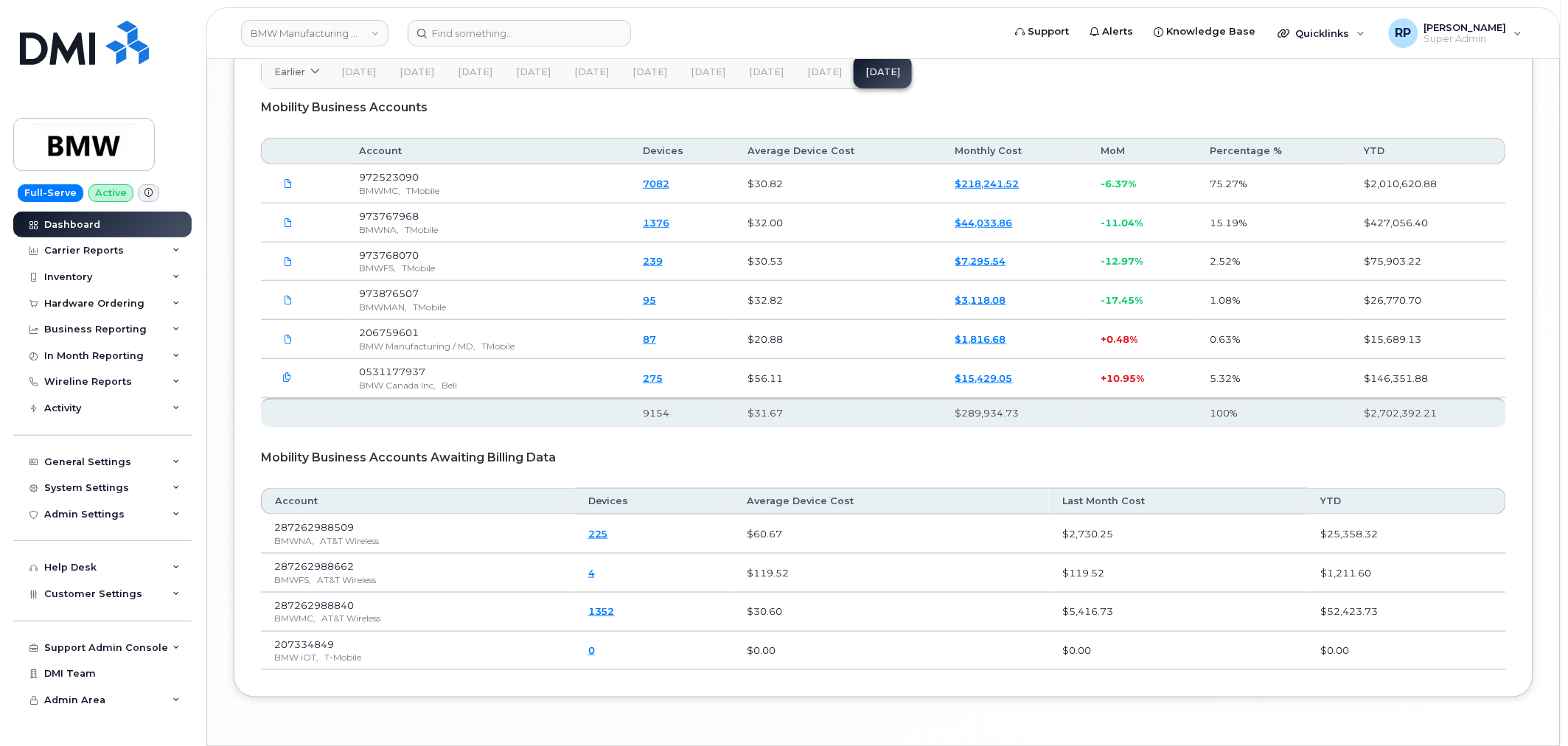
click at [815, 78] on span "[DATE]" at bounding box center [825, 72] width 35 height 12
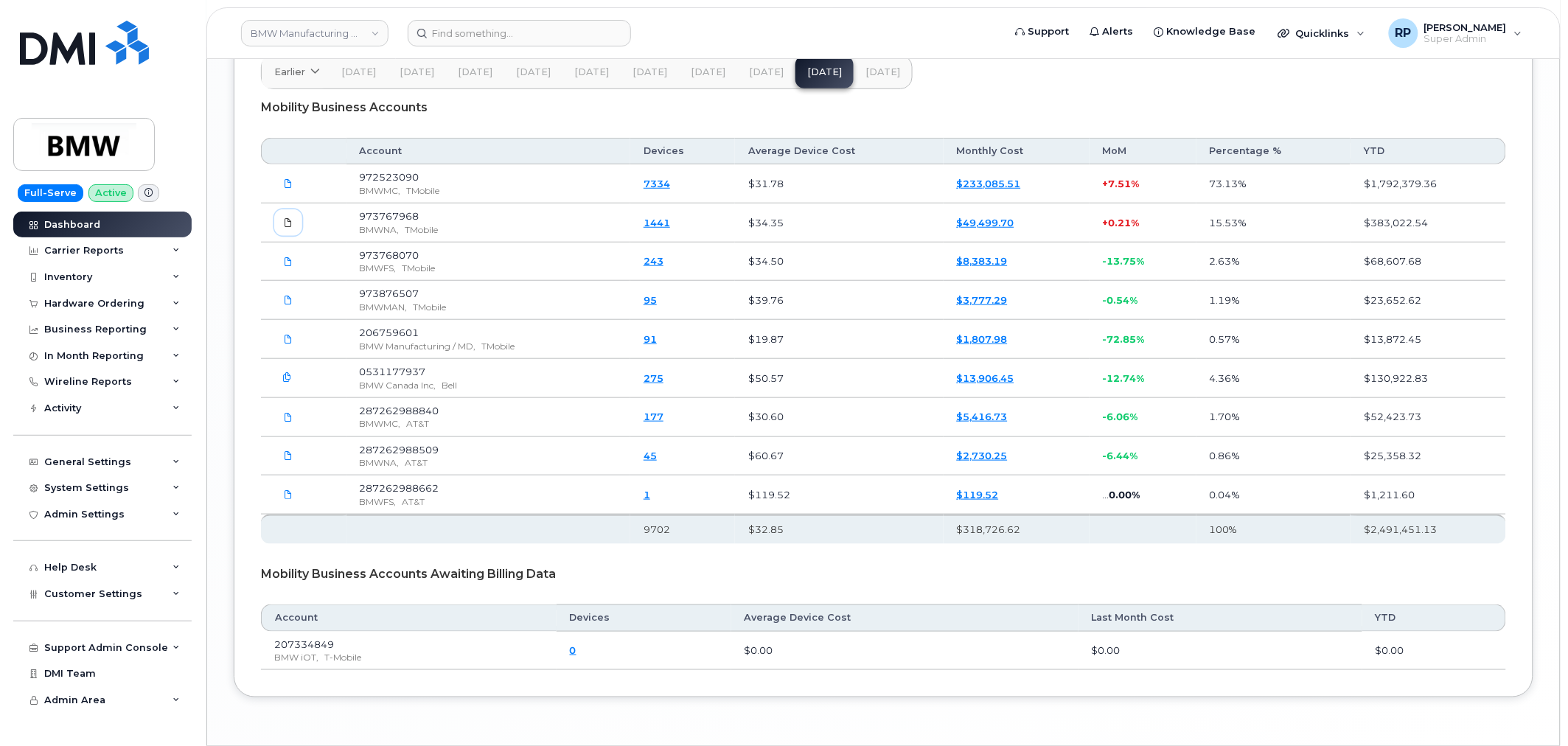
click at [284, 229] on span at bounding box center [288, 223] width 14 height 14
click at [286, 188] on icon at bounding box center [288, 183] width 9 height 9
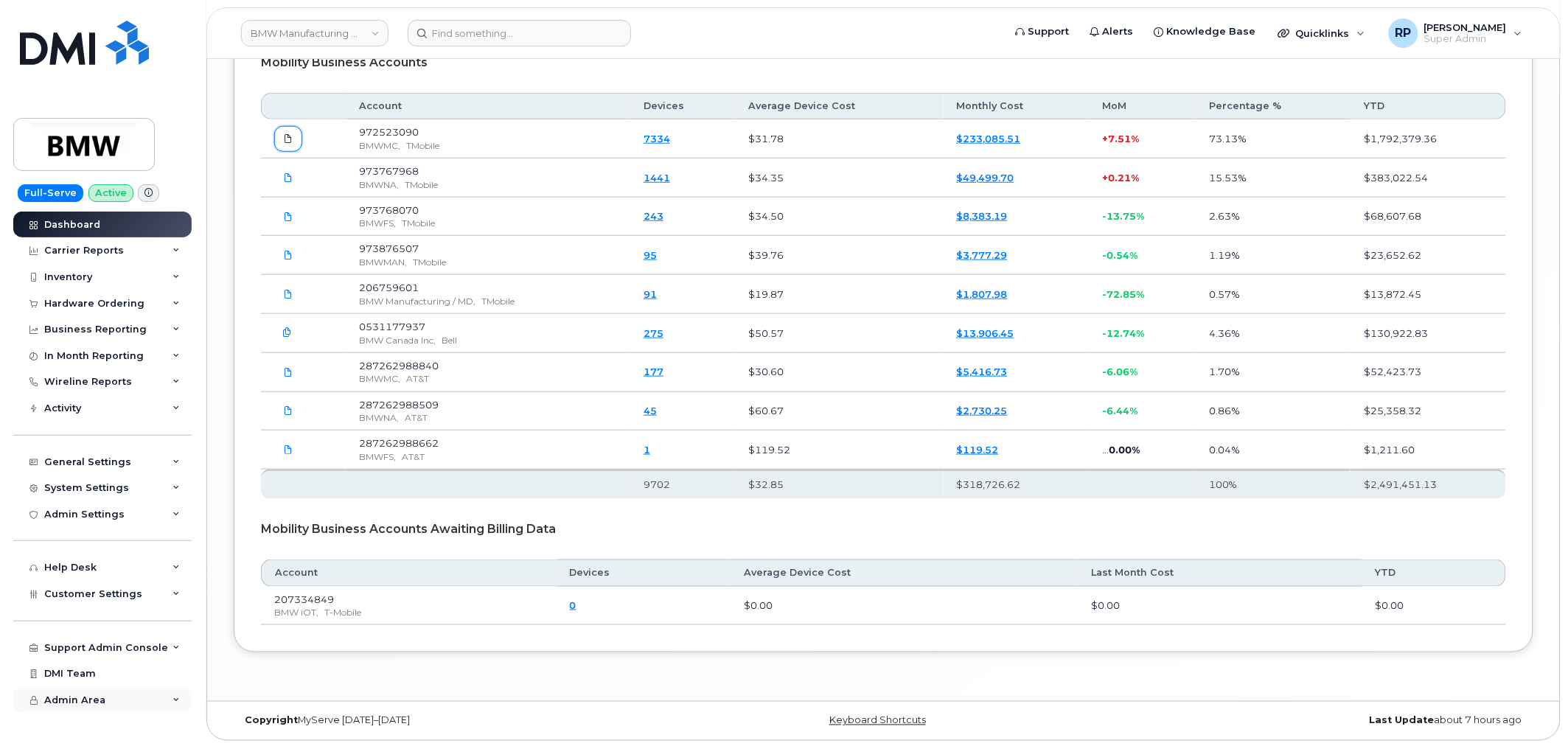
scroll to position [2392, 0]
click at [116, 595] on span "Customer Settings" at bounding box center [93, 593] width 98 height 11
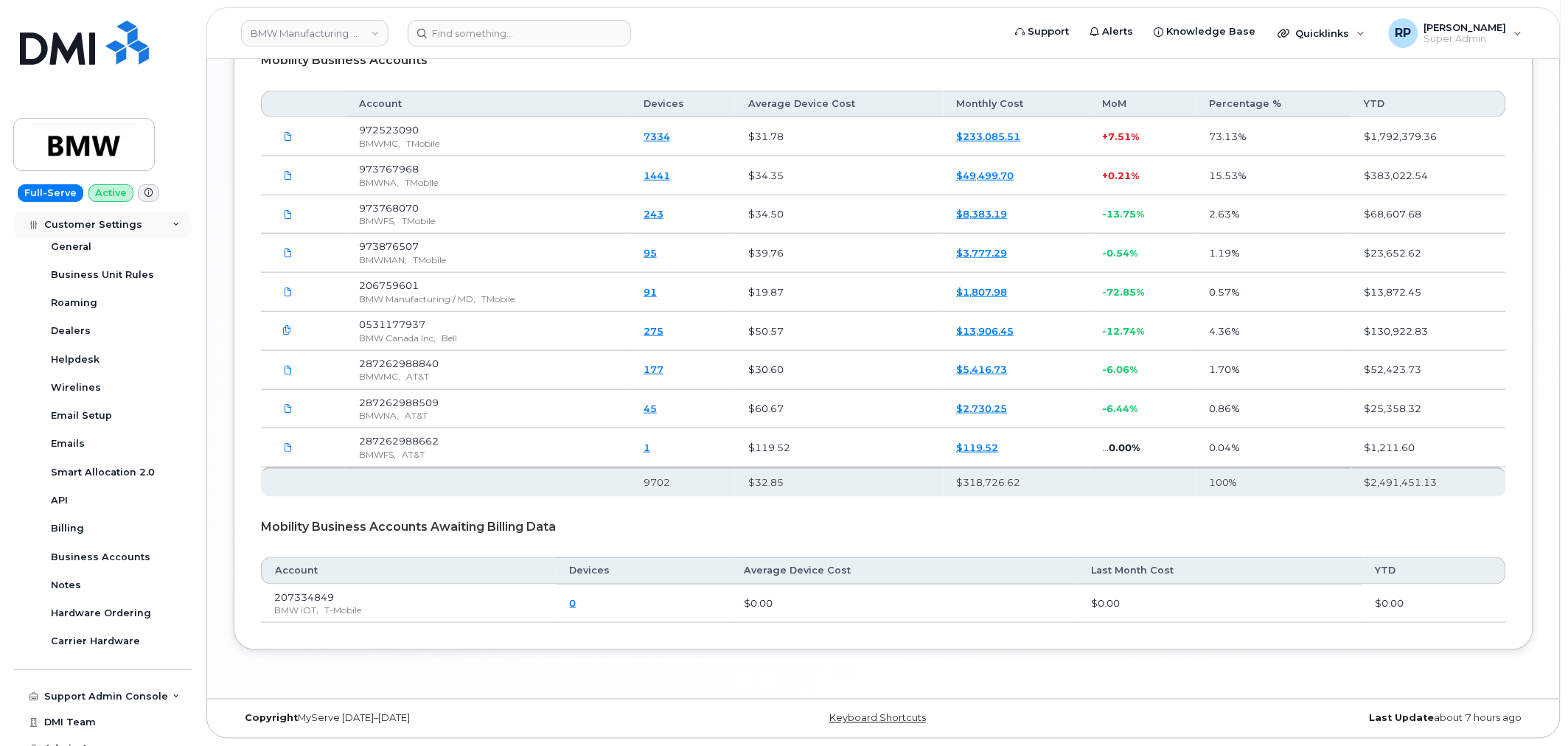
scroll to position [389, 0]
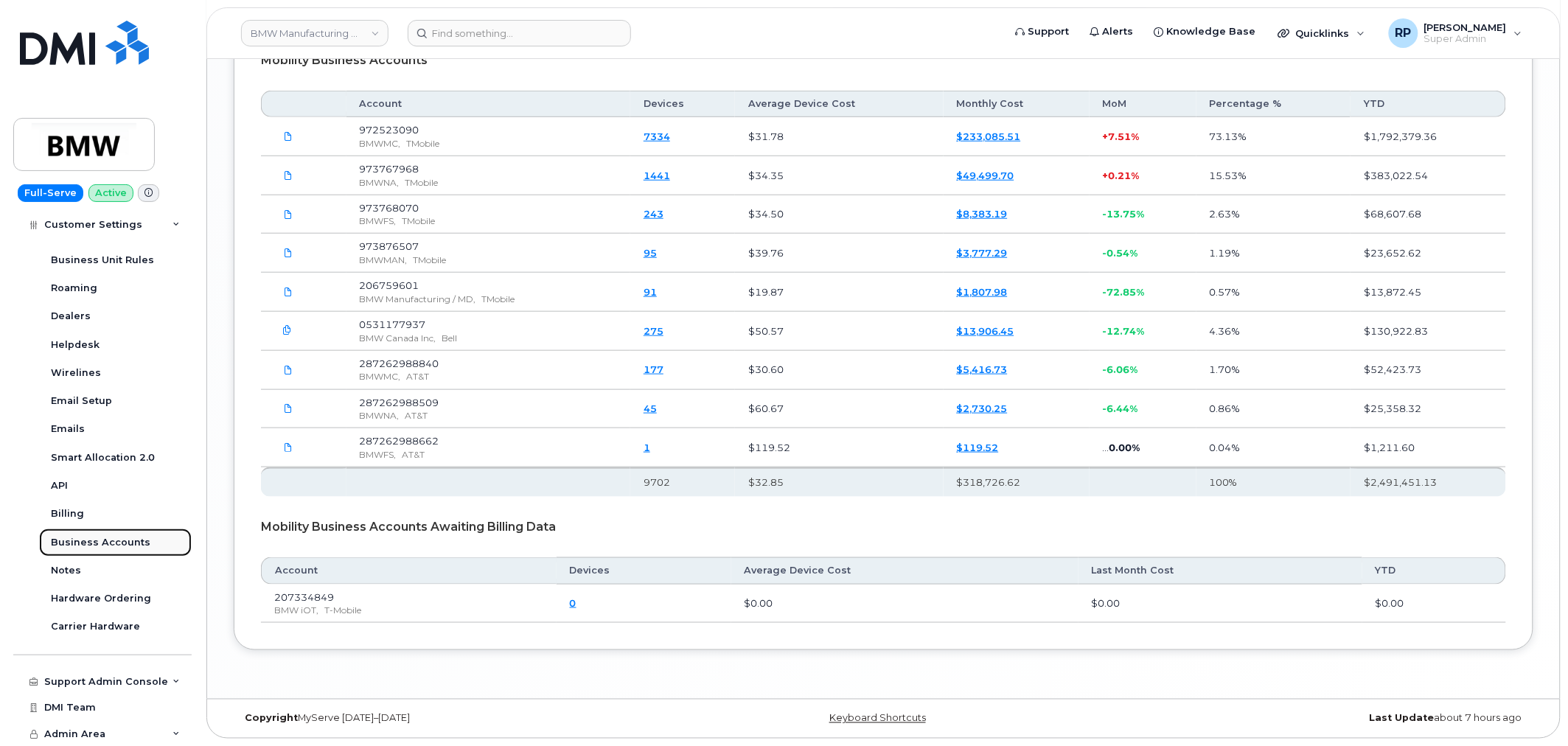
click at [112, 546] on div "Business Accounts" at bounding box center [101, 542] width 100 height 14
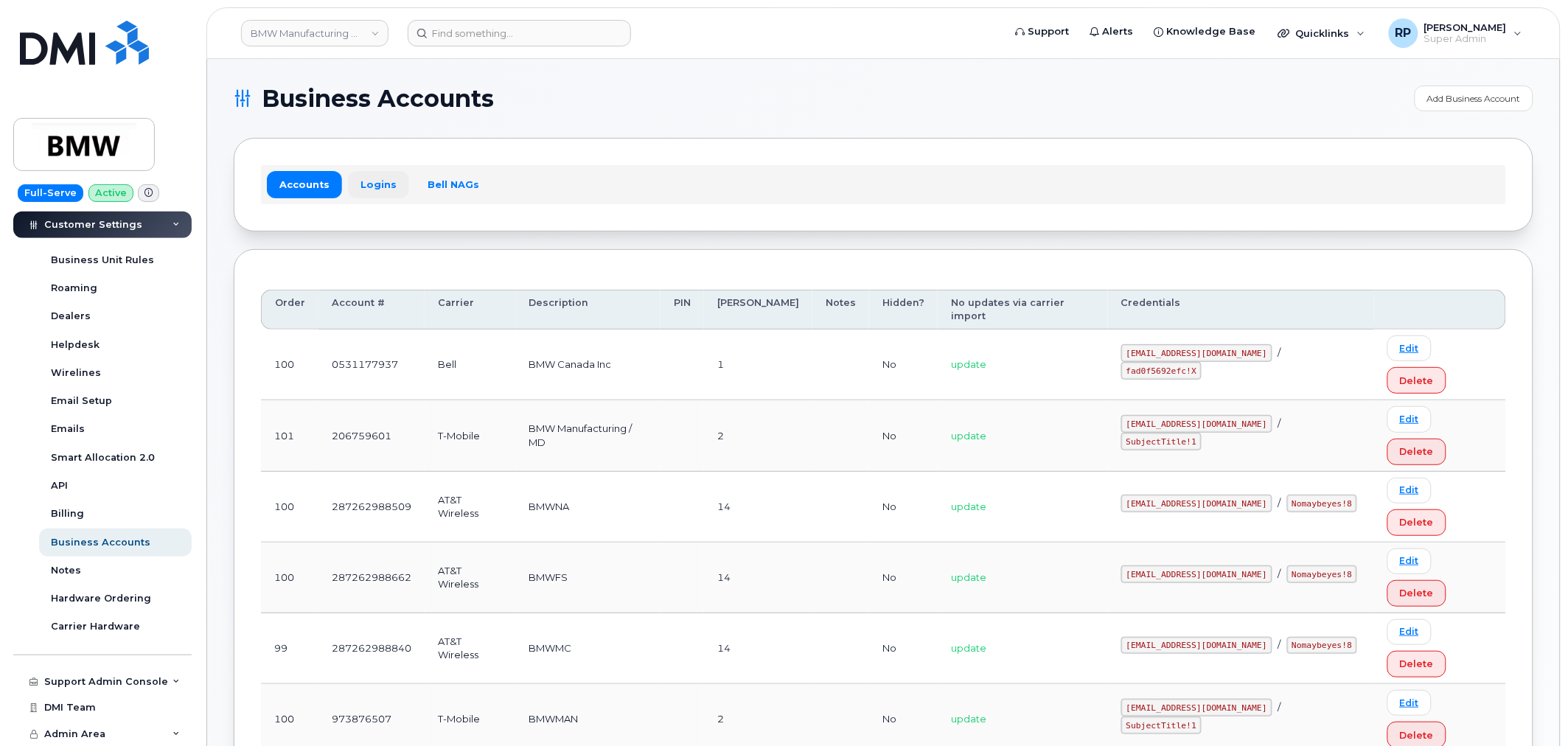
click at [380, 193] on link "Logins" at bounding box center [379, 184] width 61 height 26
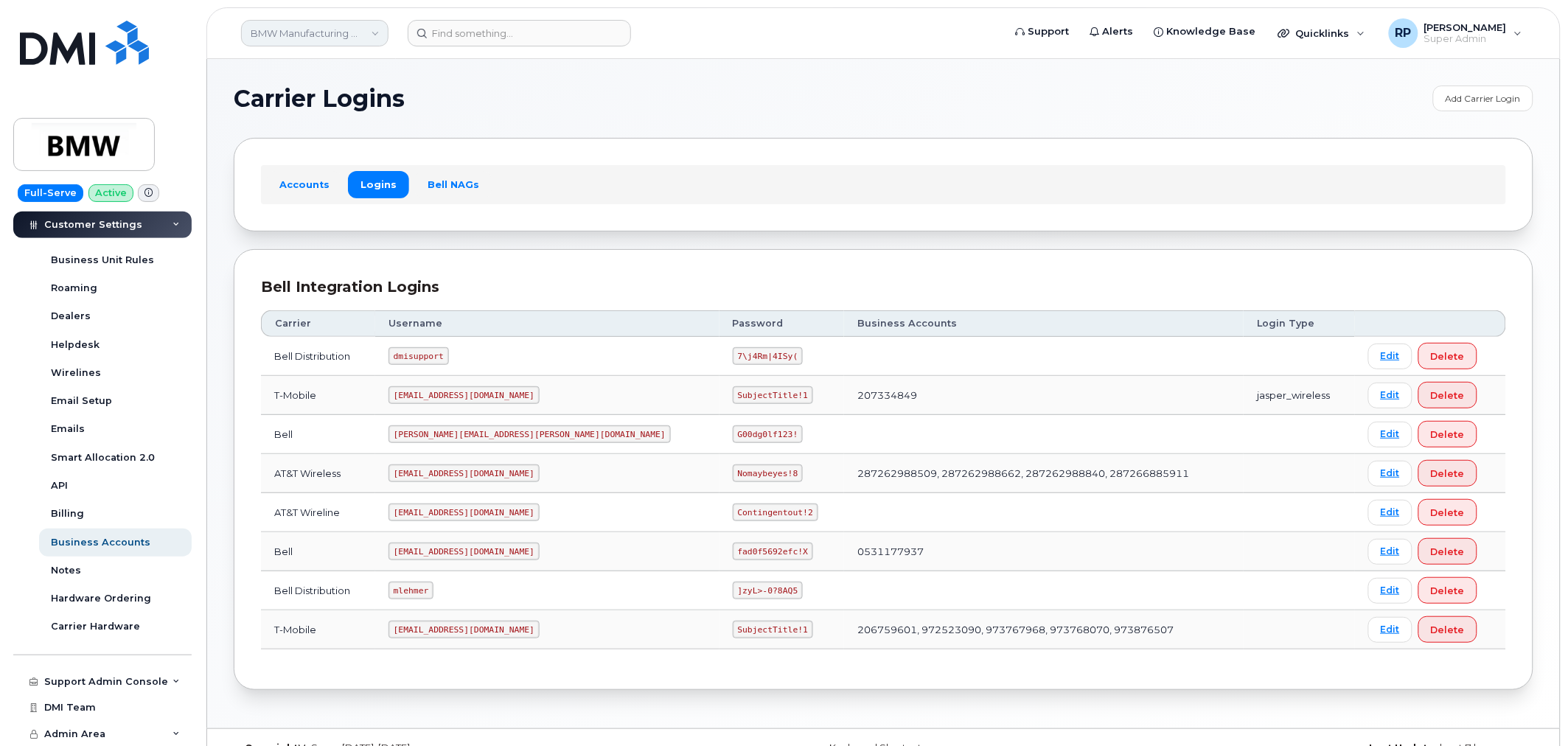
click at [307, 22] on link "BMW Manufacturing Co LLC" at bounding box center [315, 32] width 148 height 26
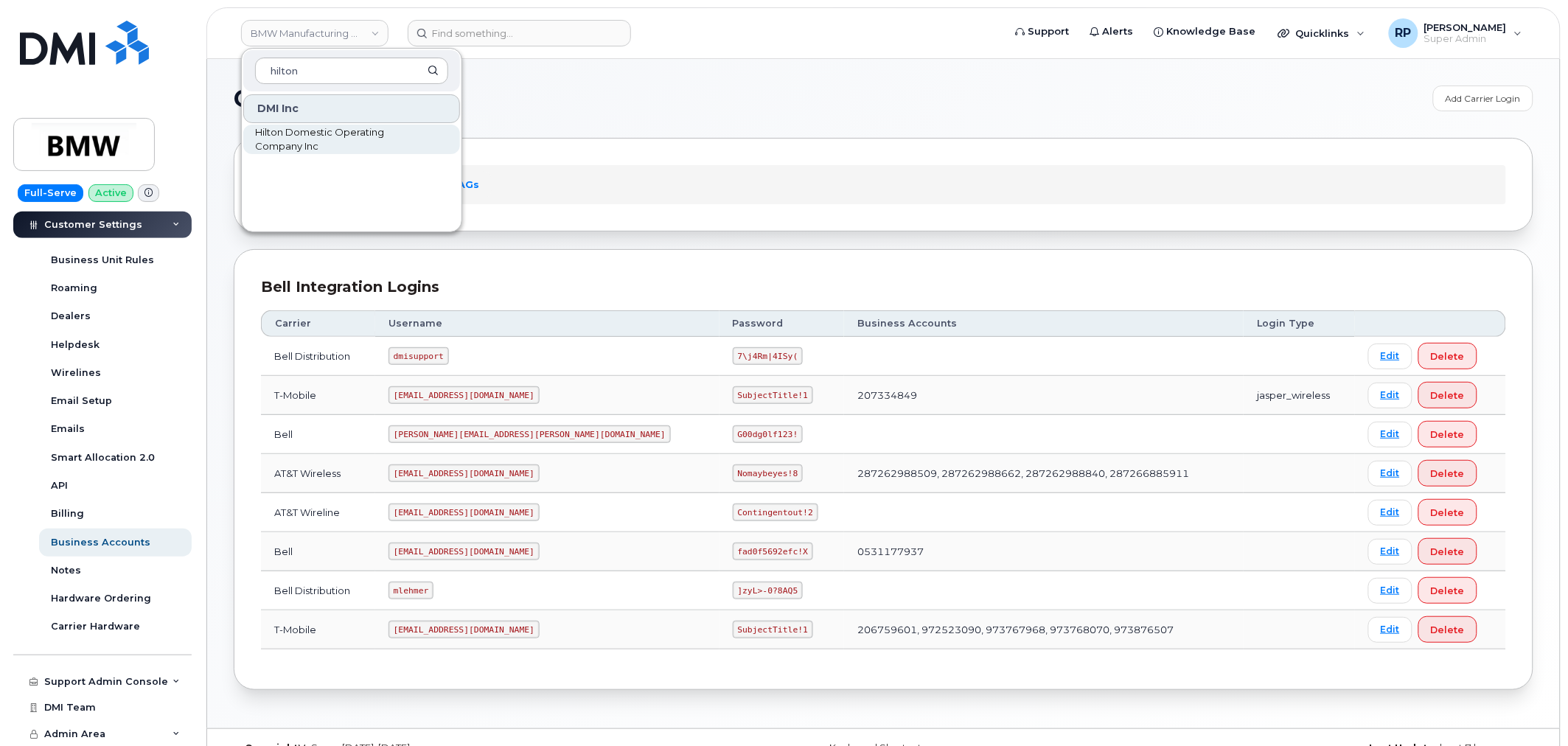
type input "hilton"
drag, startPoint x: 288, startPoint y: 134, endPoint x: 22, endPoint y: 217, distance: 278.6
click at [288, 134] on span "Hilton Domestic Operating Company Inc" at bounding box center [339, 140] width 170 height 29
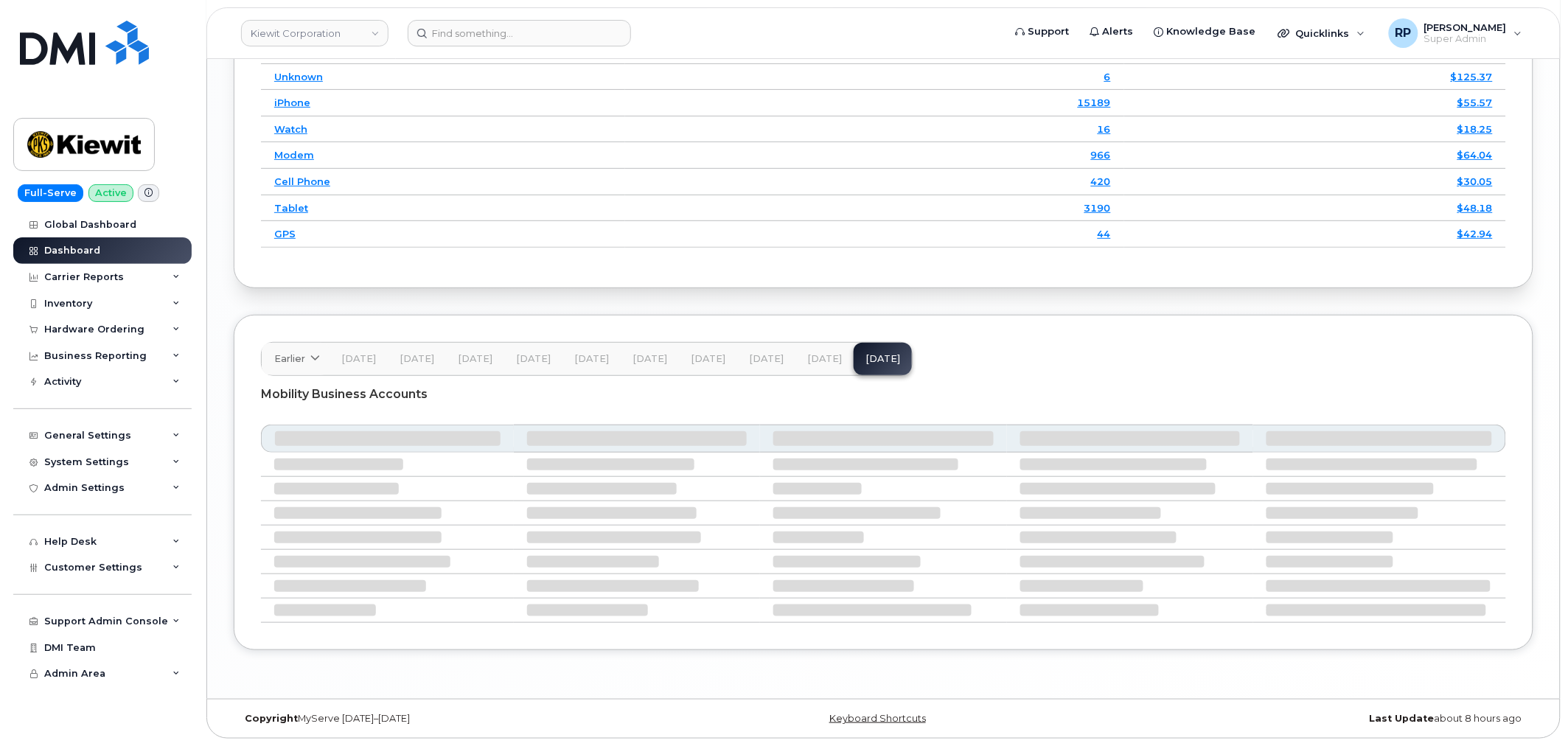
scroll to position [2117, 0]
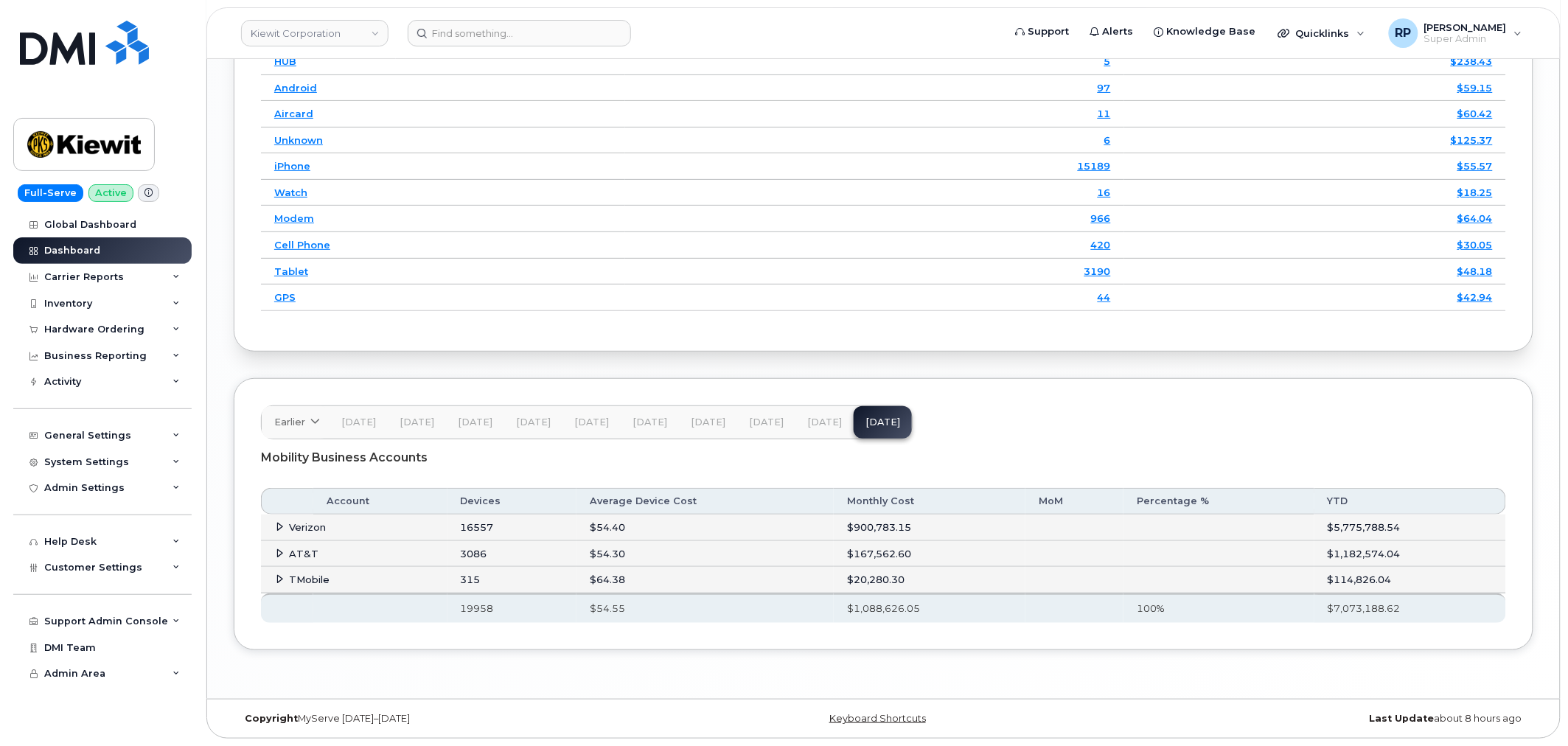
click at [279, 551] on icon at bounding box center [280, 552] width 9 height 9
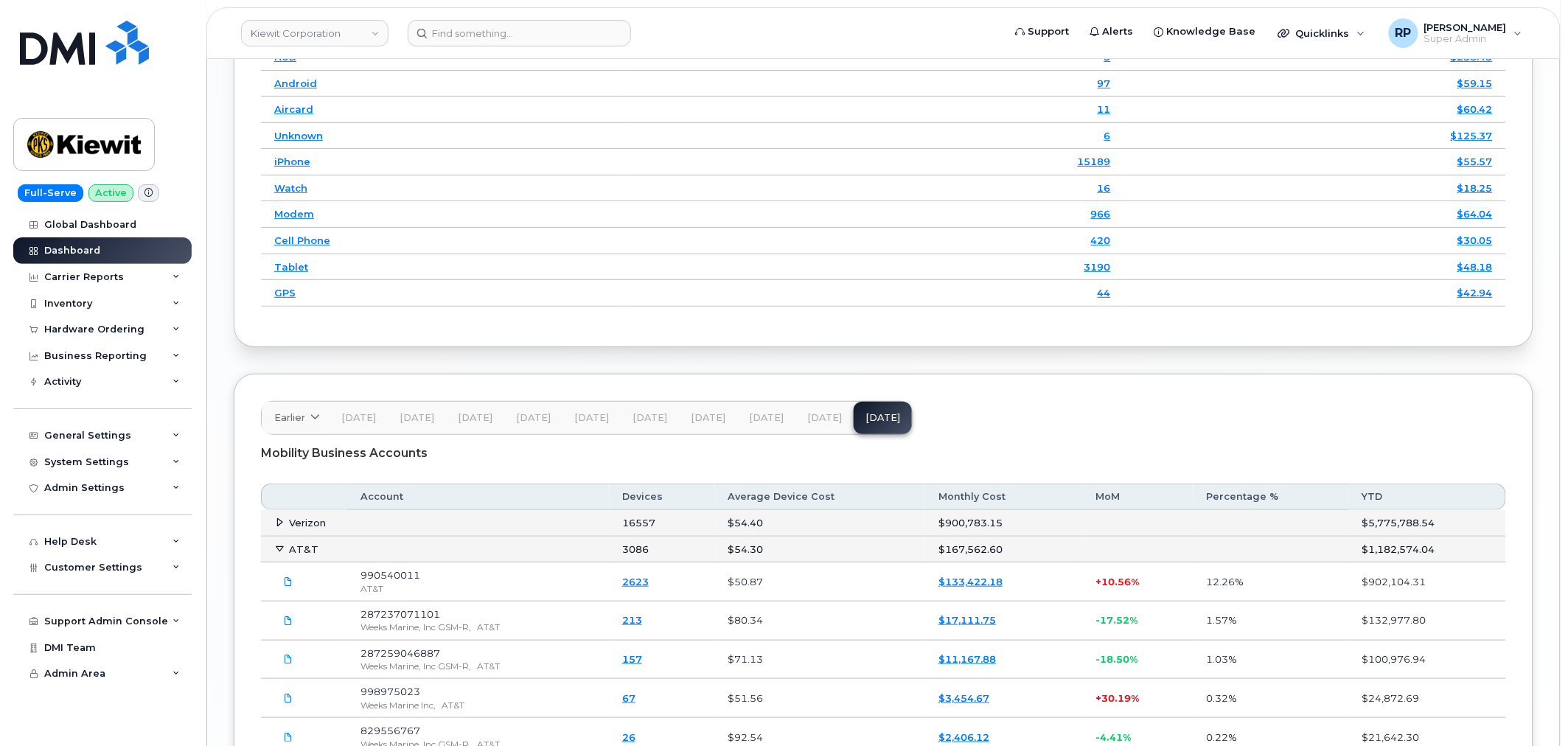
scroll to position [2180, 0]
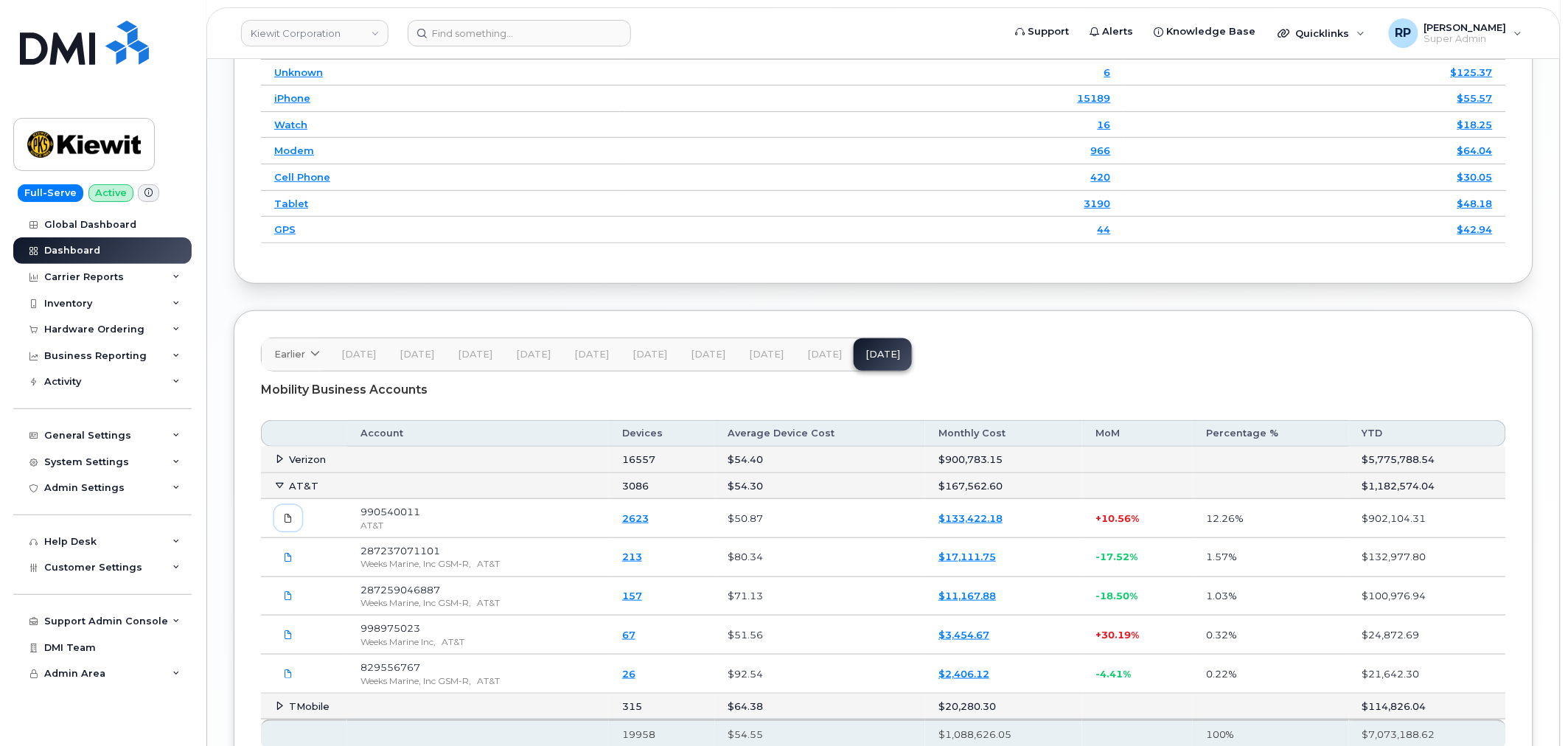
click at [284, 520] on icon at bounding box center [288, 518] width 9 height 9
click at [819, 367] on button "[DATE]" at bounding box center [825, 355] width 58 height 32
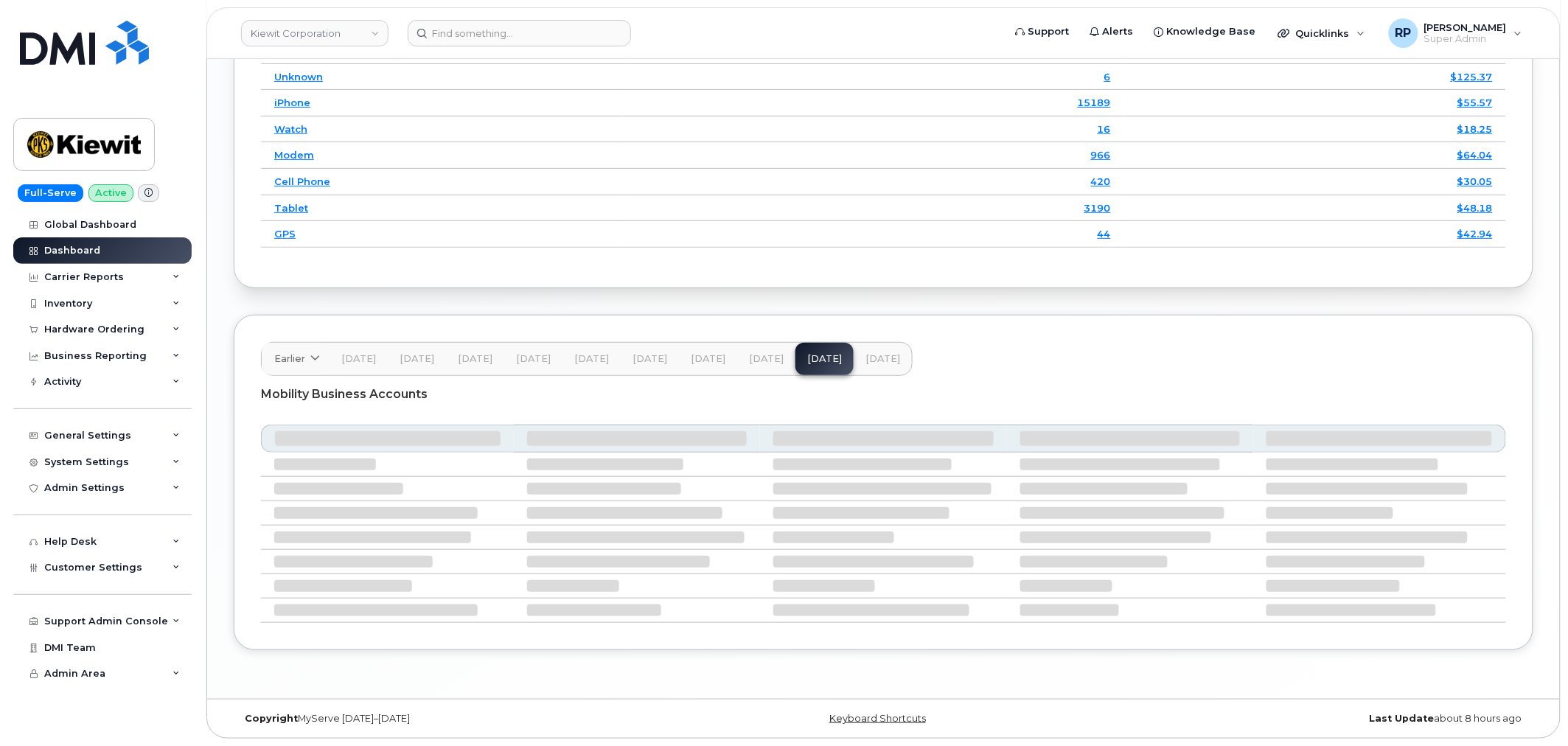
scroll to position [2117, 0]
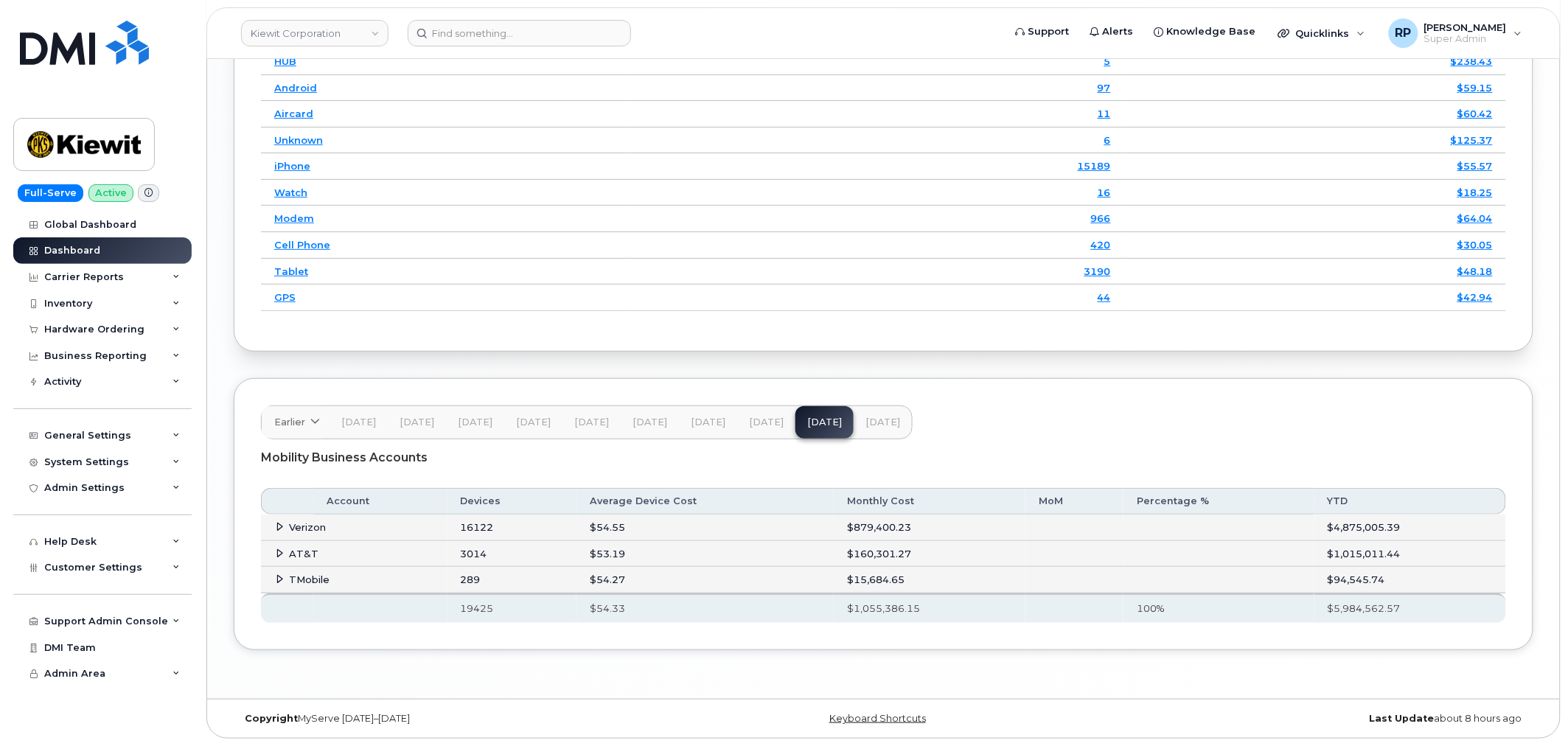
click at [281, 558] on span at bounding box center [281, 552] width 12 height 12
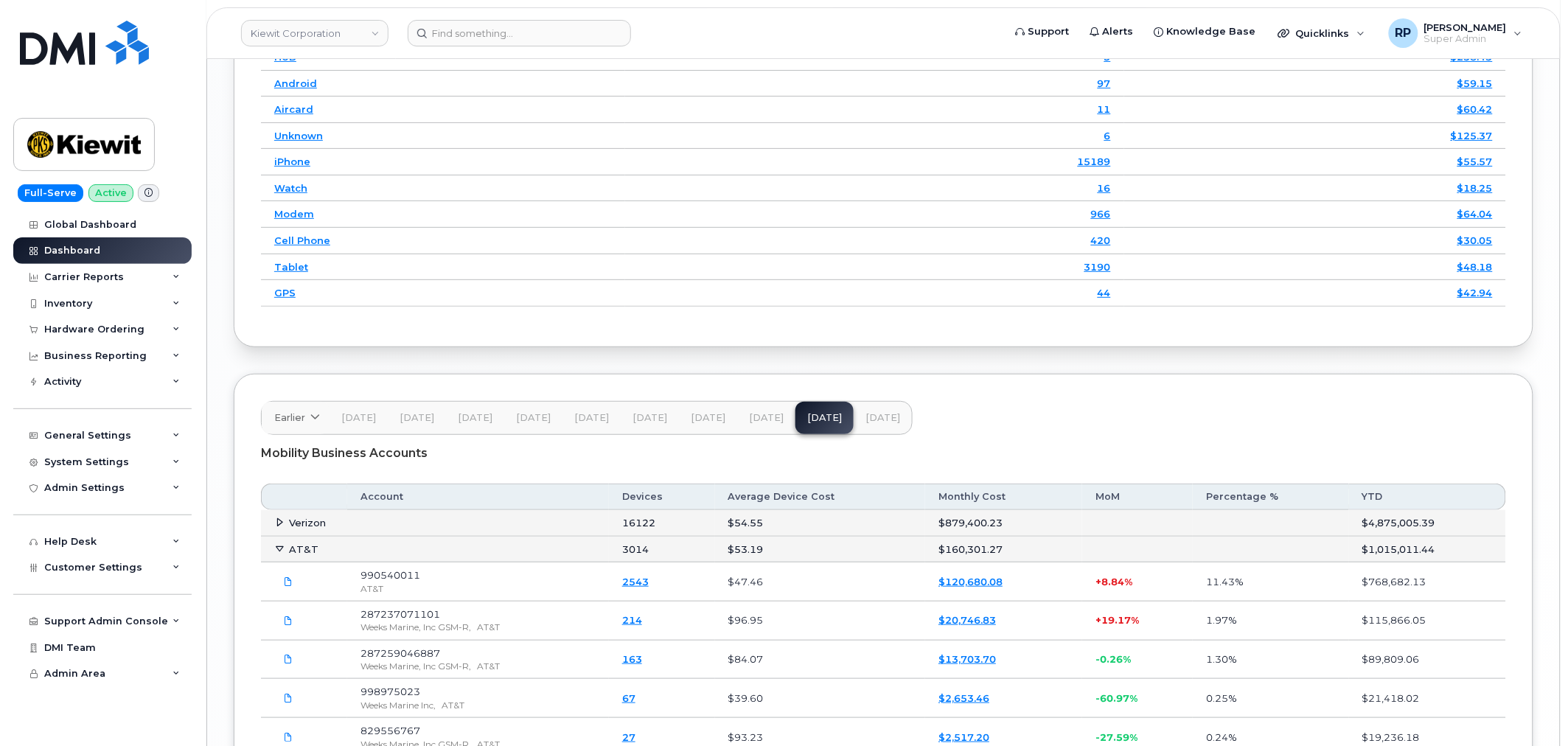
click at [440, 379] on div "Earlier 2024 October September August July June May April March Nov 24 Dec 24 J…" at bounding box center [883, 606] width 1299 height 466
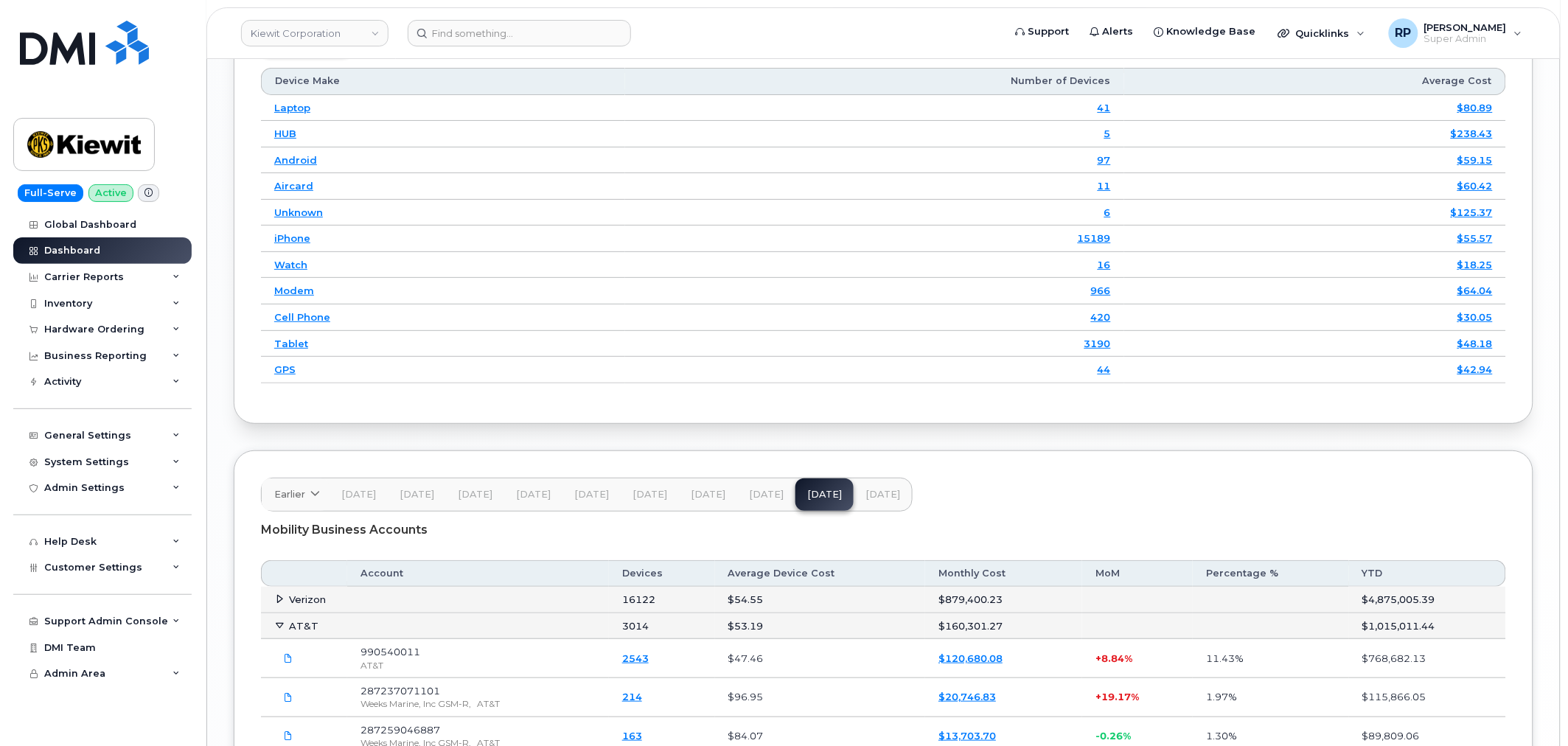
scroll to position [2038, 0]
click at [321, 32] on link "Kiewit Corporation" at bounding box center [315, 32] width 148 height 26
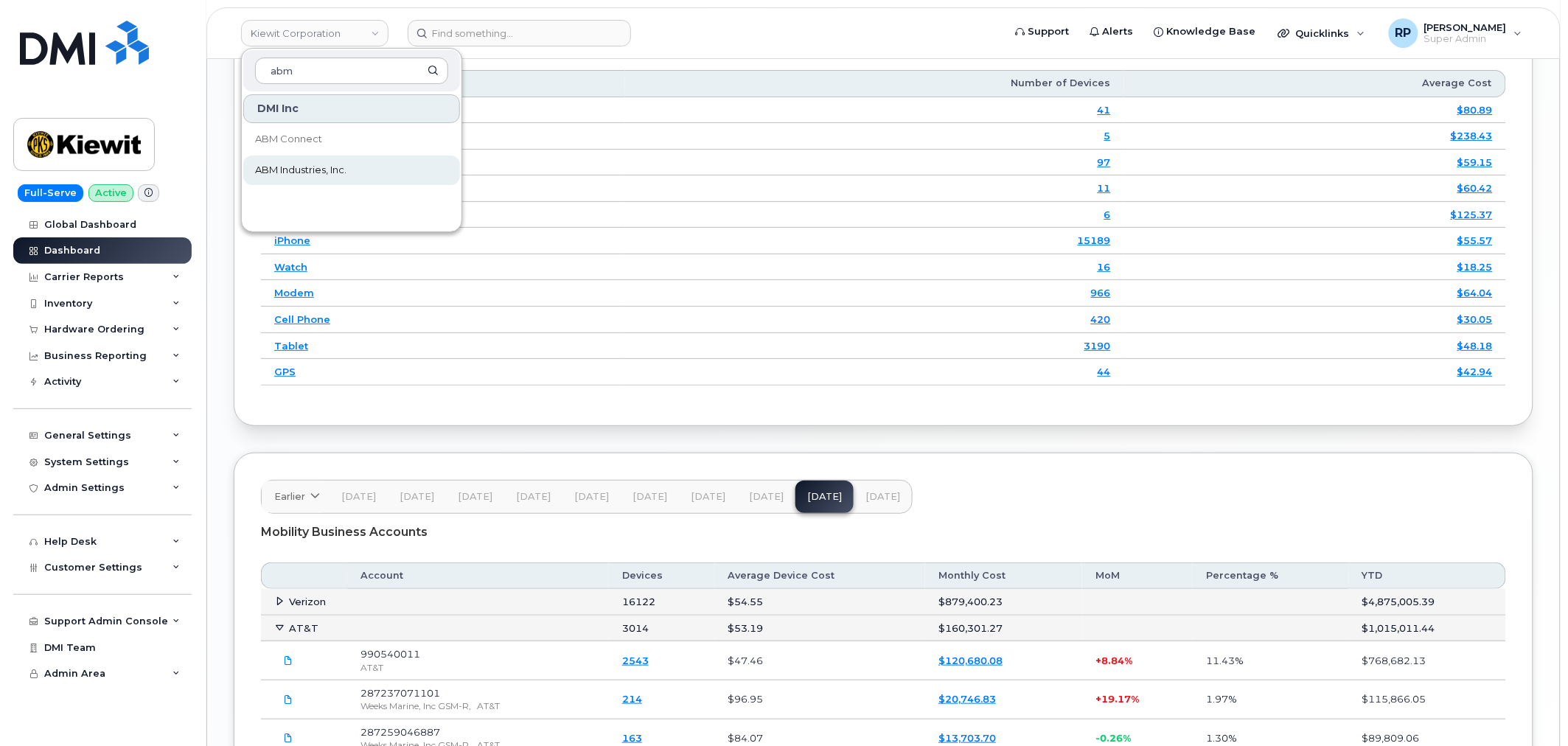
type input "abm"
click at [284, 165] on span "ABM Industries, Inc." at bounding box center [300, 170] width 91 height 14
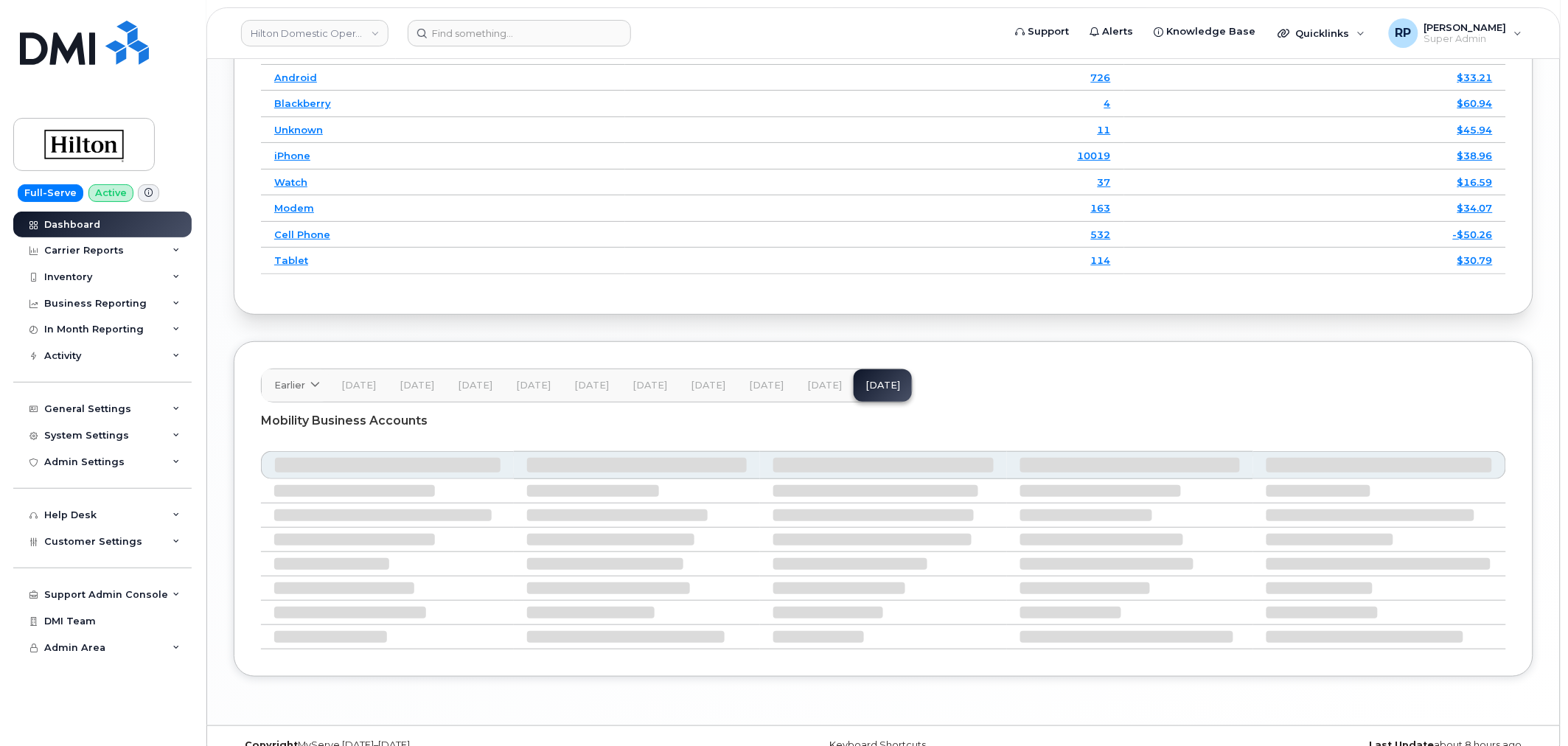
scroll to position [2140, 0]
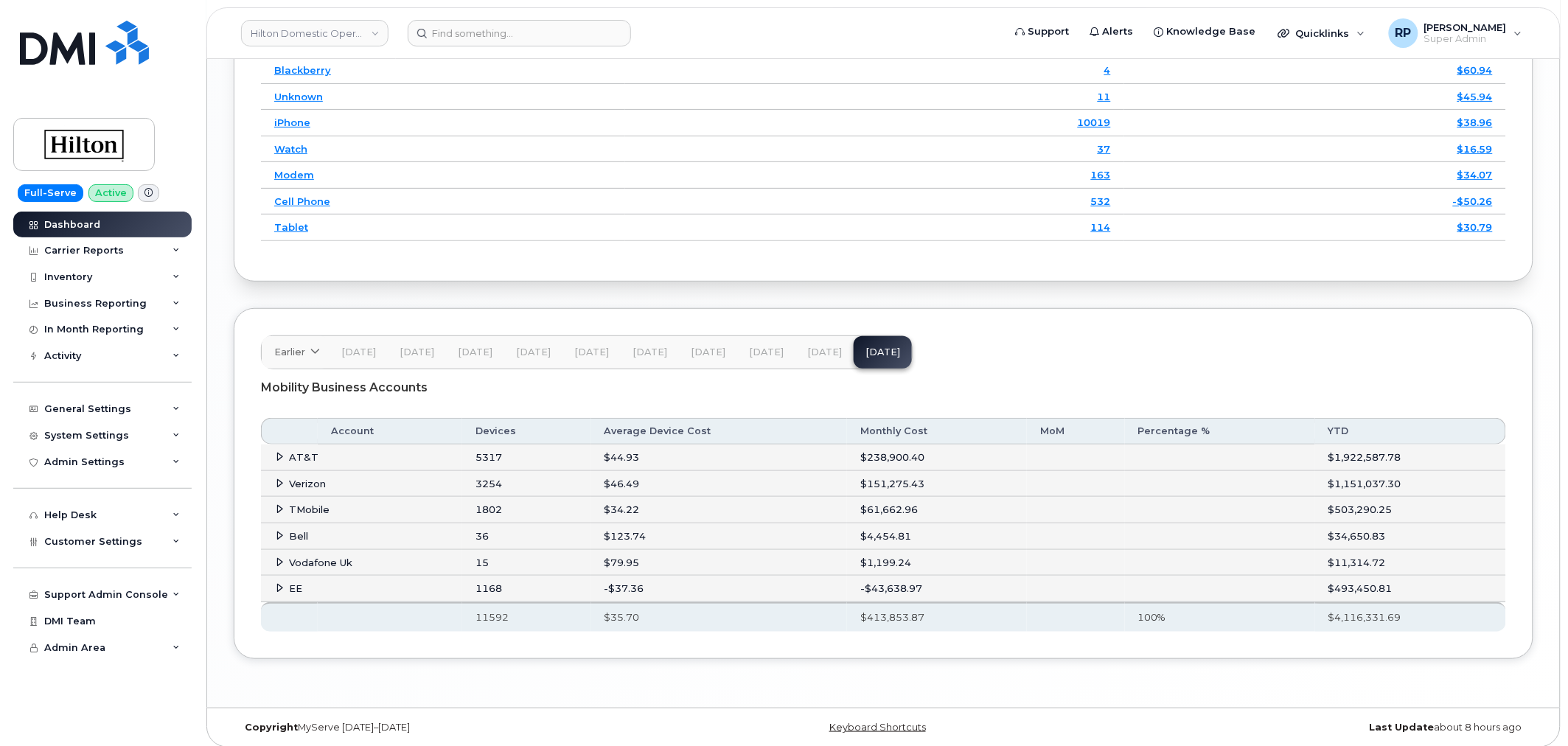
click at [279, 487] on icon at bounding box center [280, 483] width 9 height 9
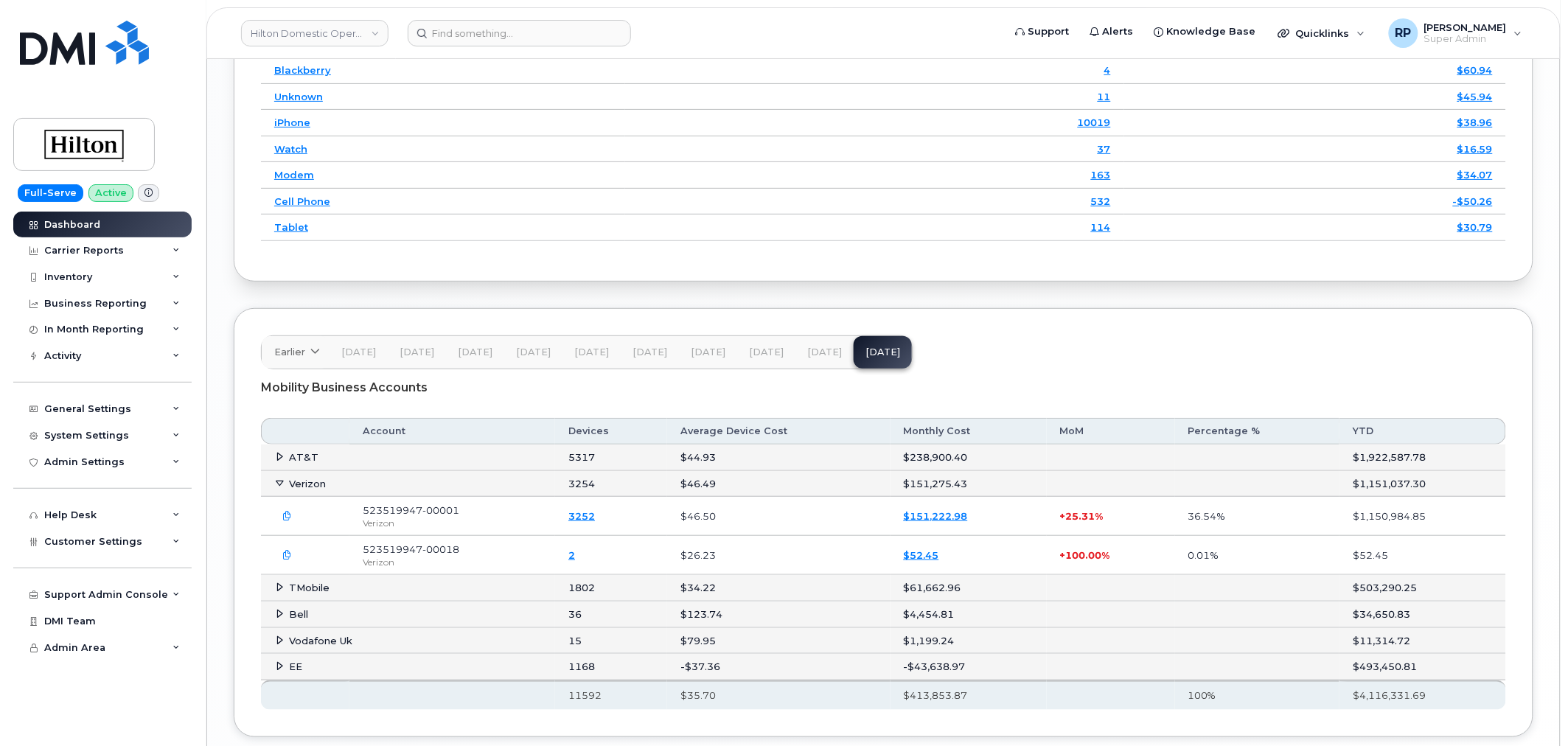
click at [281, 519] on button "button" at bounding box center [287, 516] width 26 height 26
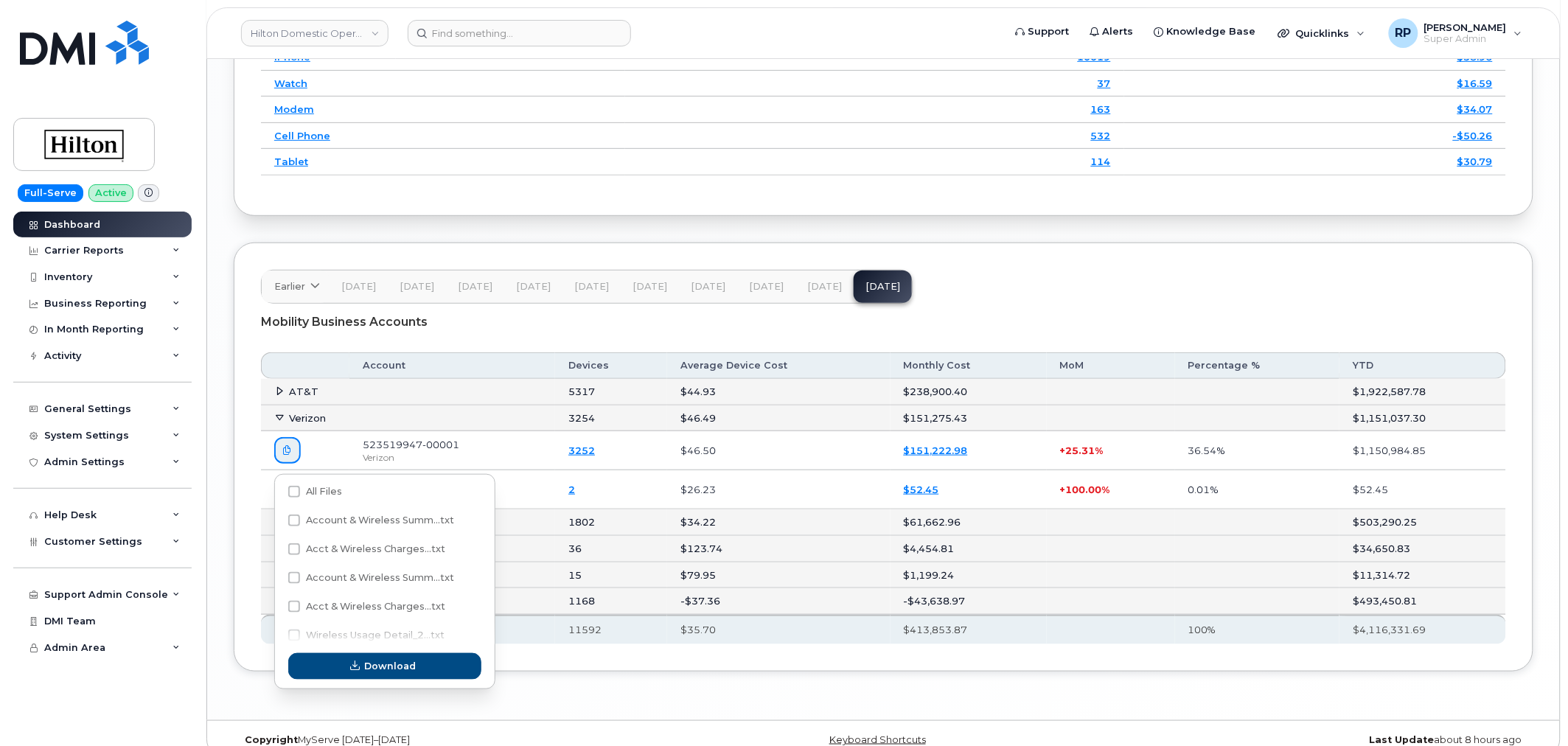
scroll to position [2232, 0]
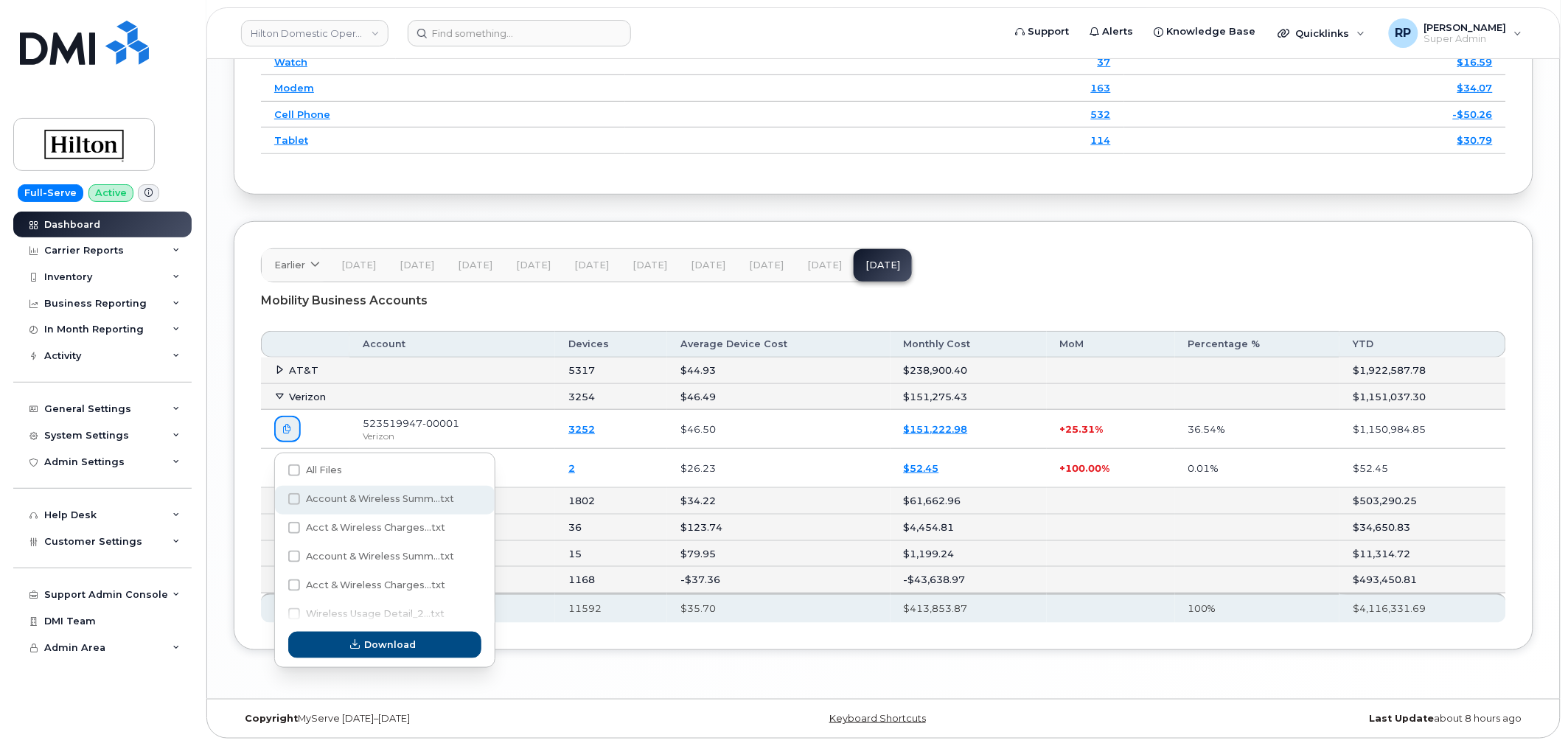
click at [295, 494] on span at bounding box center [294, 499] width 12 height 12
click at [278, 496] on input "Account & Wireless Summ...txt" at bounding box center [274, 500] width 8 height 8
checkbox input "true"
click at [292, 522] on span at bounding box center [294, 528] width 12 height 12
click at [278, 524] on input "Acct & Wireless Charges...txt" at bounding box center [274, 528] width 8 height 8
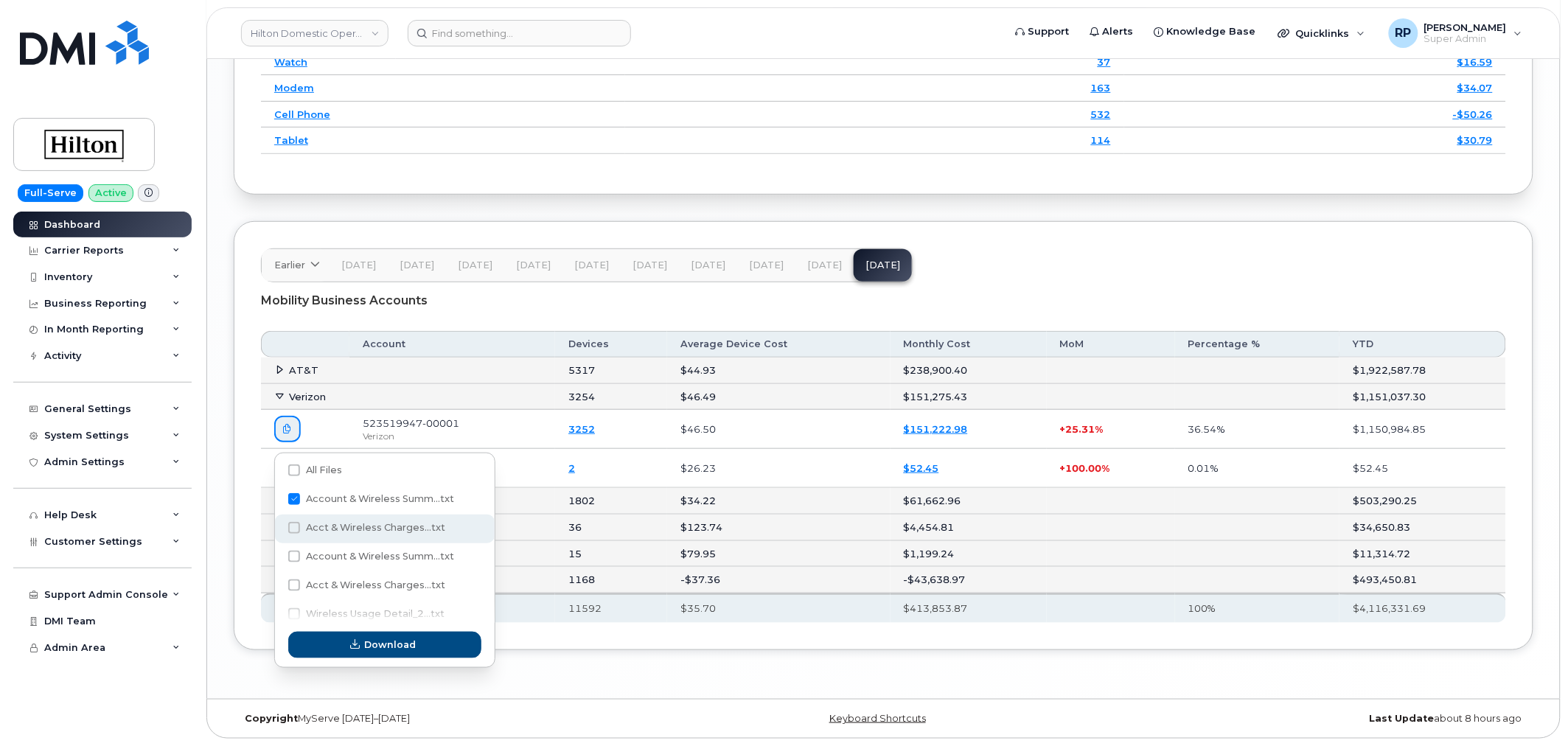
checkbox input "true"
click at [373, 638] on span "Download" at bounding box center [391, 645] width 52 height 14
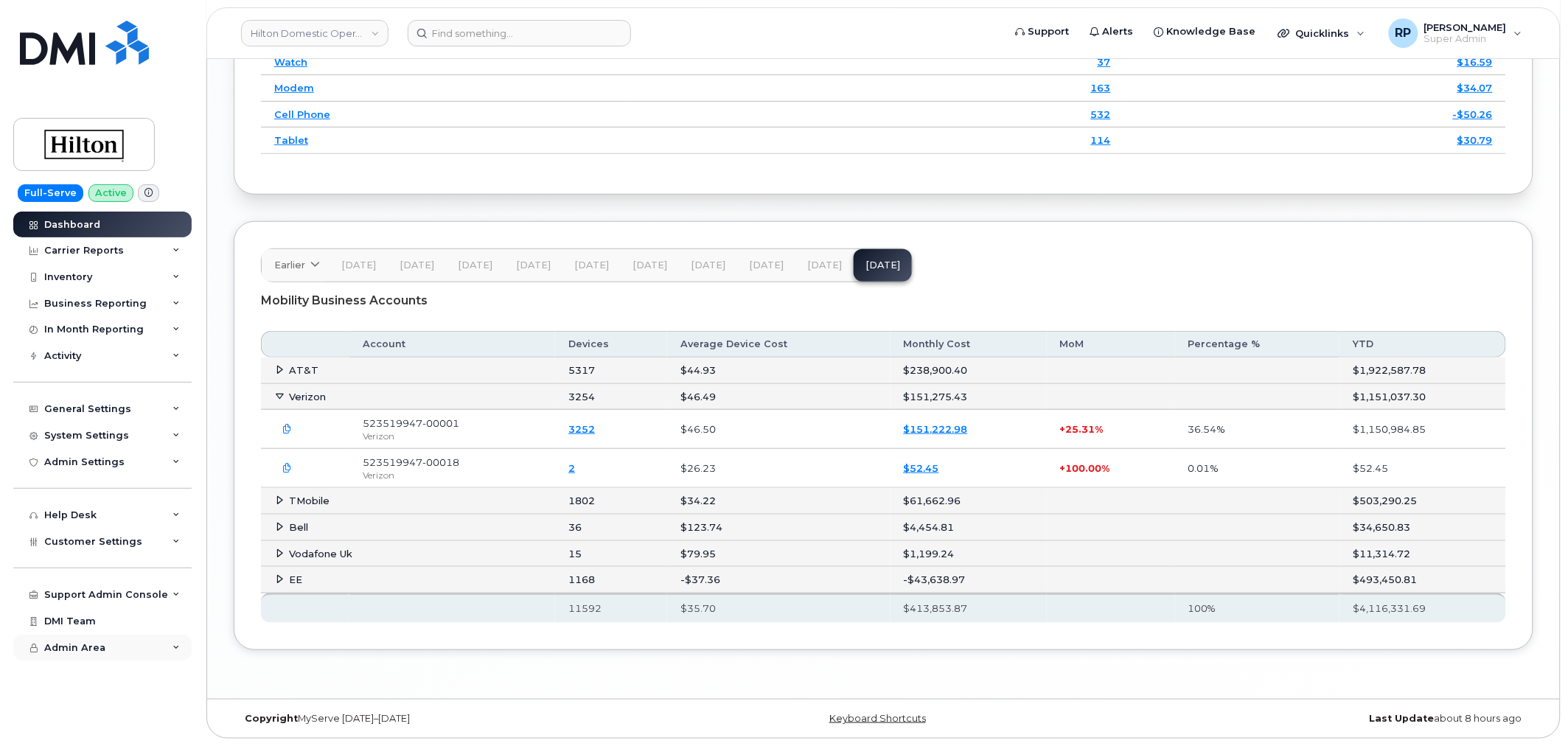
click at [98, 659] on div "Admin Area" at bounding box center [102, 647] width 178 height 26
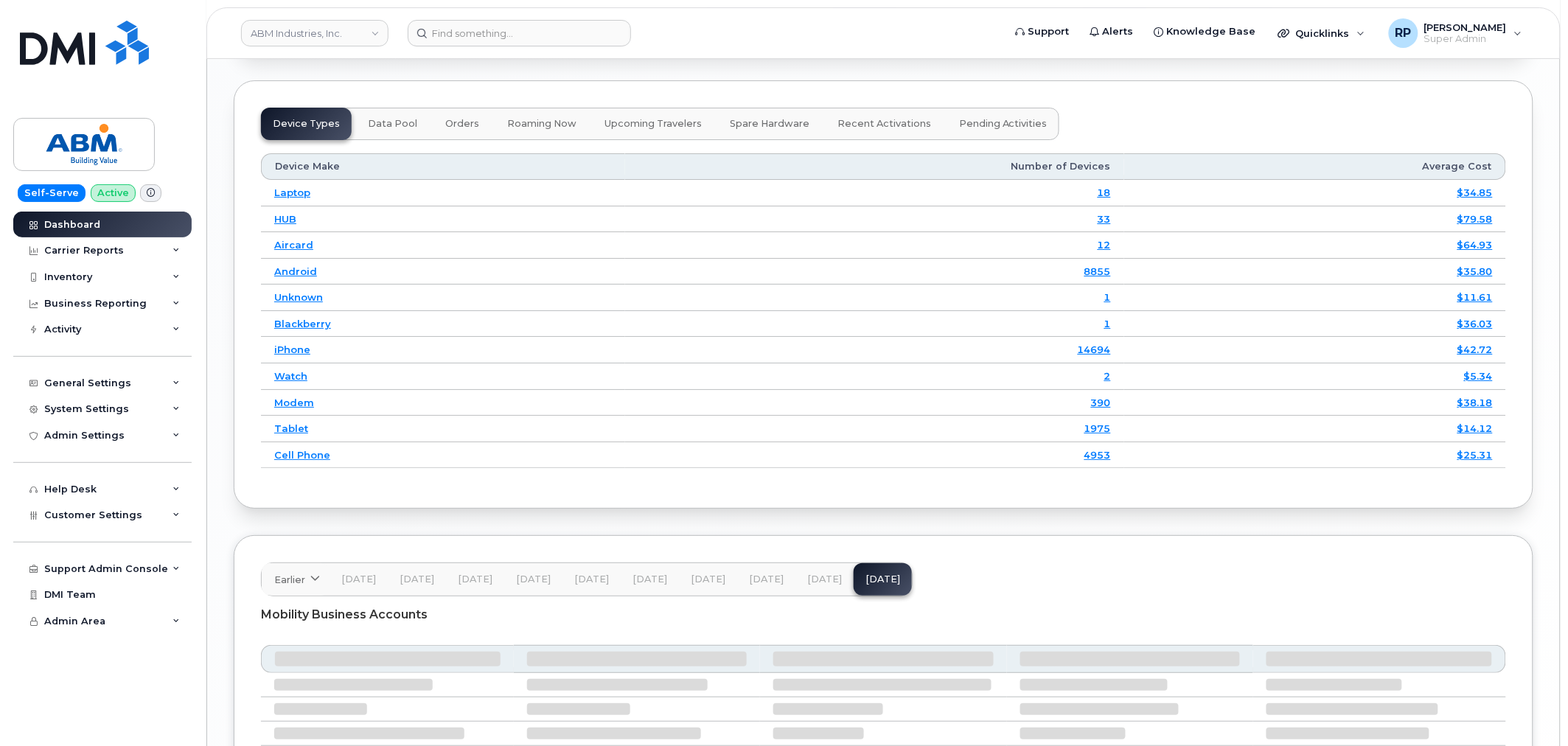
scroll to position [2047, 0]
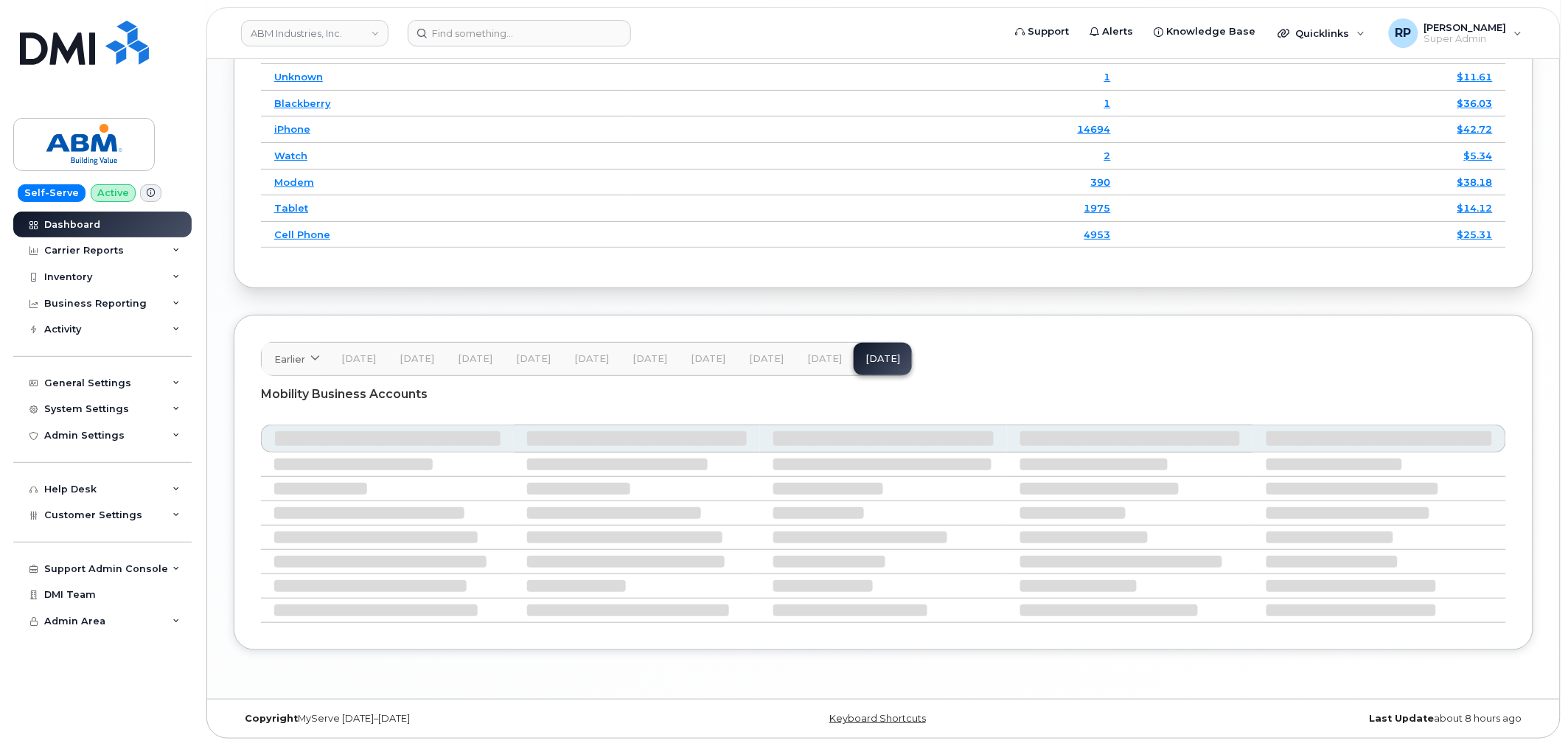
click at [591, 365] on span "[DATE]" at bounding box center [591, 359] width 35 height 12
